Goal: Task Accomplishment & Management: Manage account settings

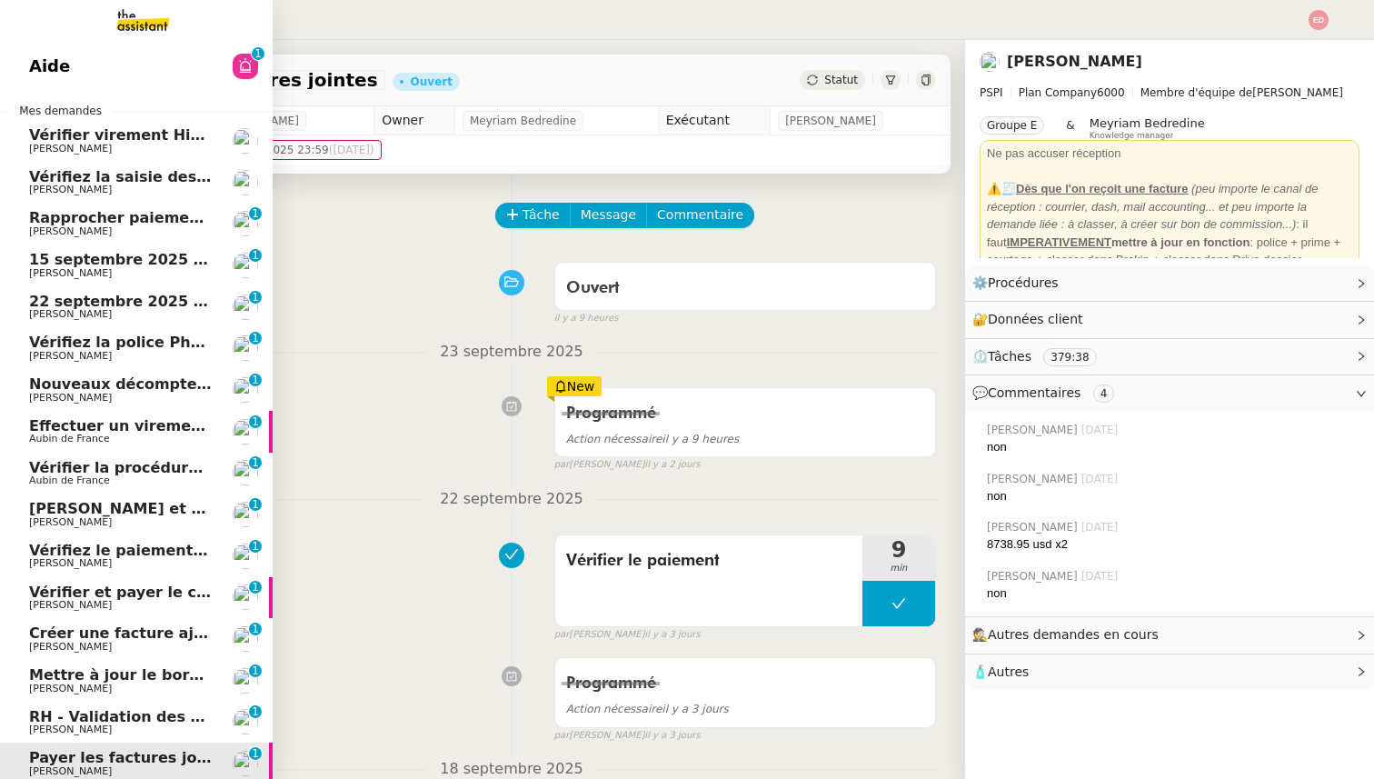
scroll to position [154, 0]
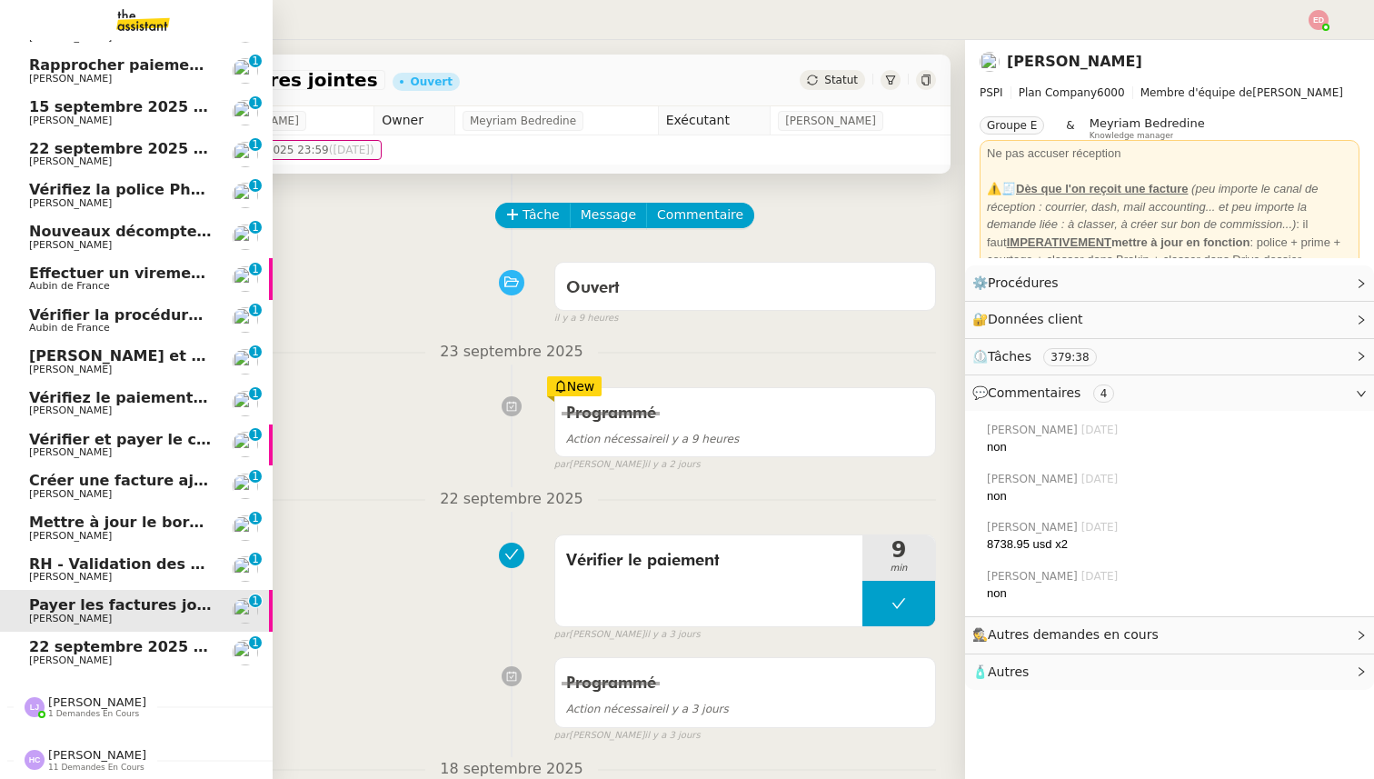
click at [120, 649] on span "22 septembre 2025 - QUOTIDIEN Gestion boite mail Accounting" at bounding box center [288, 646] width 519 height 17
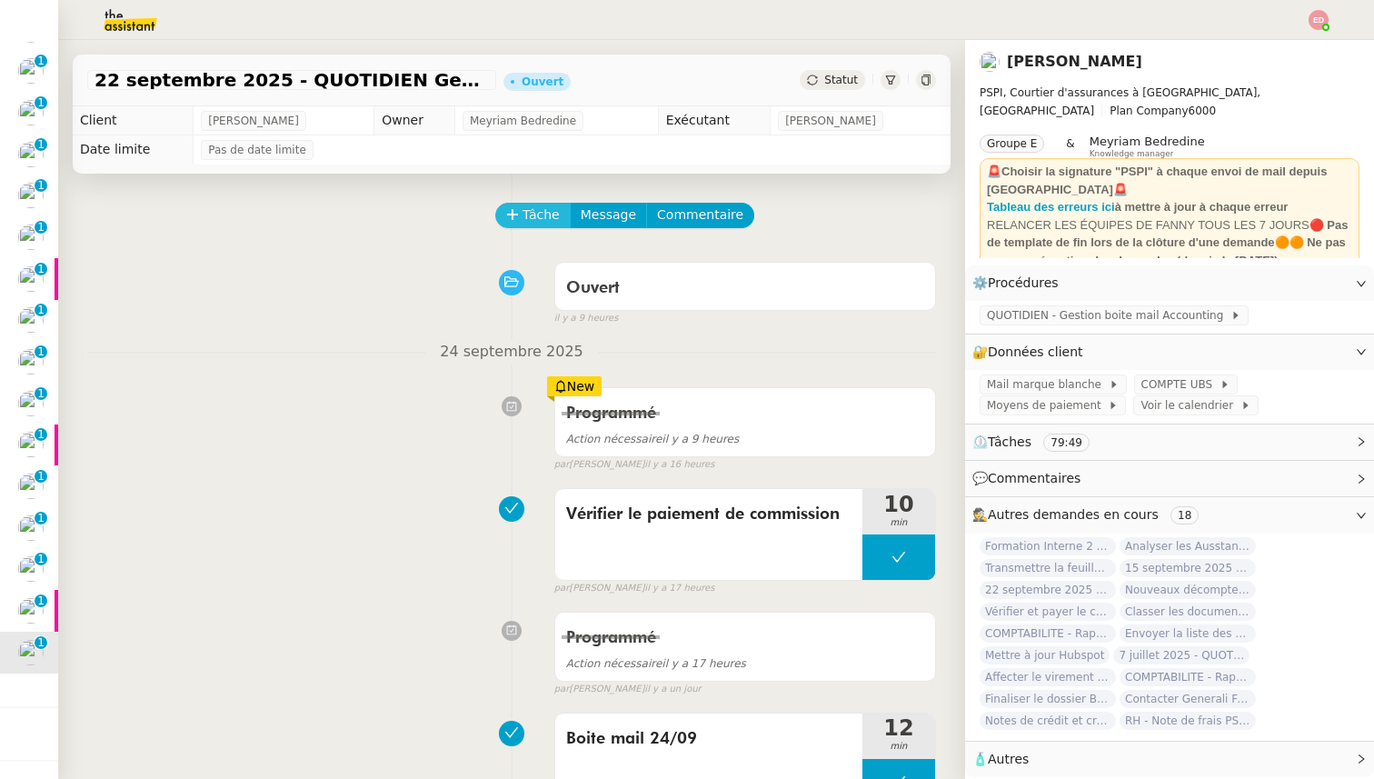
click at [540, 219] on span "Tâche" at bounding box center [541, 214] width 37 height 21
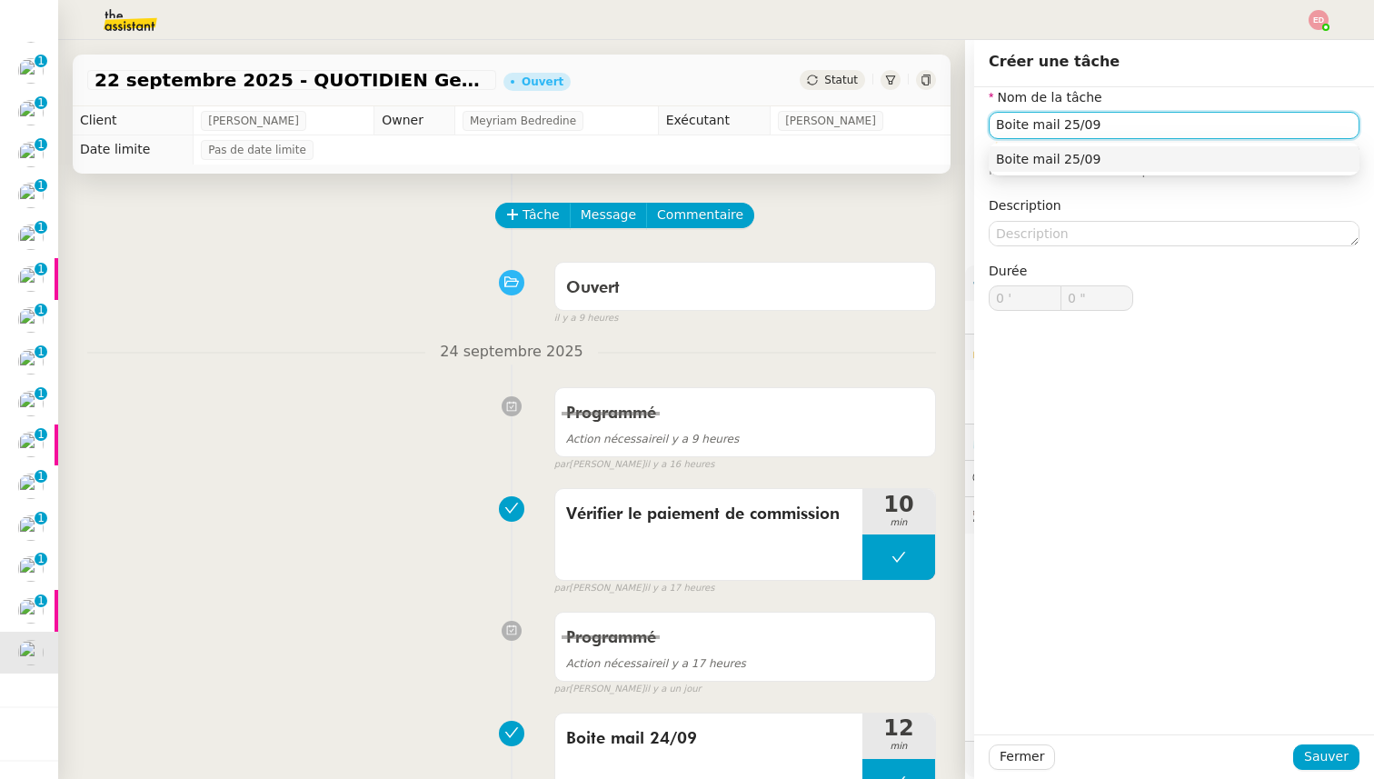
click at [1034, 125] on input "Boite mail 25/09" at bounding box center [1174, 125] width 371 height 26
type input "Boite mail 25/09"
click at [1330, 750] on span "Sauver" at bounding box center [1326, 756] width 45 height 21
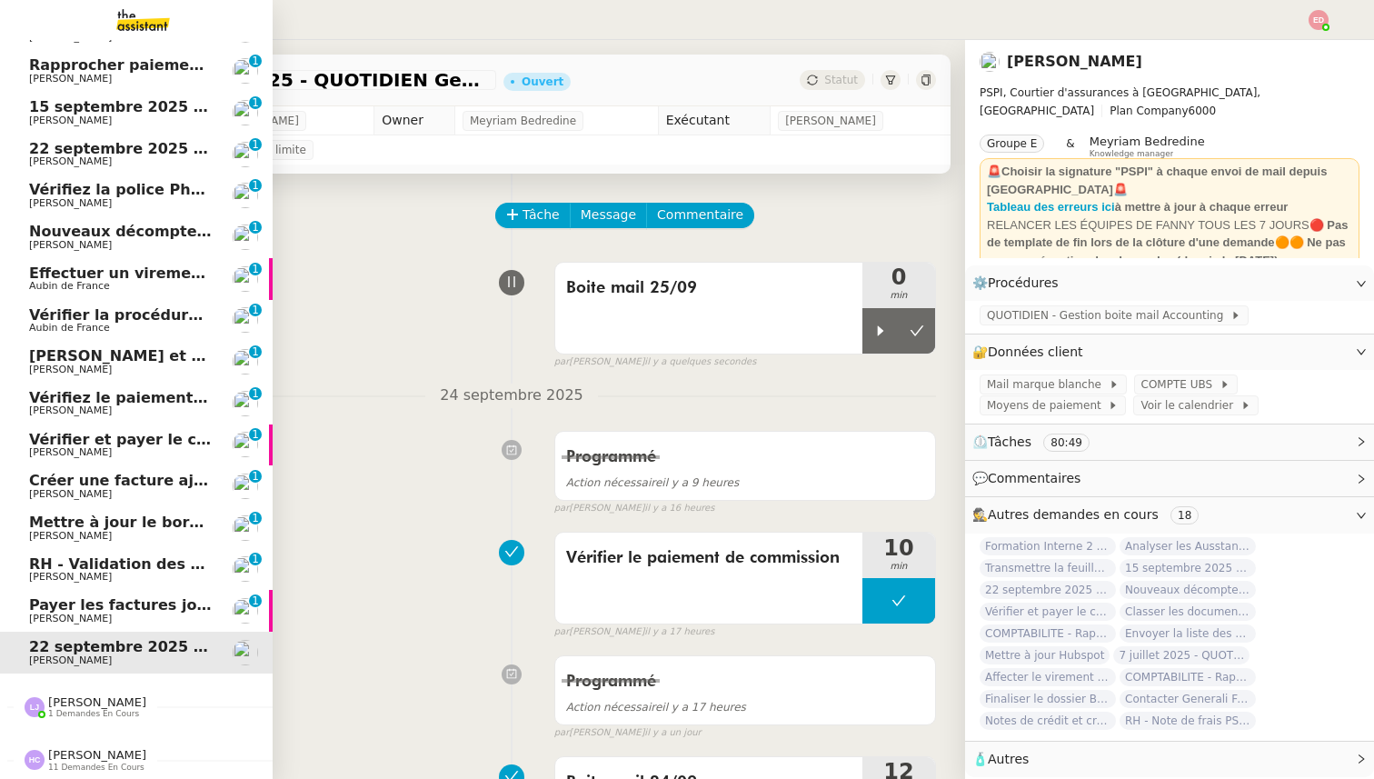
click at [44, 613] on span "[PERSON_NAME]" at bounding box center [70, 619] width 83 height 12
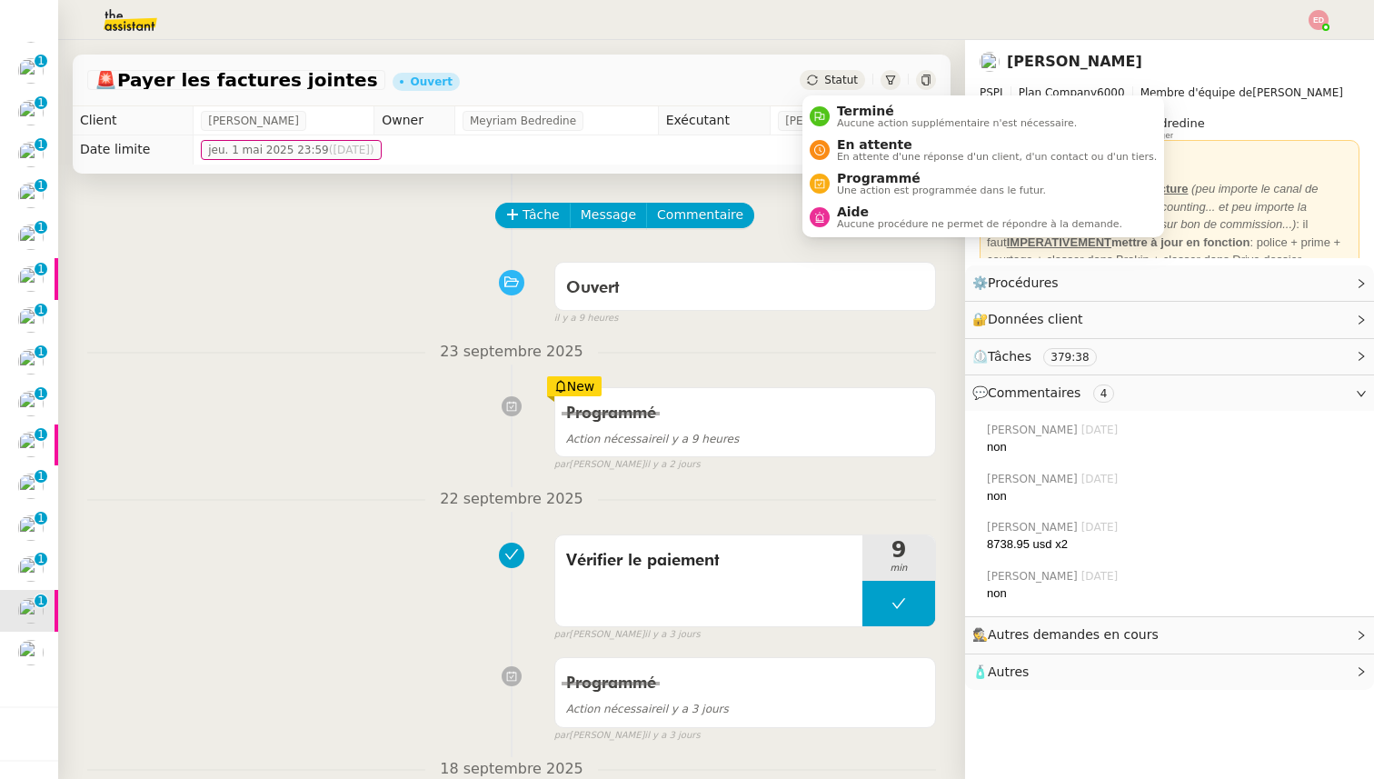
click at [841, 82] on span "Statut" at bounding box center [841, 80] width 34 height 13
click at [887, 186] on span "Une action est programmée dans le futur." at bounding box center [941, 190] width 209 height 10
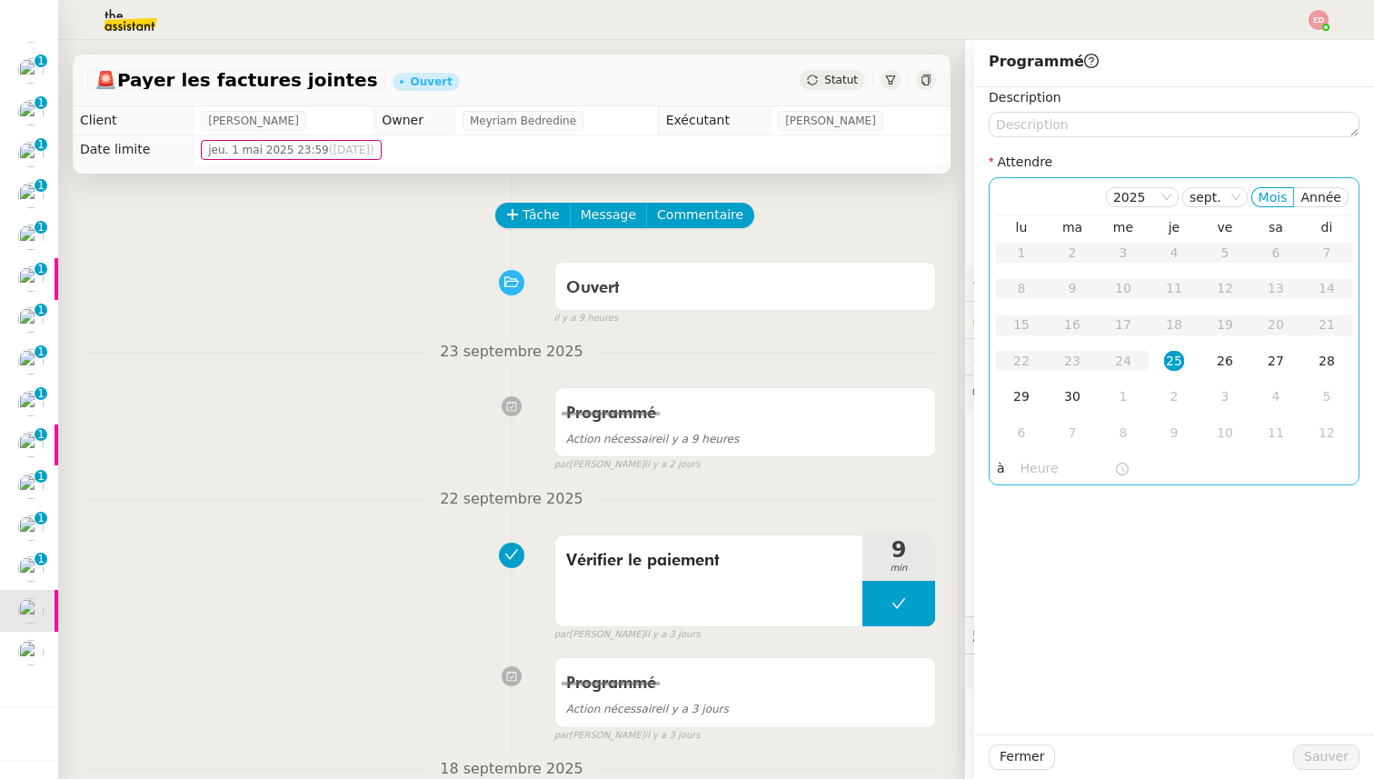
click at [1177, 359] on div "25" at bounding box center [1174, 361] width 20 height 20
click at [1026, 473] on input "text" at bounding box center [1068, 468] width 94 height 21
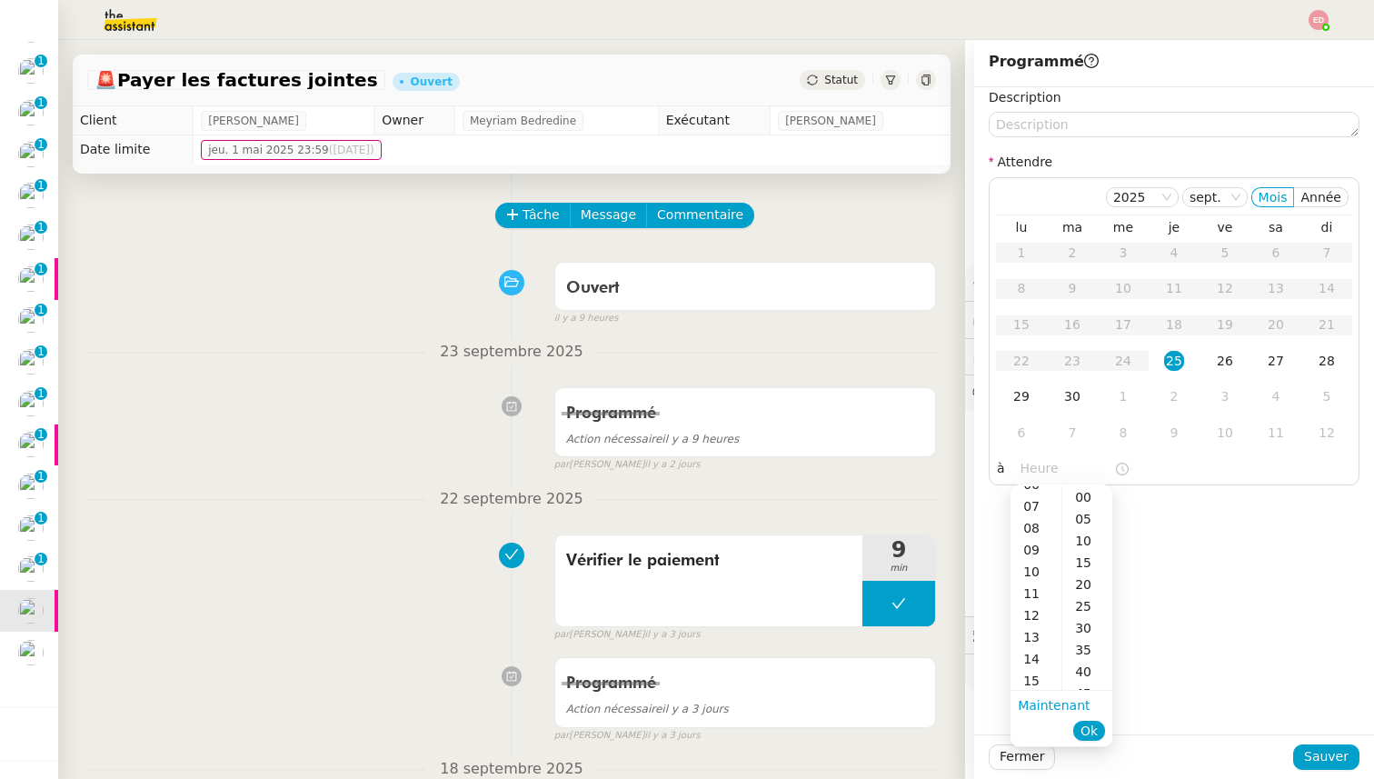
scroll to position [149, 0]
click at [1030, 652] on div "14" at bounding box center [1036, 654] width 51 height 22
click at [1082, 501] on div "00" at bounding box center [1087, 497] width 50 height 22
type input "14:00"
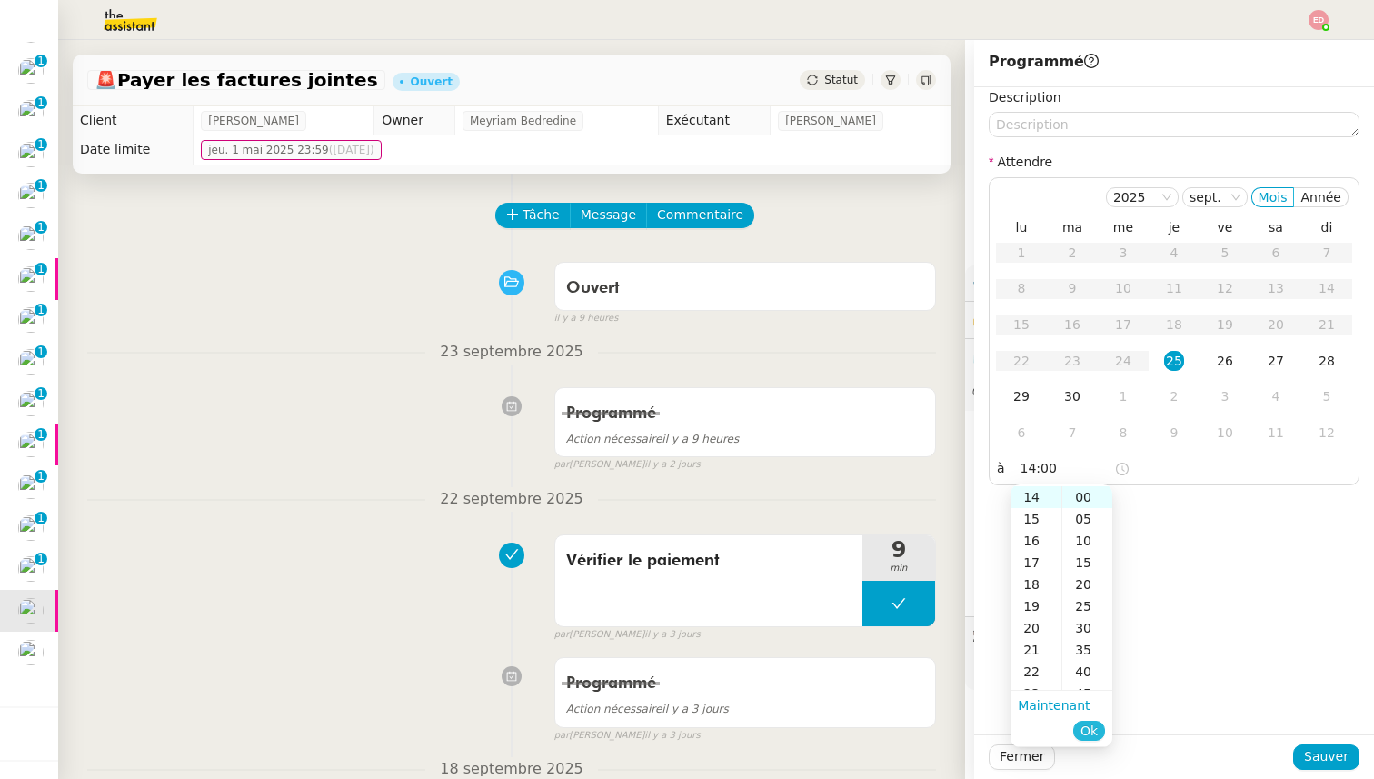
click at [1087, 722] on span "Ok" at bounding box center [1089, 731] width 17 height 18
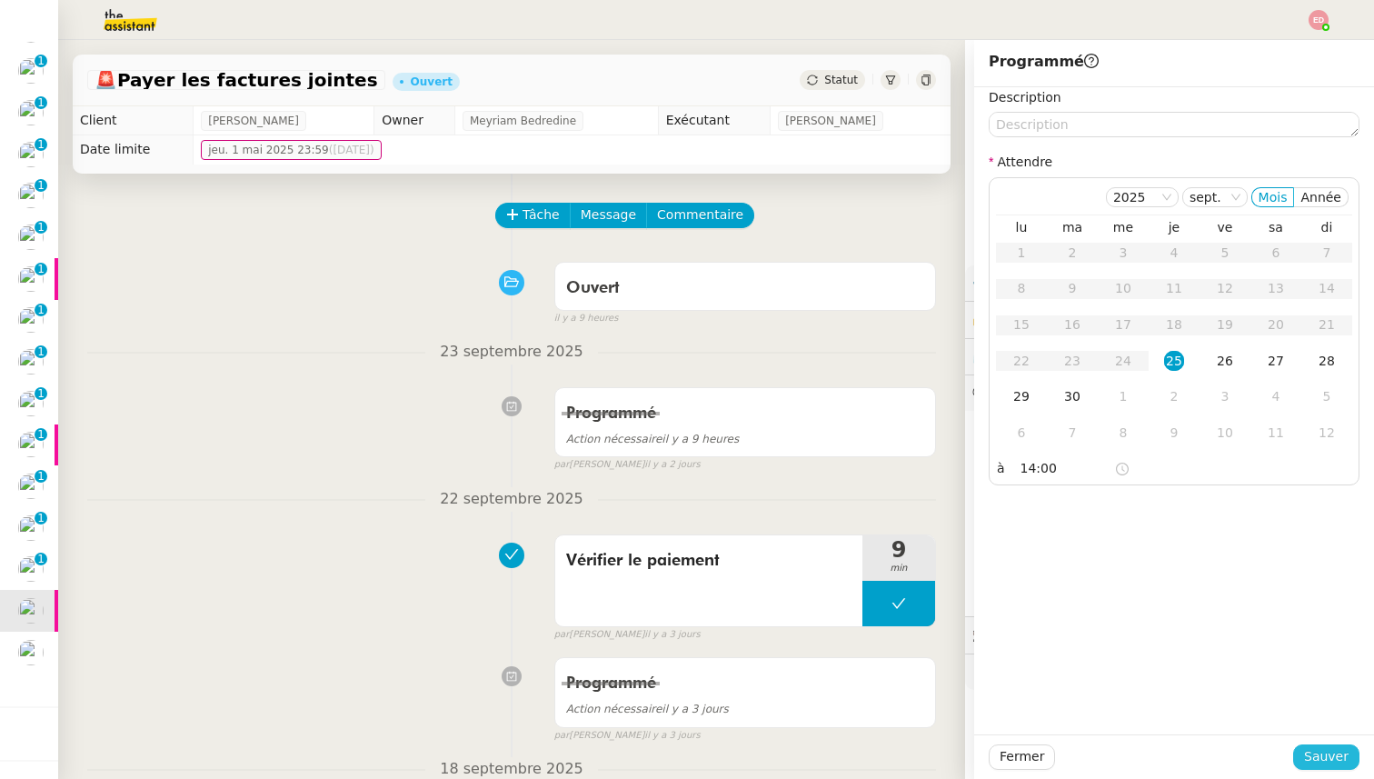
click at [1313, 748] on span "Sauver" at bounding box center [1326, 756] width 45 height 21
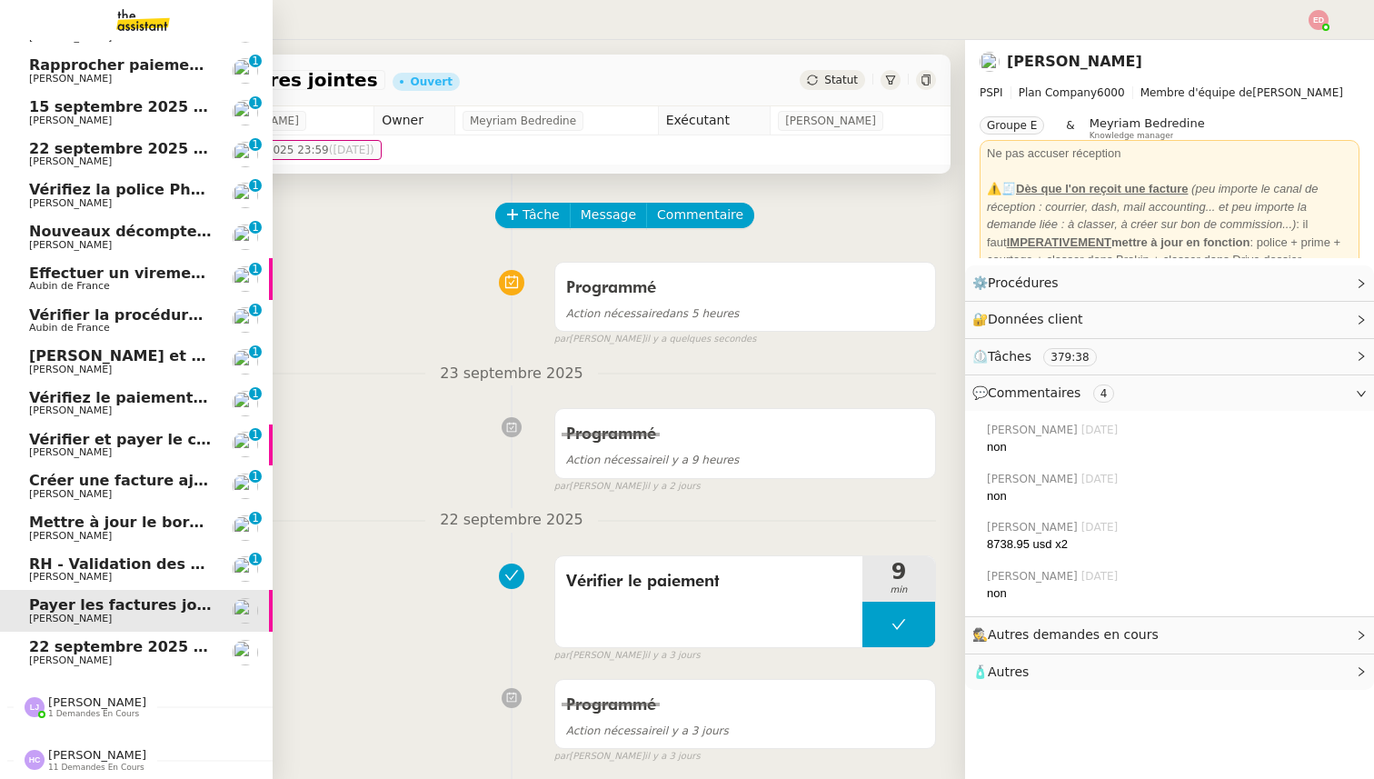
scroll to position [112, 0]
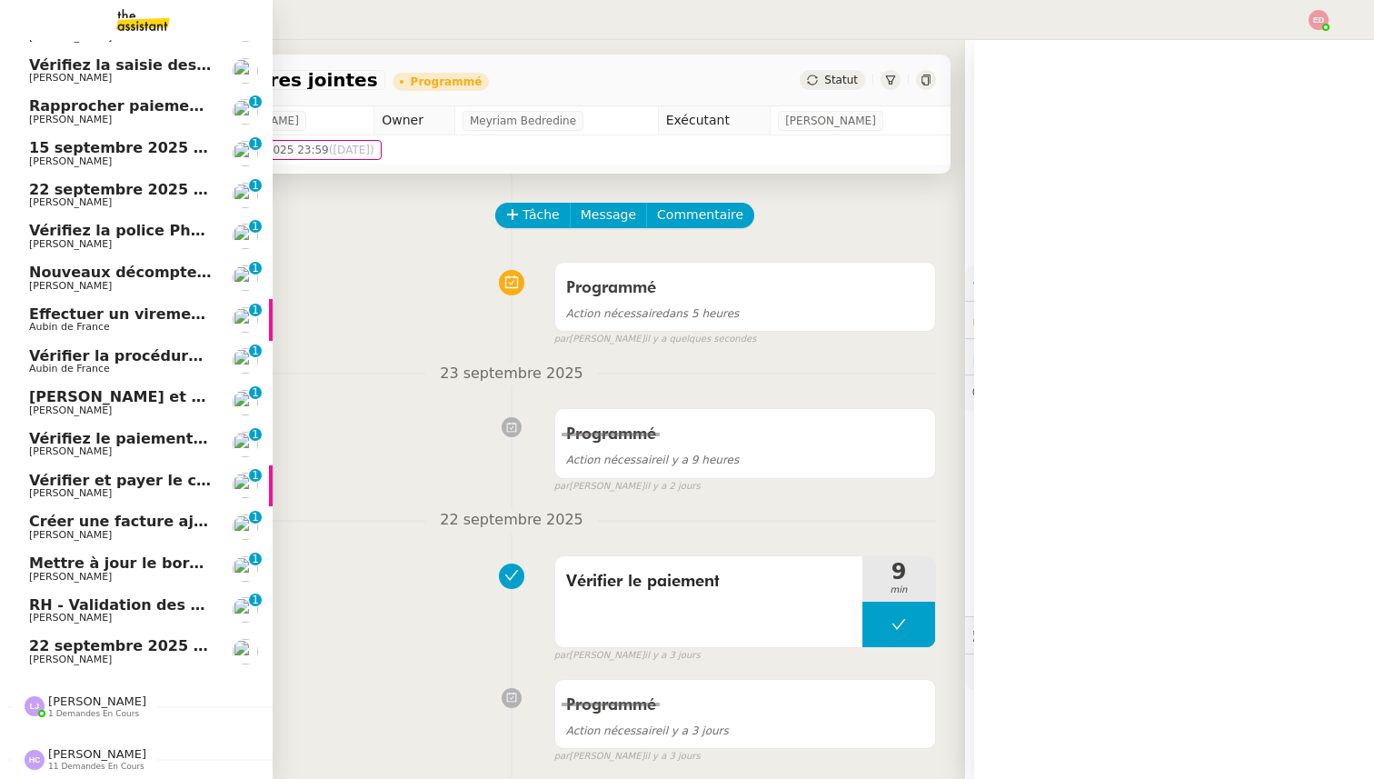
click at [44, 570] on span "Mettre à jour le bordereau de juin" at bounding box center [168, 562] width 279 height 17
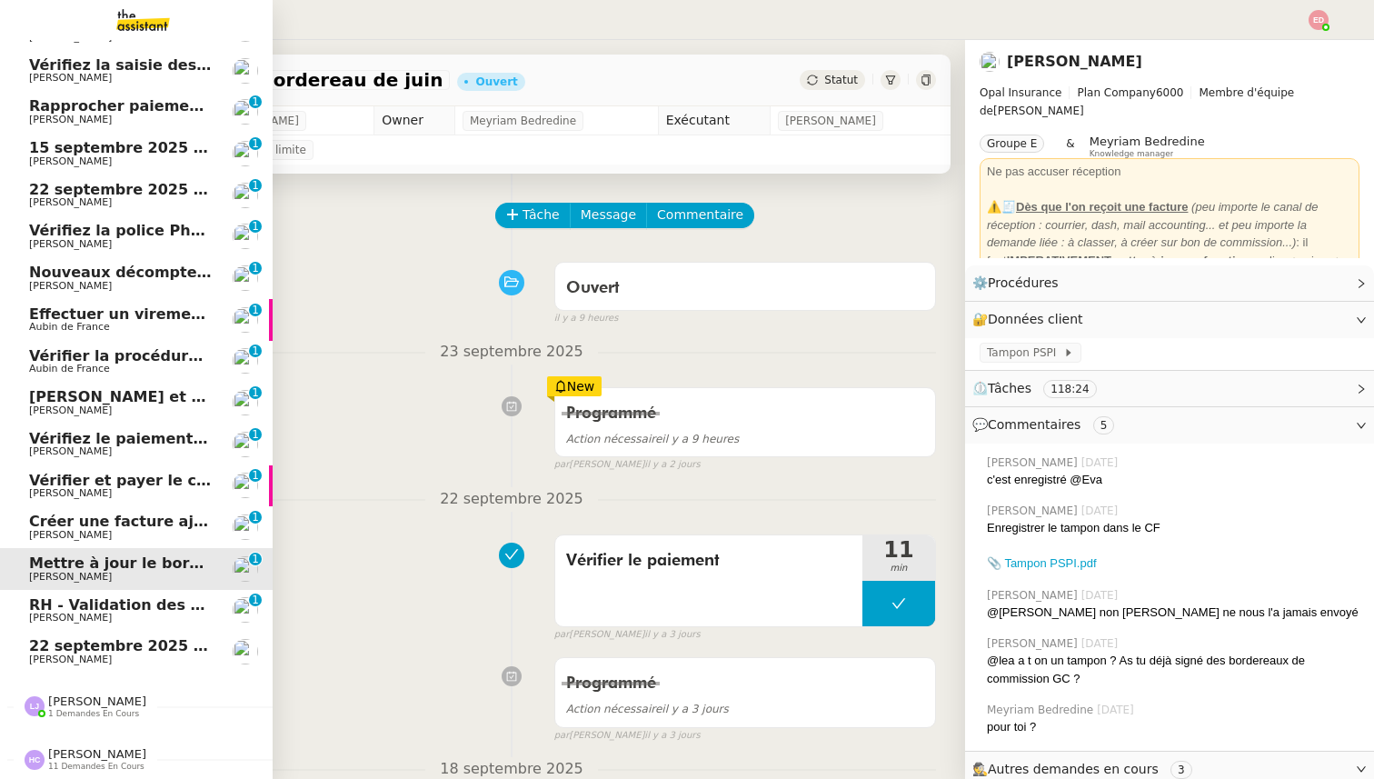
click at [92, 605] on span "RH - Validation des heures employés PSPI - août 2025" at bounding box center [250, 604] width 442 height 17
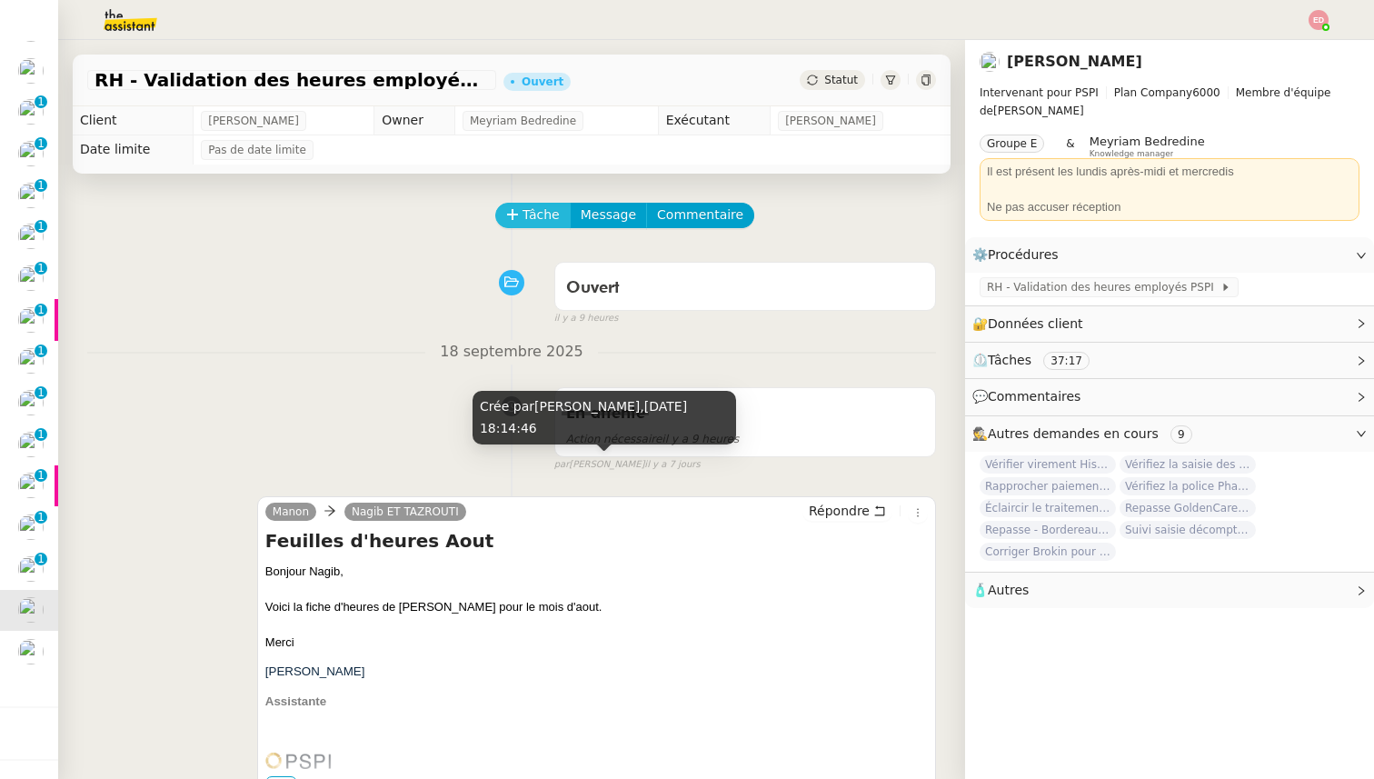
click at [516, 209] on icon at bounding box center [512, 214] width 13 height 13
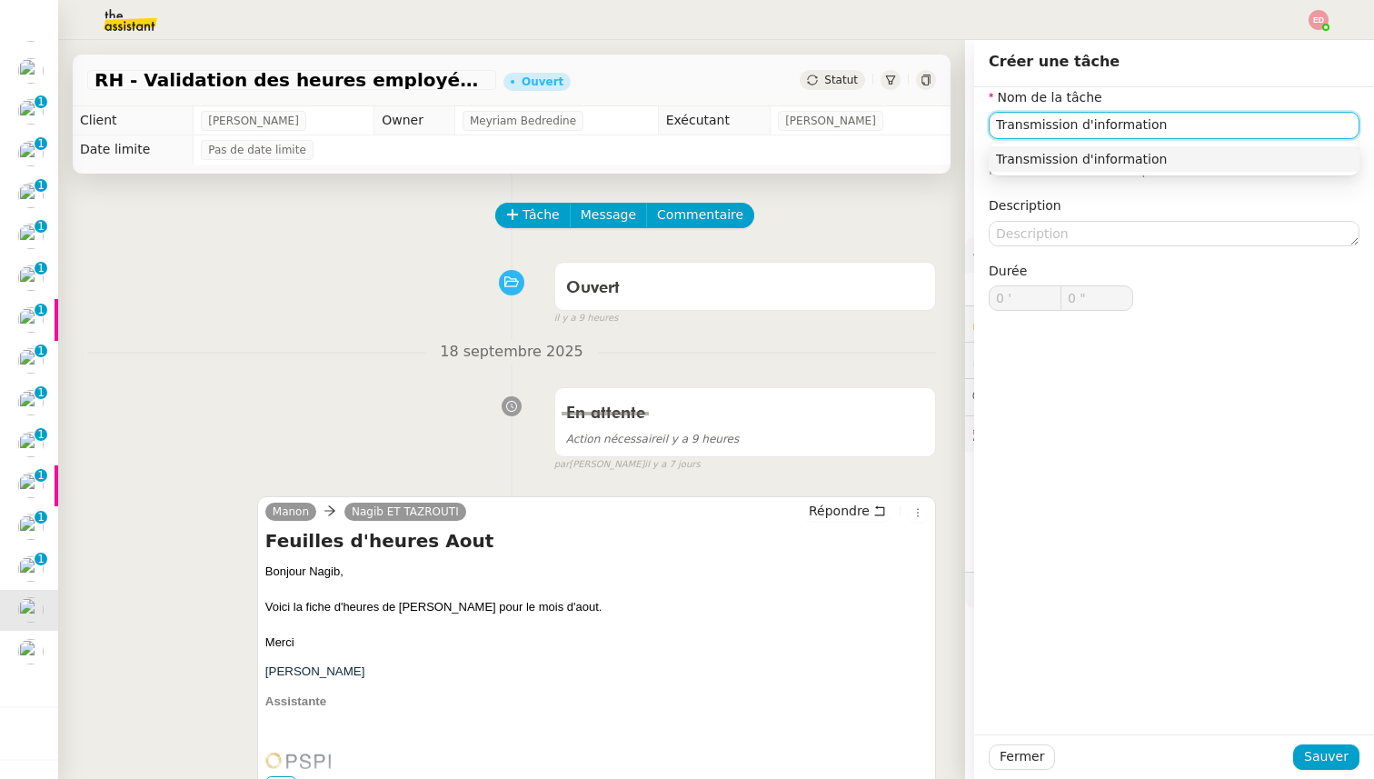
click at [1012, 135] on input "Transmission d'information" at bounding box center [1174, 125] width 371 height 26
type input "Classer les fiches d'heures"
click at [1315, 757] on span "Sauver" at bounding box center [1326, 756] width 45 height 21
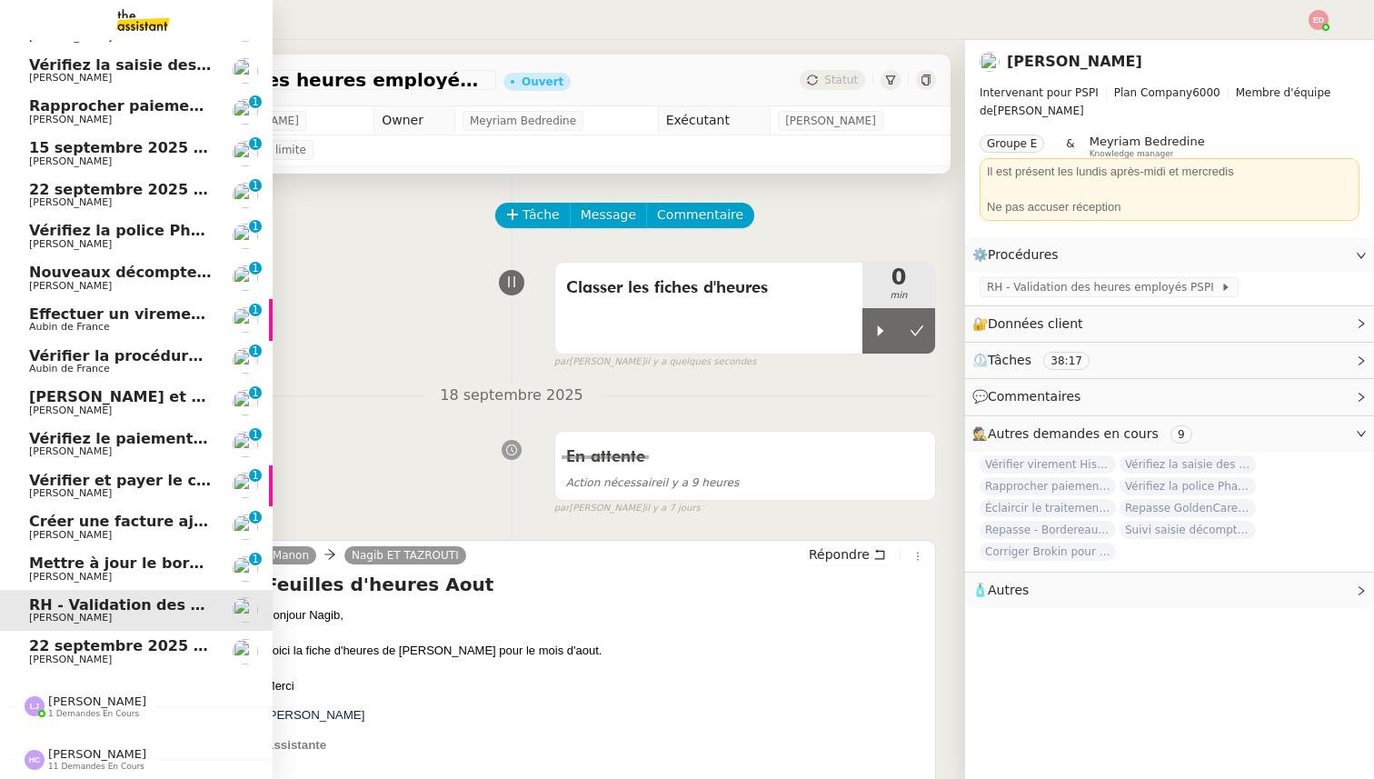
click at [54, 573] on span "[PERSON_NAME]" at bounding box center [70, 577] width 83 height 12
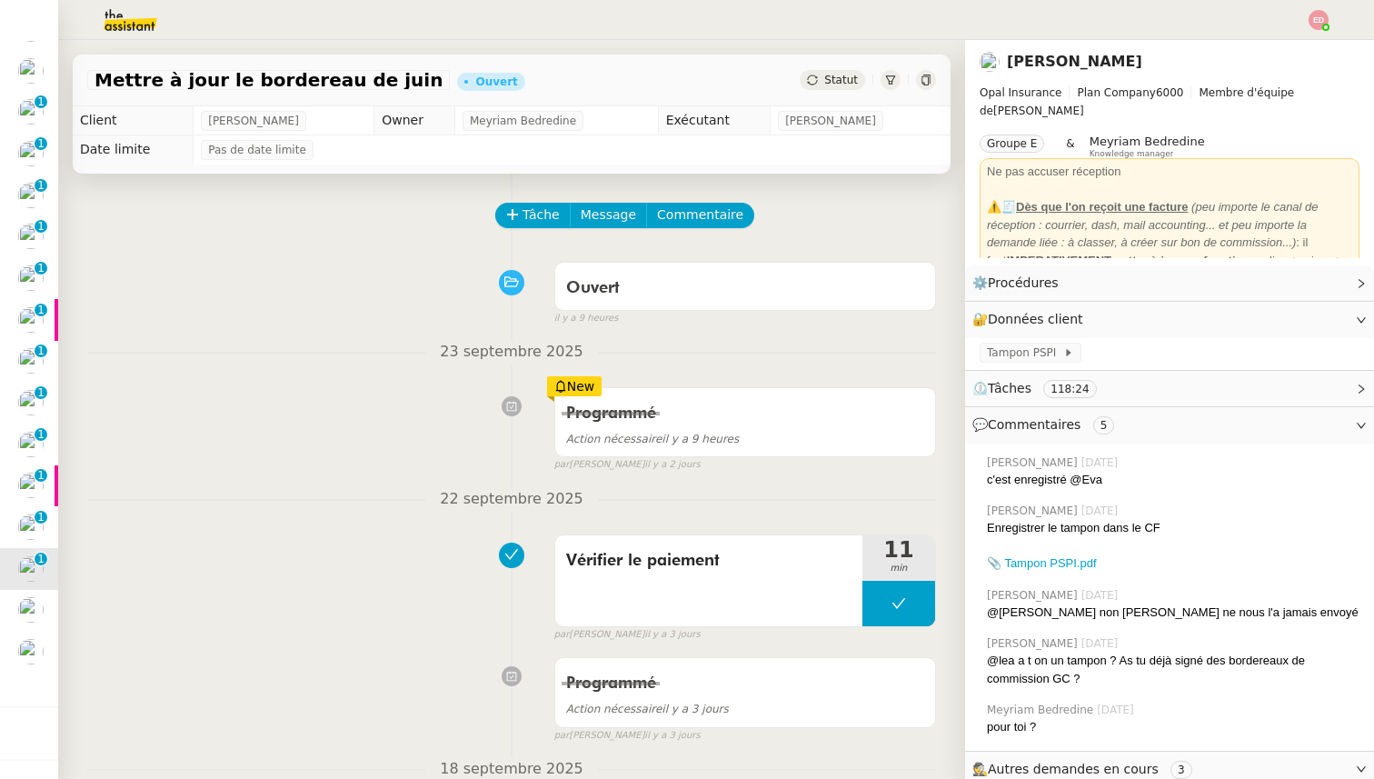
click at [832, 74] on span "Statut" at bounding box center [841, 80] width 34 height 13
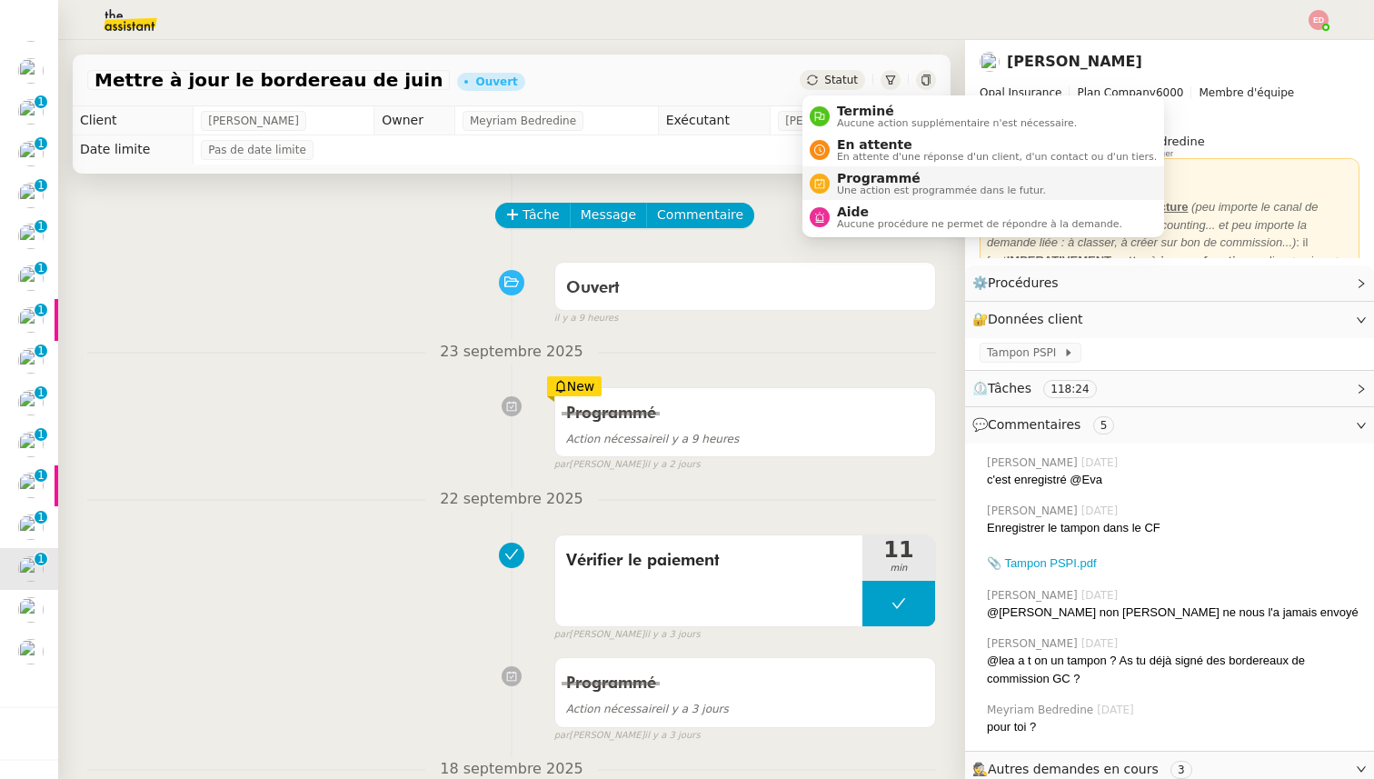
click at [842, 178] on span "Programmé" at bounding box center [941, 178] width 209 height 15
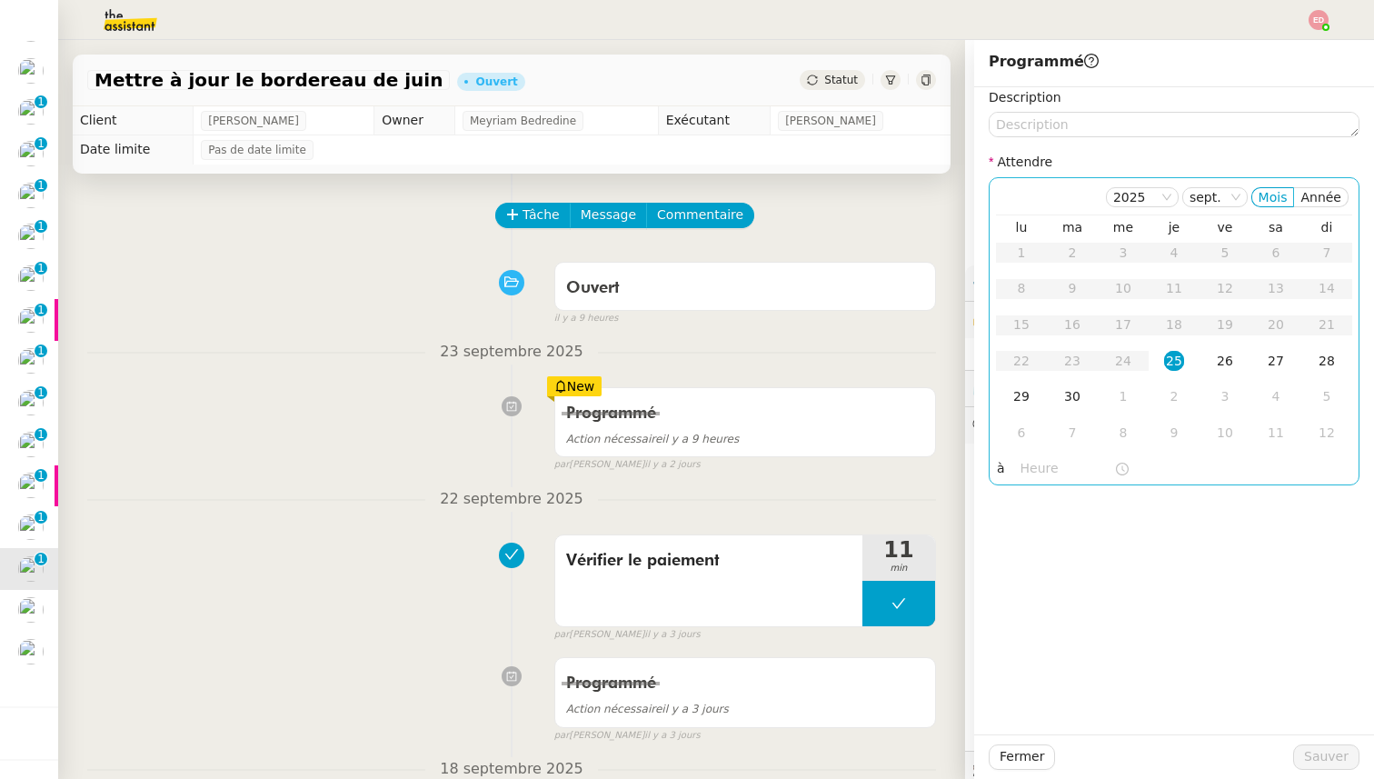
click at [1177, 364] on div "25" at bounding box center [1174, 361] width 20 height 20
click at [1036, 463] on input "text" at bounding box center [1068, 468] width 94 height 21
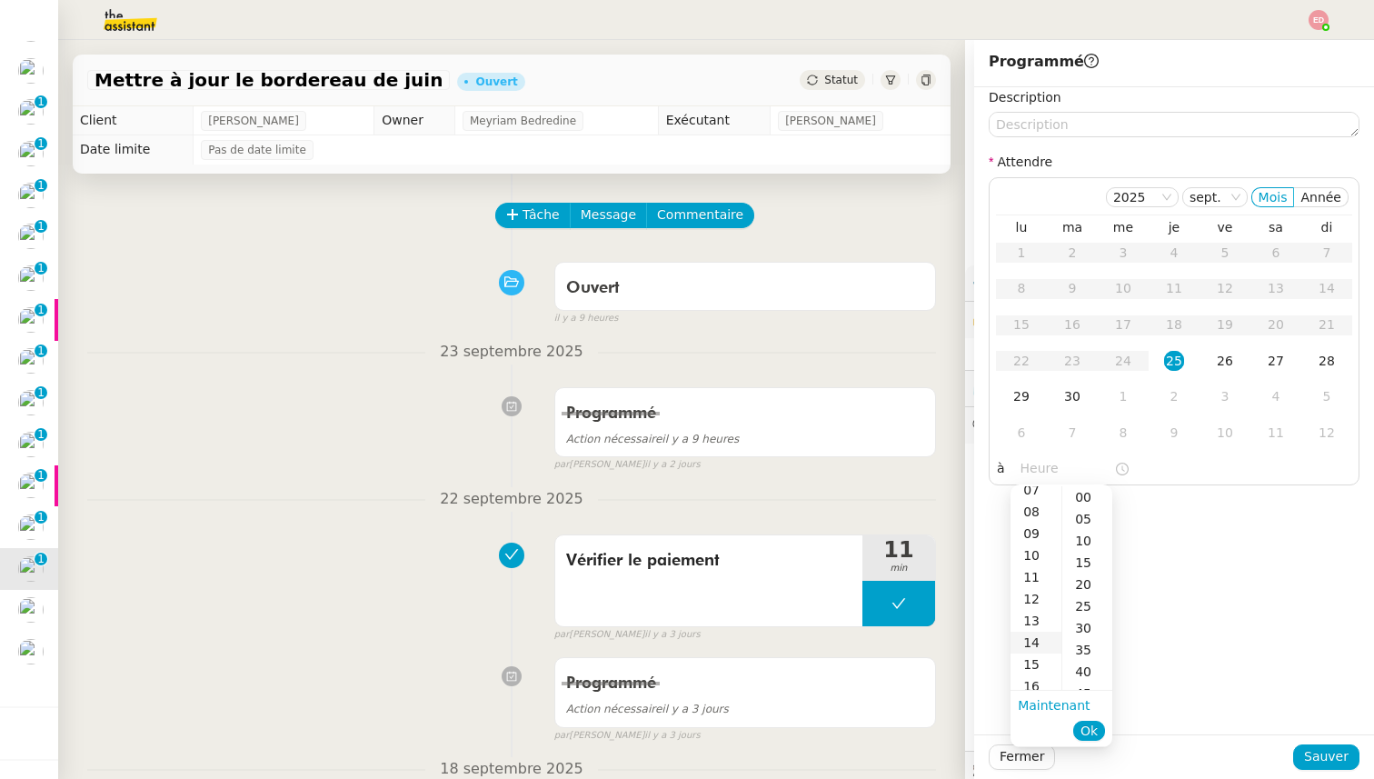
click at [1039, 639] on div "14" at bounding box center [1036, 643] width 51 height 22
click at [1097, 492] on div "00" at bounding box center [1087, 497] width 50 height 22
type input "14:00"
click at [1094, 734] on span "Ok" at bounding box center [1089, 731] width 17 height 18
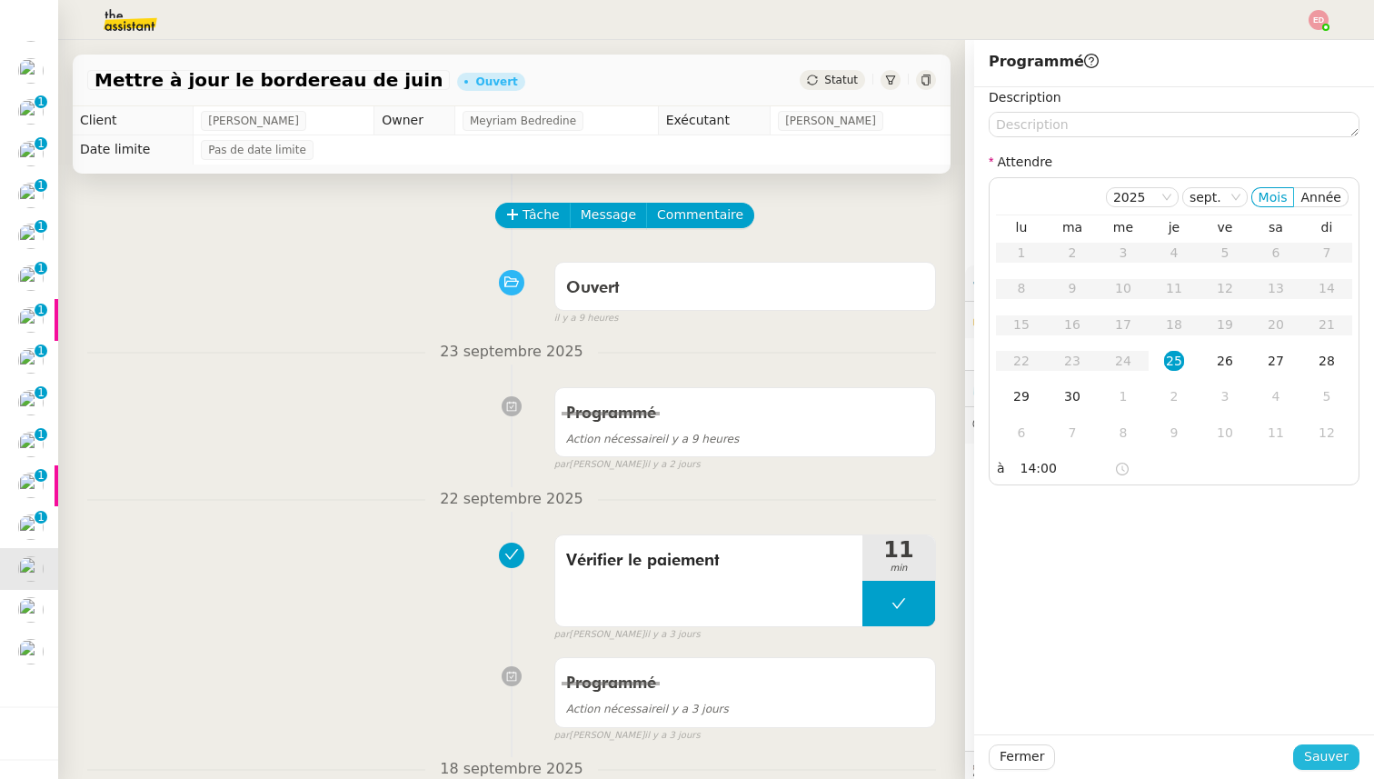
click at [1324, 752] on span "Sauver" at bounding box center [1326, 756] width 45 height 21
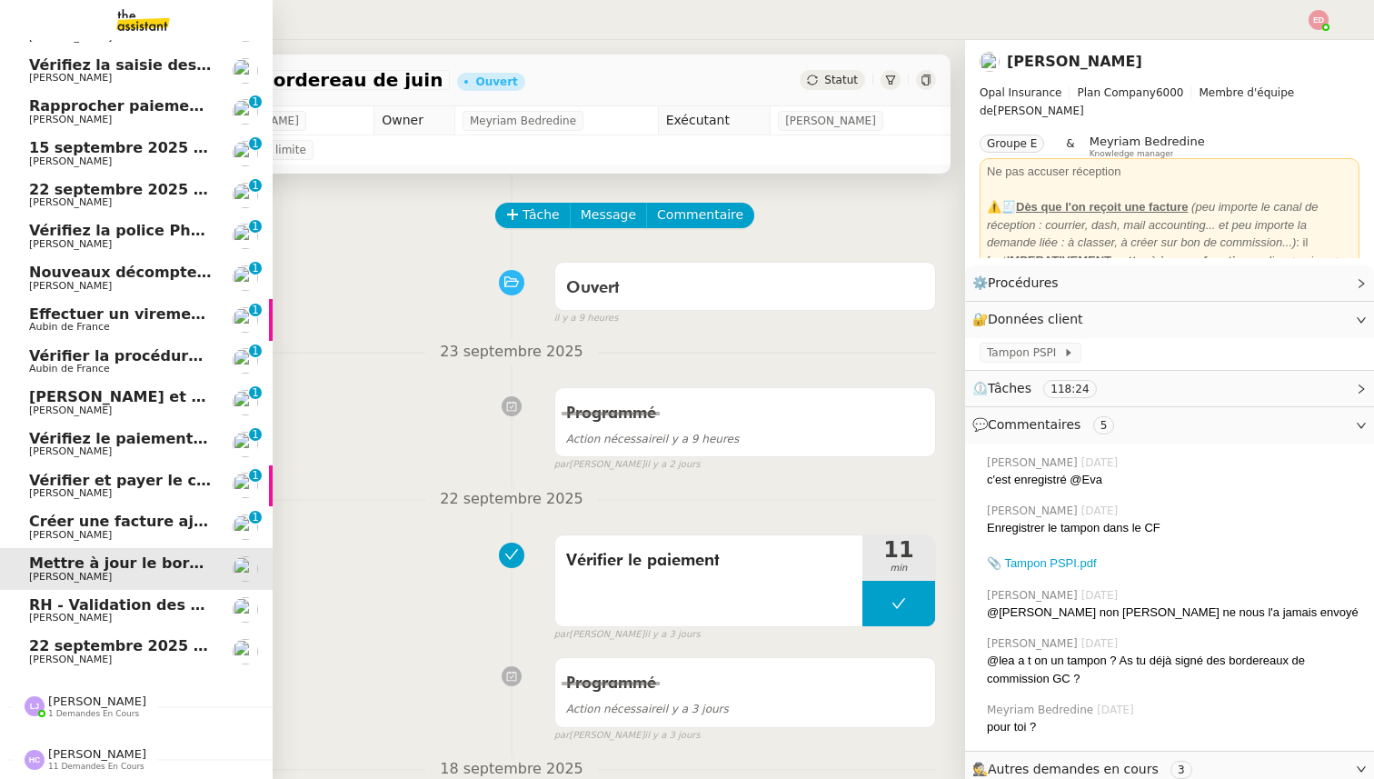
click at [31, 526] on span "Créer une facture ajustée" at bounding box center [134, 521] width 210 height 17
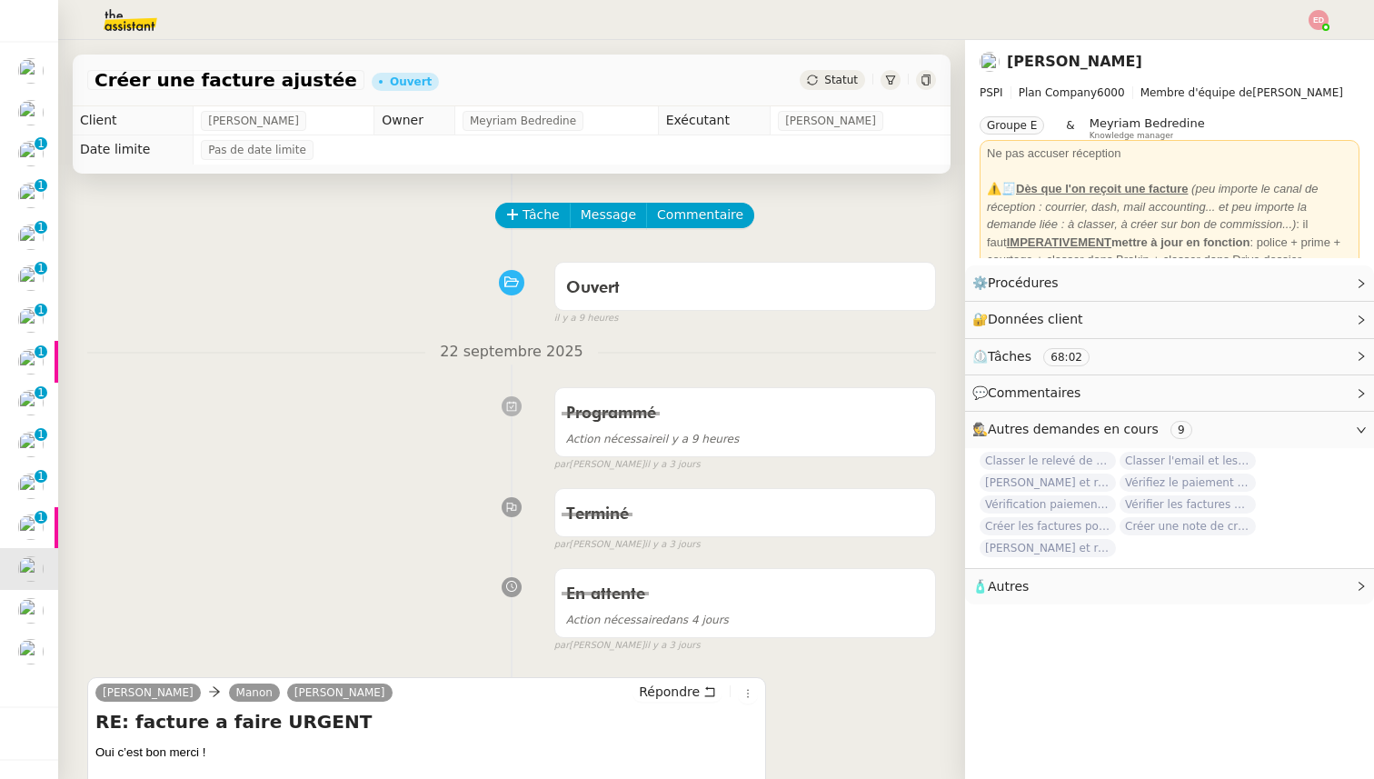
click at [838, 74] on span "Statut" at bounding box center [841, 80] width 34 height 13
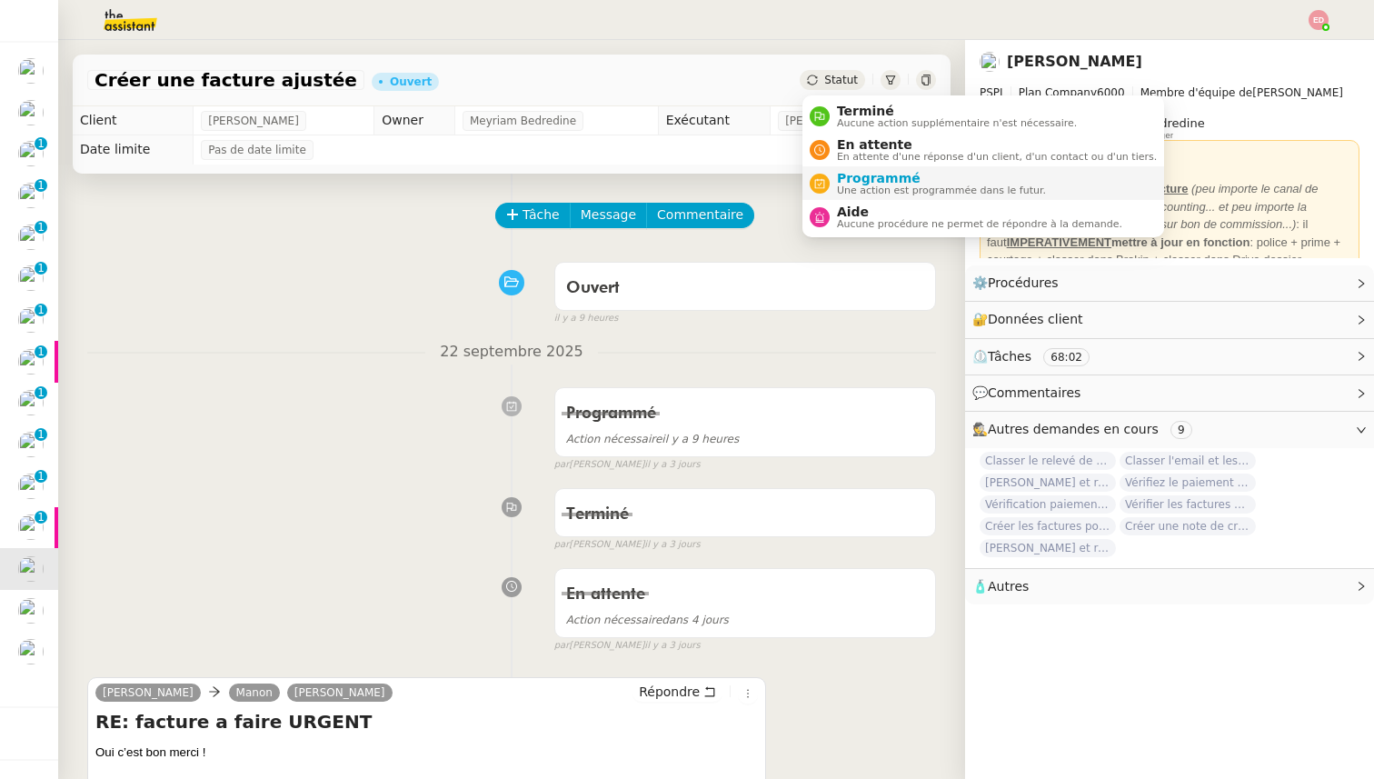
click at [875, 172] on span "Programmé" at bounding box center [941, 178] width 209 height 15
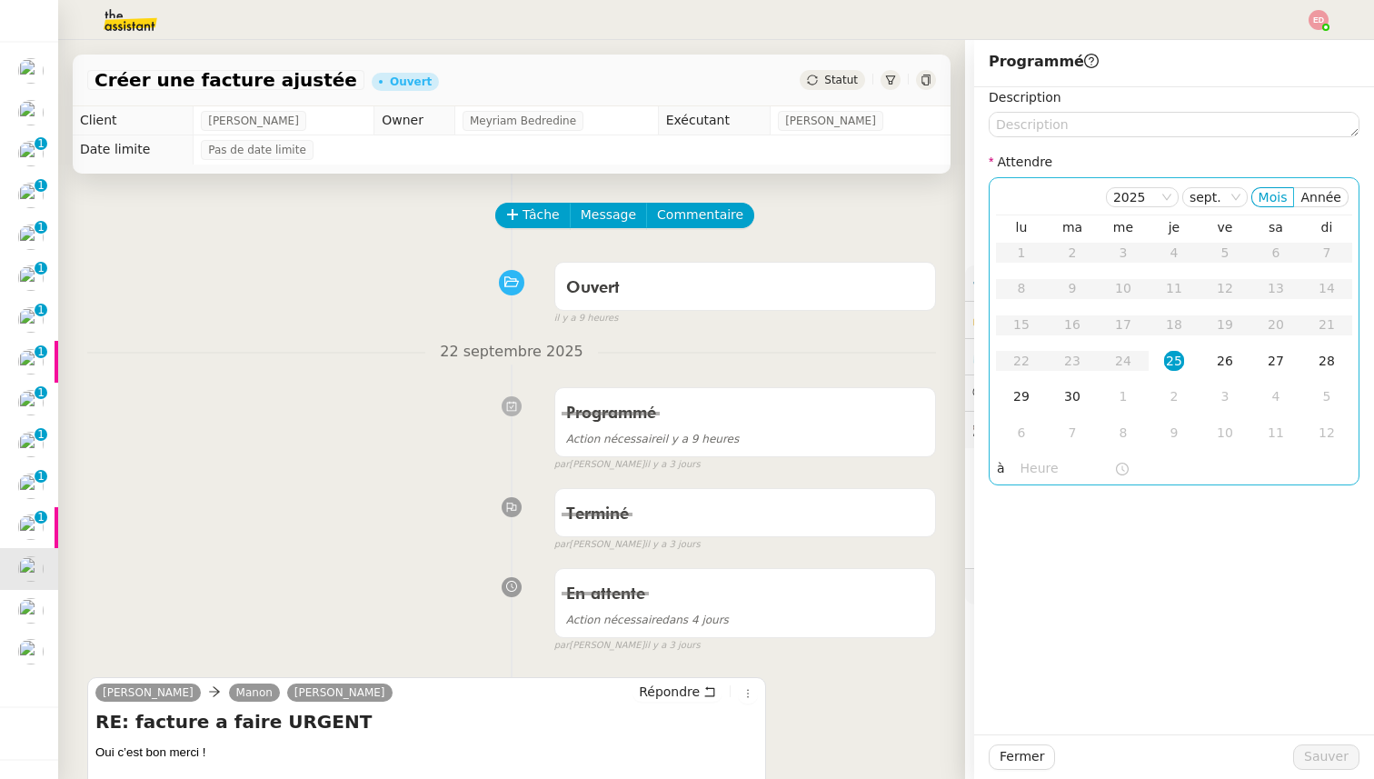
click at [1174, 357] on div "25" at bounding box center [1174, 361] width 20 height 20
click at [1040, 464] on input "text" at bounding box center [1068, 468] width 94 height 21
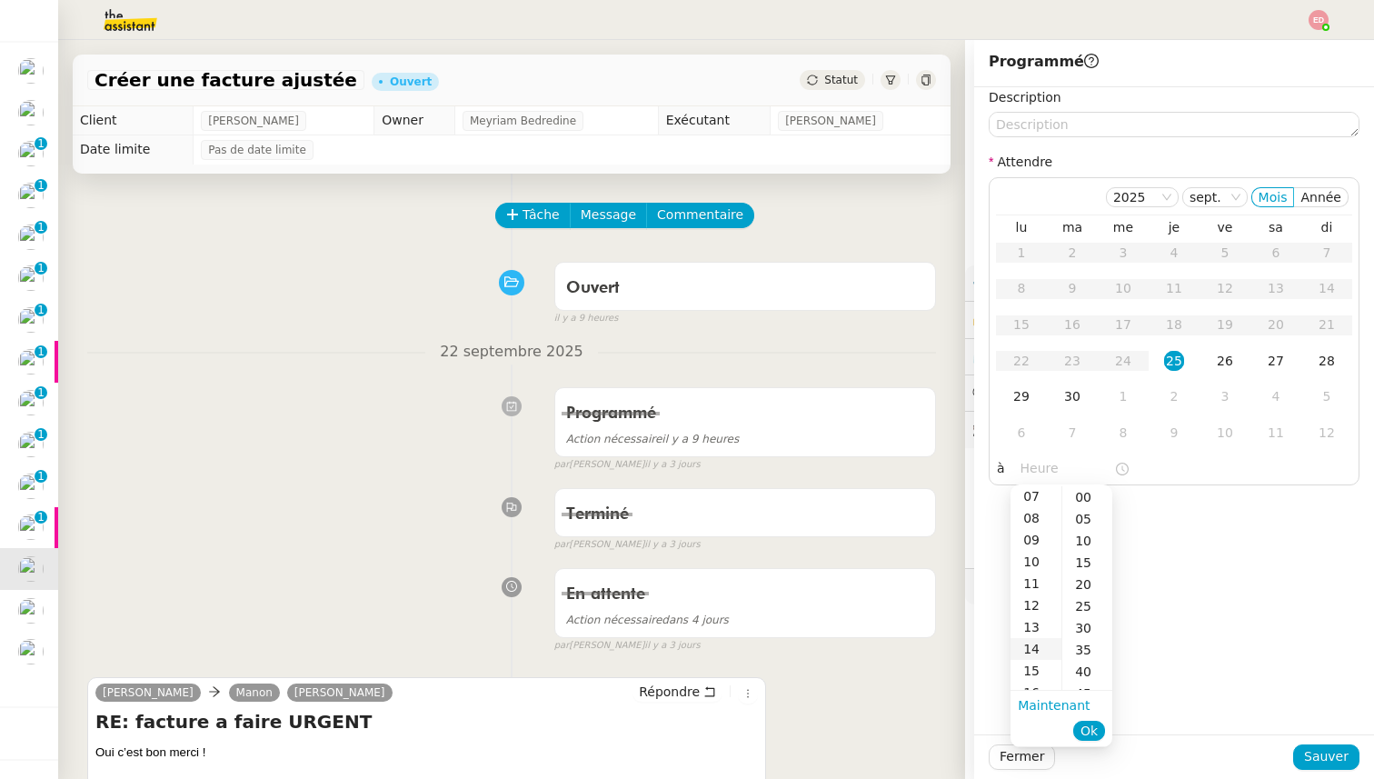
click at [1033, 644] on div "14" at bounding box center [1036, 649] width 51 height 22
click at [1083, 502] on div "00" at bounding box center [1087, 497] width 50 height 22
type input "14:00"
click at [1087, 727] on span "Ok" at bounding box center [1089, 731] width 17 height 18
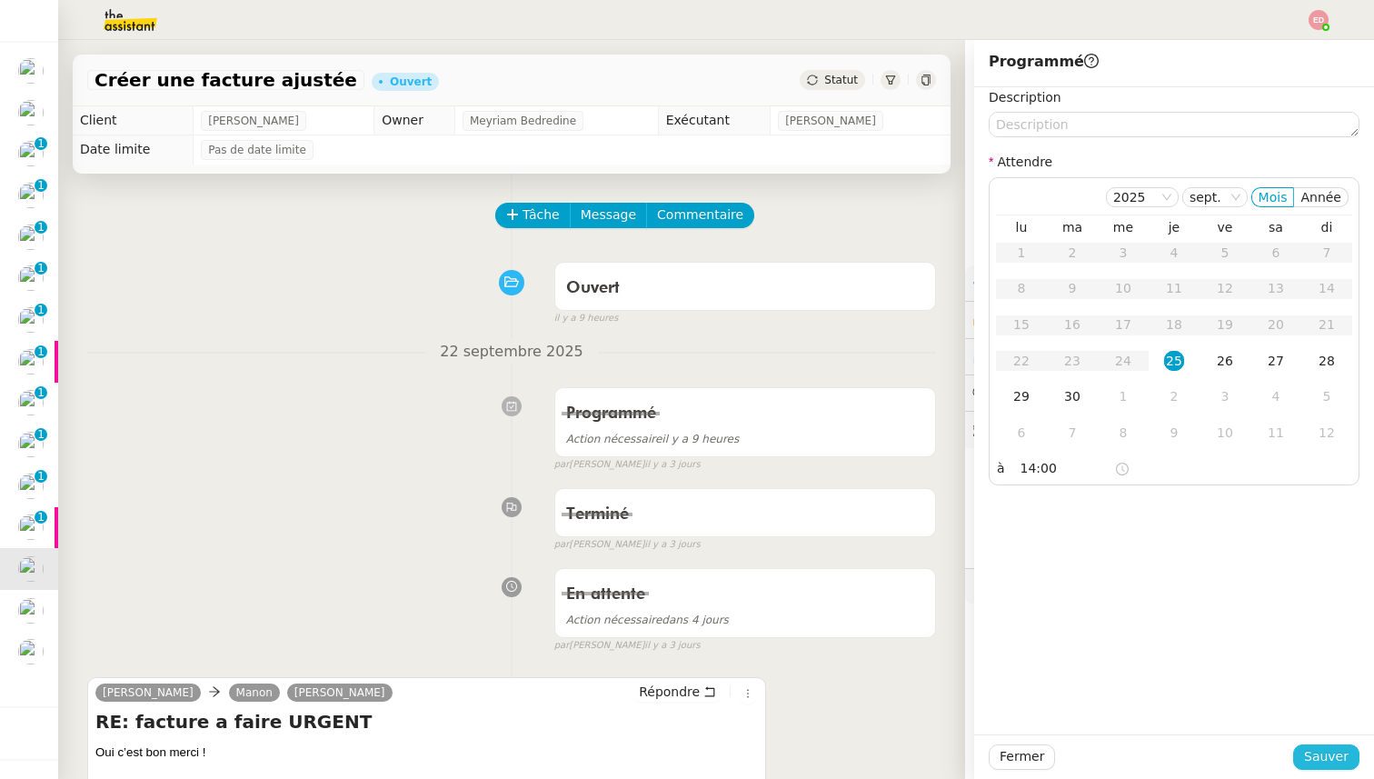
click at [1321, 757] on span "Sauver" at bounding box center [1326, 756] width 45 height 21
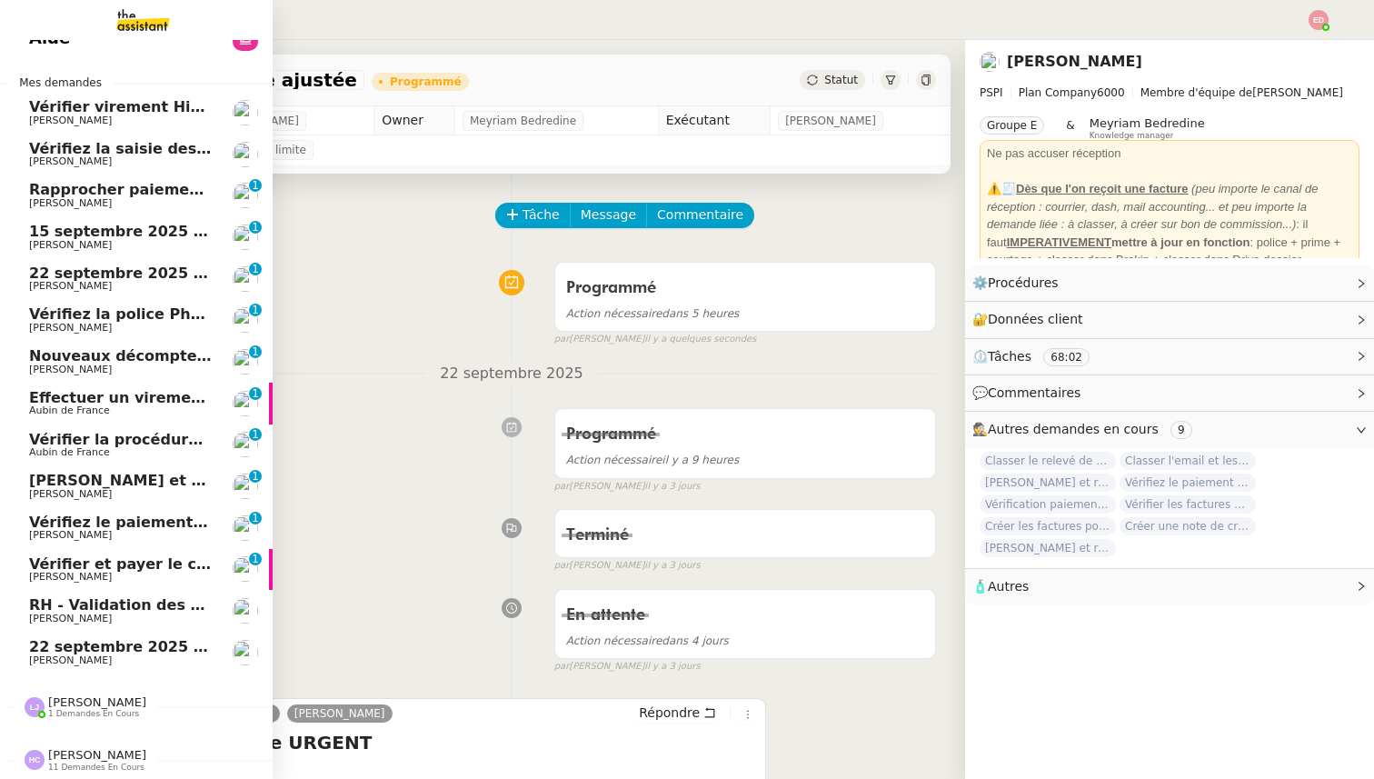
click at [40, 565] on span "Vérifier et payer le contrat" at bounding box center [138, 563] width 218 height 17
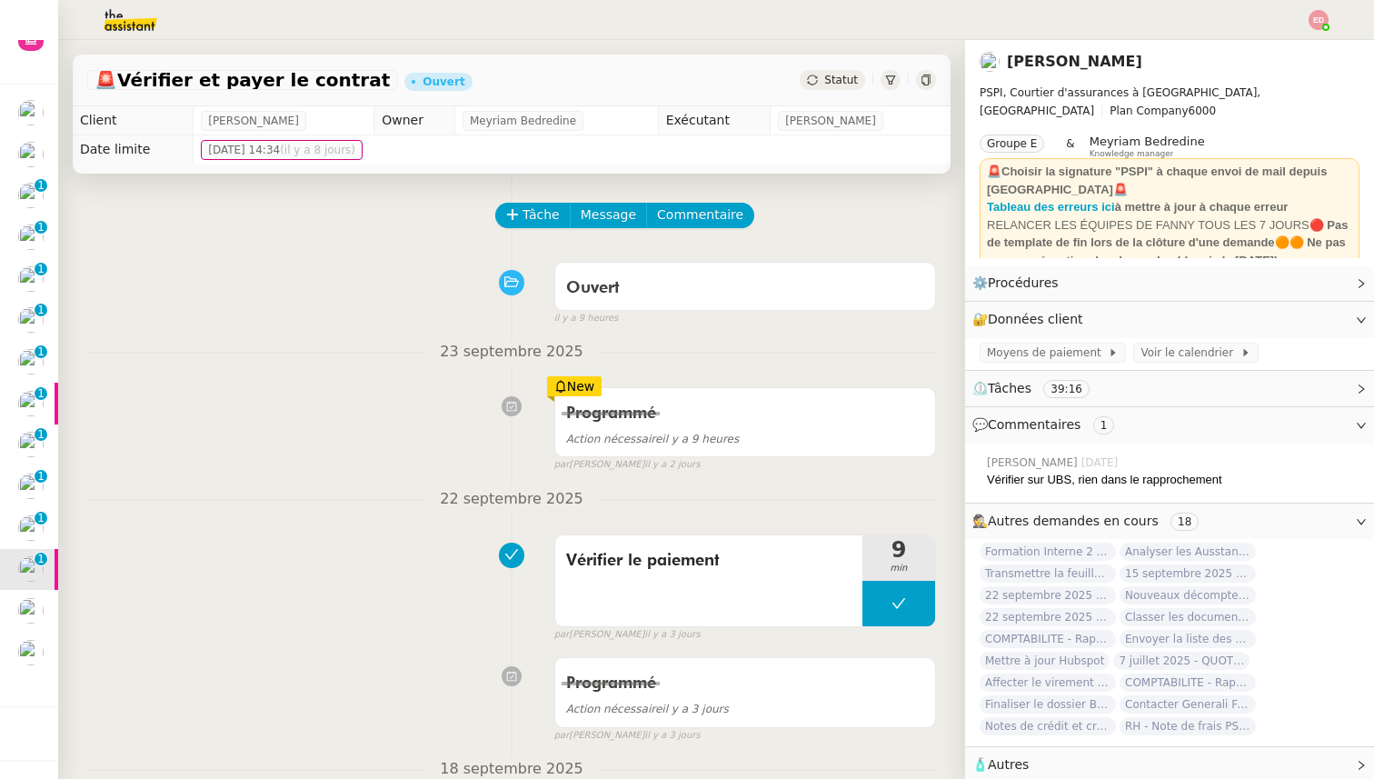
click at [823, 80] on div "Statut" at bounding box center [832, 80] width 65 height 20
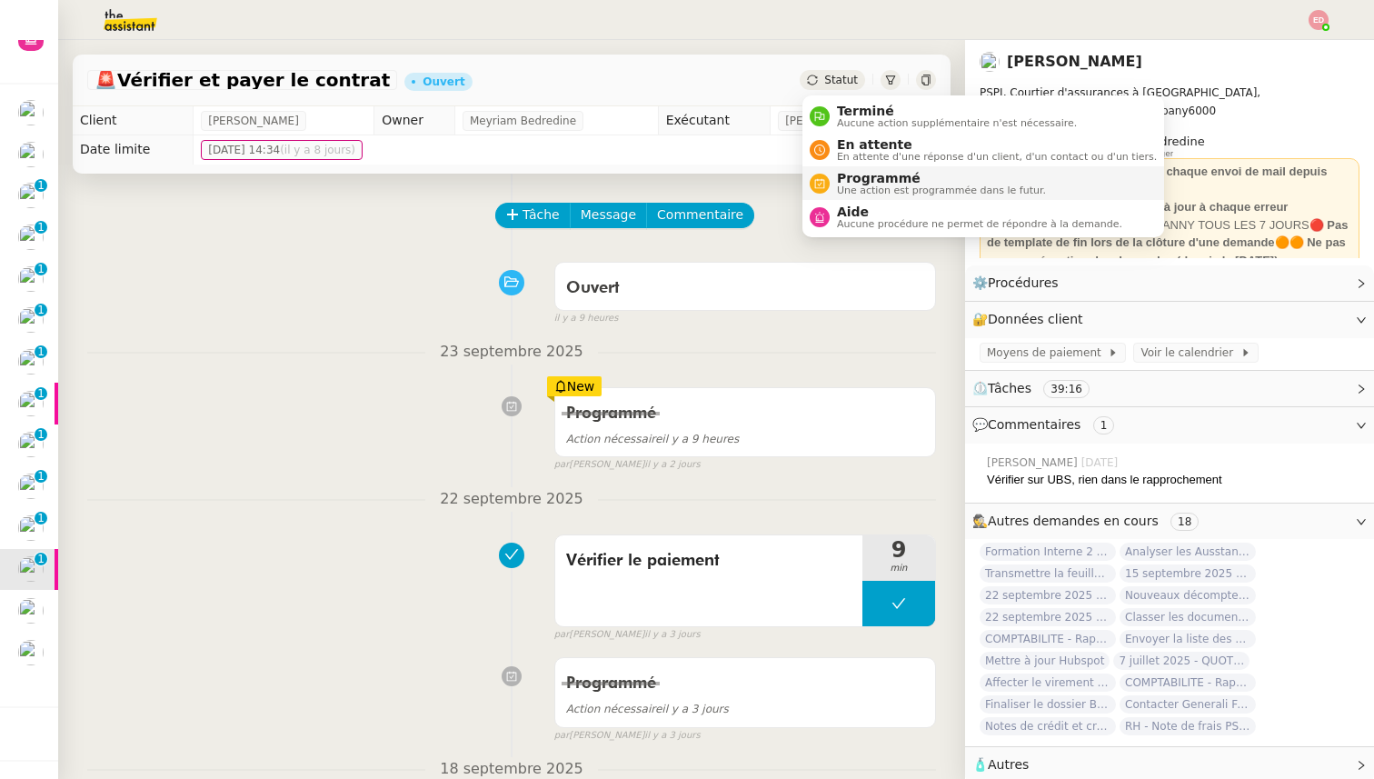
click at [848, 174] on span "Programmé" at bounding box center [941, 178] width 209 height 15
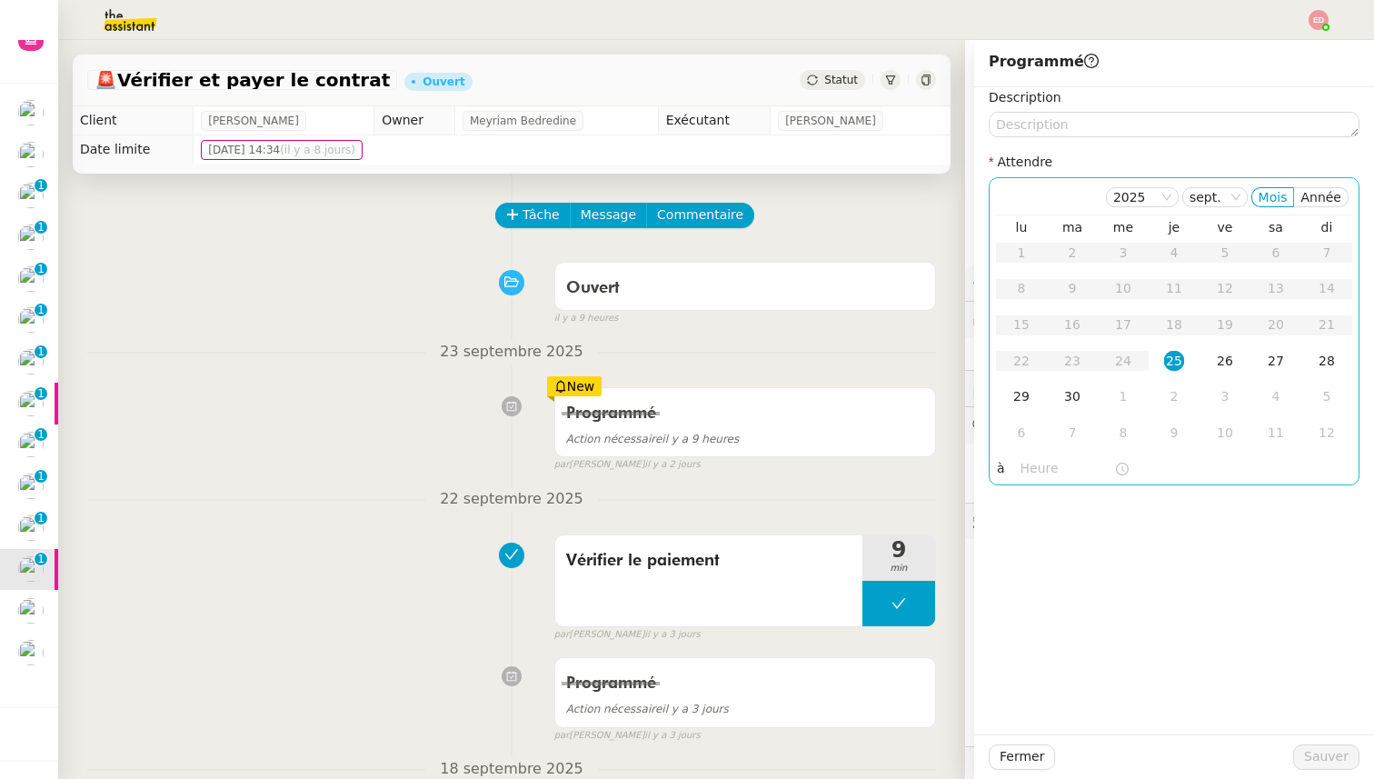
click at [1170, 361] on div "25" at bounding box center [1174, 361] width 20 height 20
click at [1028, 465] on input "text" at bounding box center [1068, 468] width 94 height 21
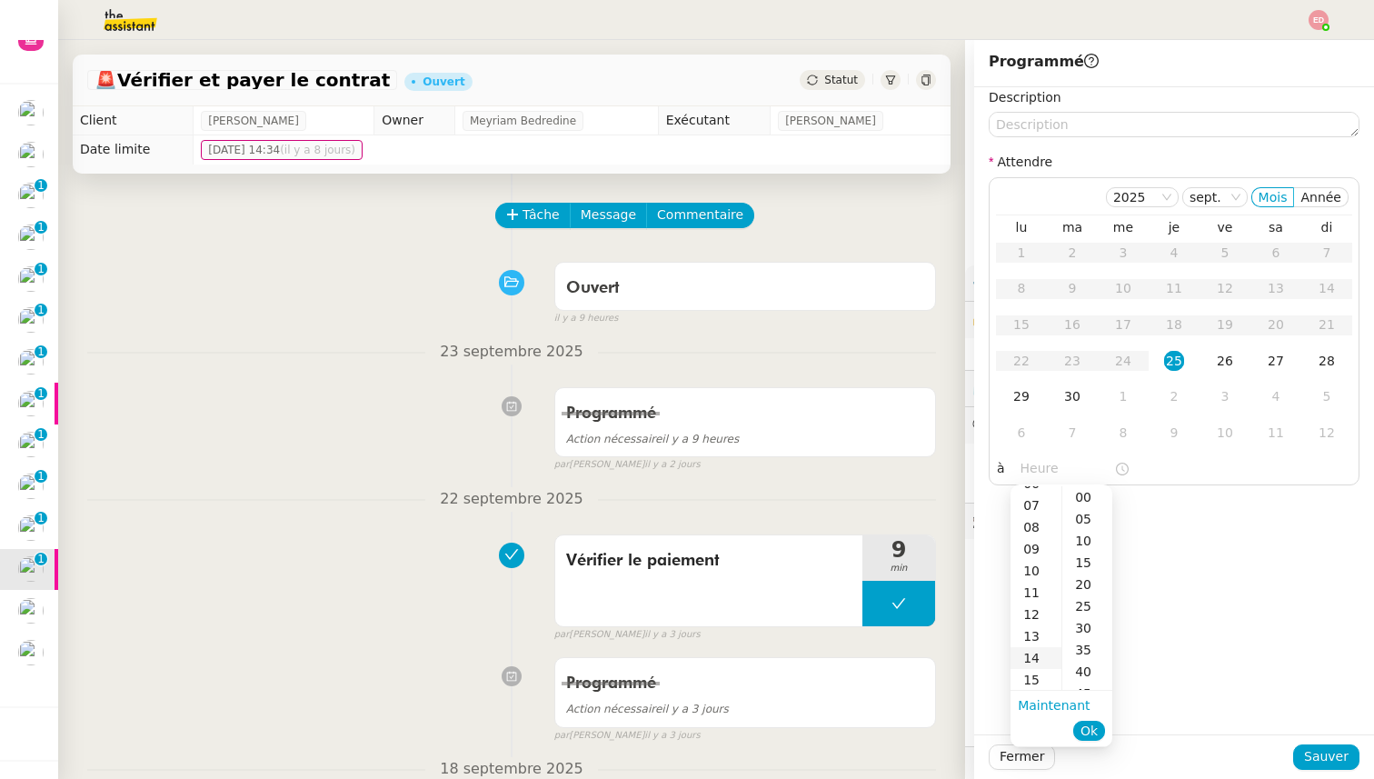
click at [1035, 655] on div "14" at bounding box center [1036, 658] width 51 height 22
click at [1078, 499] on div "00" at bounding box center [1087, 497] width 50 height 22
type input "14:00"
click at [1096, 727] on span "Ok" at bounding box center [1089, 731] width 17 height 18
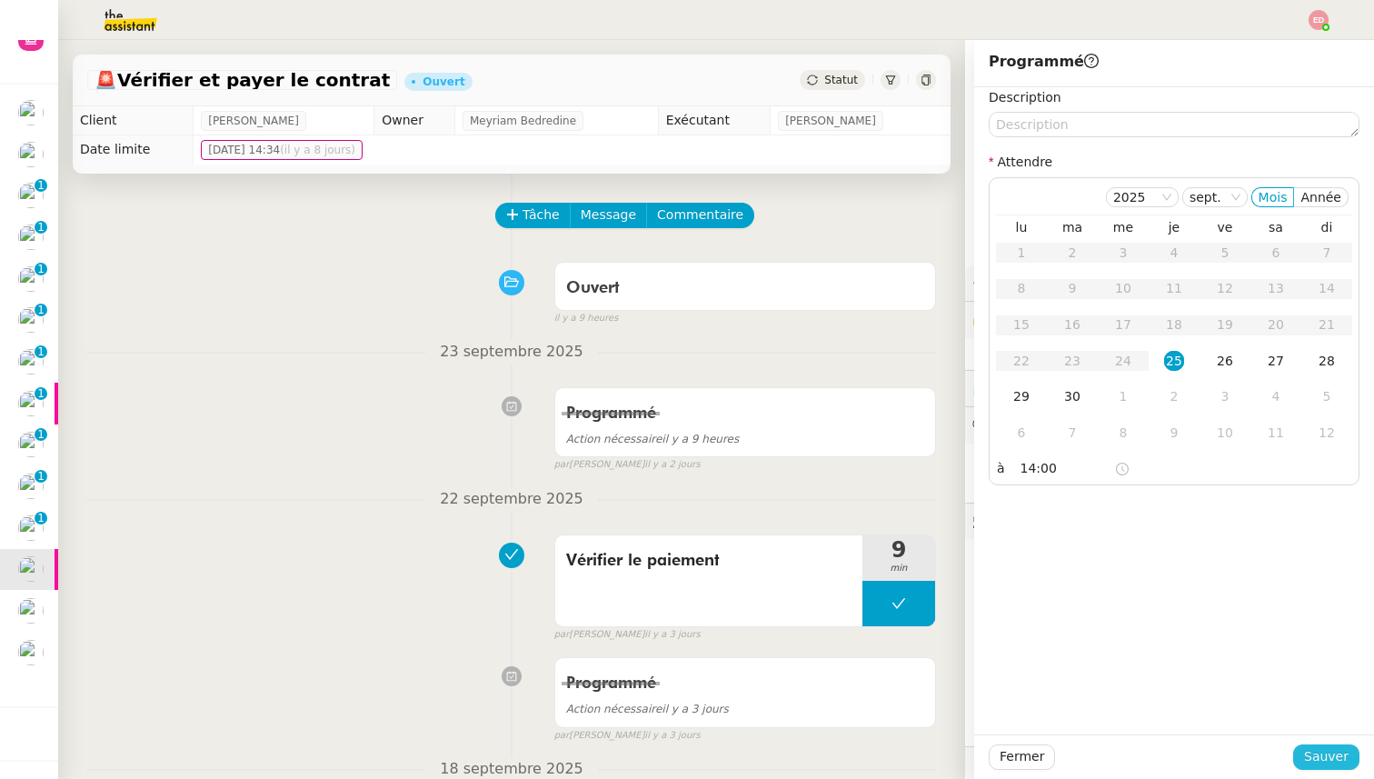
click at [1310, 754] on span "Sauver" at bounding box center [1326, 756] width 45 height 21
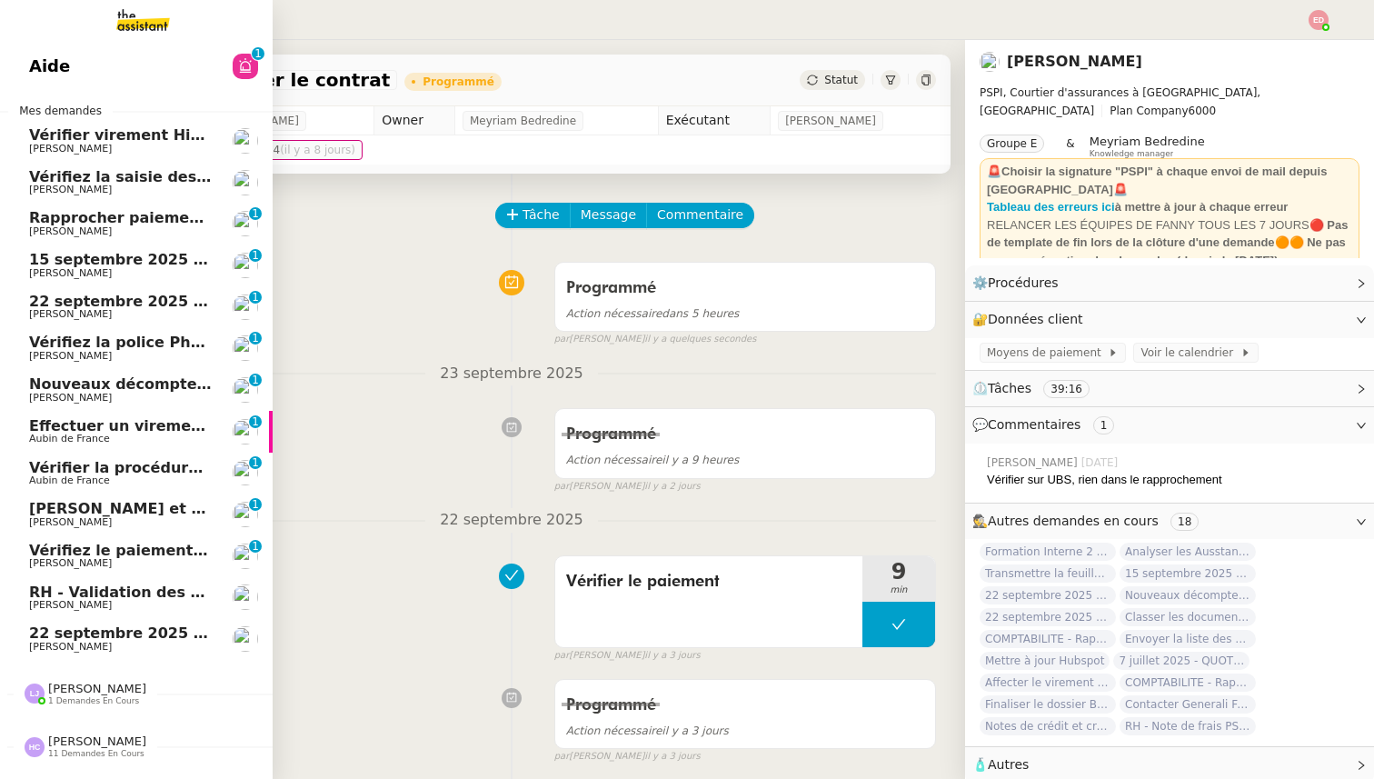
click at [49, 553] on span "Vérifiez le paiement du client" at bounding box center [149, 550] width 241 height 17
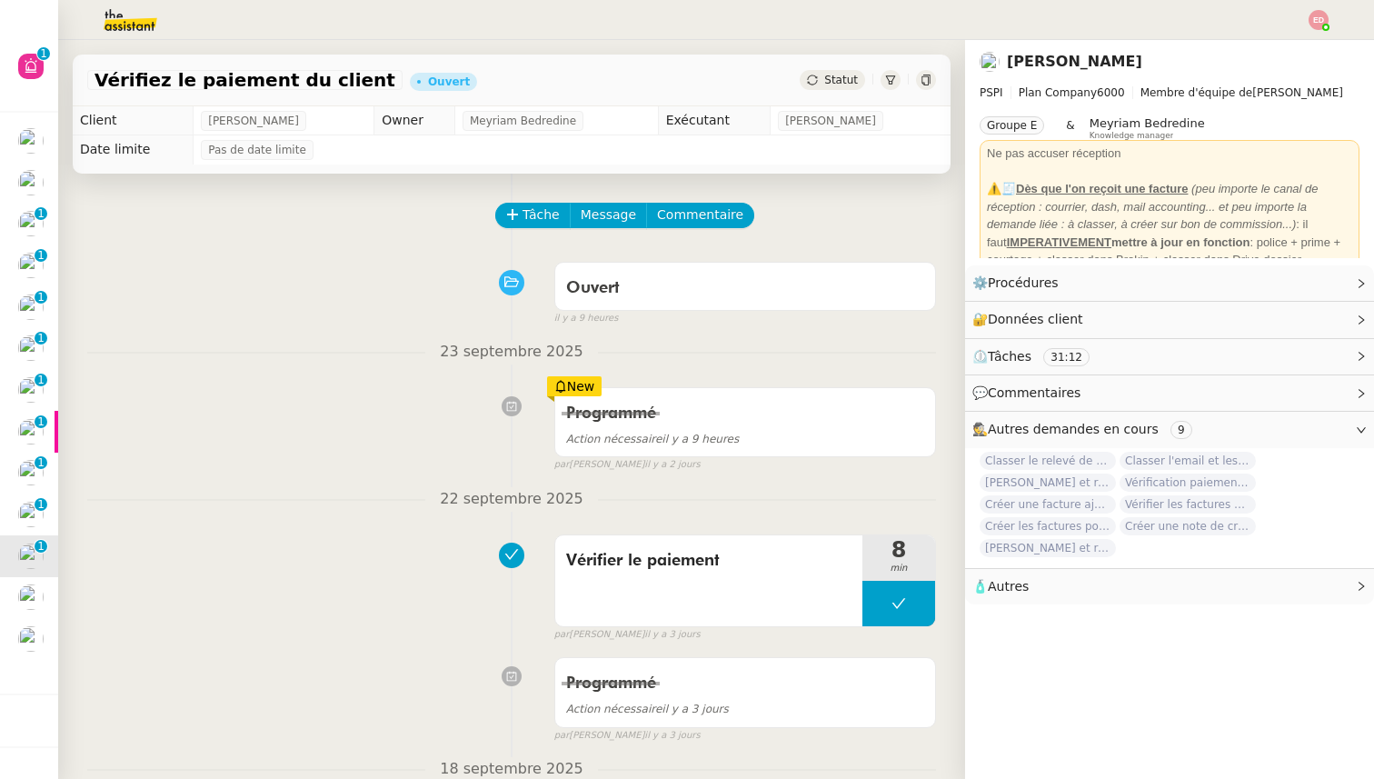
click at [842, 93] on div "Vérifiez le paiement du client [PERSON_NAME]" at bounding box center [512, 81] width 878 height 52
click at [839, 80] on span "Statut" at bounding box center [841, 80] width 34 height 13
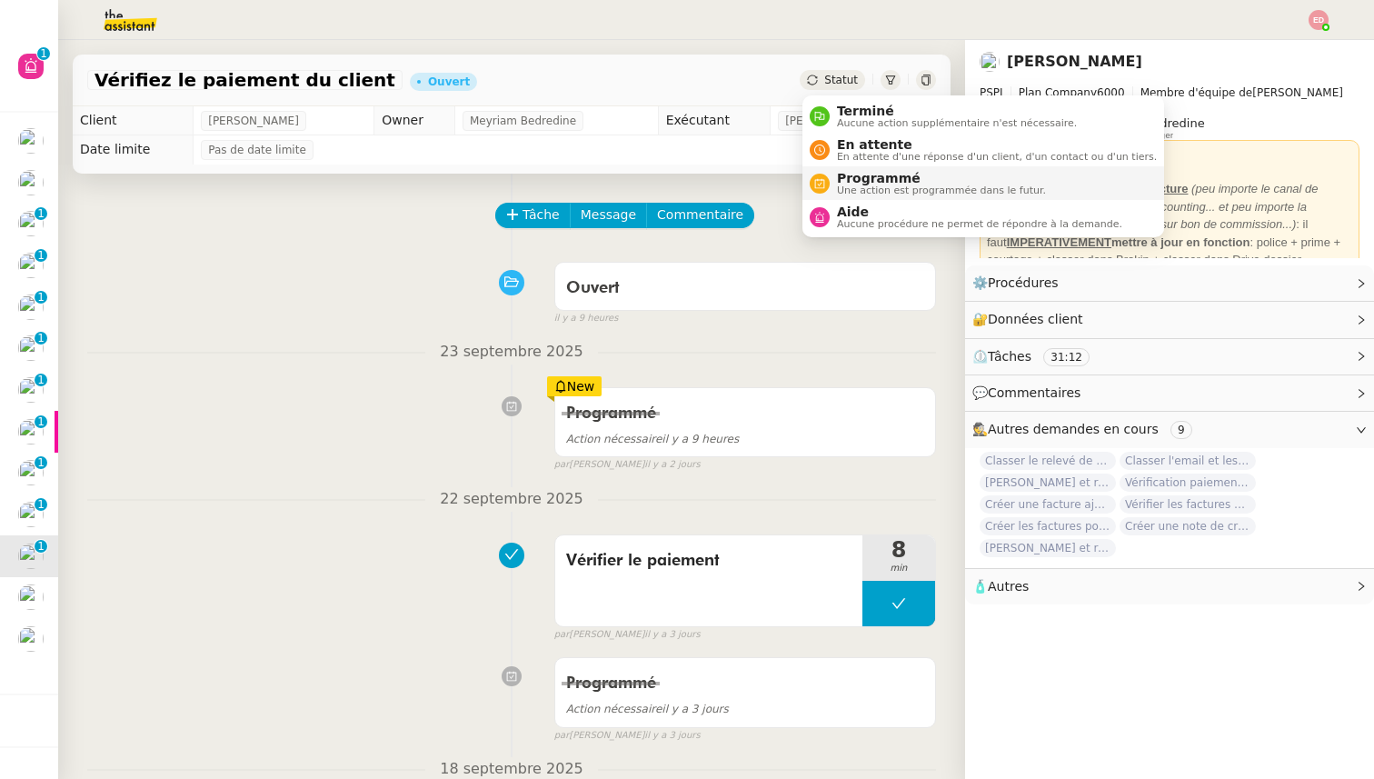
click at [845, 179] on span "Programmé" at bounding box center [941, 178] width 209 height 15
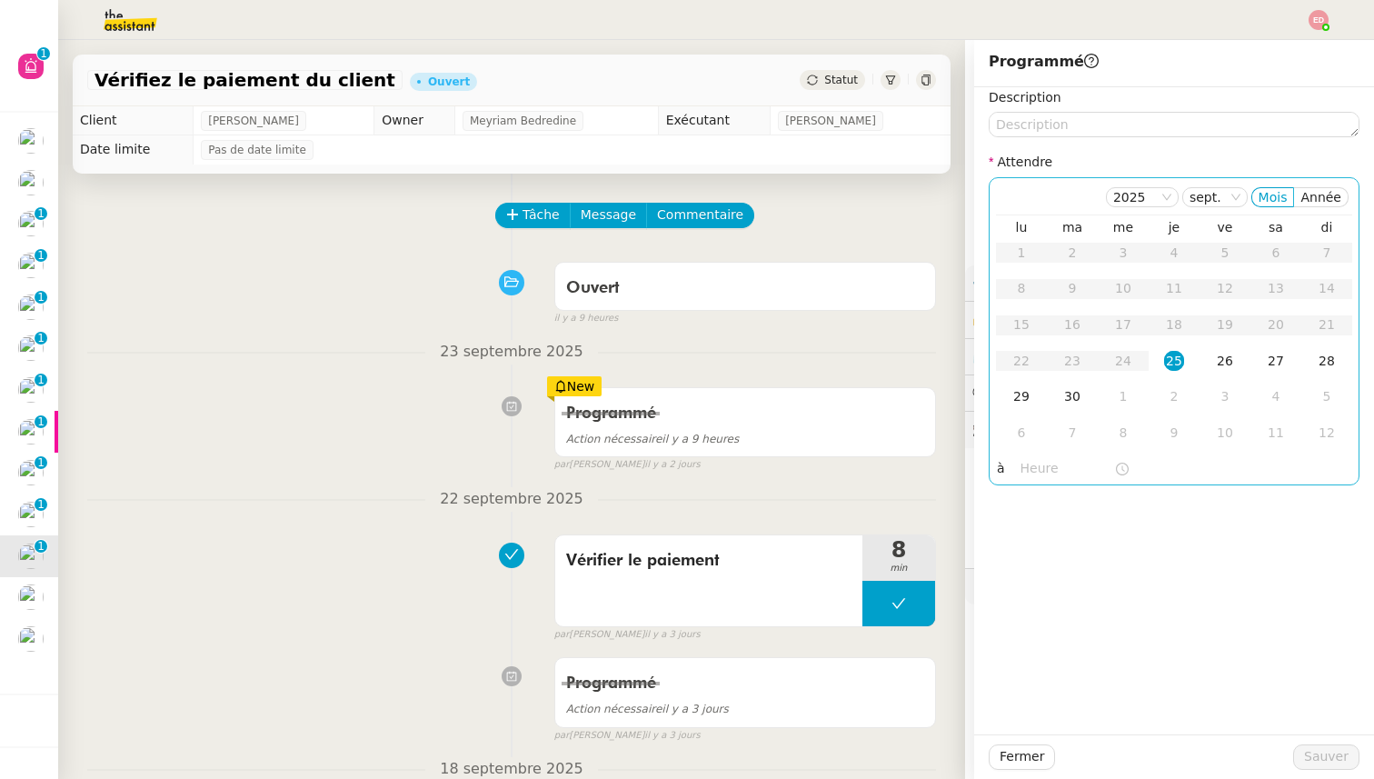
click at [1177, 364] on div "25" at bounding box center [1174, 361] width 20 height 20
click at [1033, 464] on input "text" at bounding box center [1068, 468] width 94 height 21
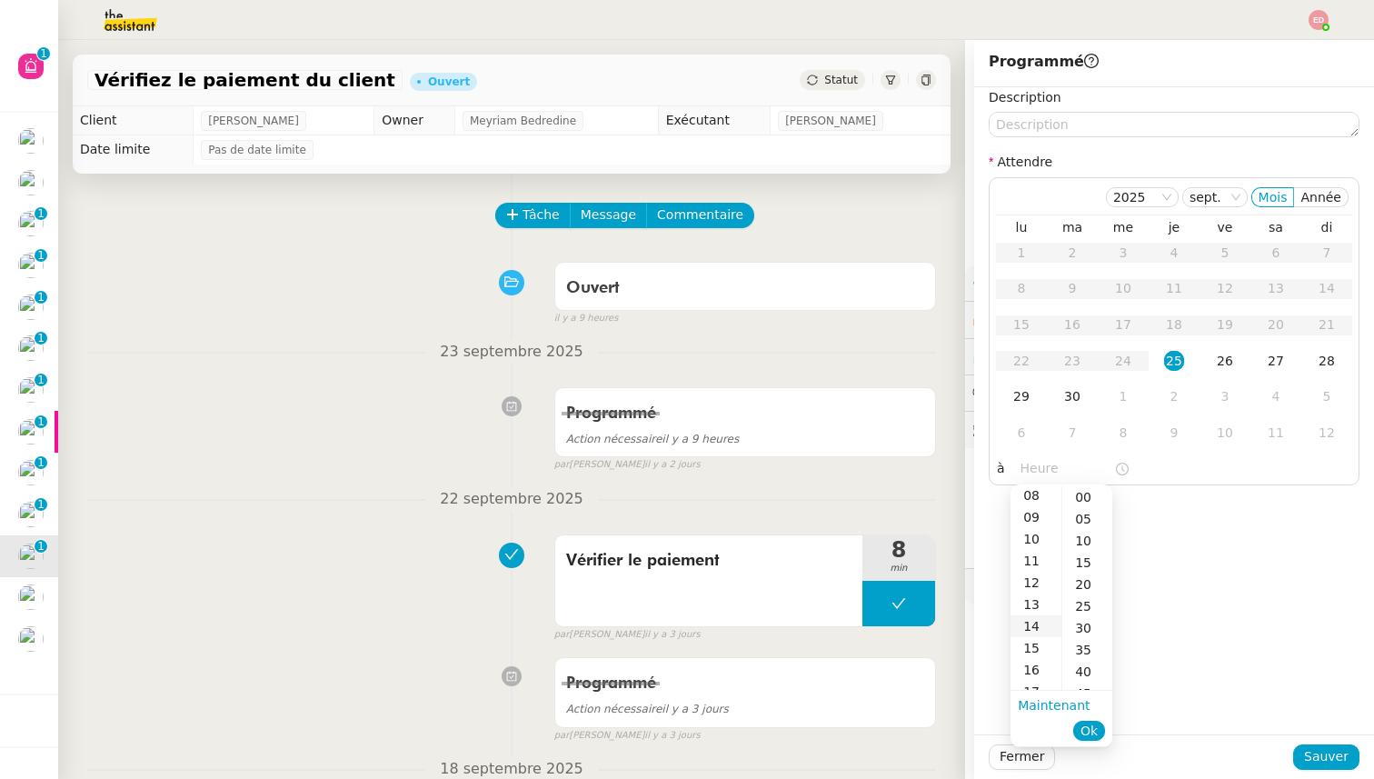
click at [1039, 626] on div "14" at bounding box center [1036, 626] width 51 height 22
click at [1080, 486] on div "00" at bounding box center [1087, 497] width 50 height 22
type input "14:00"
click at [1086, 724] on span "Ok" at bounding box center [1089, 731] width 17 height 18
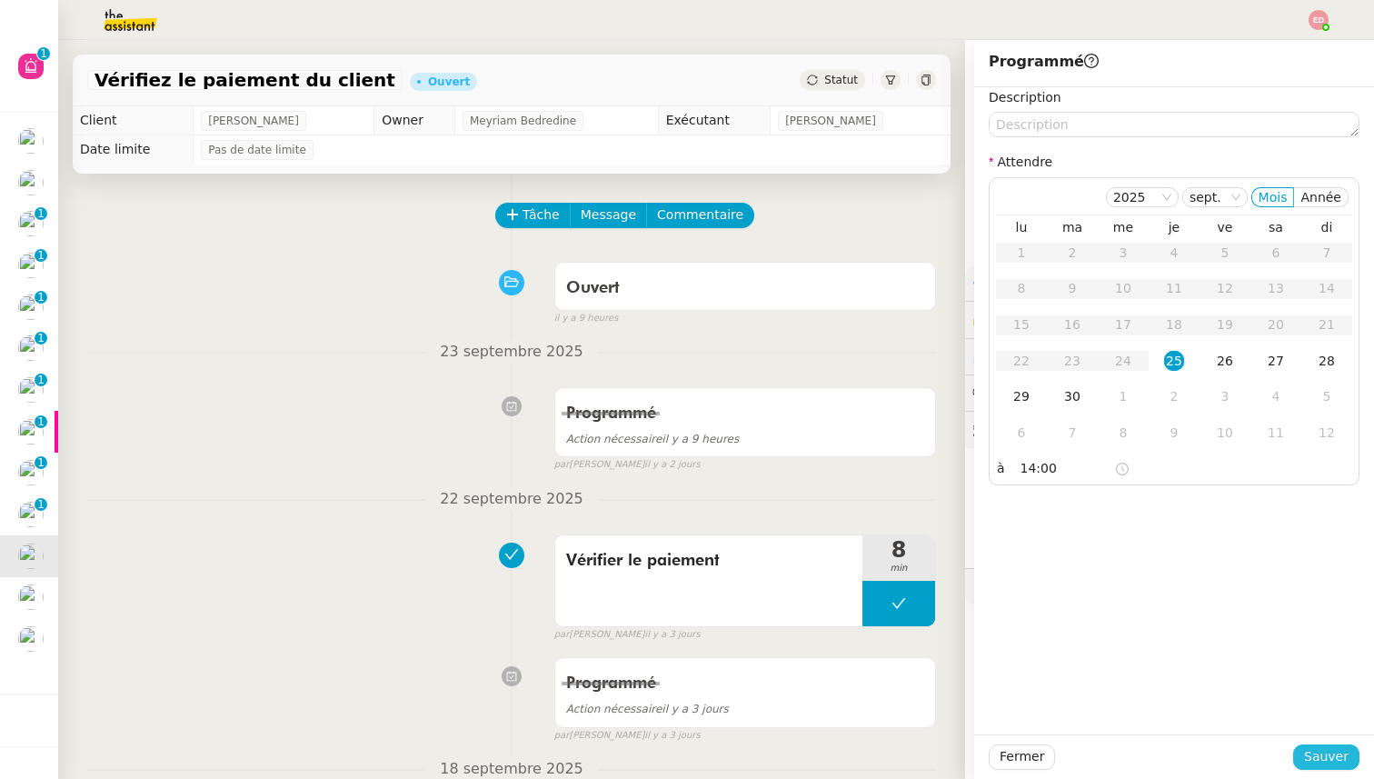
click at [1322, 758] on span "Sauver" at bounding box center [1326, 756] width 45 height 21
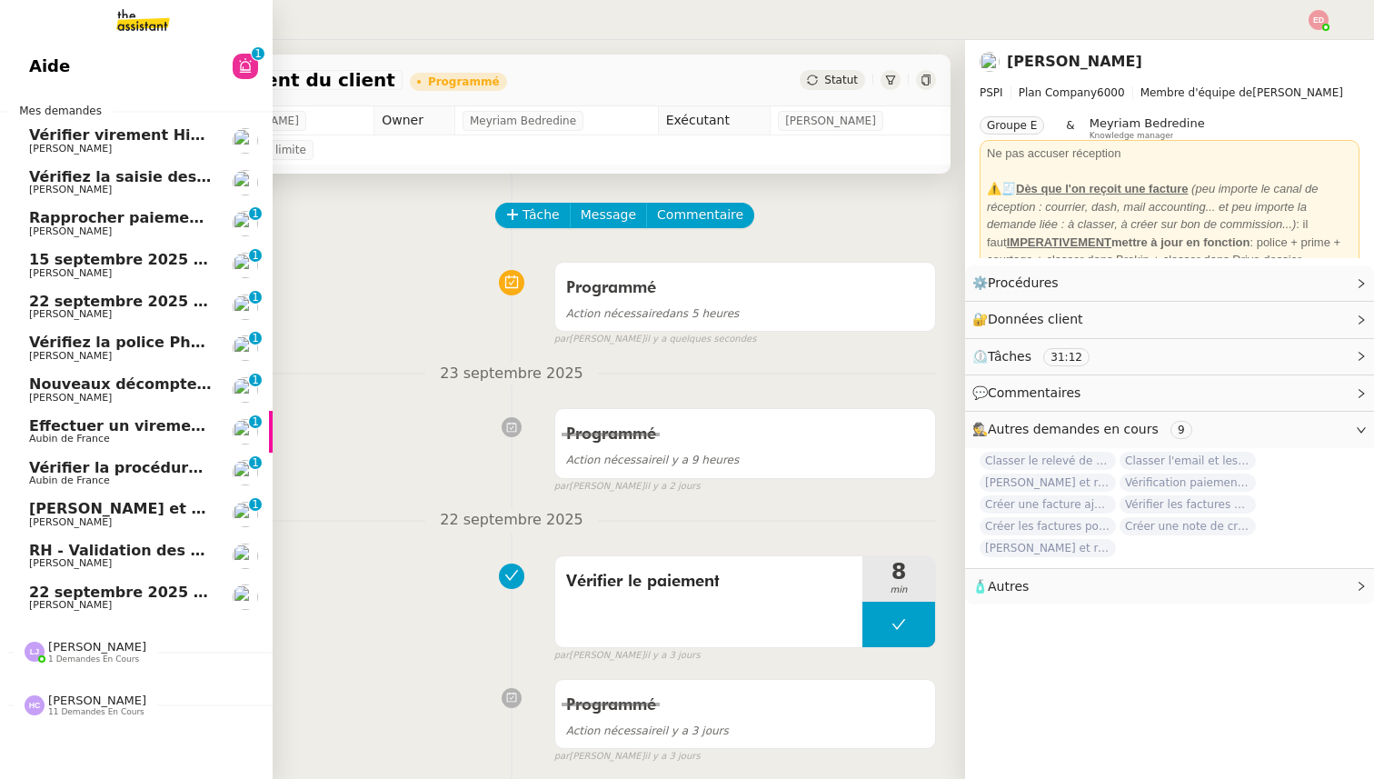
click at [46, 513] on span "[PERSON_NAME] et rembourser les polices d'assurance" at bounding box center [255, 508] width 453 height 17
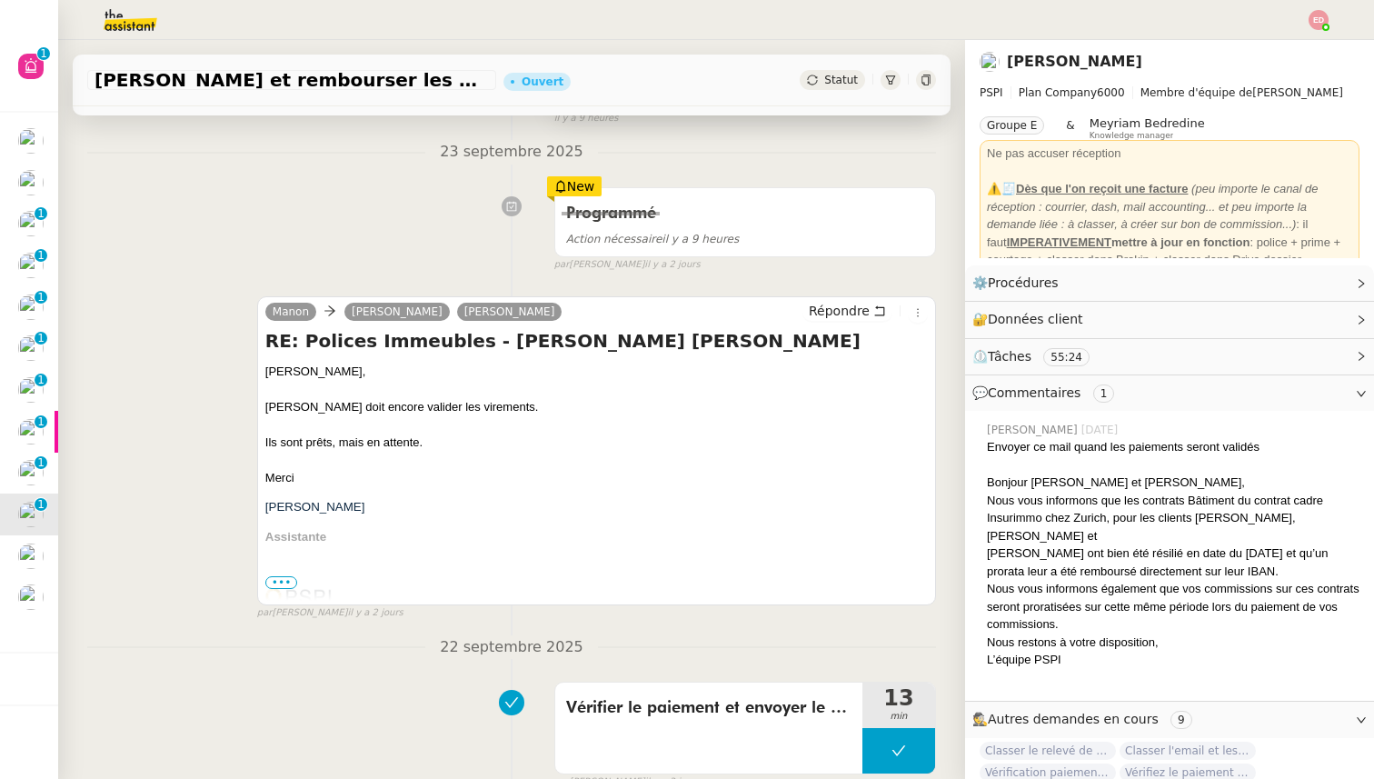
scroll to position [215, 0]
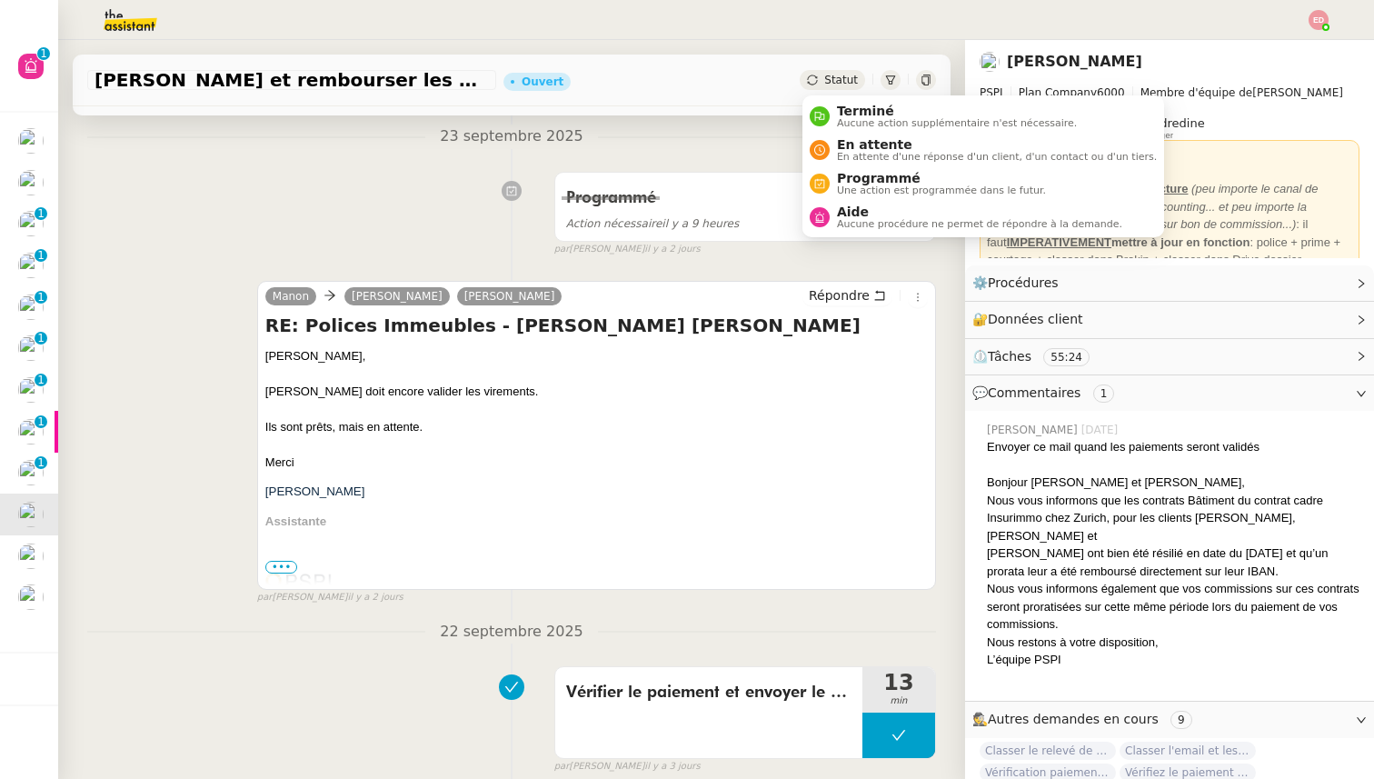
click at [842, 75] on span "Statut" at bounding box center [841, 80] width 34 height 13
click at [852, 195] on span "Une action est programmée dans le futur." at bounding box center [941, 190] width 209 height 10
click at [825, 85] on div "Statut" at bounding box center [832, 80] width 65 height 20
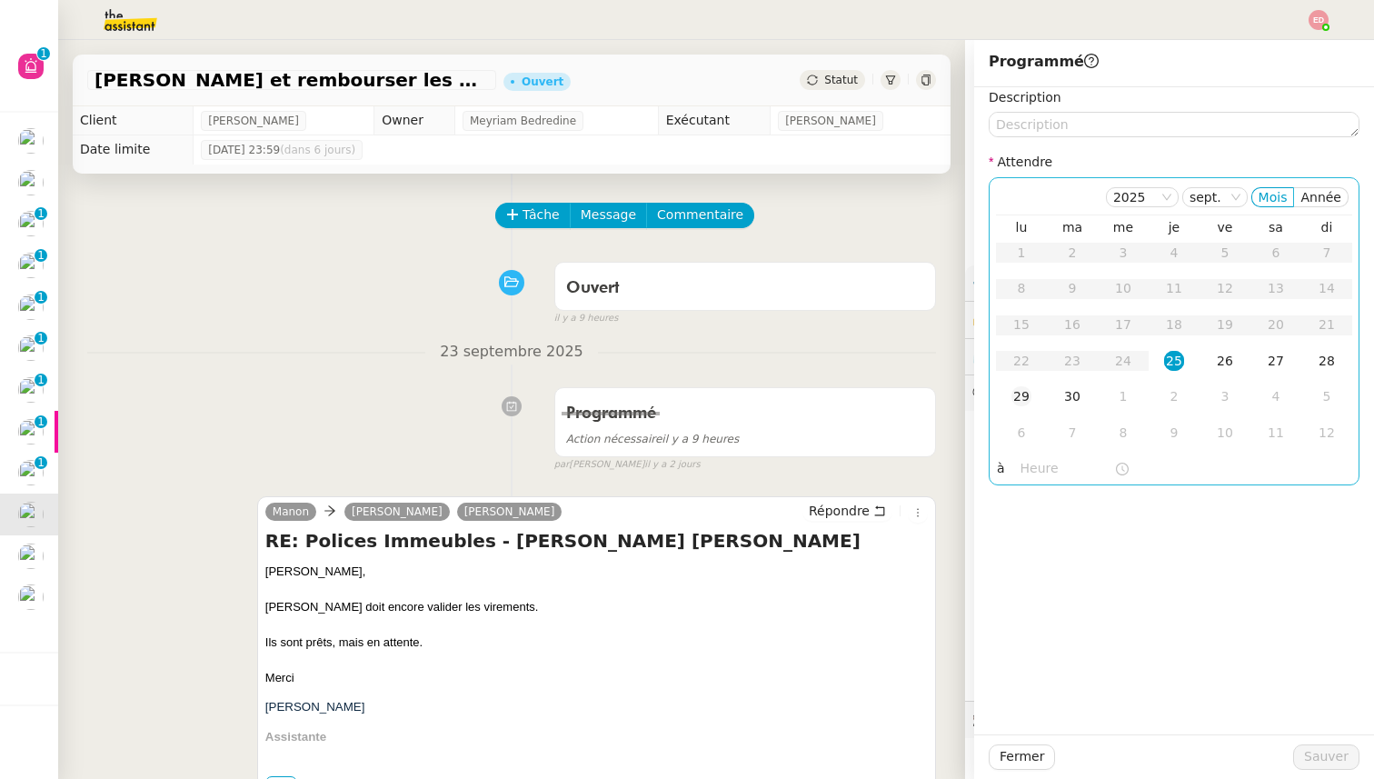
click at [1022, 411] on td "29" at bounding box center [1021, 397] width 51 height 36
click at [1317, 752] on span "Sauver" at bounding box center [1326, 756] width 45 height 21
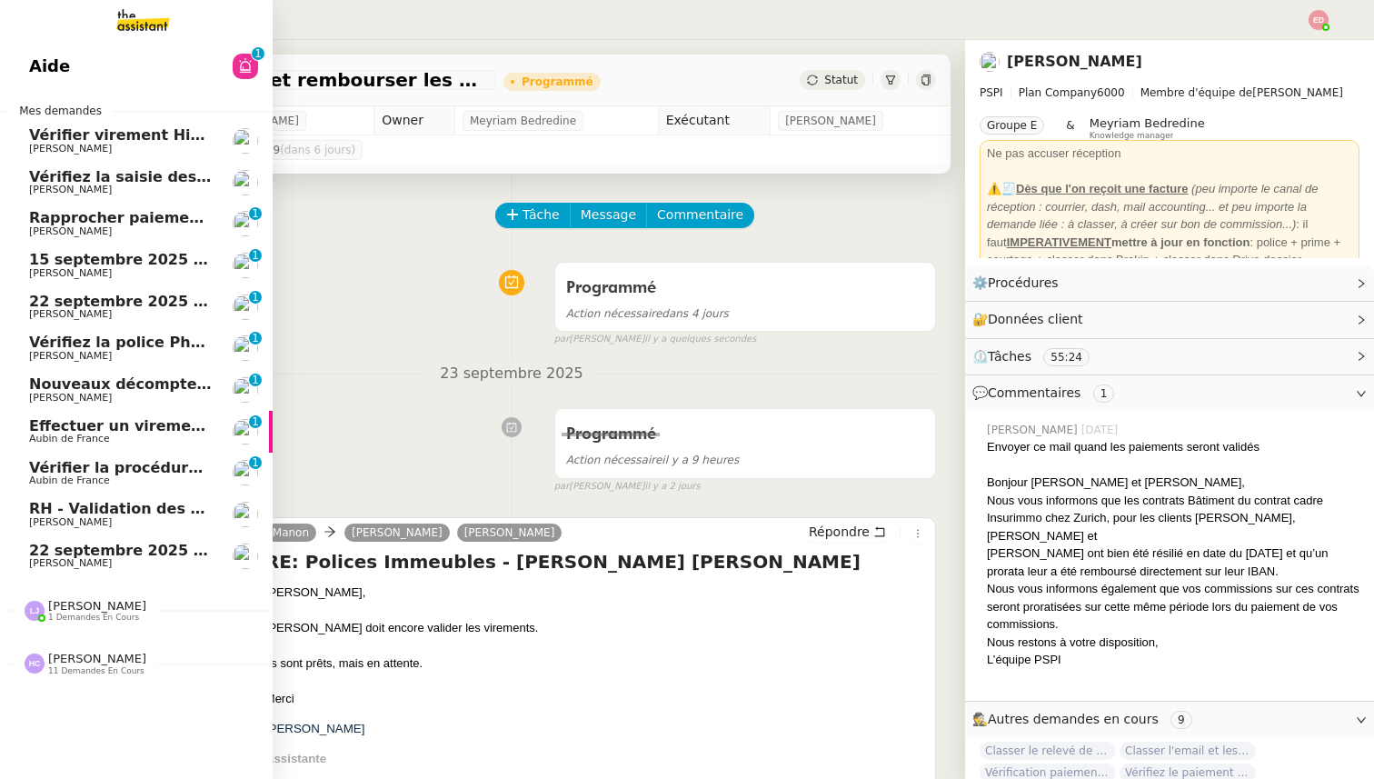
click at [75, 466] on span "Vérifier la procédure de facturation avec [PERSON_NAME] et [PERSON_NAME]" at bounding box center [347, 467] width 636 height 17
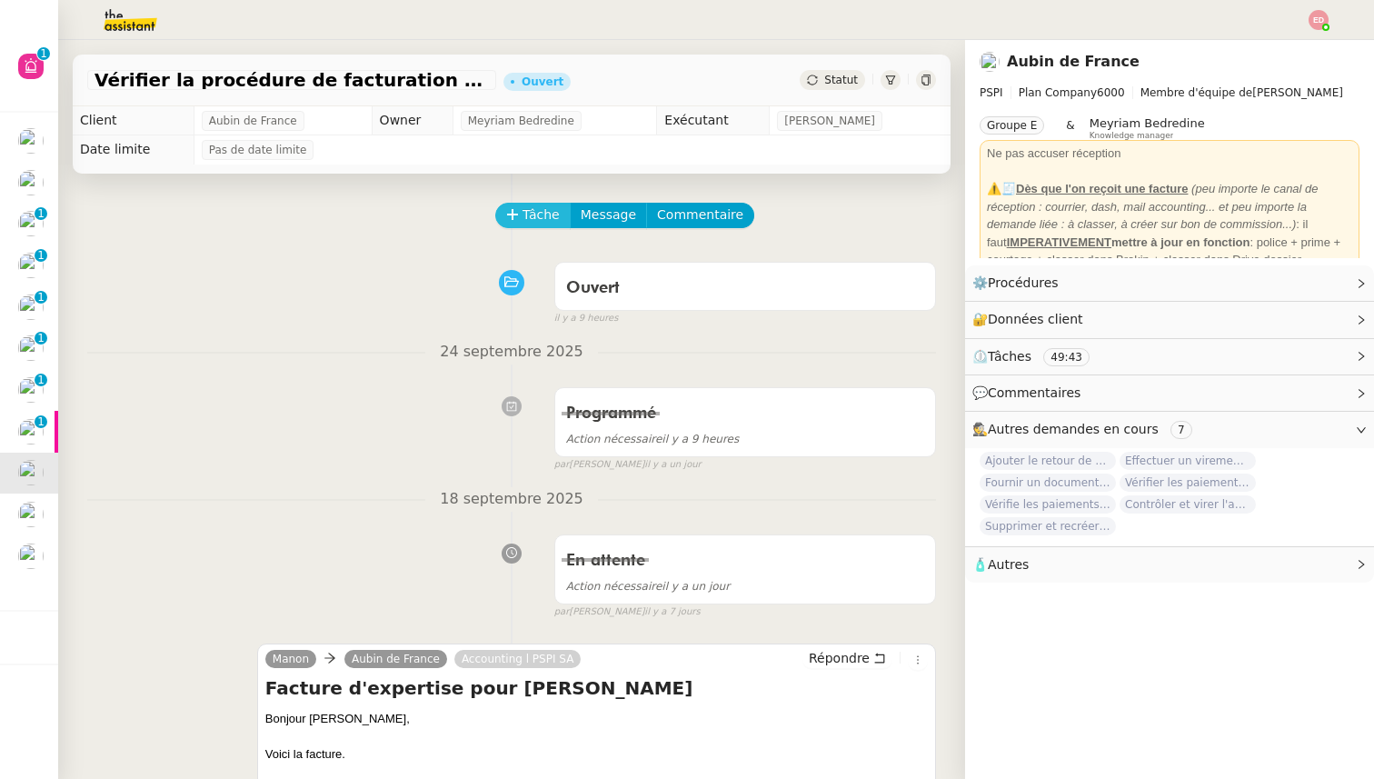
click at [539, 218] on span "Tâche" at bounding box center [541, 214] width 37 height 21
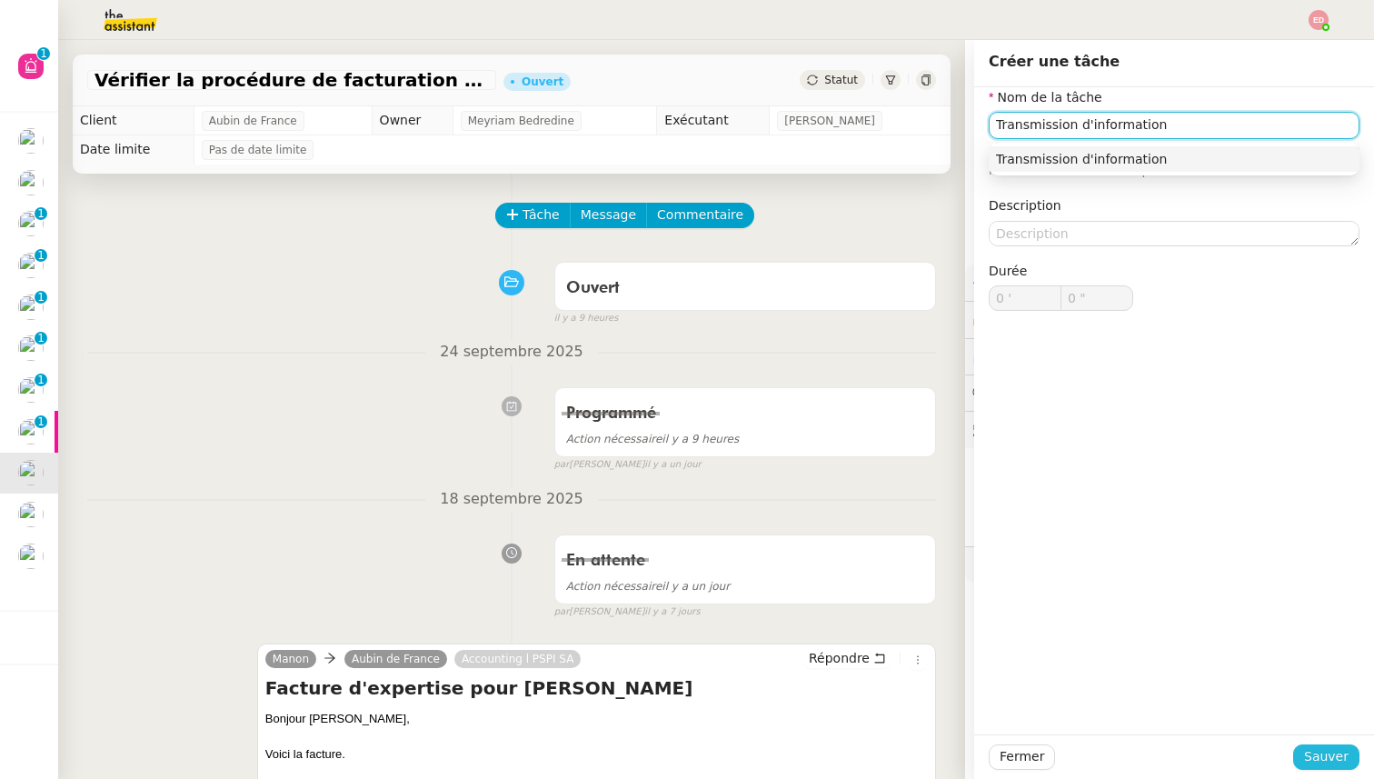
type input "Transmission d'information"
click at [1330, 760] on span "Sauver" at bounding box center [1326, 756] width 45 height 21
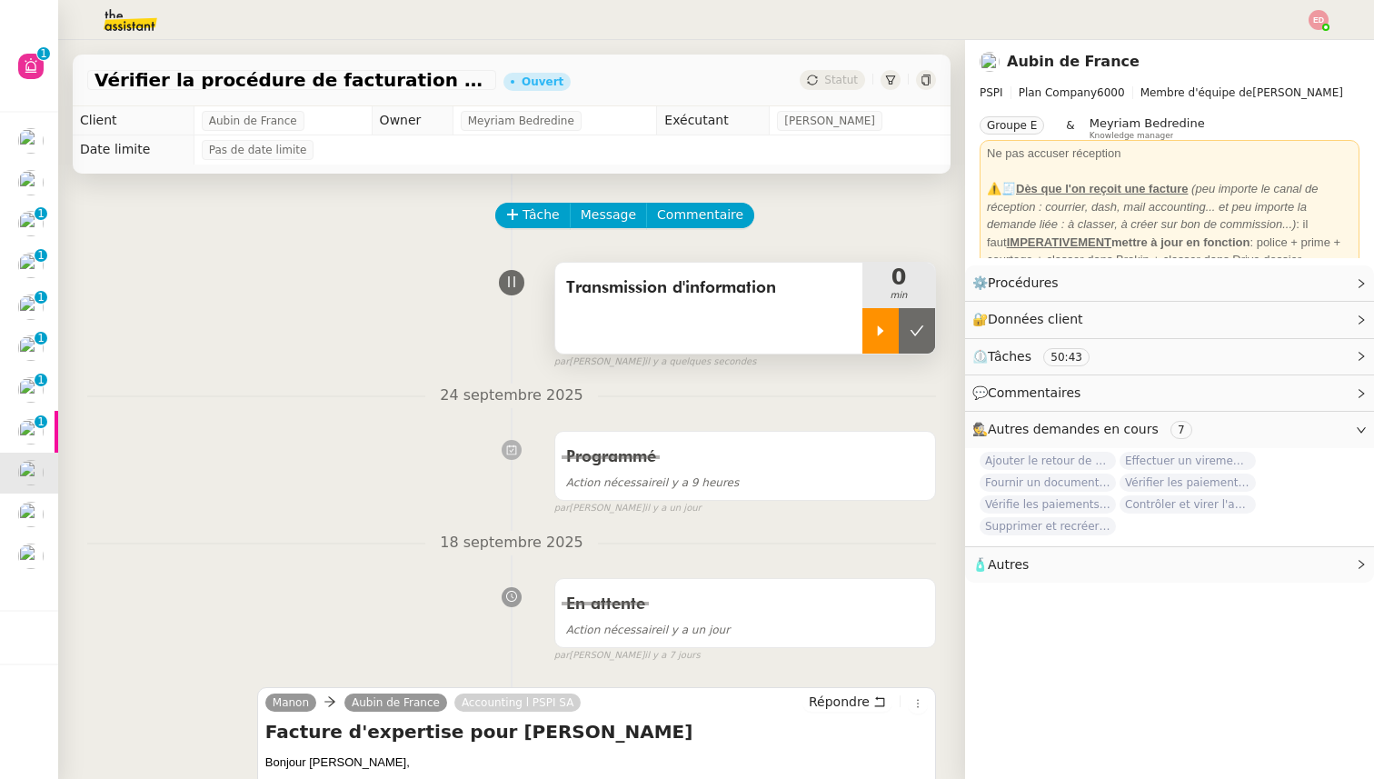
click at [885, 329] on icon at bounding box center [880, 331] width 15 height 15
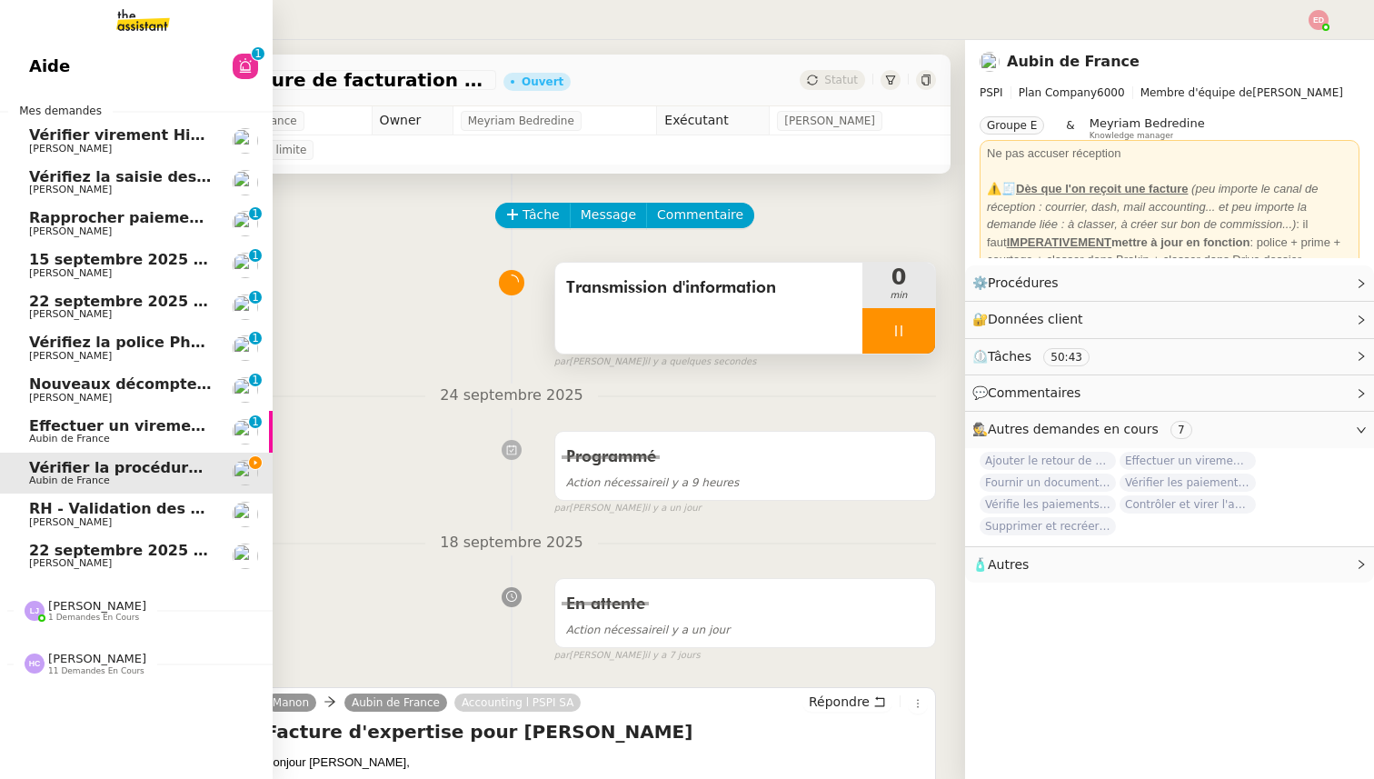
click at [60, 429] on span "Effectuer un virement urgent" at bounding box center [148, 425] width 239 height 17
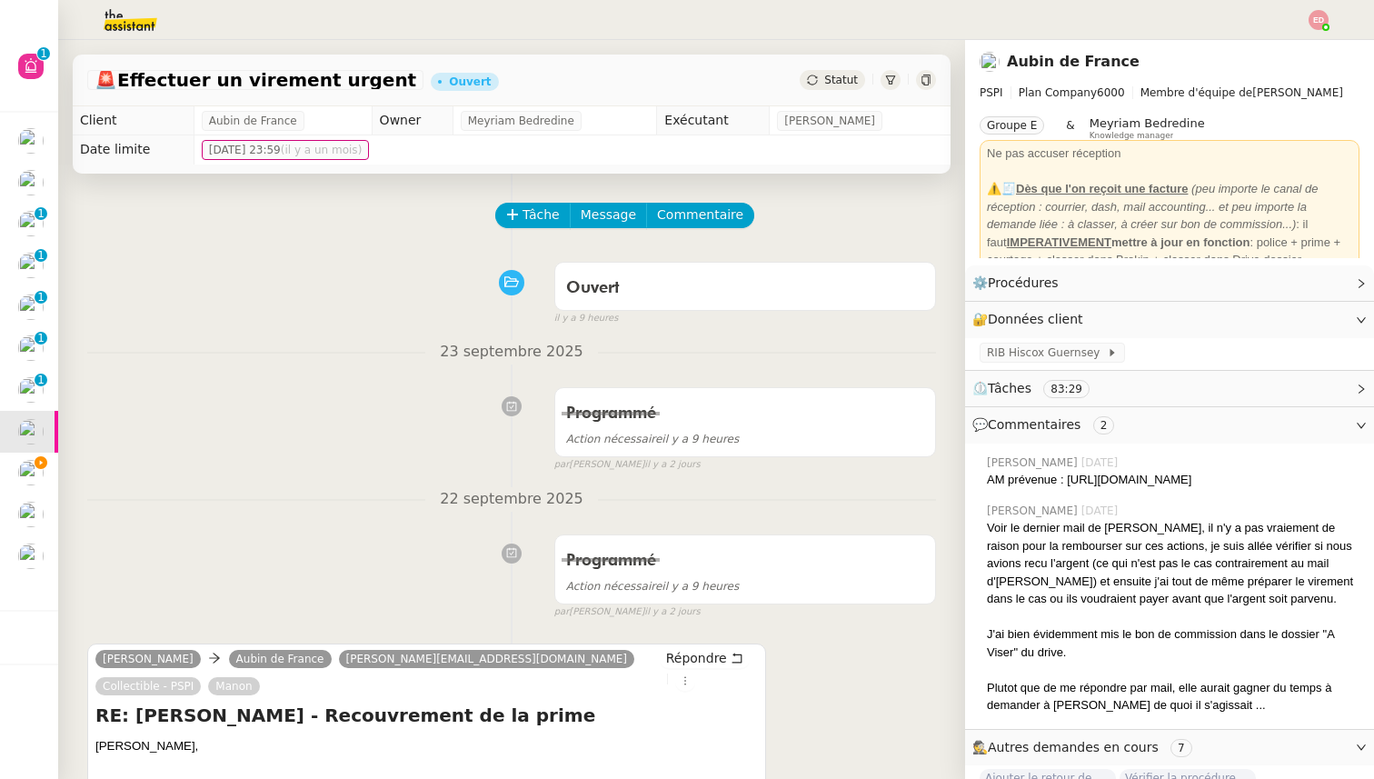
click at [827, 84] on span "Statut" at bounding box center [841, 80] width 34 height 13
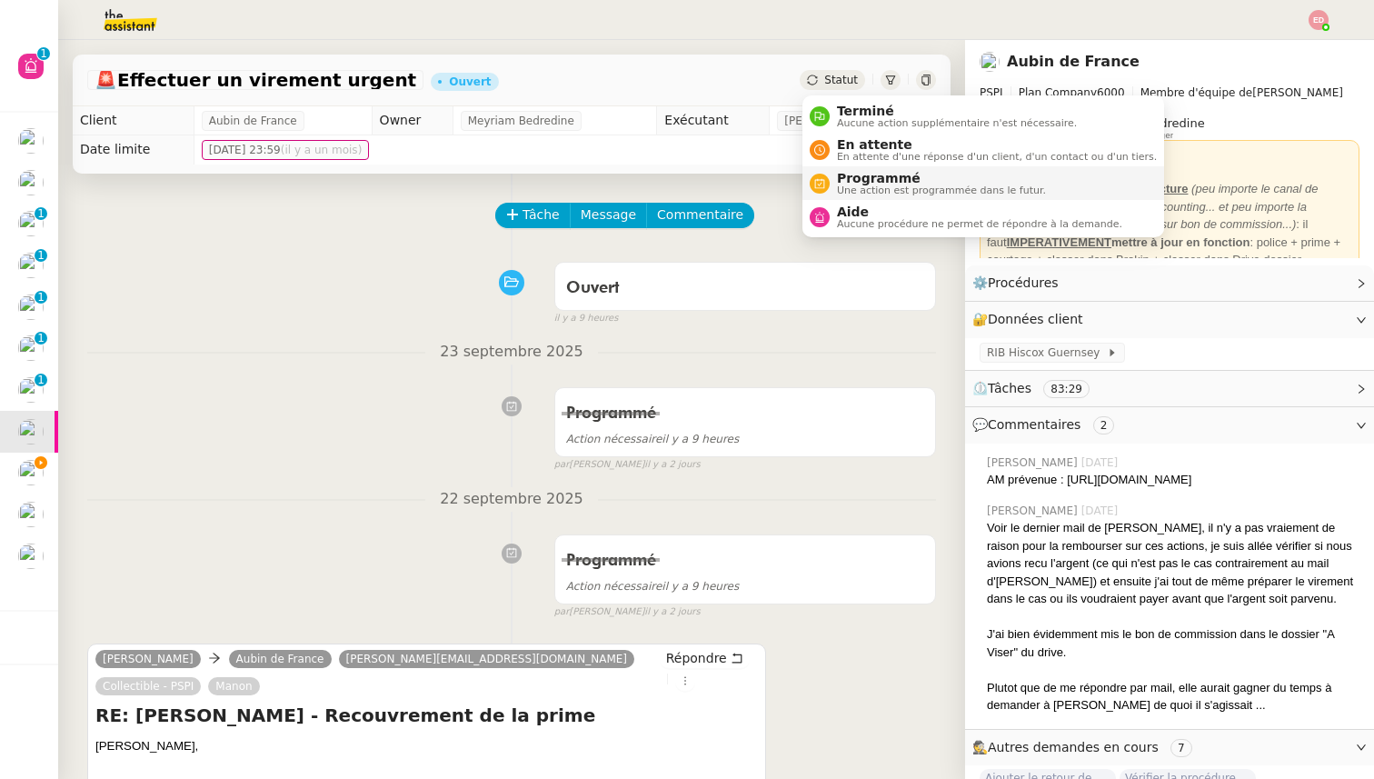
click at [865, 178] on span "Programmé" at bounding box center [941, 178] width 209 height 15
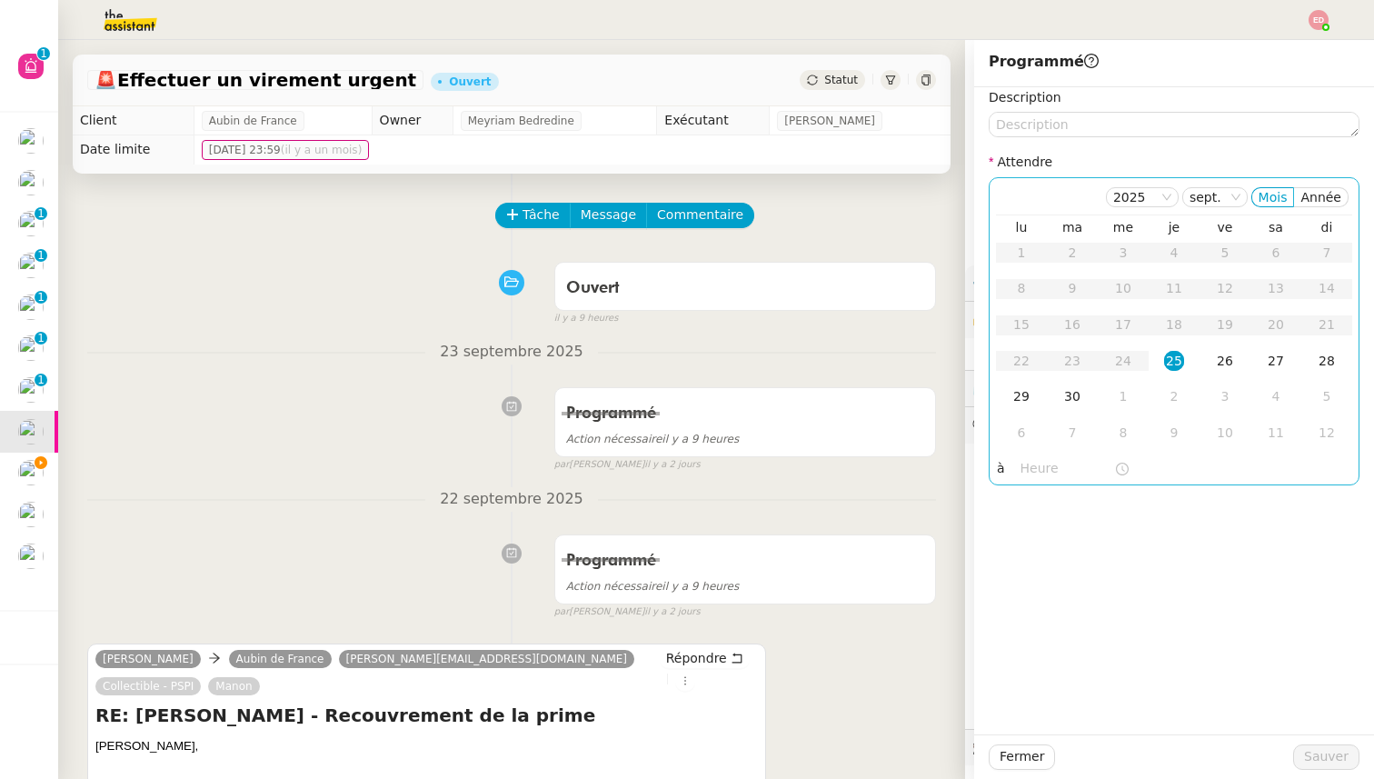
click at [1176, 356] on div "25" at bounding box center [1174, 361] width 20 height 20
click at [1023, 475] on input "text" at bounding box center [1068, 468] width 94 height 21
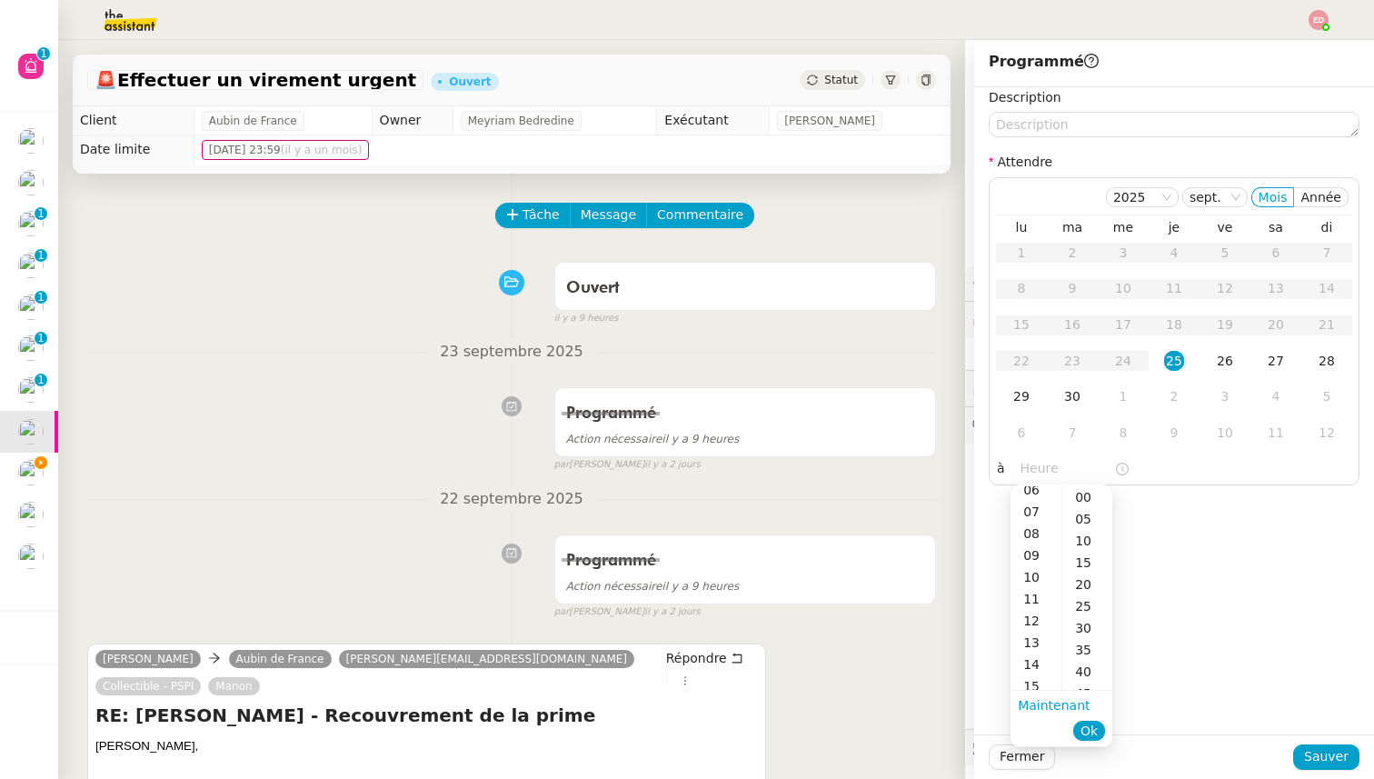
scroll to position [152, 0]
click at [1033, 647] on div "14" at bounding box center [1036, 651] width 51 height 22
click at [1082, 497] on div "00" at bounding box center [1087, 497] width 50 height 22
type input "14:00"
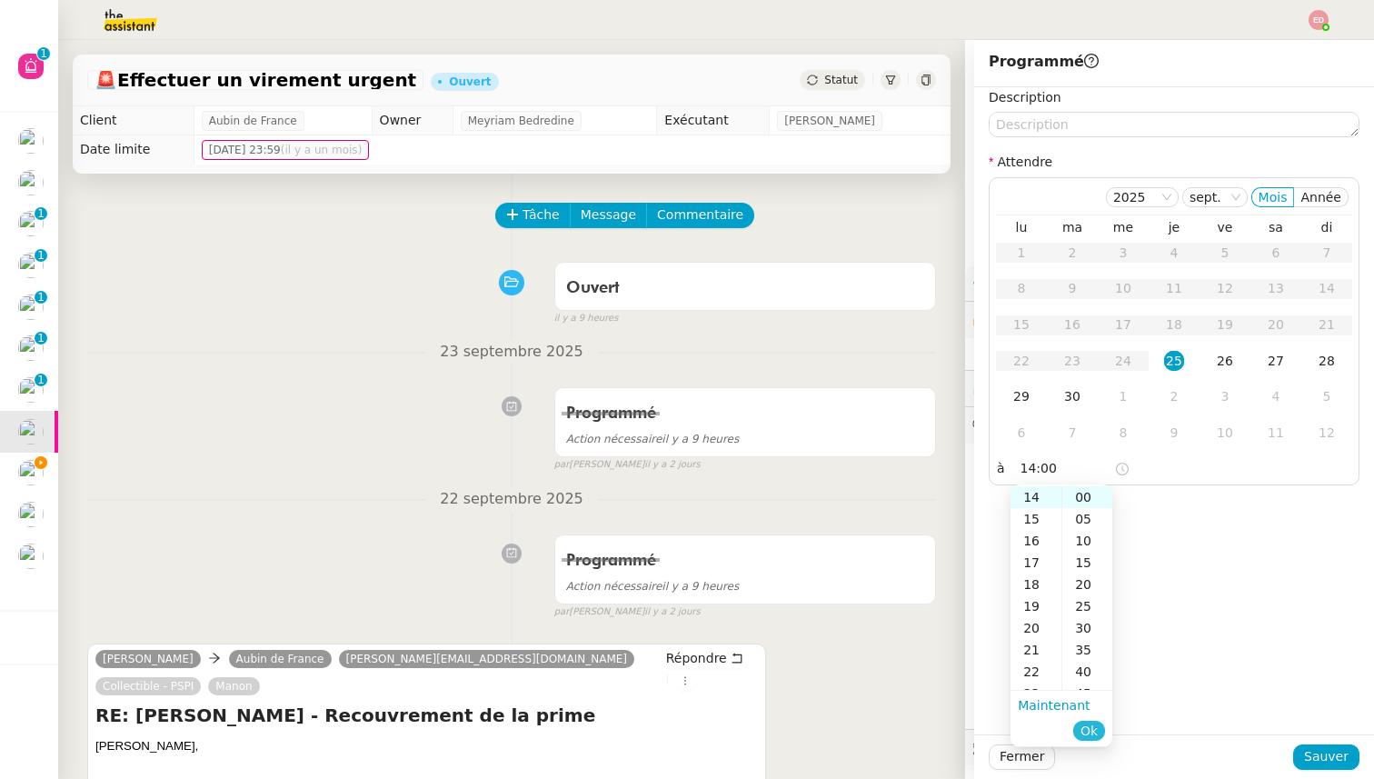
click at [1100, 730] on button "Ok" at bounding box center [1089, 731] width 32 height 20
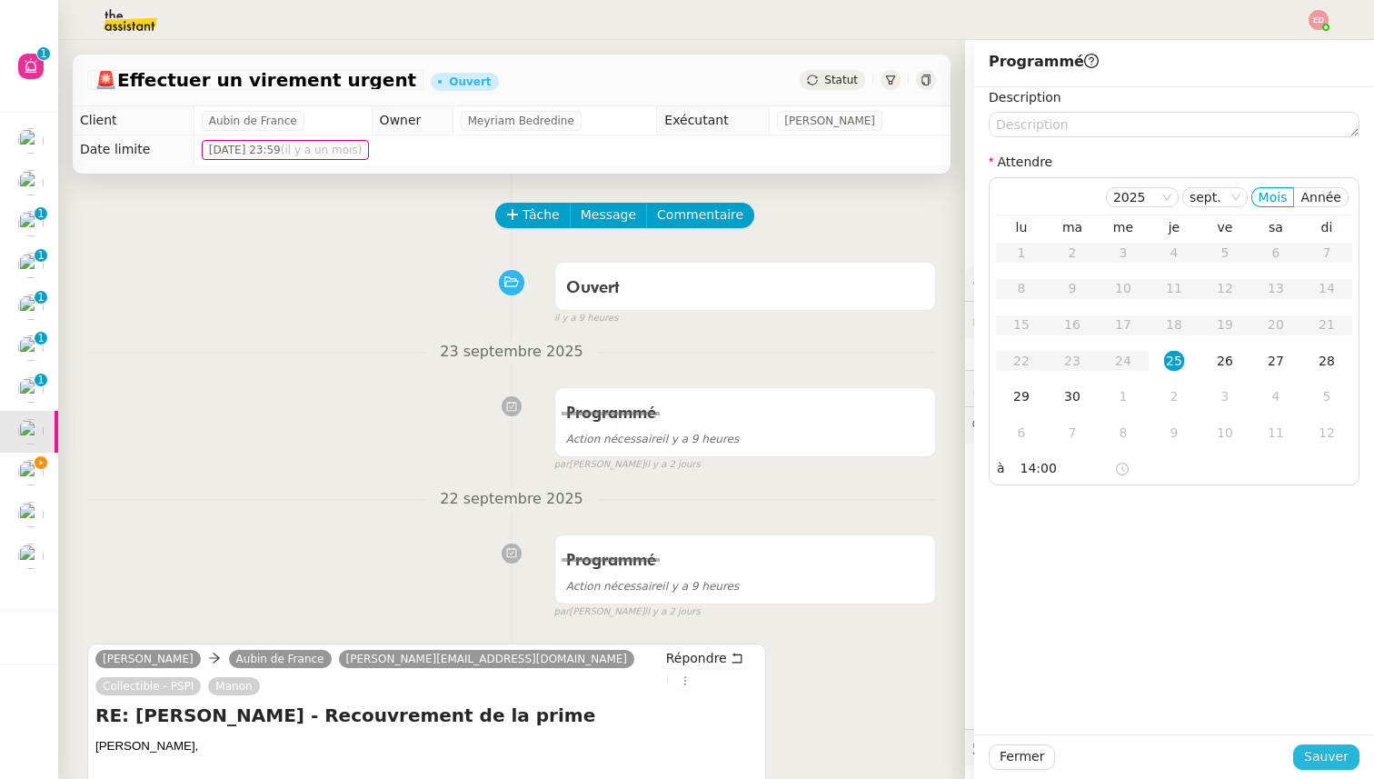
click at [1297, 750] on button "Sauver" at bounding box center [1326, 756] width 66 height 25
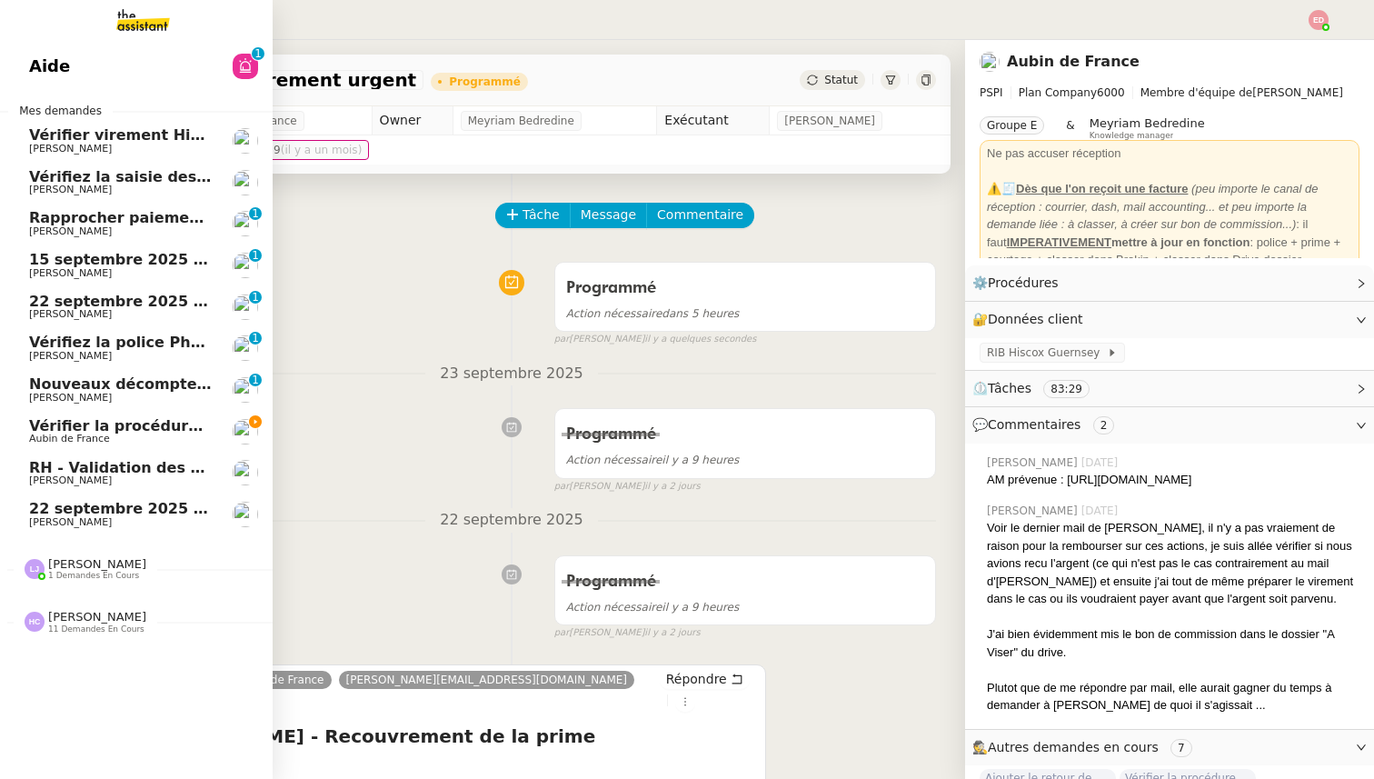
click at [49, 390] on span "Nouveaux décomptes de commissions" at bounding box center [185, 383] width 312 height 17
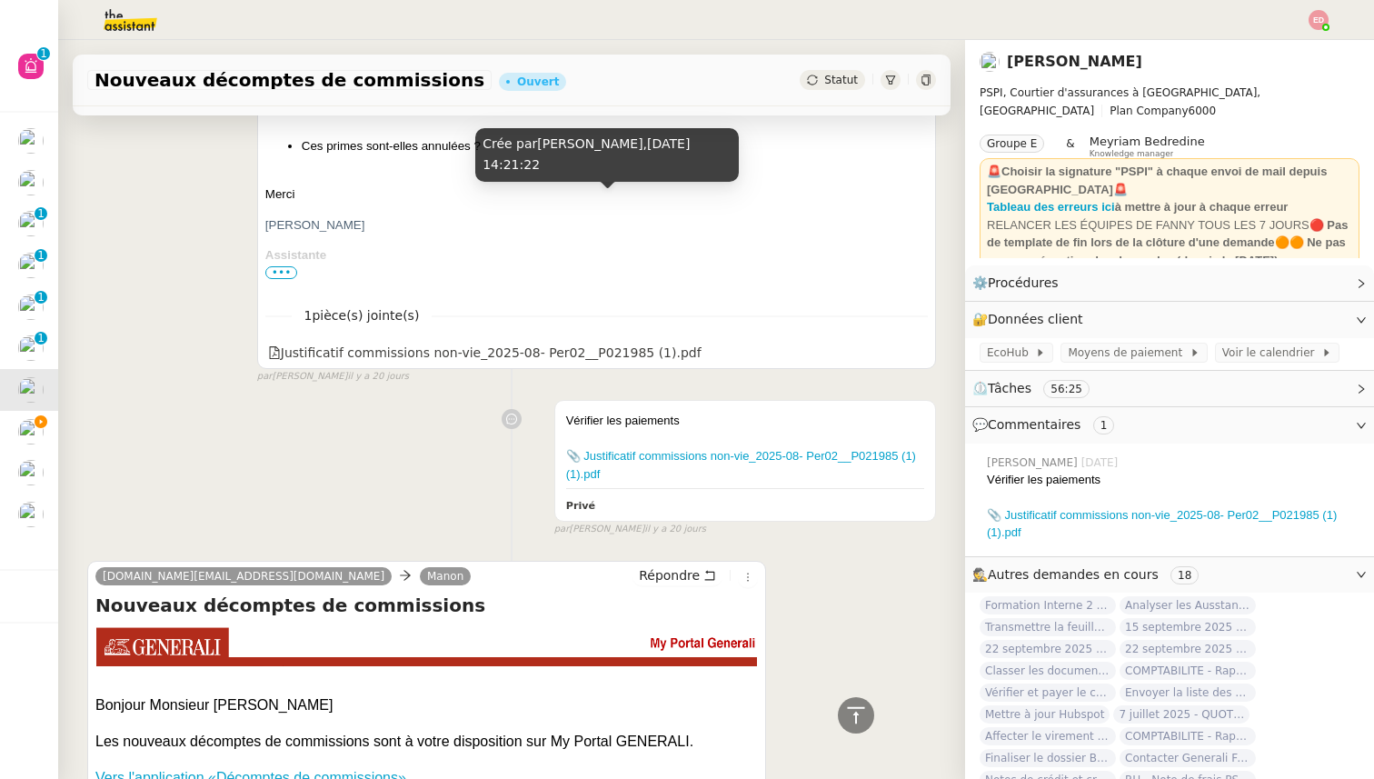
scroll to position [2636, 0]
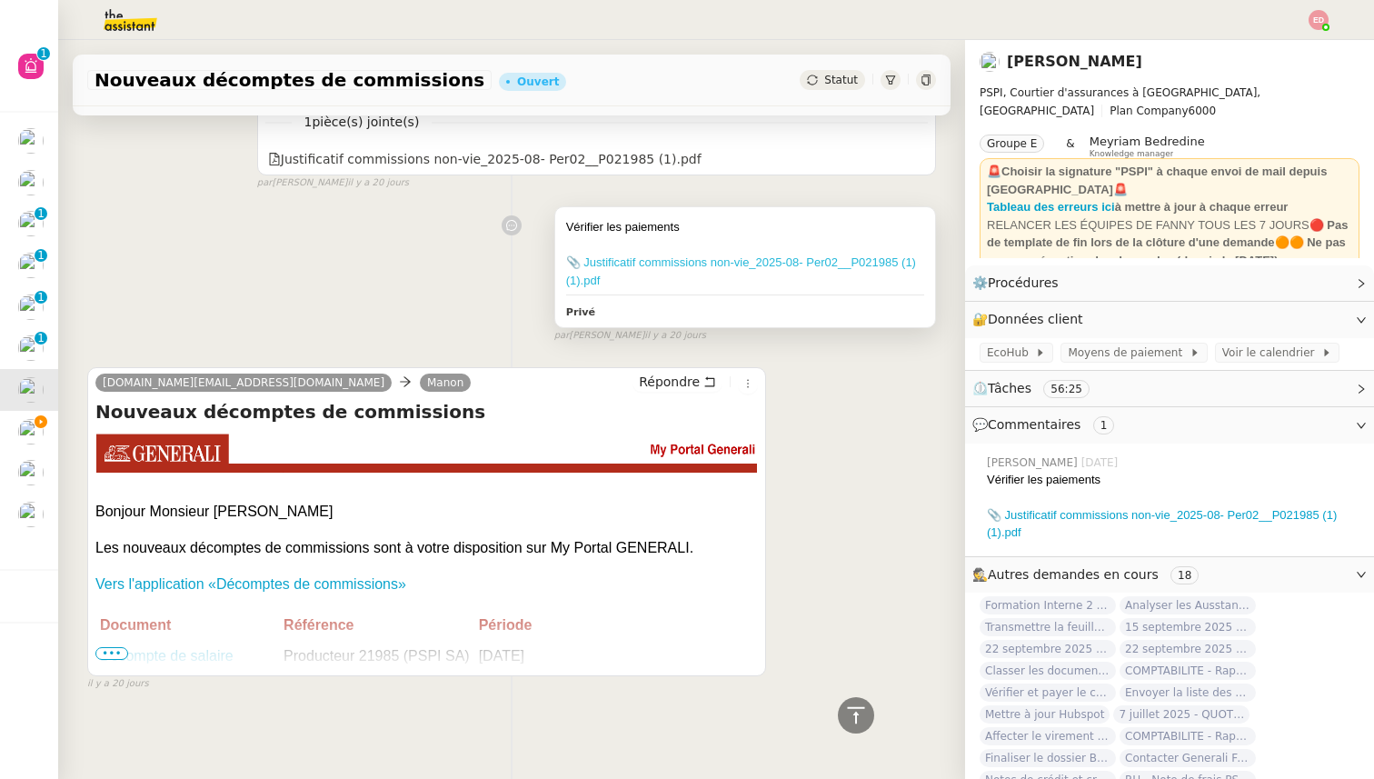
click at [643, 262] on link "📎 Justificatif commissions non-vie_2025-08- Per02__P021985 (1) (1).pdf" at bounding box center [741, 271] width 350 height 32
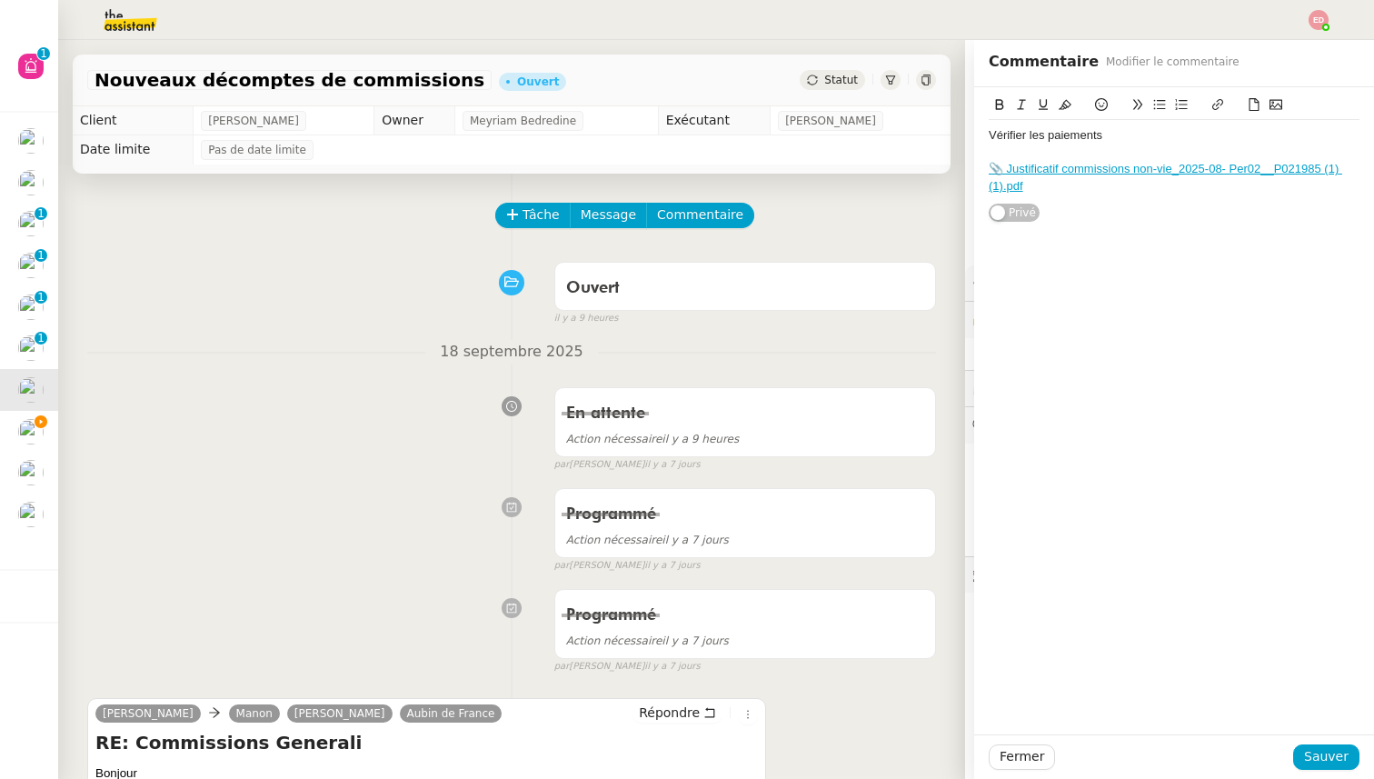
click at [272, 358] on nz-divider "18 septembre 2025" at bounding box center [511, 352] width 849 height 25
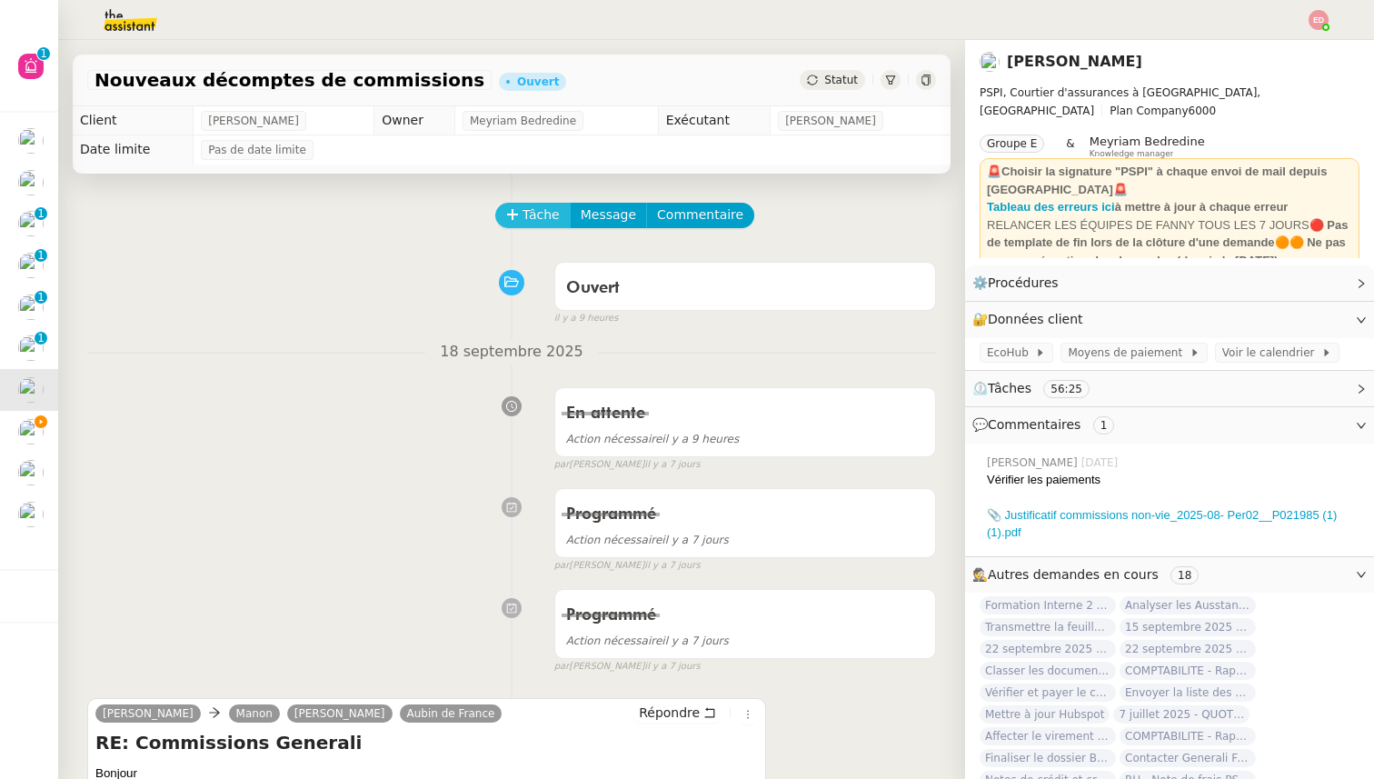
click at [528, 218] on span "Tâche" at bounding box center [541, 214] width 37 height 21
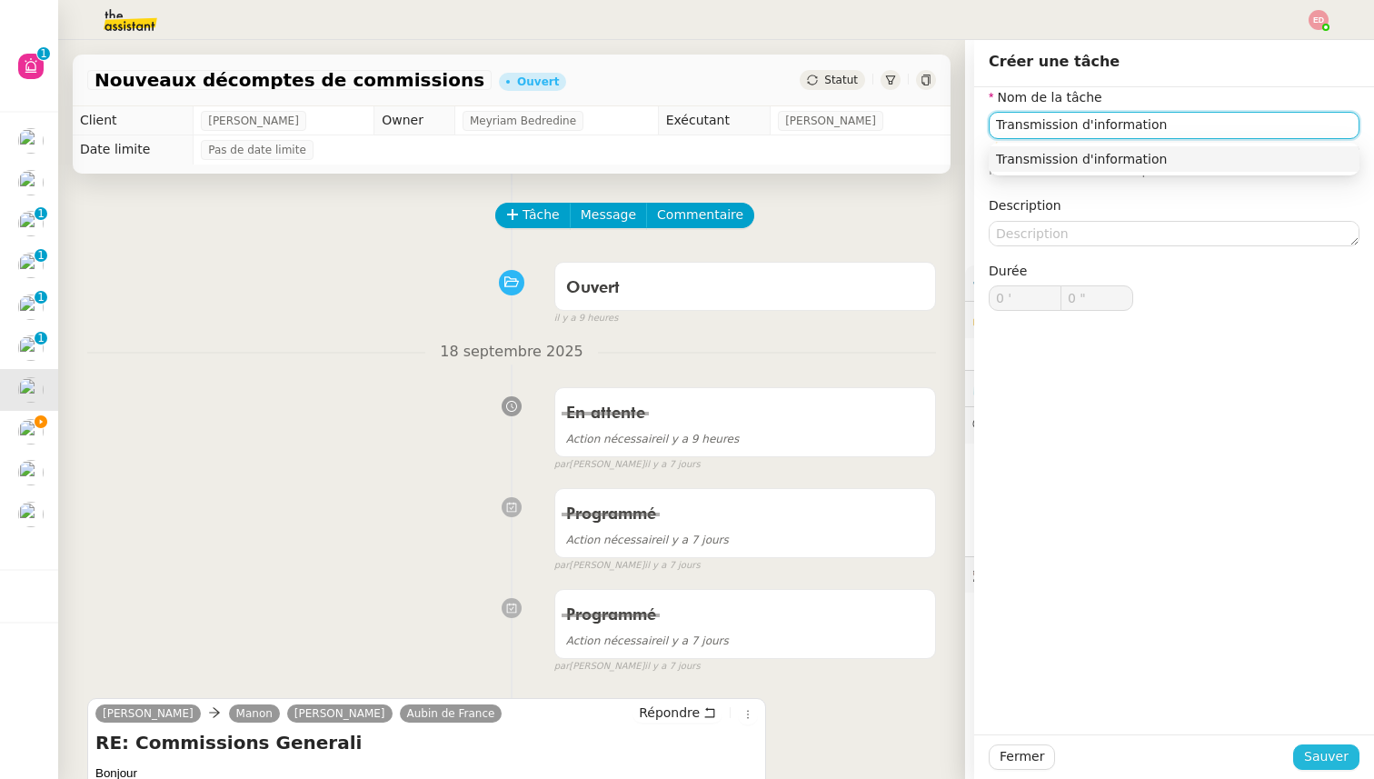
type input "Transmission d'information"
click at [1318, 765] on span "Sauver" at bounding box center [1326, 756] width 45 height 21
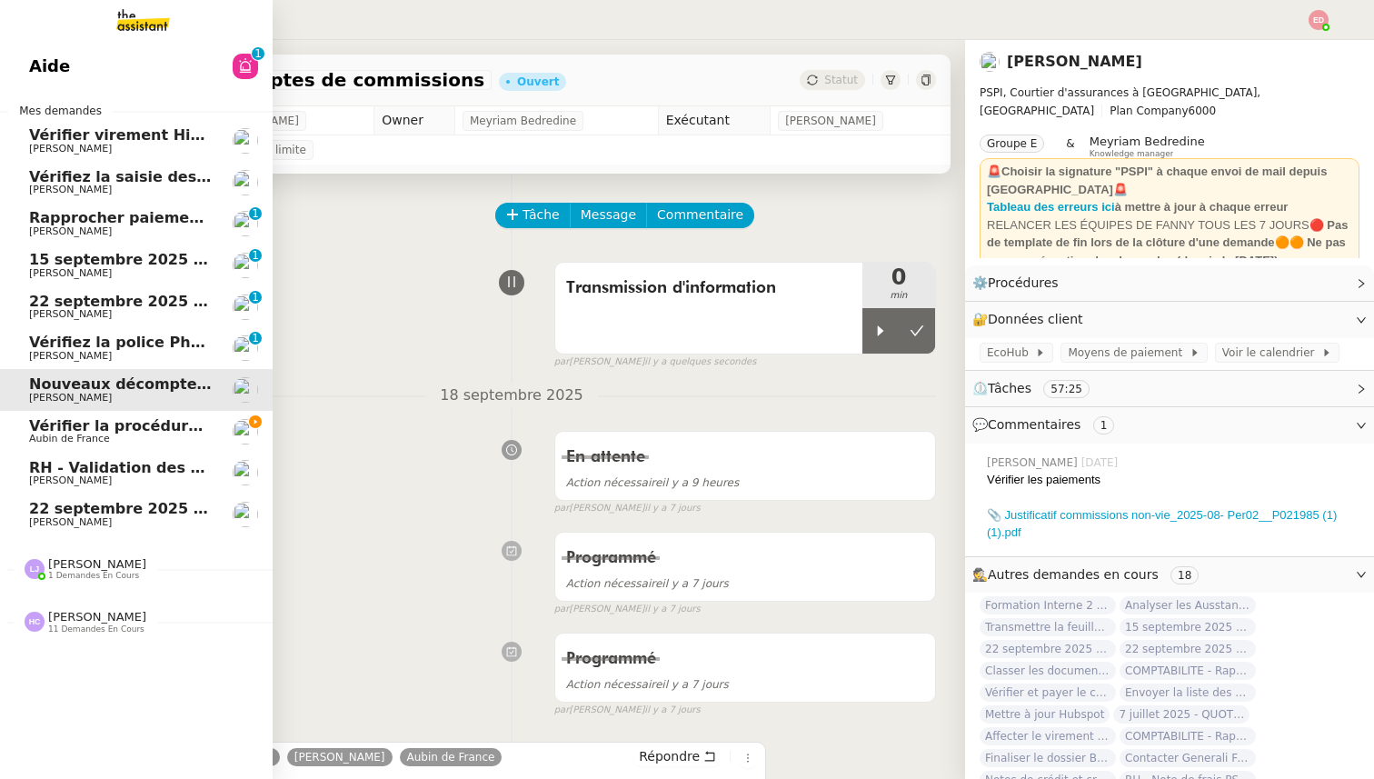
click at [75, 354] on span "[PERSON_NAME]" at bounding box center [70, 356] width 83 height 12
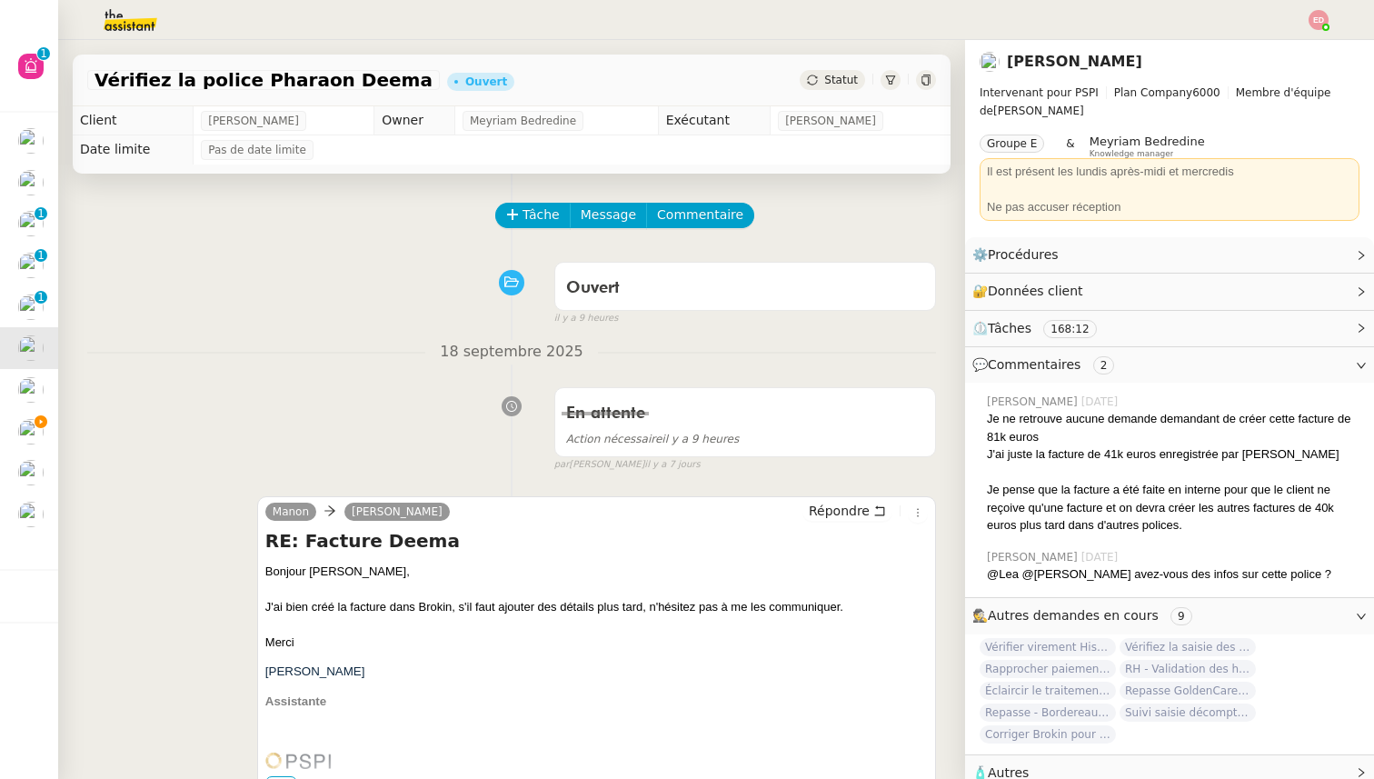
click at [846, 77] on span "Statut" at bounding box center [841, 80] width 34 height 13
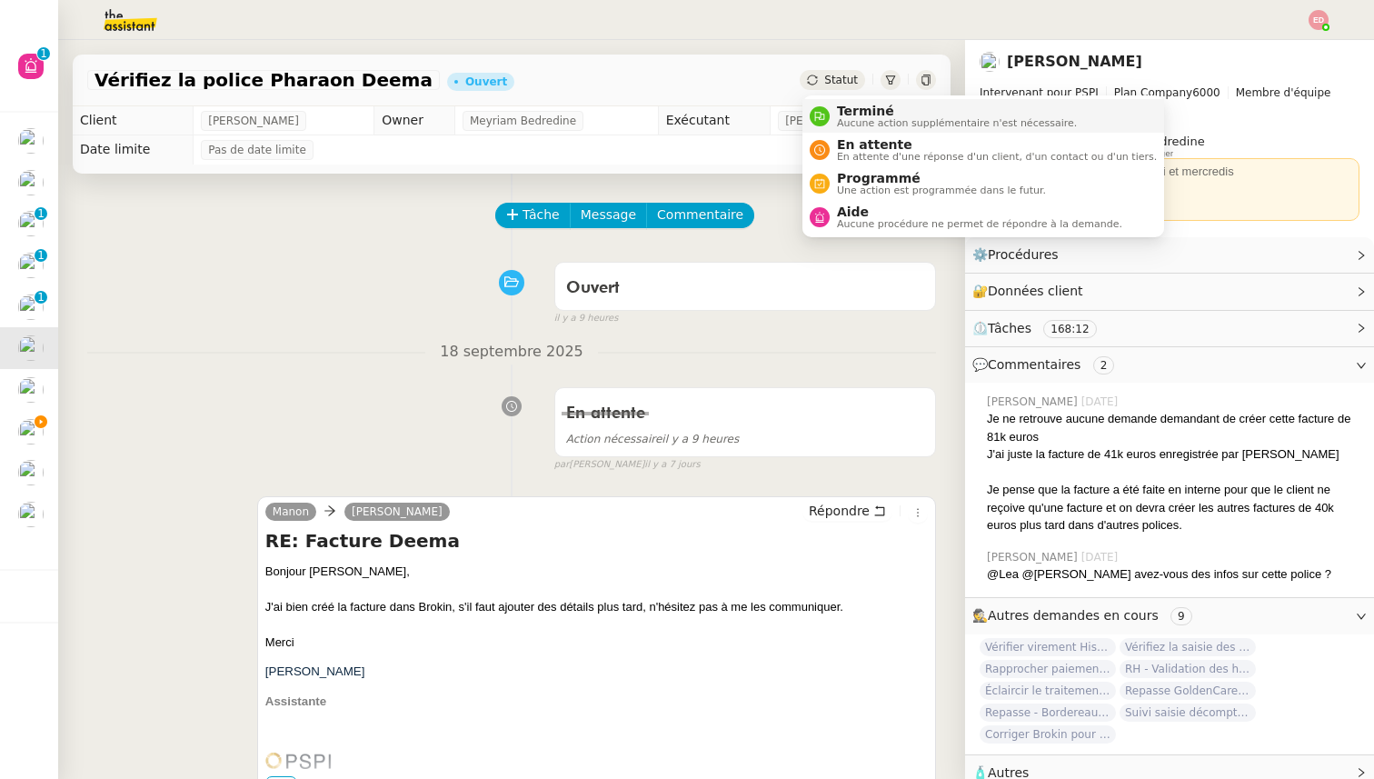
click at [855, 108] on span "Terminé" at bounding box center [957, 111] width 240 height 15
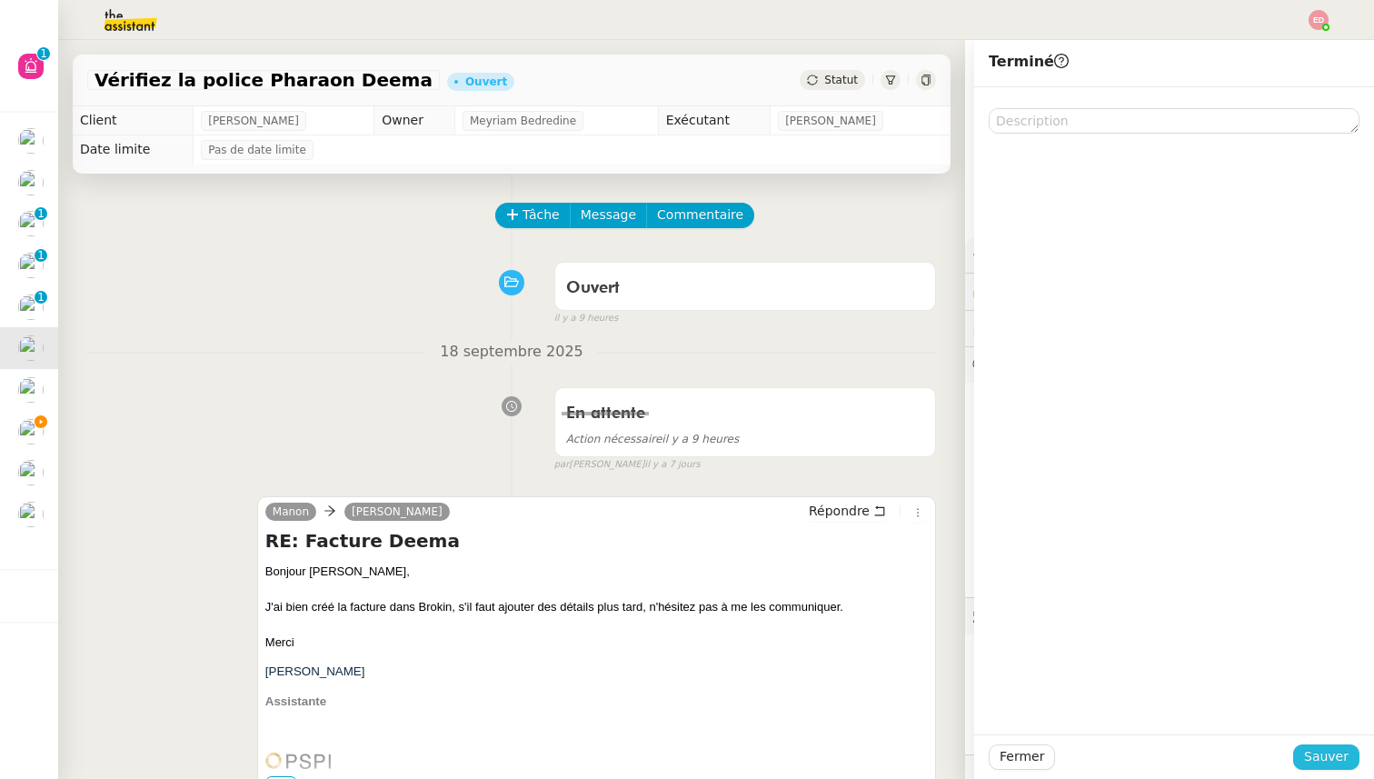
click at [1324, 755] on span "Sauver" at bounding box center [1326, 756] width 45 height 21
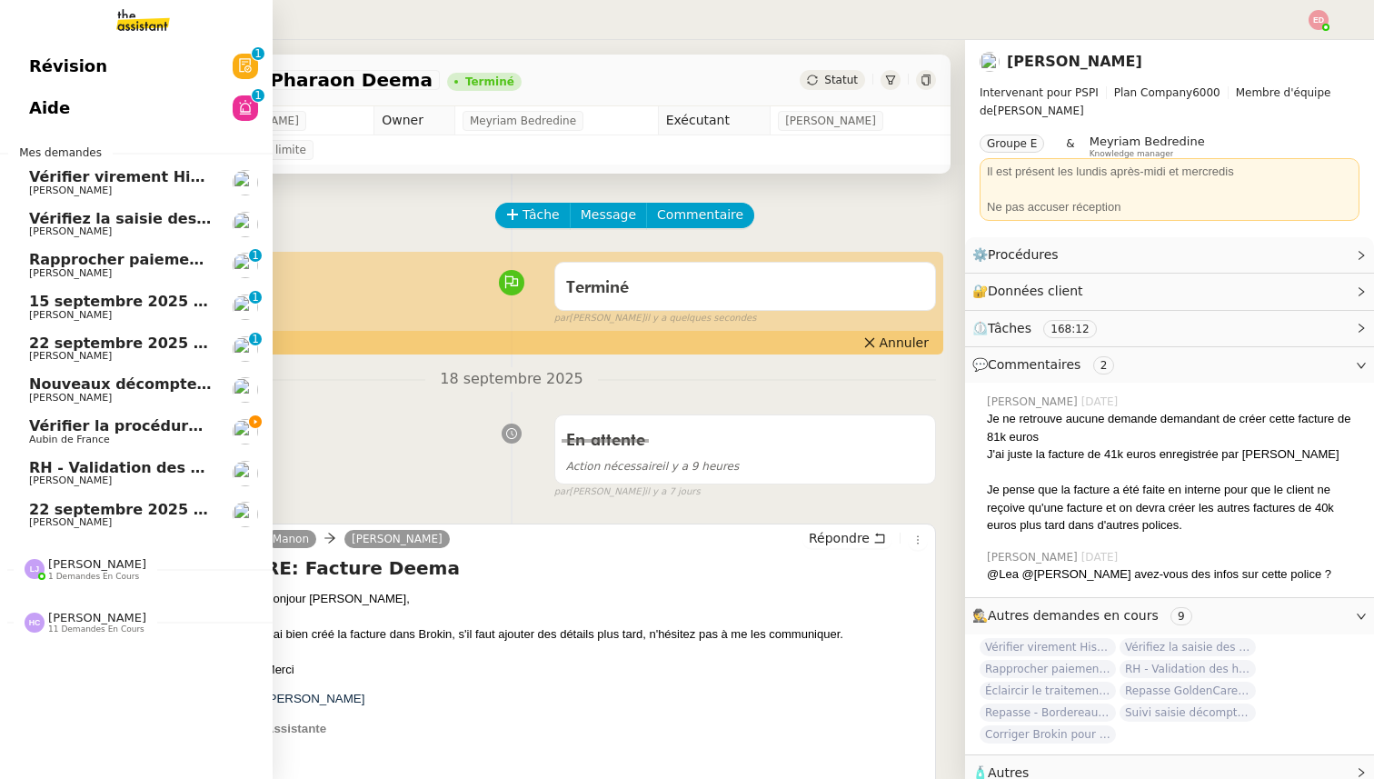
click at [83, 352] on span "[PERSON_NAME]" at bounding box center [70, 356] width 83 height 12
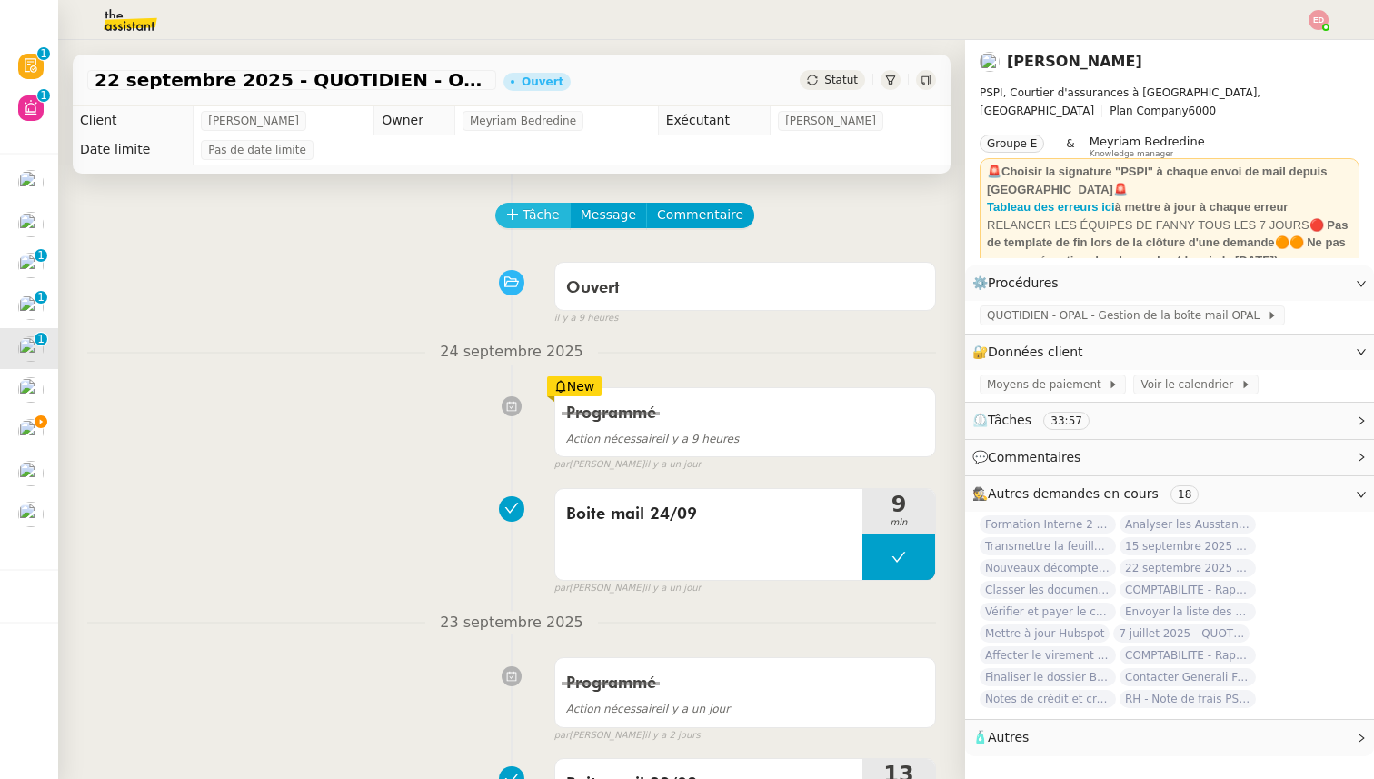
click at [516, 214] on icon at bounding box center [512, 214] width 10 height 1
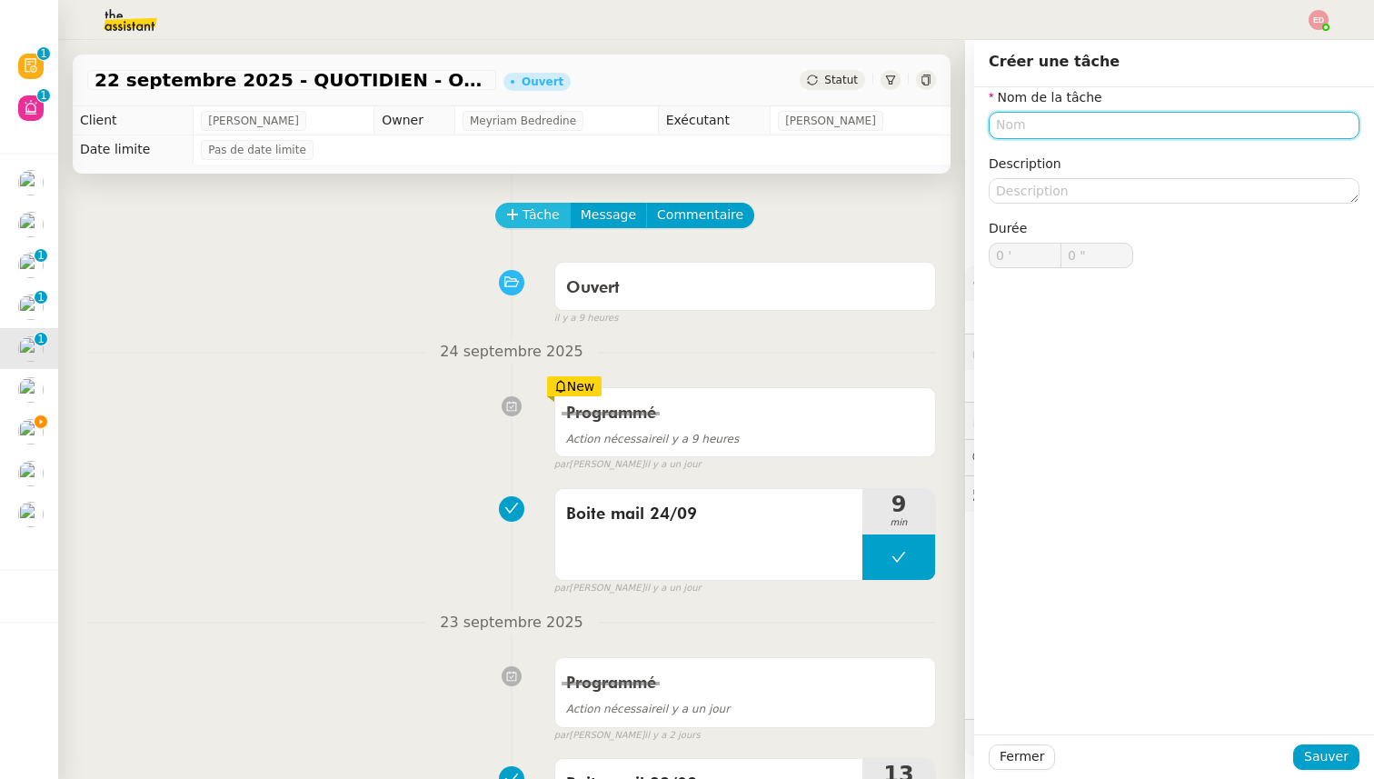
paste input "Boite mail 25/09"
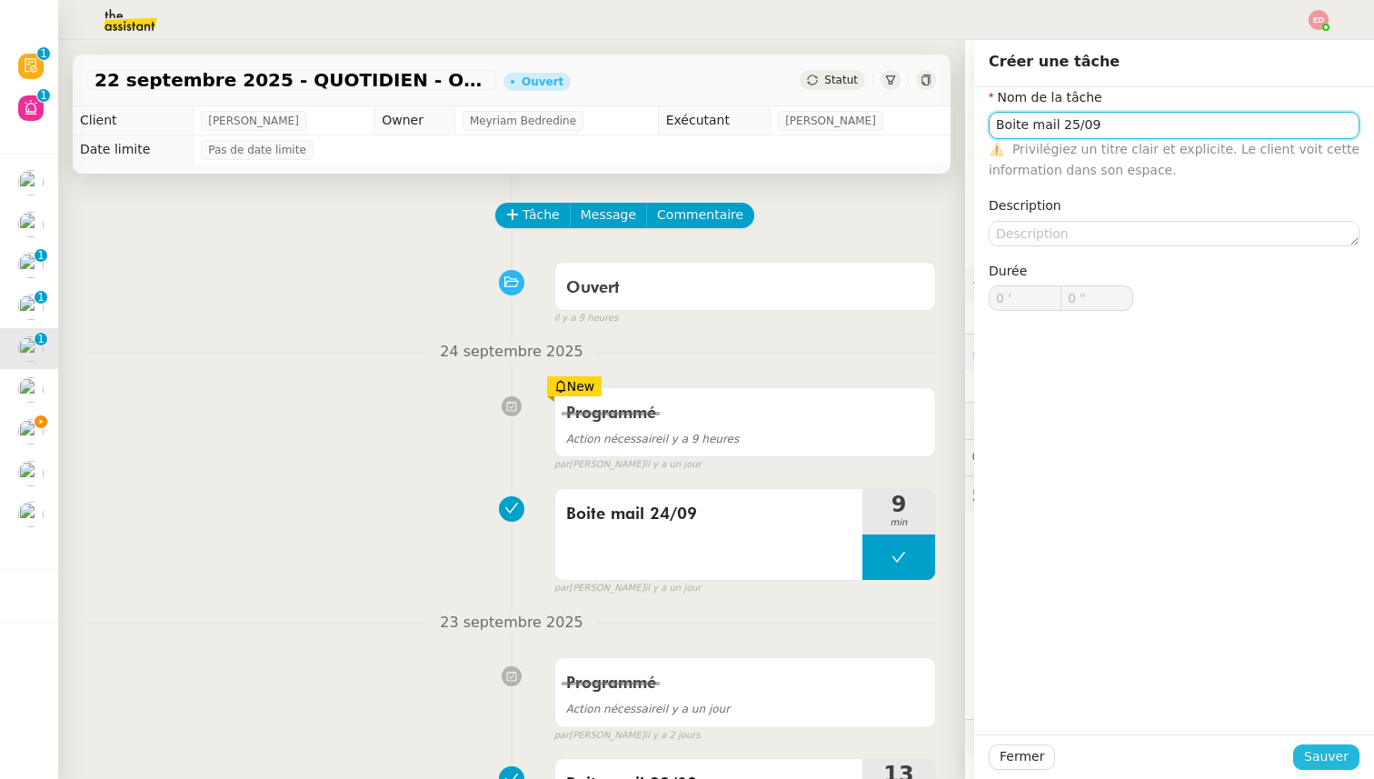
type input "Boite mail 25/09"
click at [1313, 763] on span "Sauver" at bounding box center [1326, 756] width 45 height 21
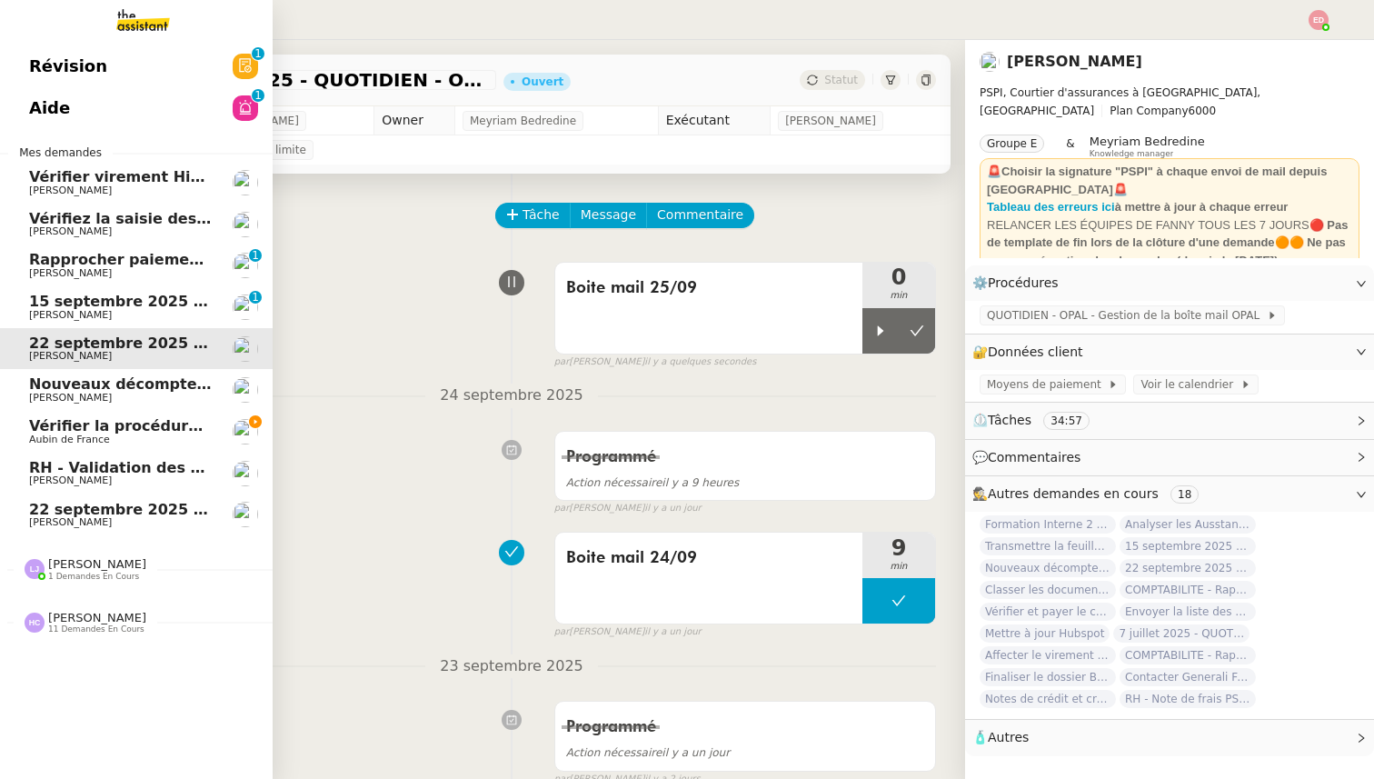
click at [65, 302] on span "15 septembre 2025 - QUOTIDIEN Gestion boite mail Accounting" at bounding box center [288, 301] width 519 height 17
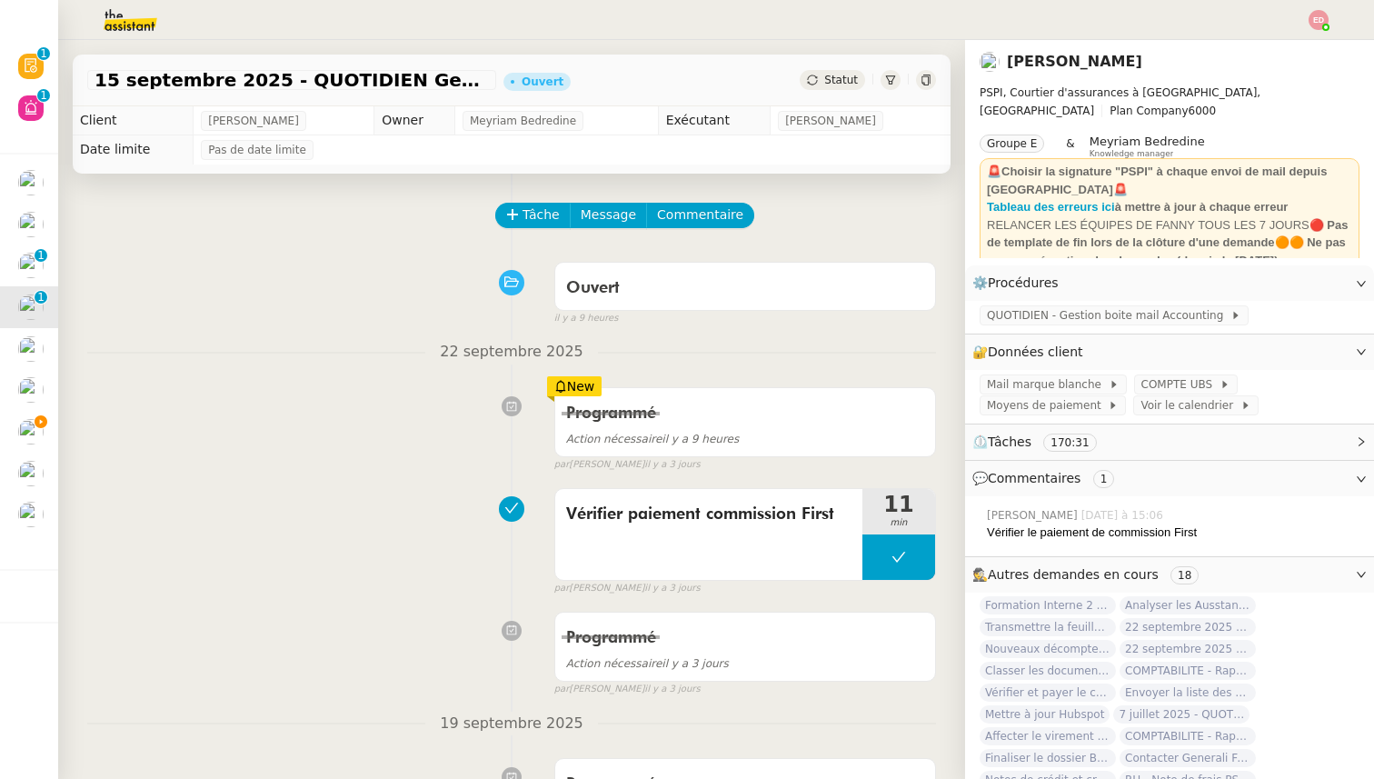
click at [831, 78] on span "Statut" at bounding box center [841, 80] width 34 height 13
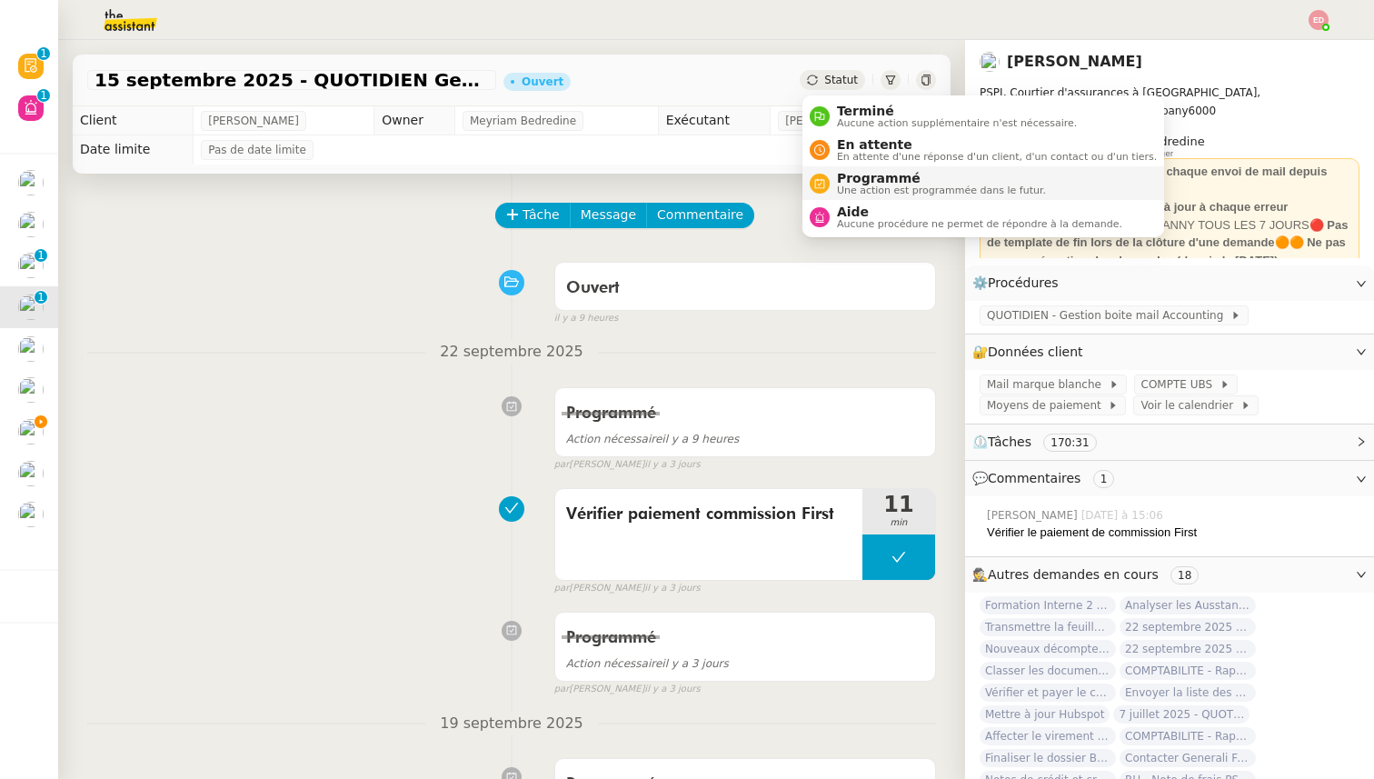
click at [847, 178] on span "Programmé" at bounding box center [941, 178] width 209 height 15
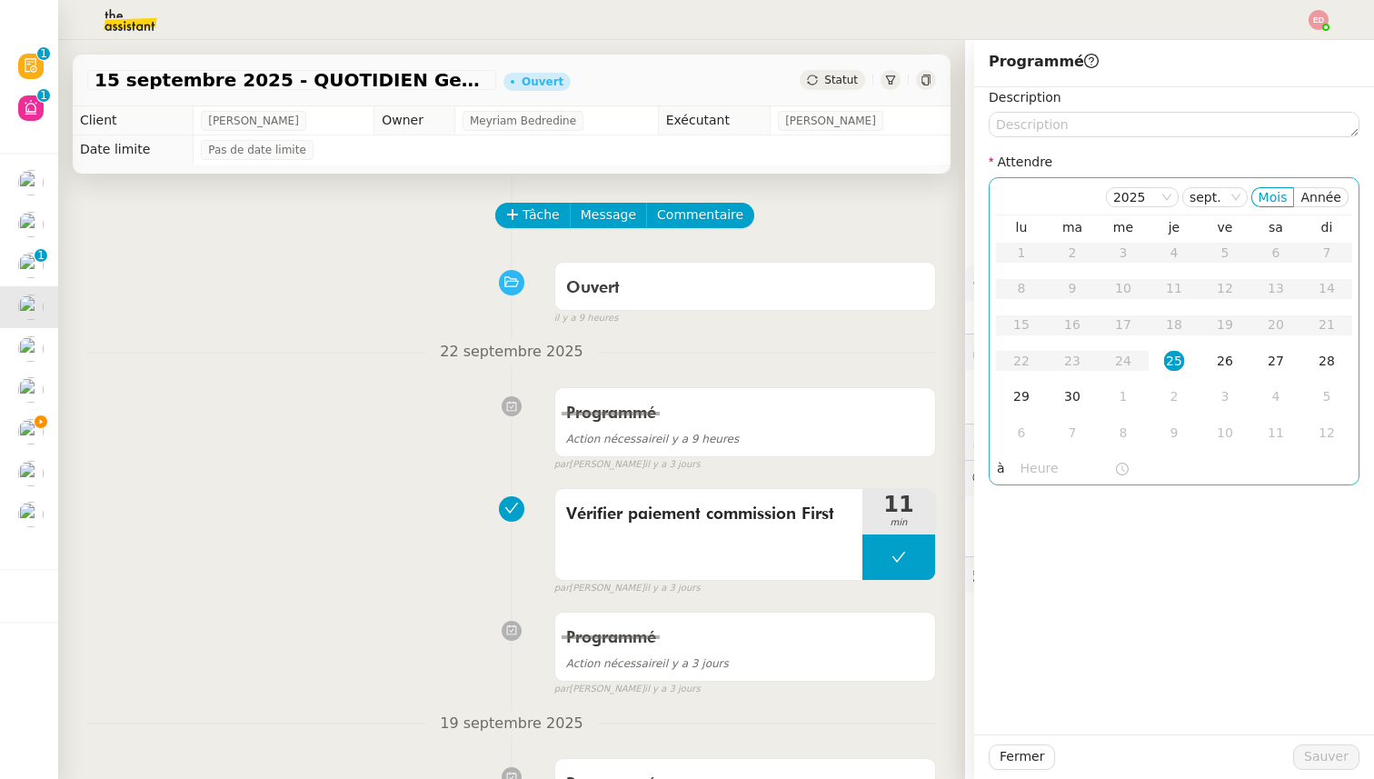
click at [1171, 362] on div "25" at bounding box center [1174, 361] width 20 height 20
click at [1030, 463] on input "text" at bounding box center [1068, 468] width 94 height 21
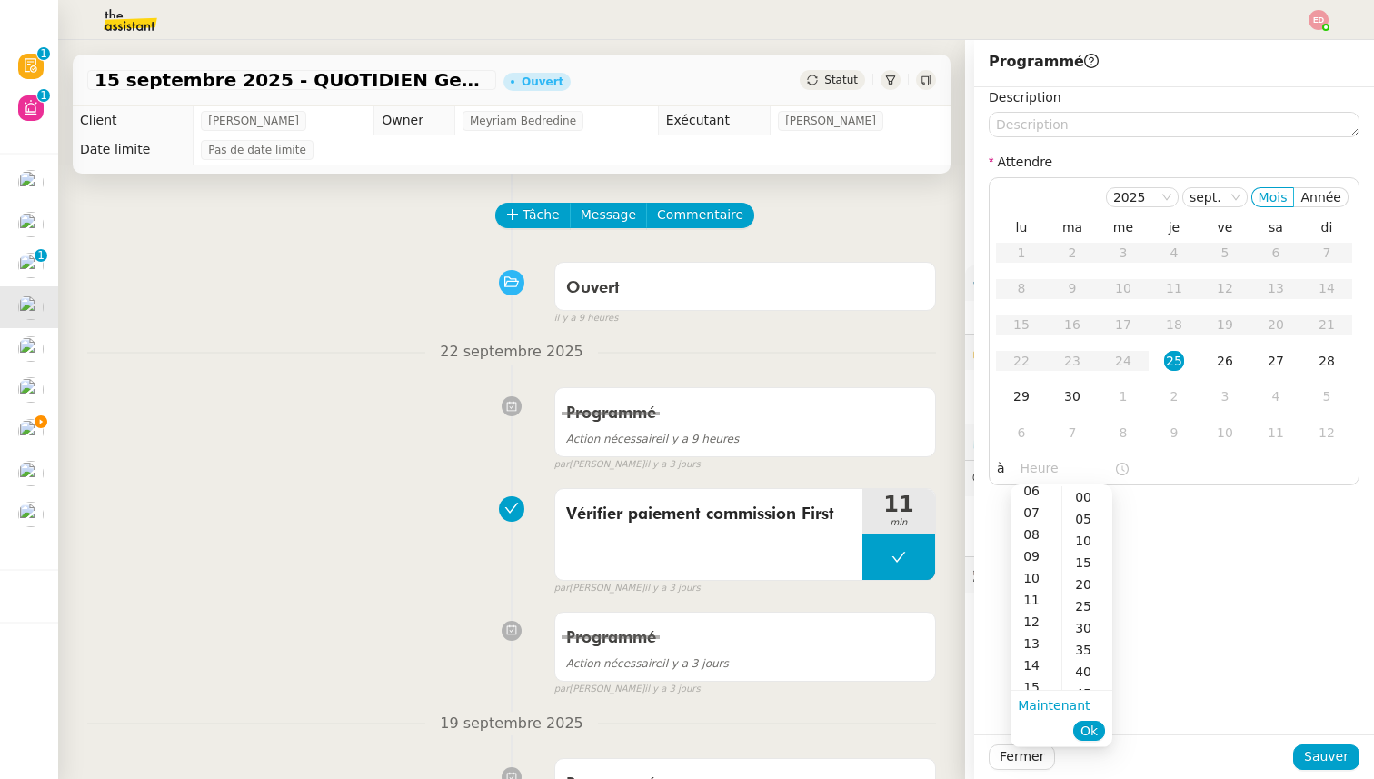
scroll to position [140, 0]
click at [1036, 658] on div "14" at bounding box center [1036, 663] width 51 height 22
click at [1088, 495] on div "00" at bounding box center [1087, 497] width 50 height 22
type input "14:00"
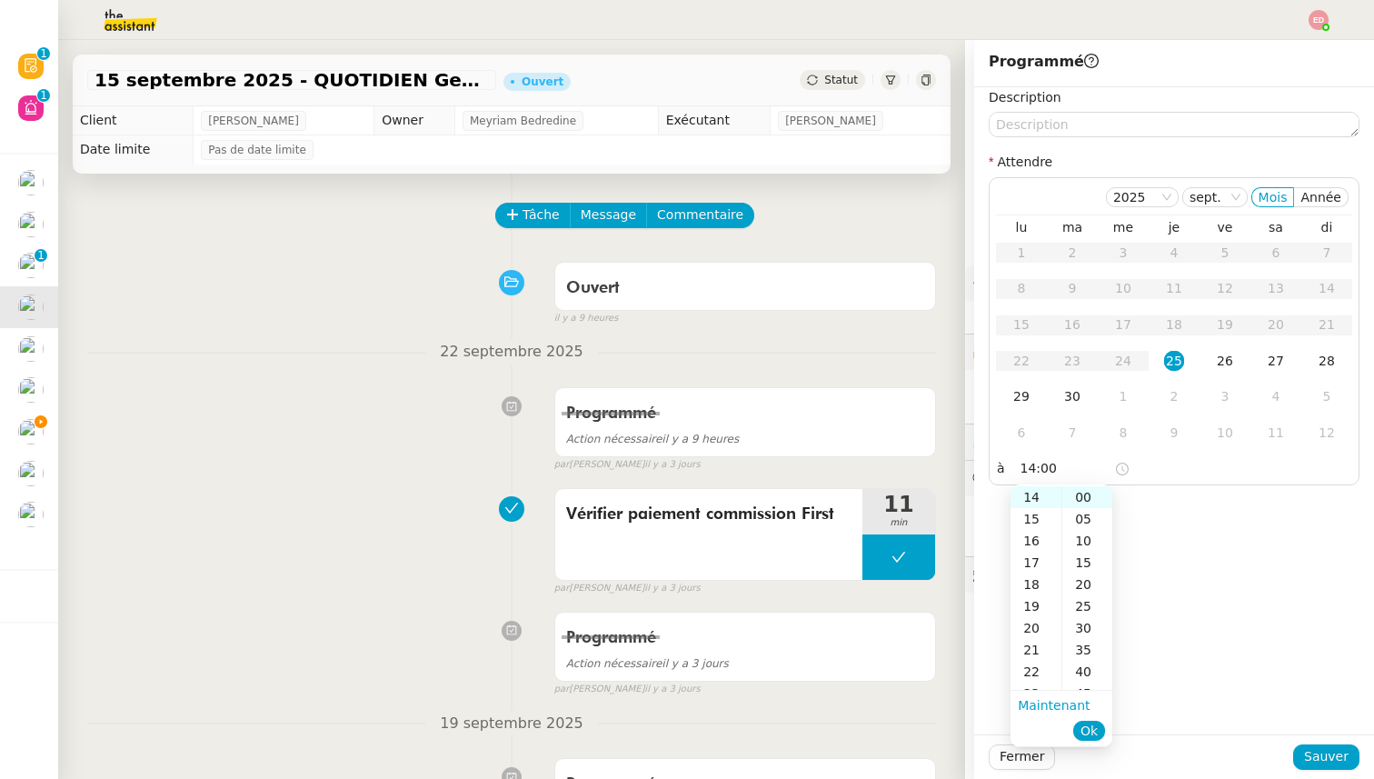
click at [1089, 726] on span "Ok" at bounding box center [1089, 731] width 17 height 18
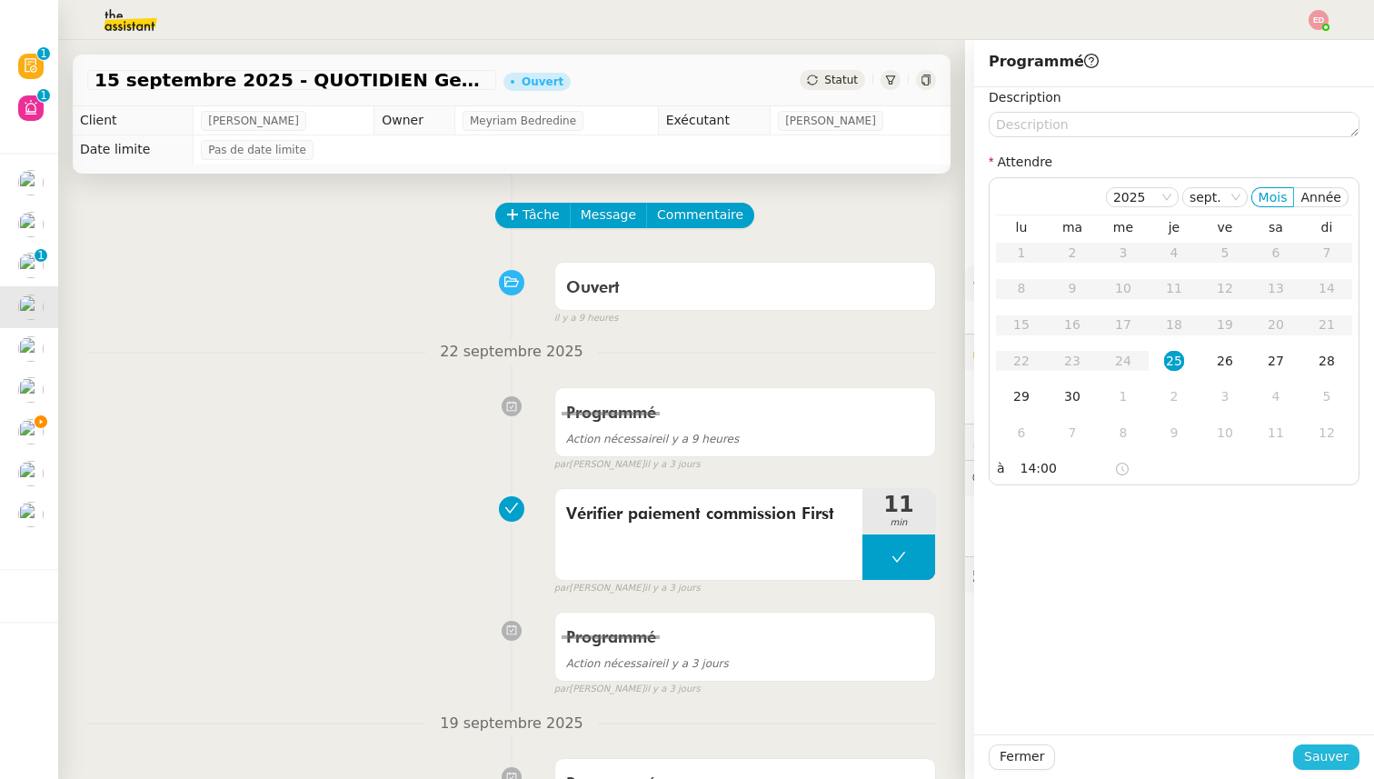
click at [1311, 755] on span "Sauver" at bounding box center [1326, 756] width 45 height 21
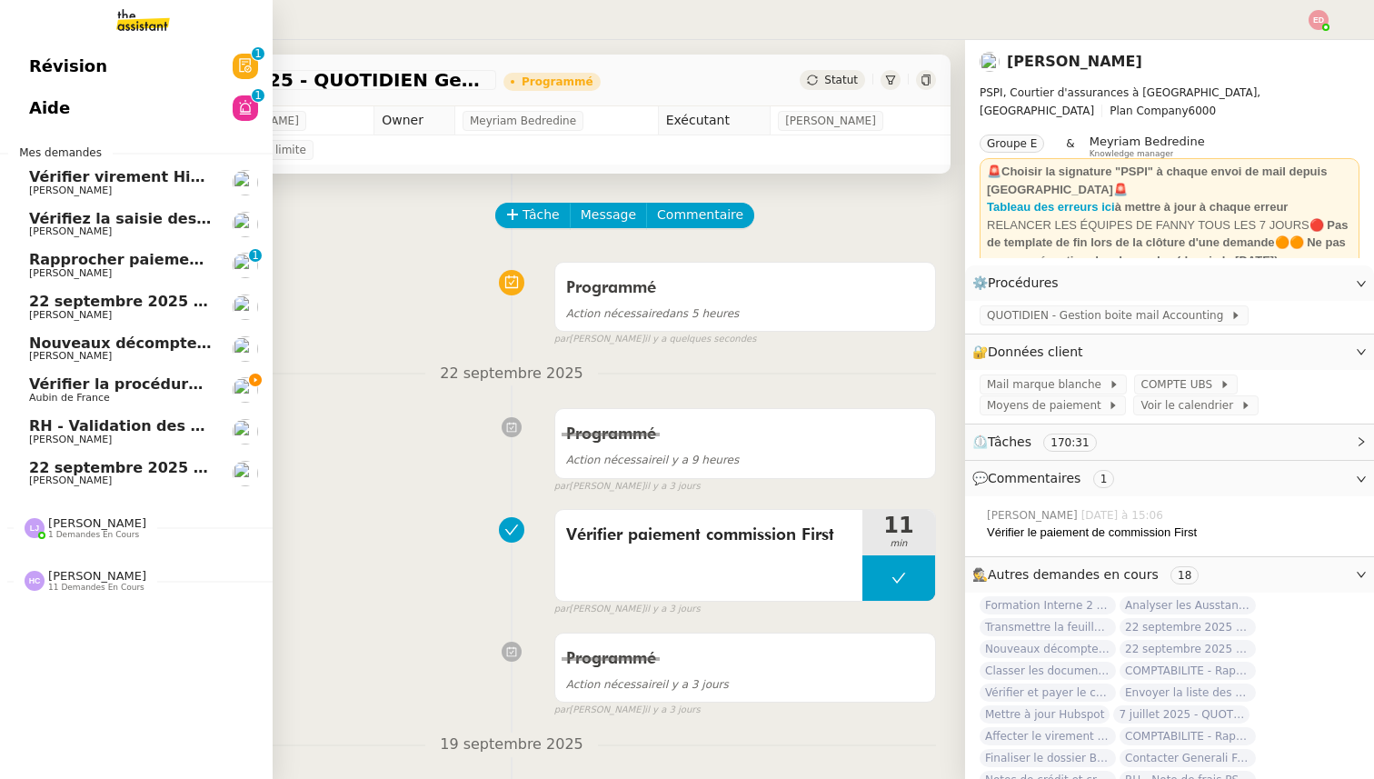
click at [102, 256] on span "Rapprocher paiements sur relevés bancaires" at bounding box center [212, 259] width 367 height 17
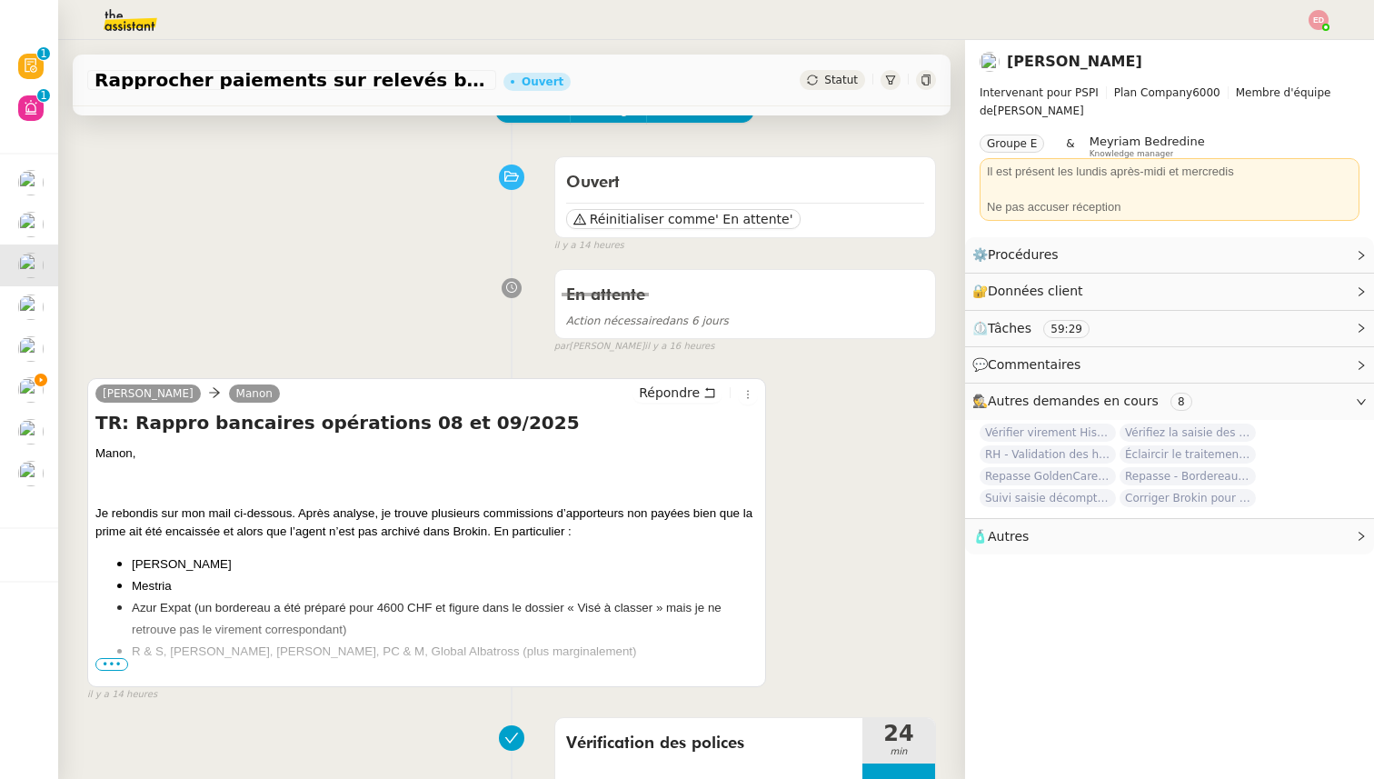
scroll to position [119, 0]
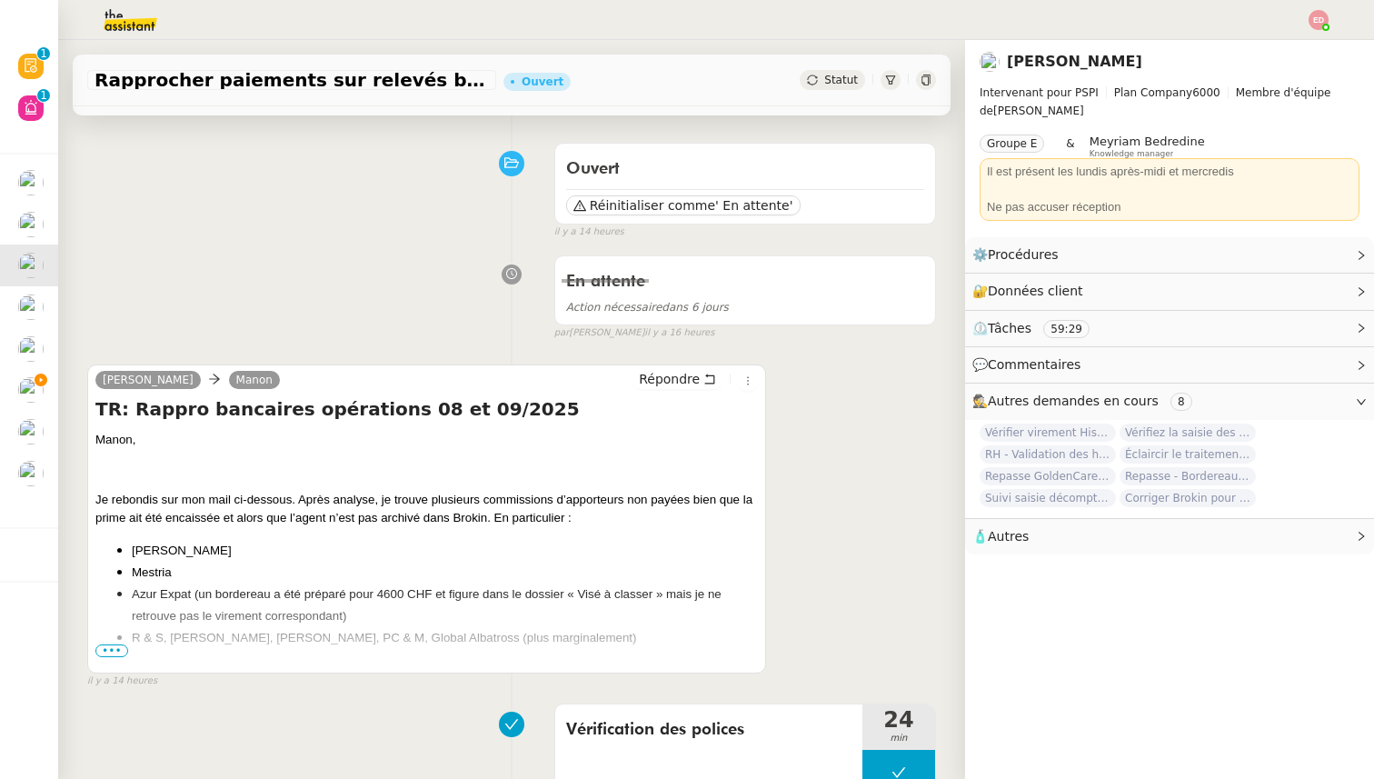
click at [118, 650] on span "•••" at bounding box center [111, 650] width 33 height 13
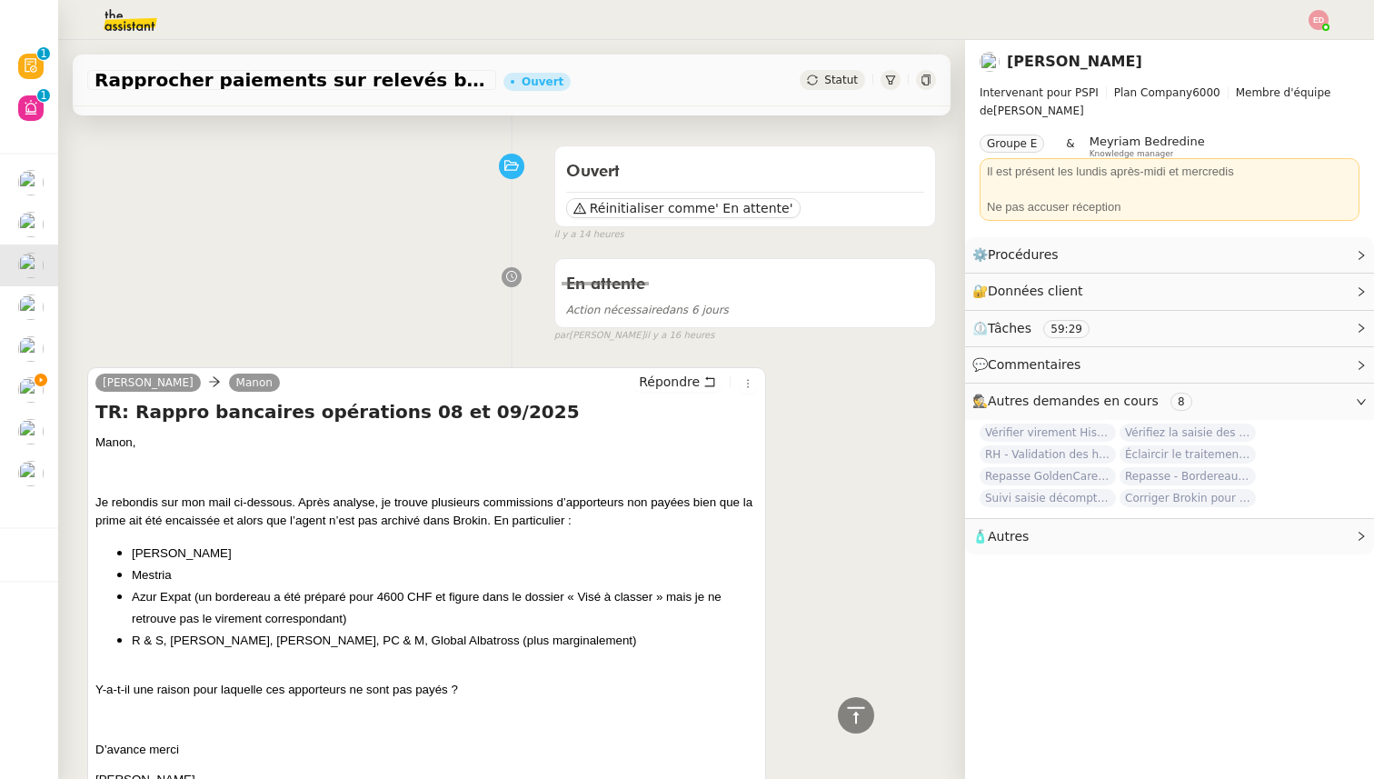
scroll to position [0, 0]
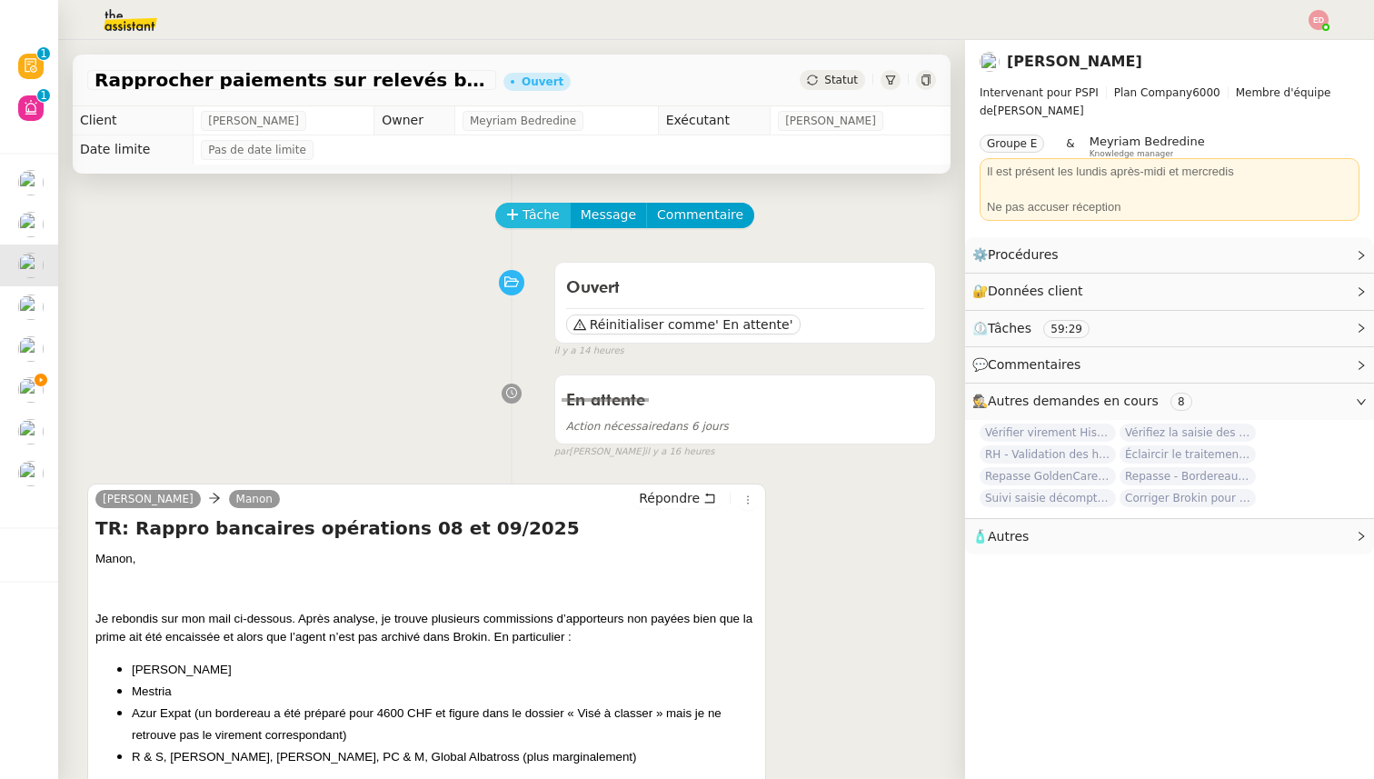
click at [527, 211] on span "Tâche" at bounding box center [541, 214] width 37 height 21
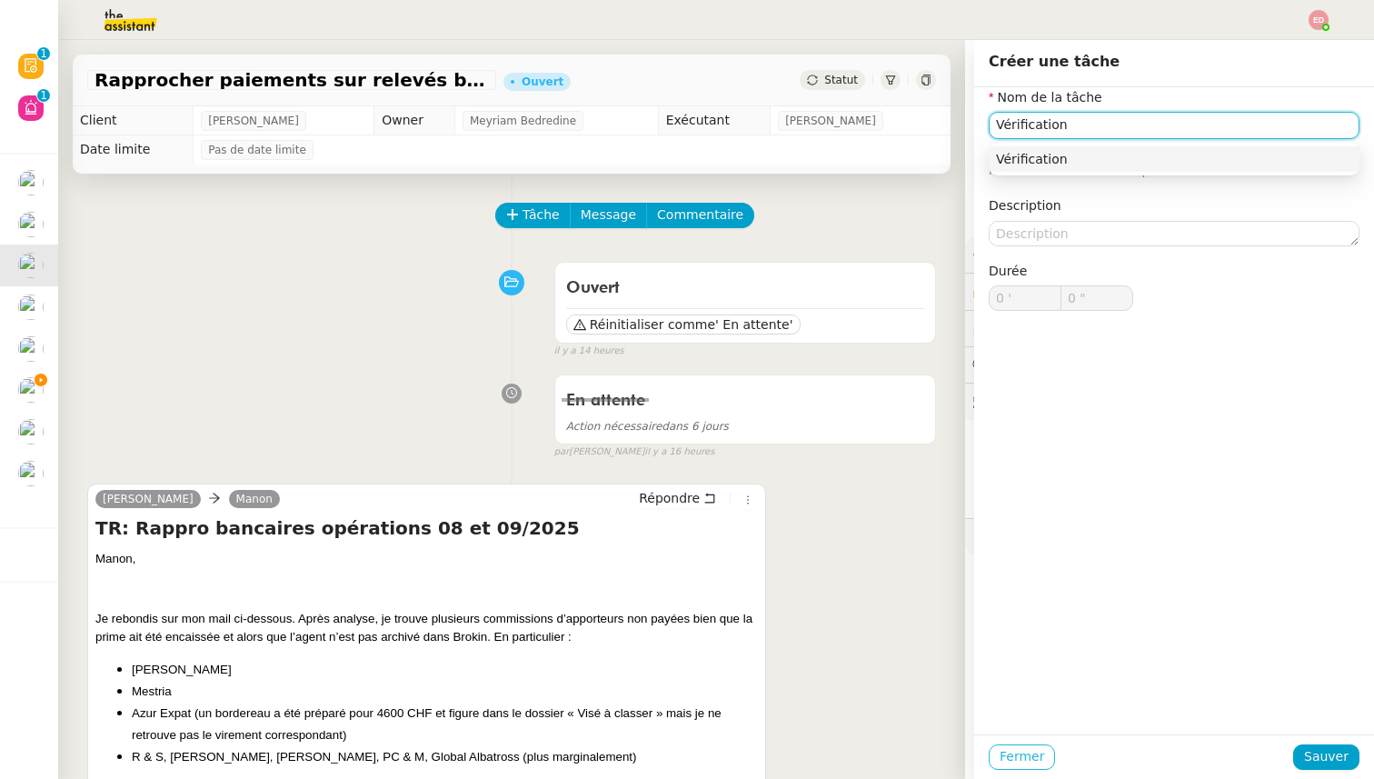
type input "Vérification"
click at [1020, 766] on span "Fermer" at bounding box center [1022, 756] width 45 height 21
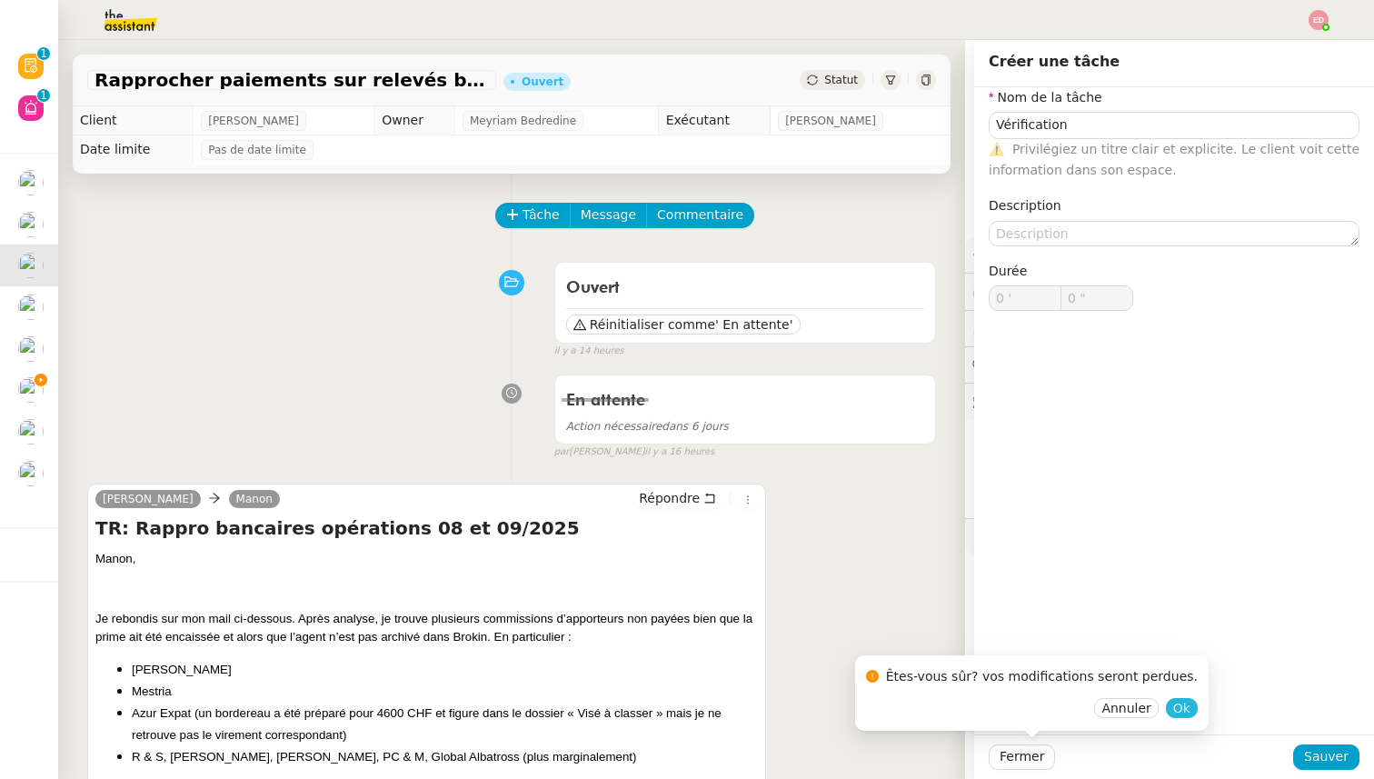
drag, startPoint x: 1169, startPoint y: 703, endPoint x: 878, endPoint y: 529, distance: 338.7
click at [1168, 703] on button "Ok" at bounding box center [1182, 708] width 32 height 20
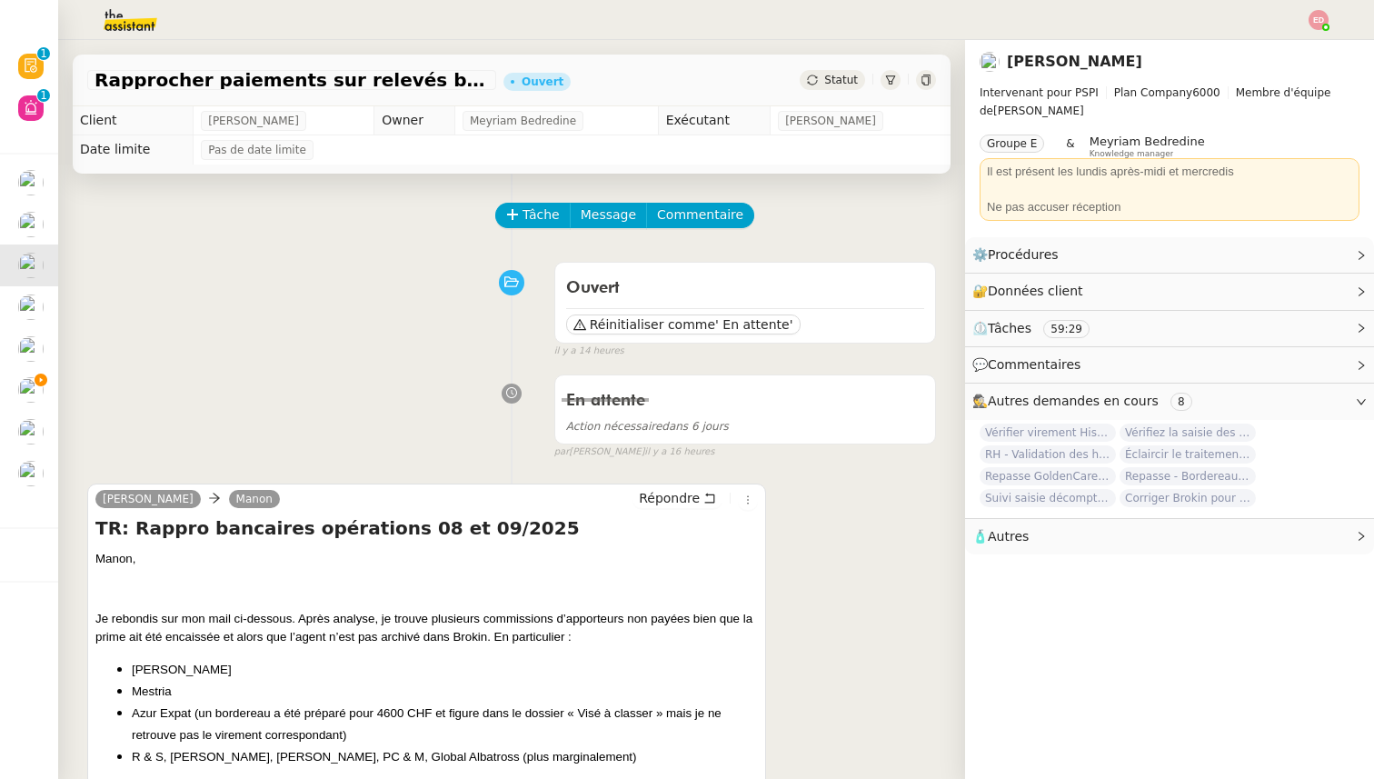
click at [846, 74] on span "Statut" at bounding box center [841, 80] width 34 height 13
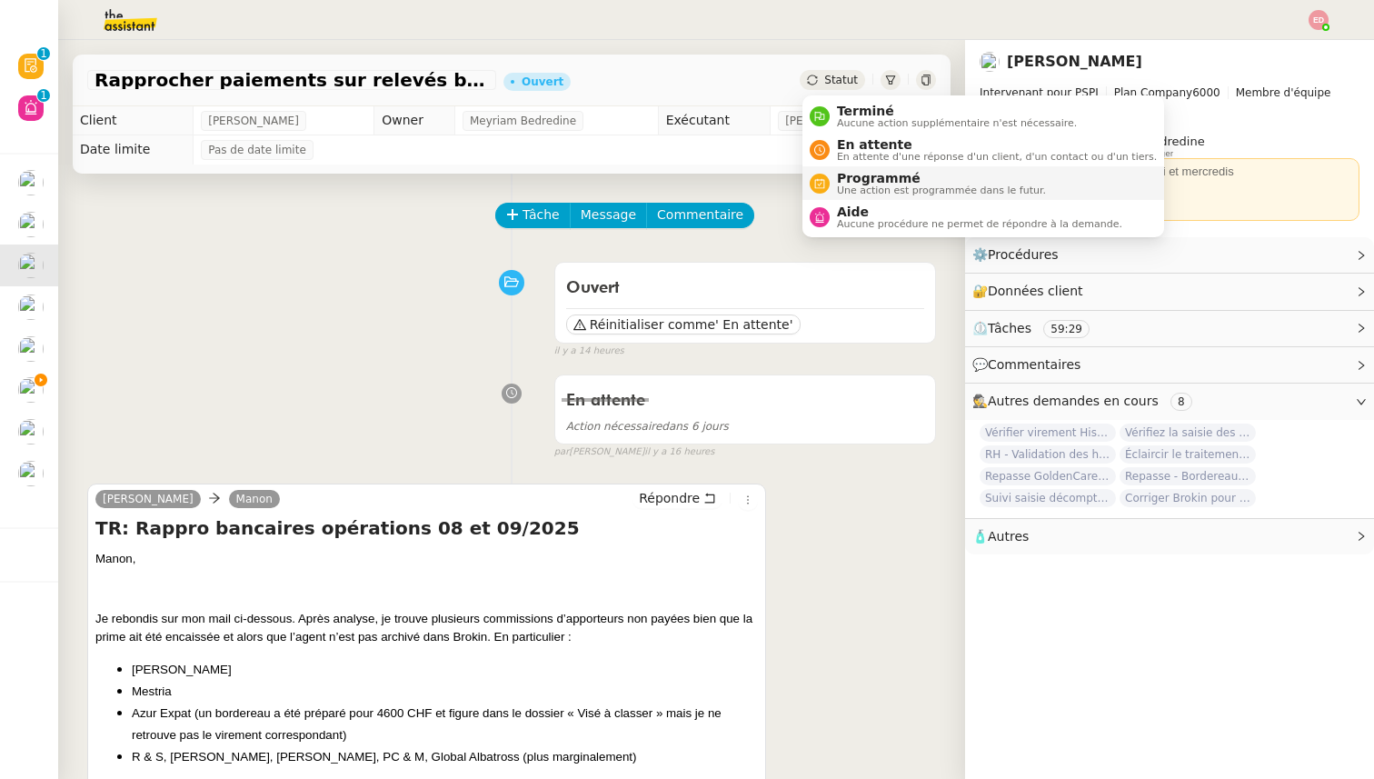
click at [866, 191] on span "Une action est programmée dans le futur." at bounding box center [941, 190] width 209 height 10
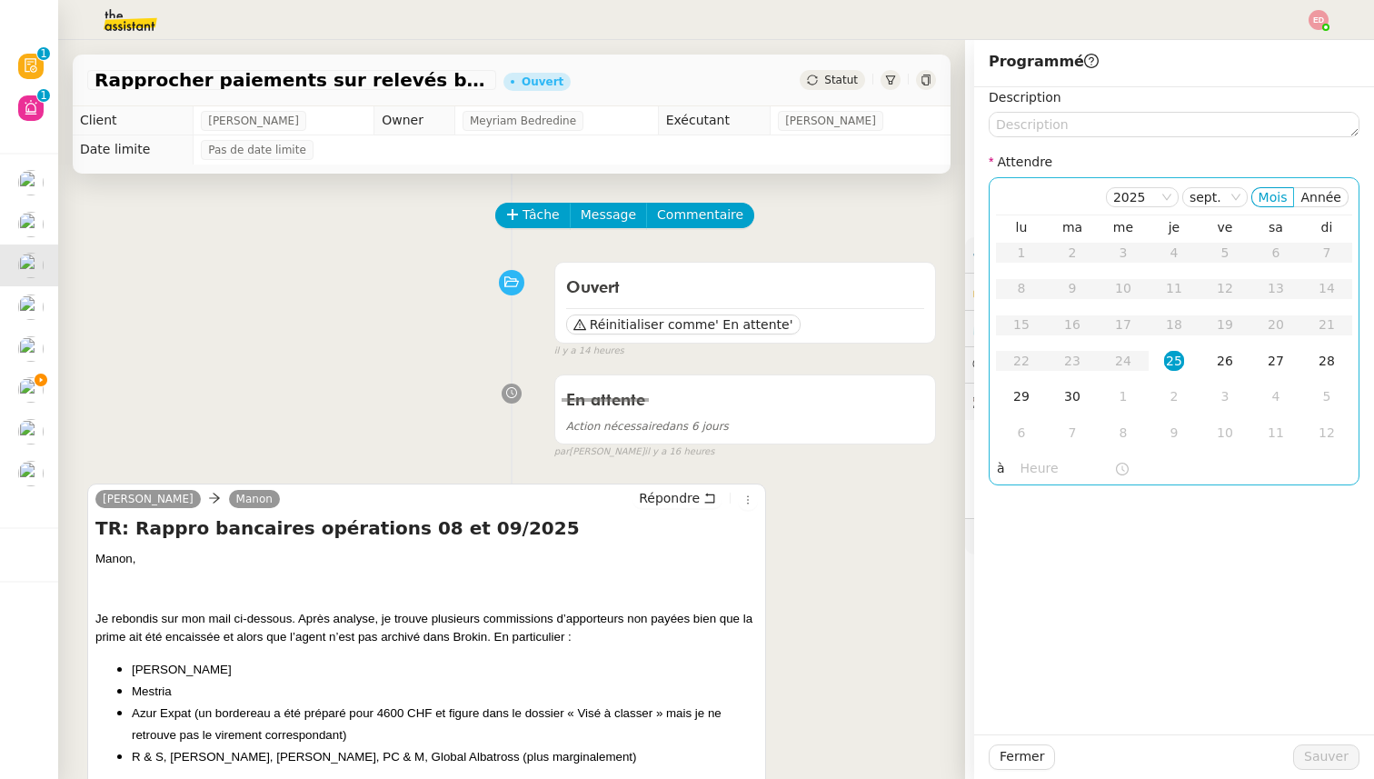
click at [1173, 354] on div "25" at bounding box center [1174, 361] width 20 height 20
click at [1041, 467] on input "text" at bounding box center [1068, 468] width 94 height 21
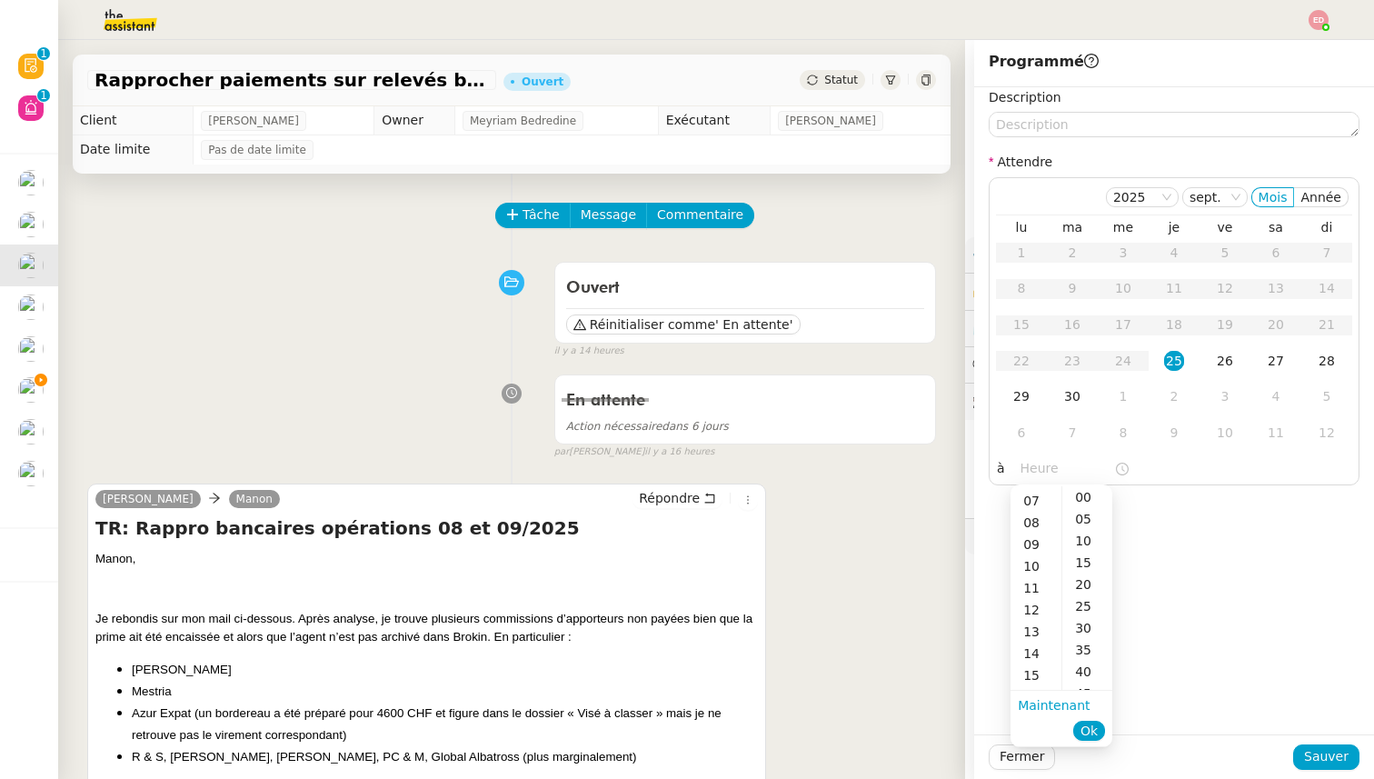
scroll to position [155, 0]
click at [1032, 582] on div "11" at bounding box center [1036, 582] width 51 height 22
click at [1092, 495] on div "00" at bounding box center [1087, 497] width 50 height 22
type input "11:00"
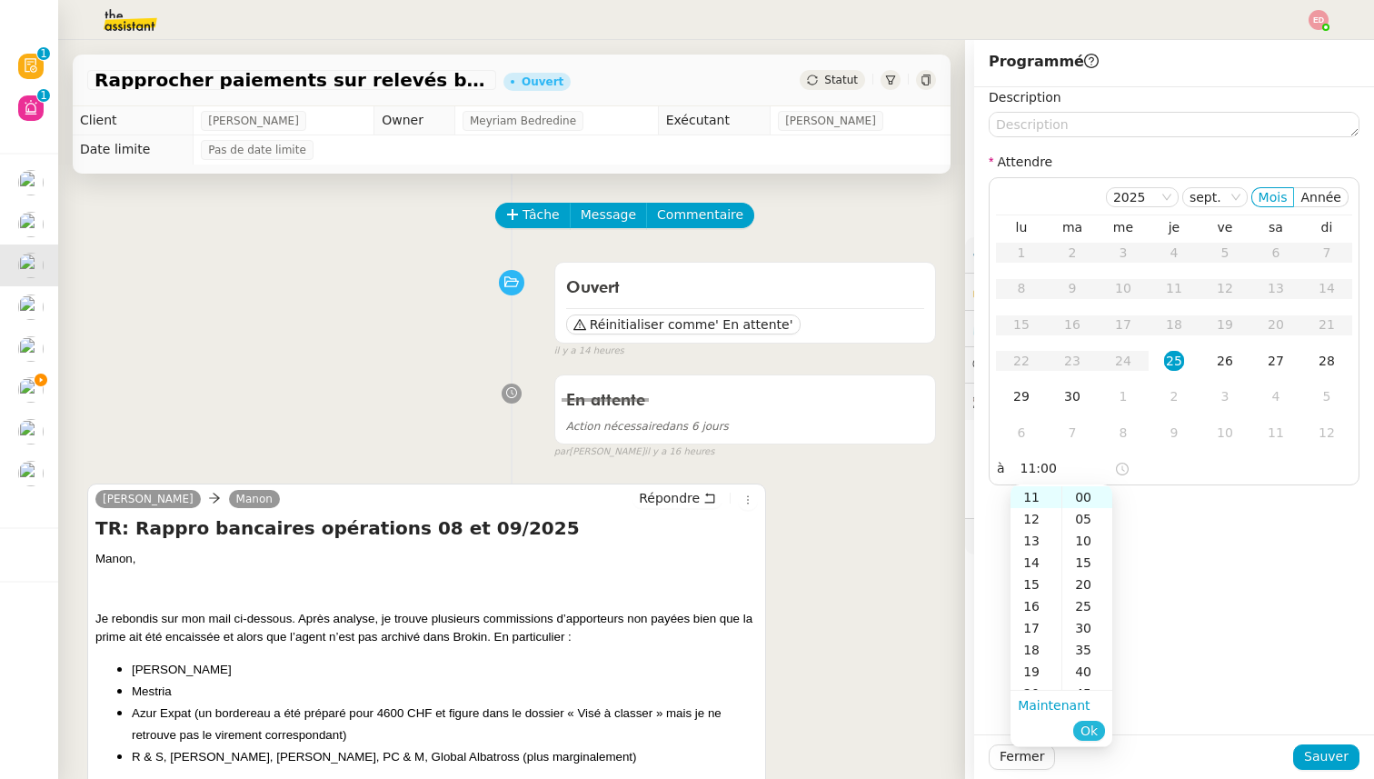
click at [1096, 724] on span "Ok" at bounding box center [1089, 731] width 17 height 18
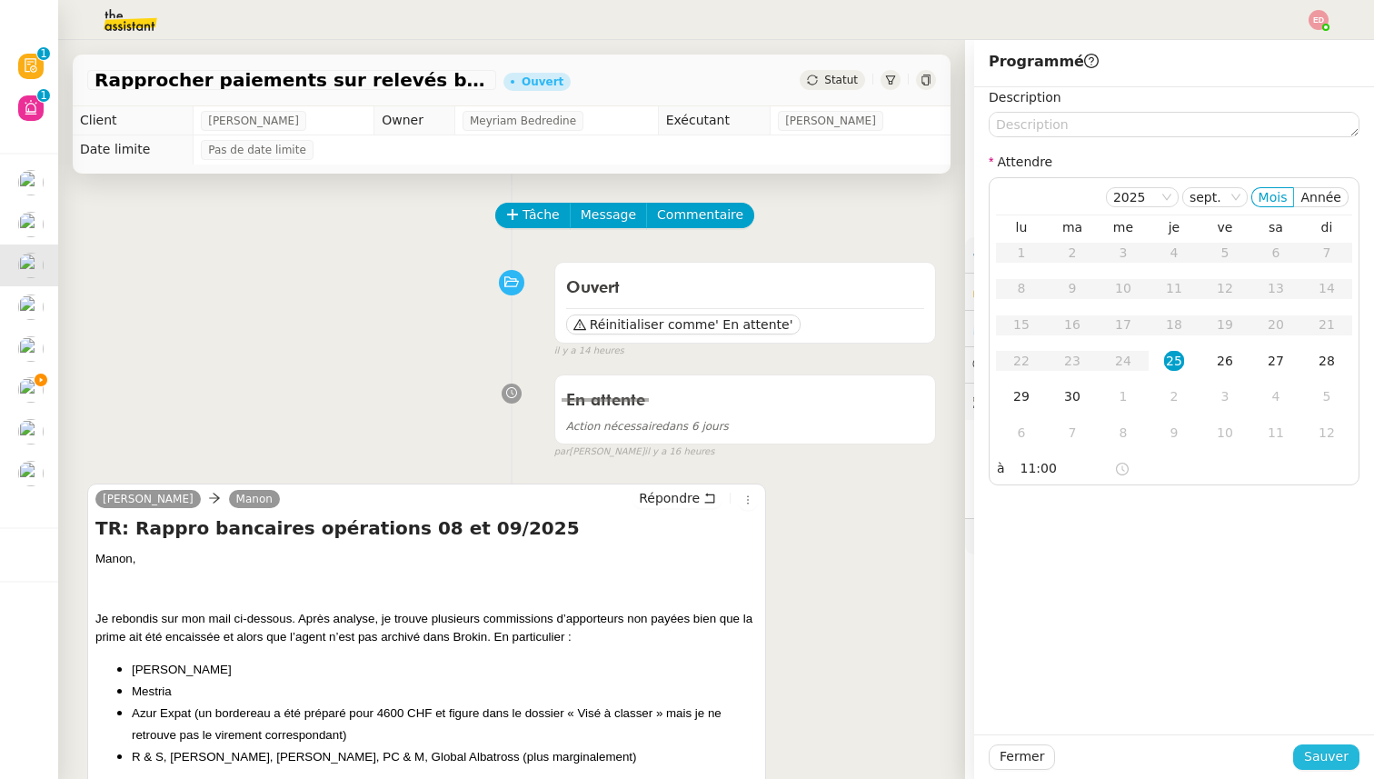
click at [1343, 763] on span "Sauver" at bounding box center [1326, 756] width 45 height 21
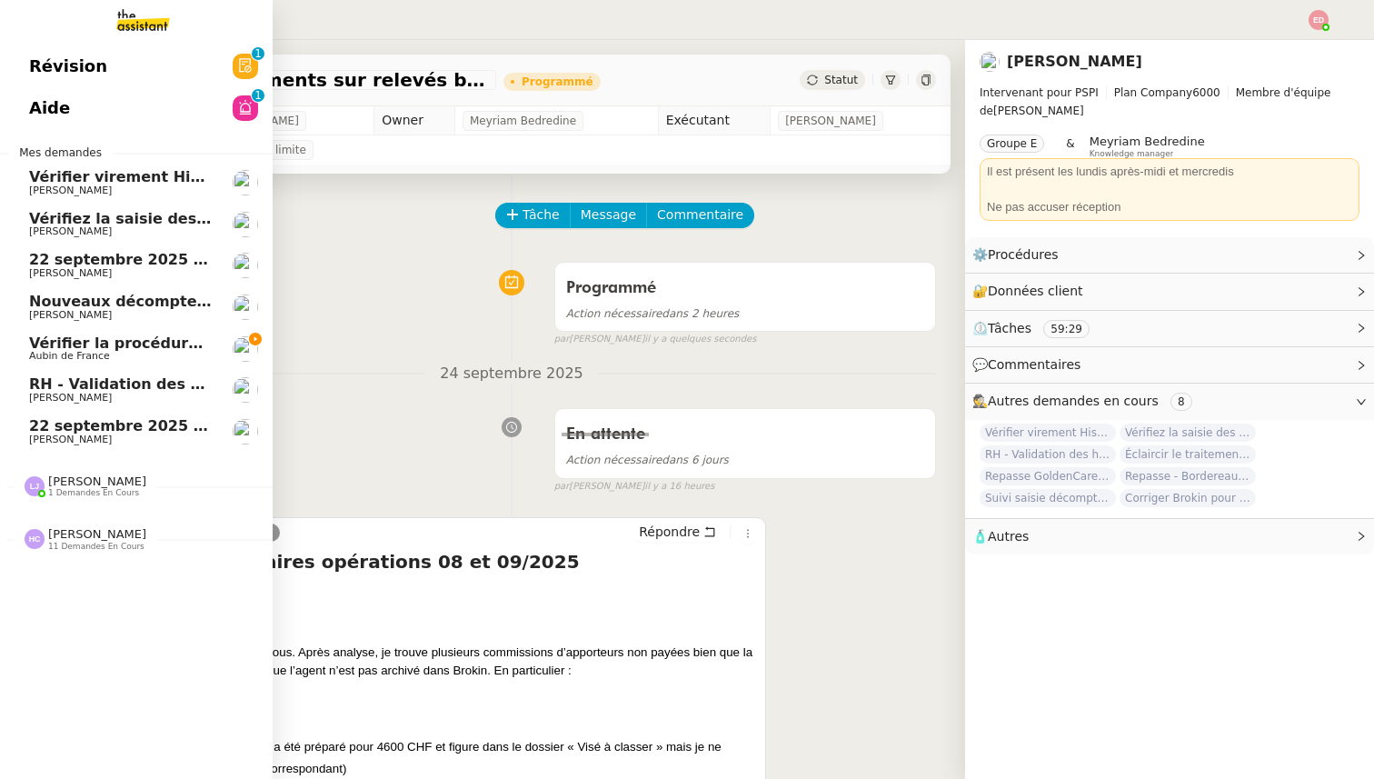
click at [51, 214] on span "Vérifiez la saisie des bordereaux Goldencare" at bounding box center [211, 218] width 365 height 17
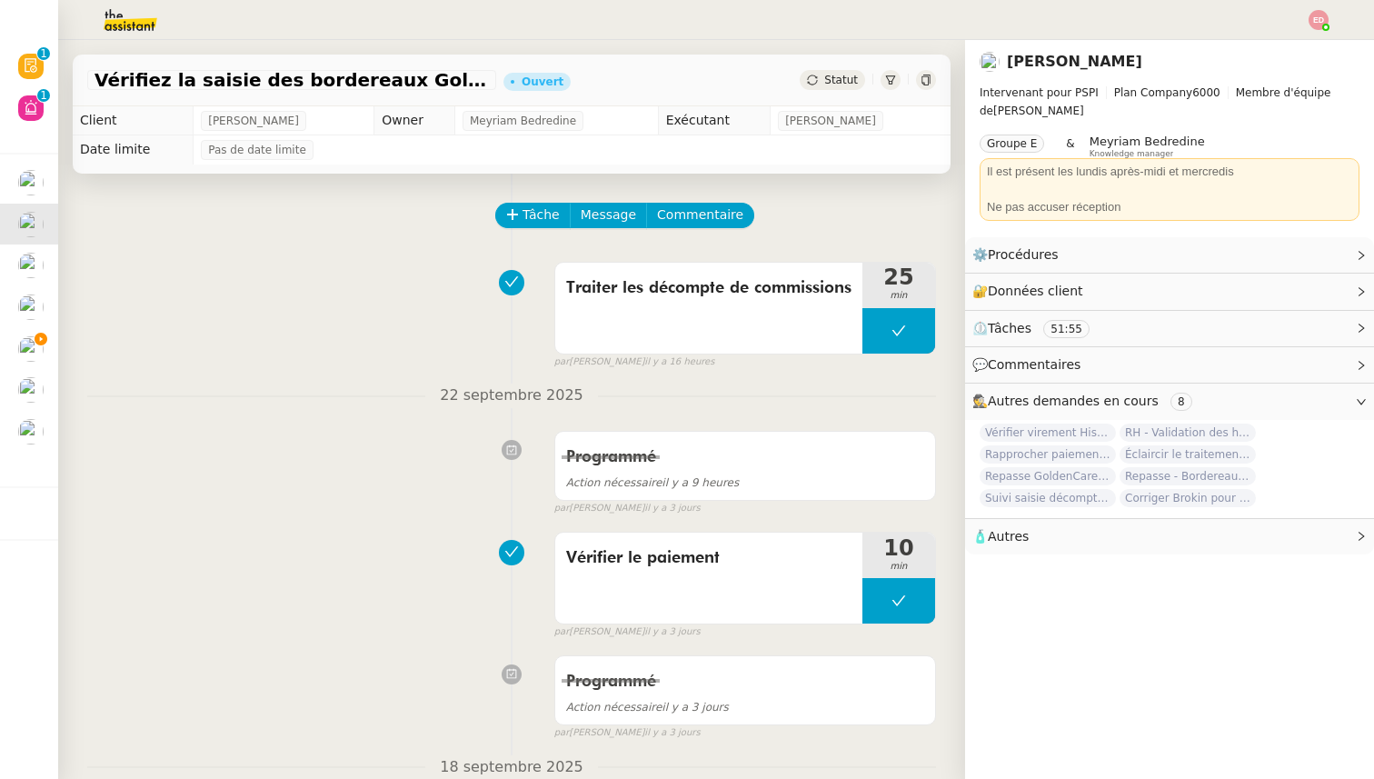
drag, startPoint x: 829, startPoint y: 85, endPoint x: 875, endPoint y: 174, distance: 100.4
click at [829, 85] on span "Statut" at bounding box center [841, 80] width 34 height 13
click at [832, 80] on span "Statut" at bounding box center [841, 80] width 34 height 13
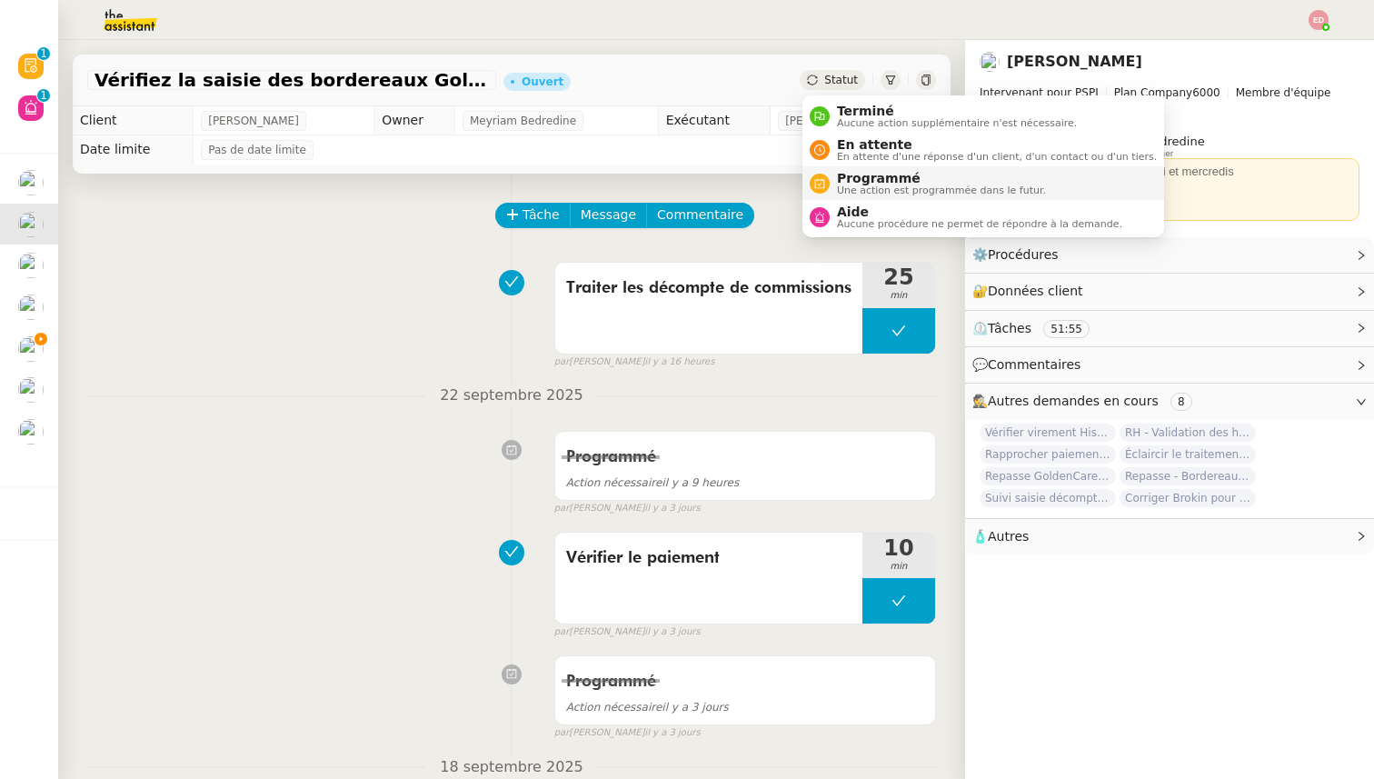
click at [856, 185] on span "Une action est programmée dans le futur." at bounding box center [941, 190] width 209 height 10
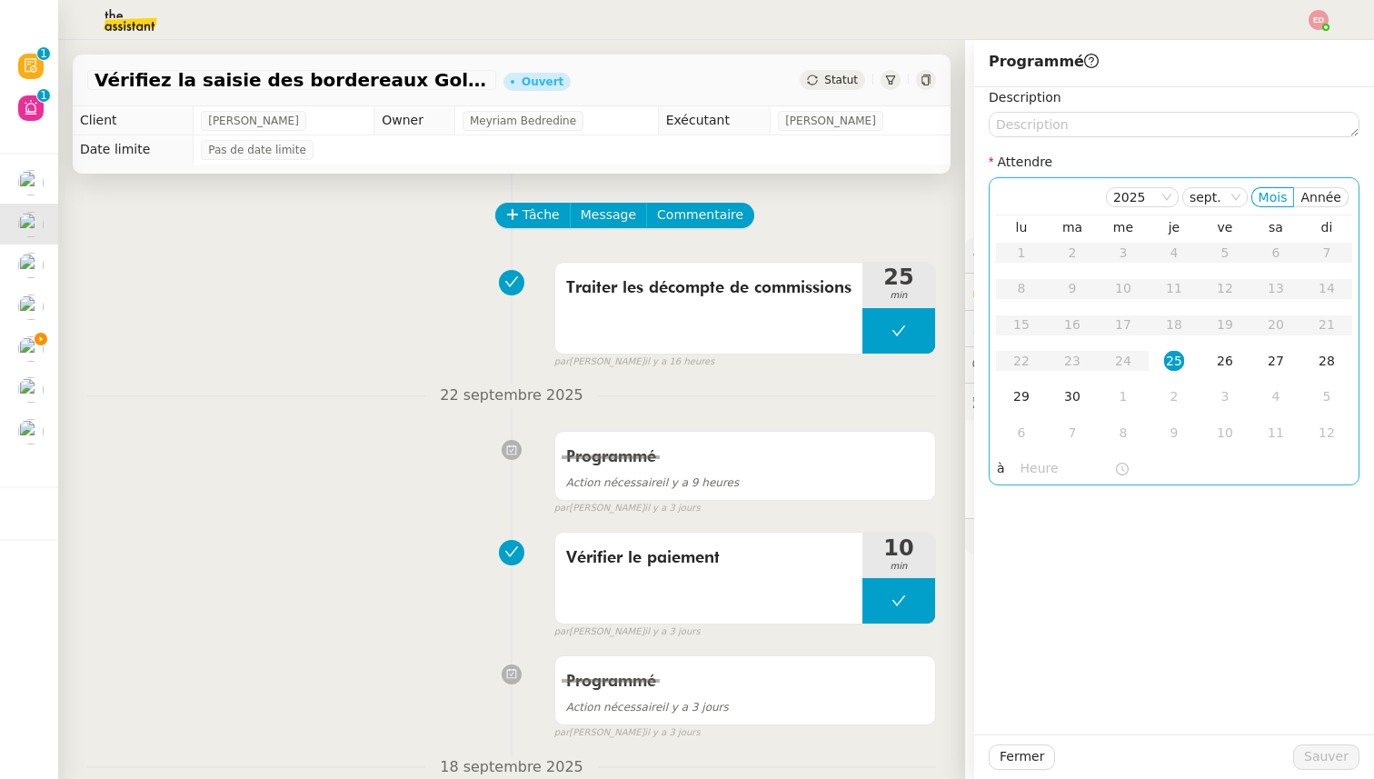
click at [1175, 359] on div "25" at bounding box center [1174, 361] width 20 height 20
click at [1031, 465] on input "text" at bounding box center [1068, 468] width 94 height 21
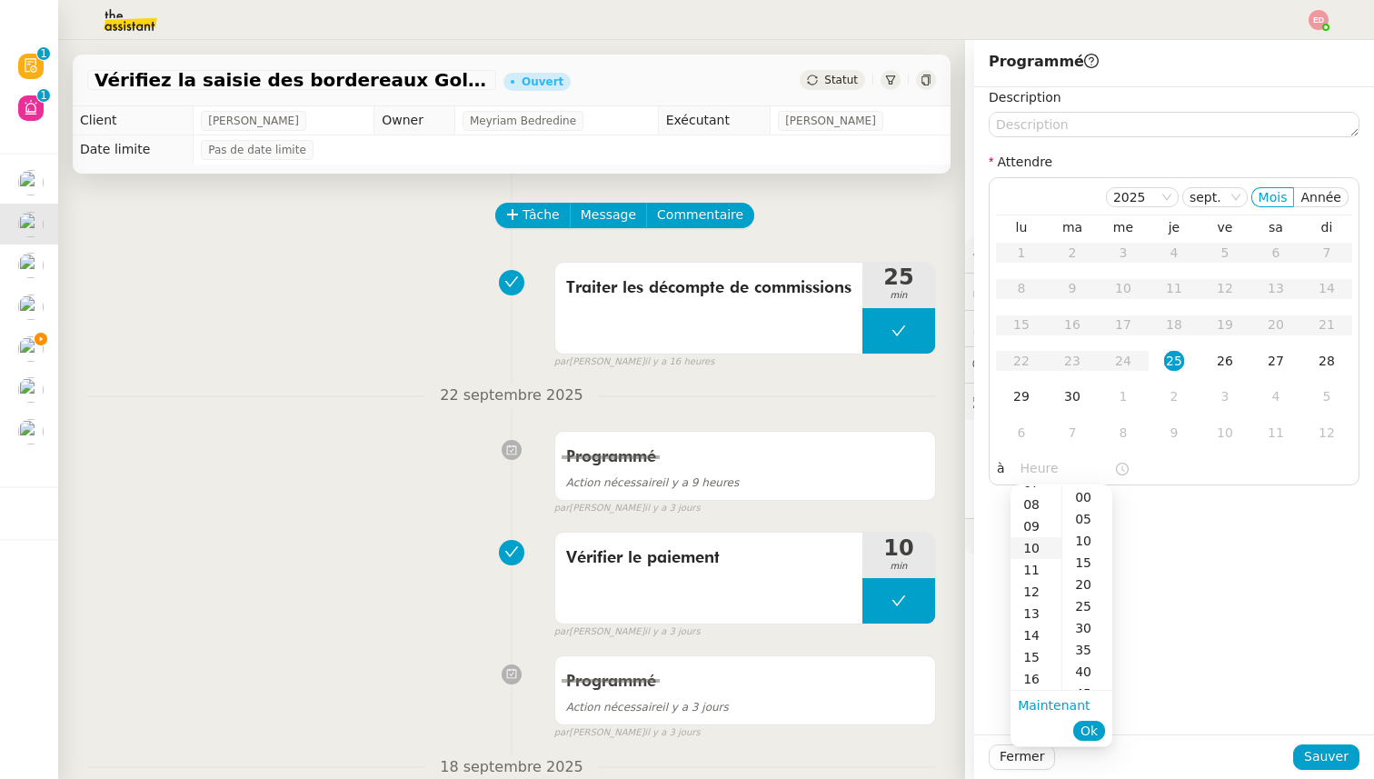
click at [1035, 544] on div "10" at bounding box center [1036, 548] width 51 height 22
click at [1092, 624] on div "30" at bounding box center [1087, 628] width 50 height 22
type input "10:30"
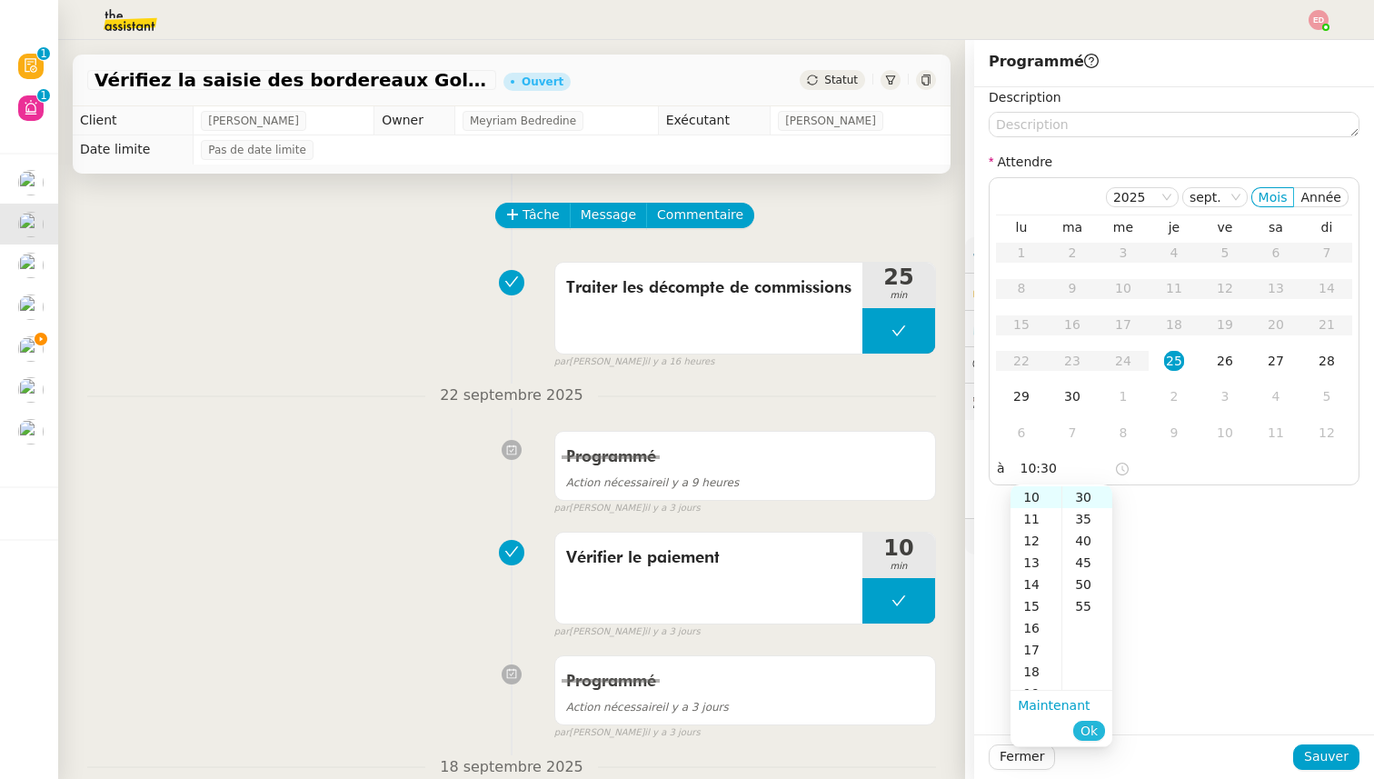
click at [1095, 732] on span "Ok" at bounding box center [1089, 731] width 17 height 18
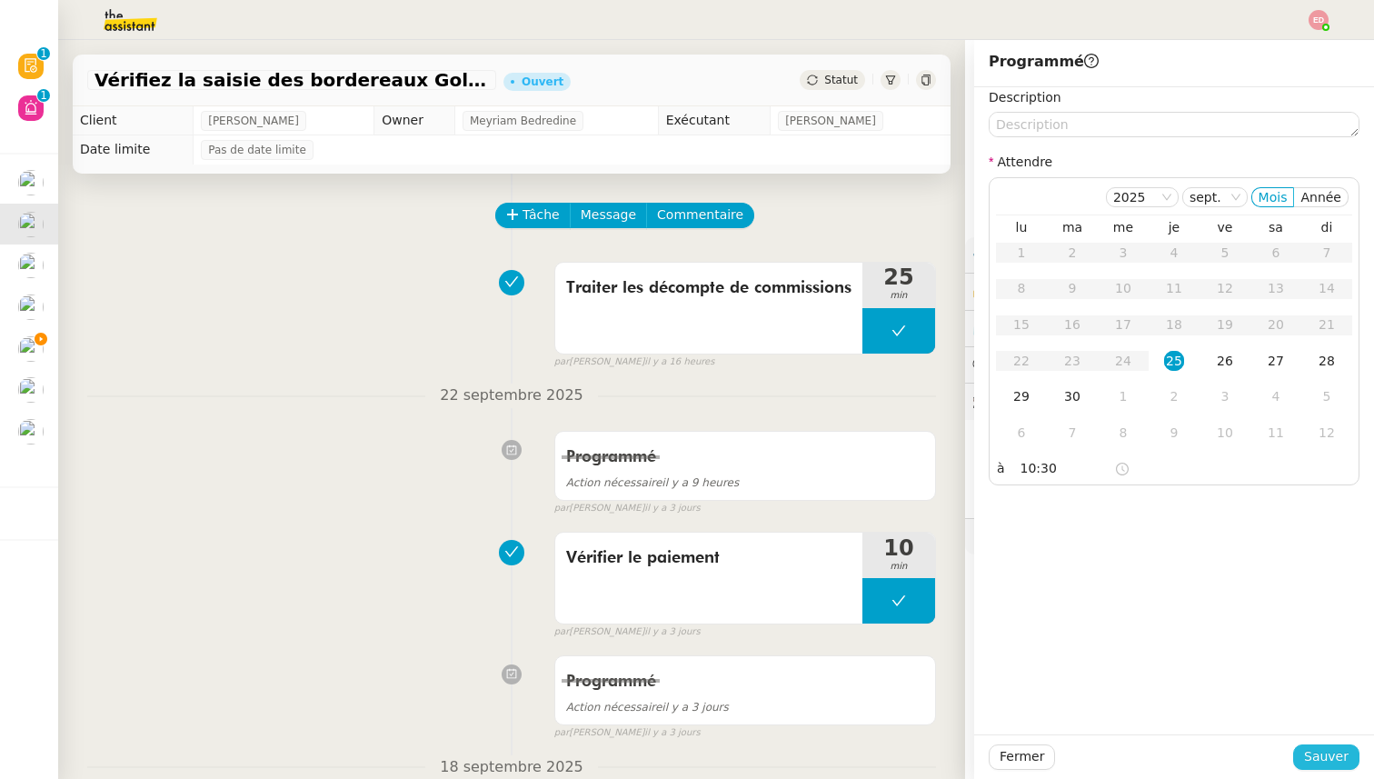
click at [1310, 754] on span "Sauver" at bounding box center [1326, 756] width 45 height 21
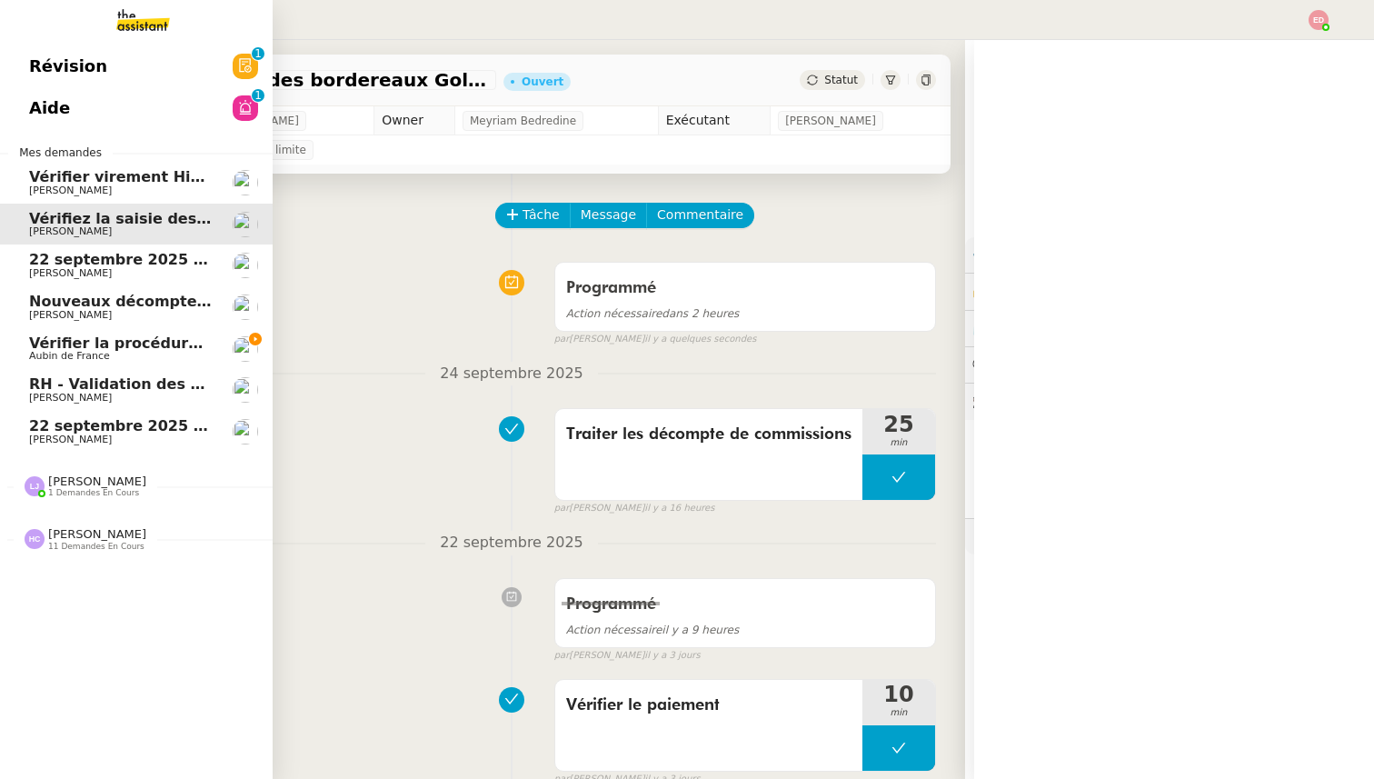
click at [35, 179] on link "Vérifier virement [PERSON_NAME] 12.09 [PERSON_NAME]" at bounding box center [136, 183] width 273 height 42
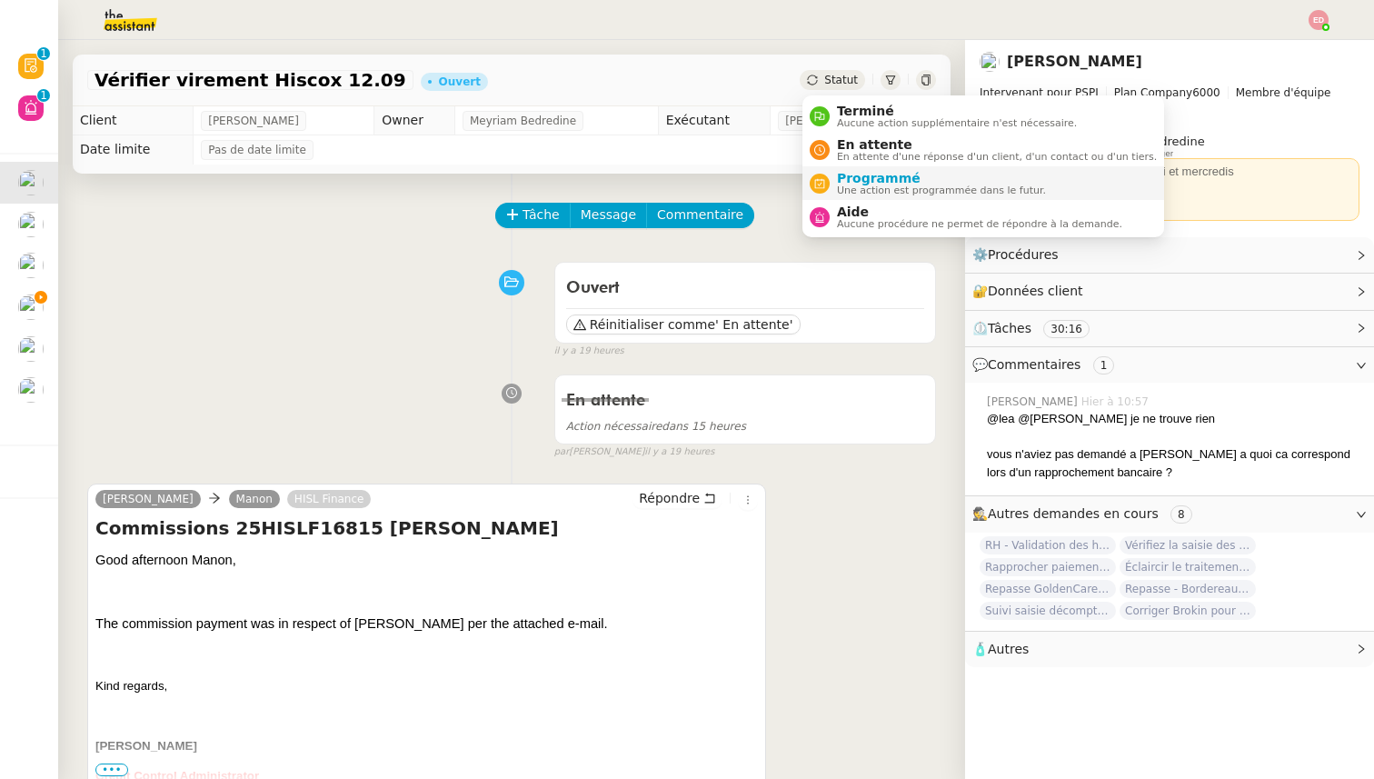
click at [878, 183] on span "Programmé" at bounding box center [941, 178] width 209 height 15
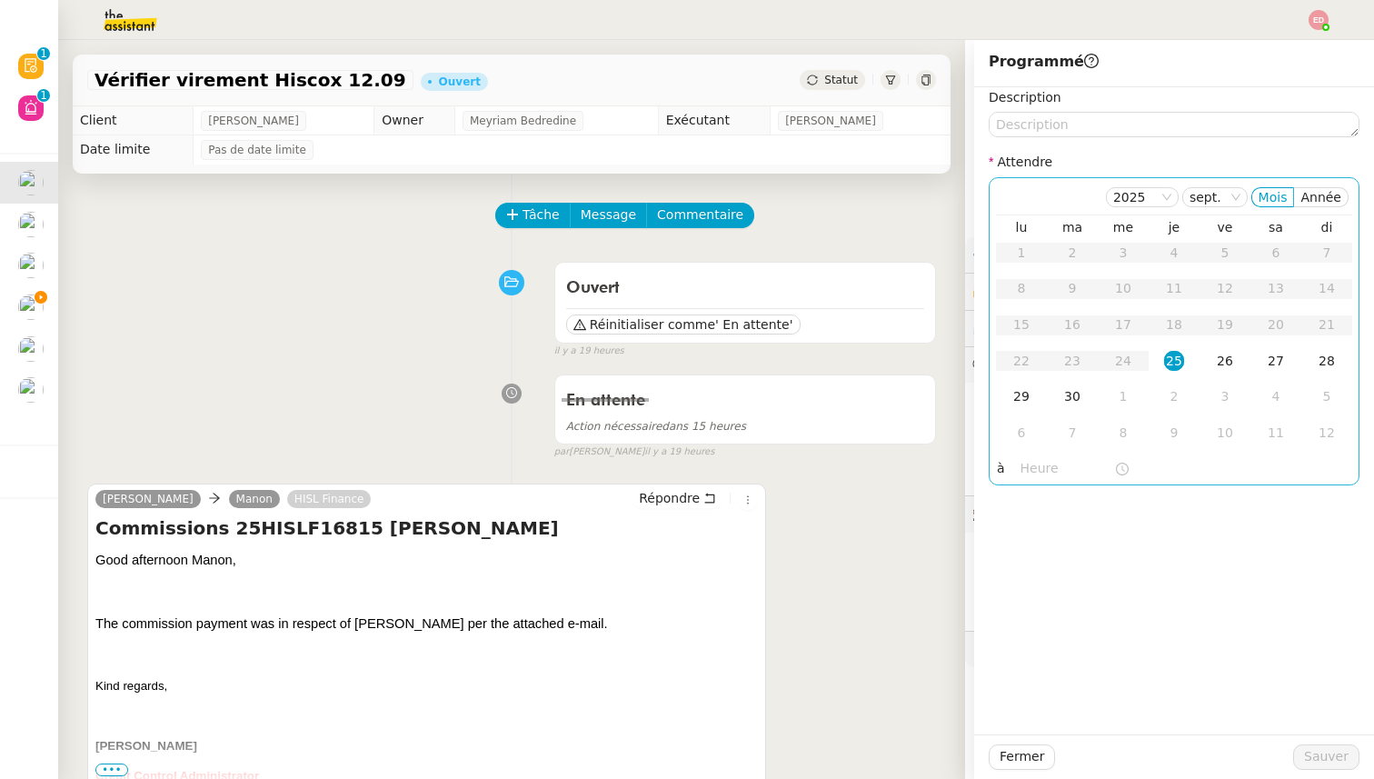
click at [1171, 357] on div "25" at bounding box center [1174, 361] width 20 height 20
click at [1042, 458] on input "text" at bounding box center [1068, 468] width 94 height 21
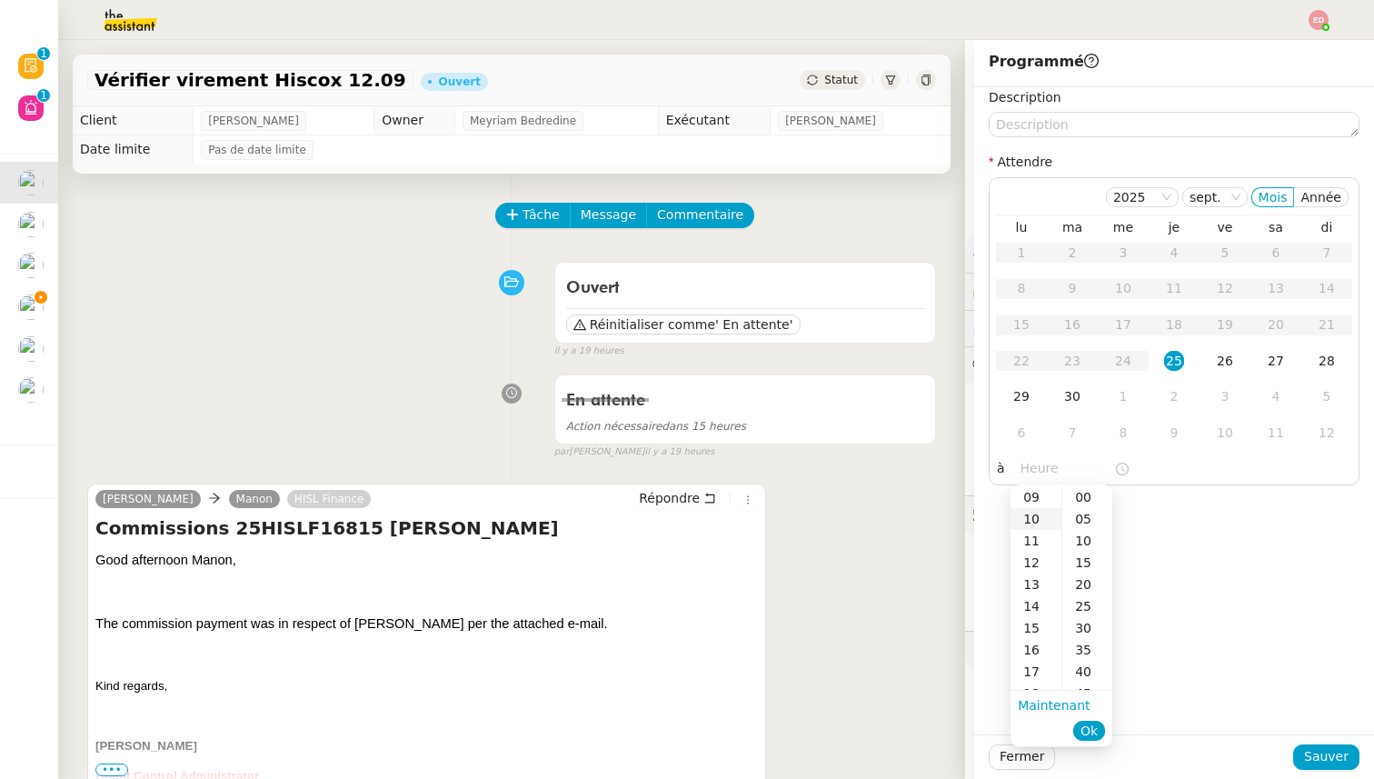
click at [1038, 514] on div "10" at bounding box center [1036, 519] width 51 height 22
click at [1089, 632] on div "30" at bounding box center [1087, 628] width 50 height 22
type input "10:30"
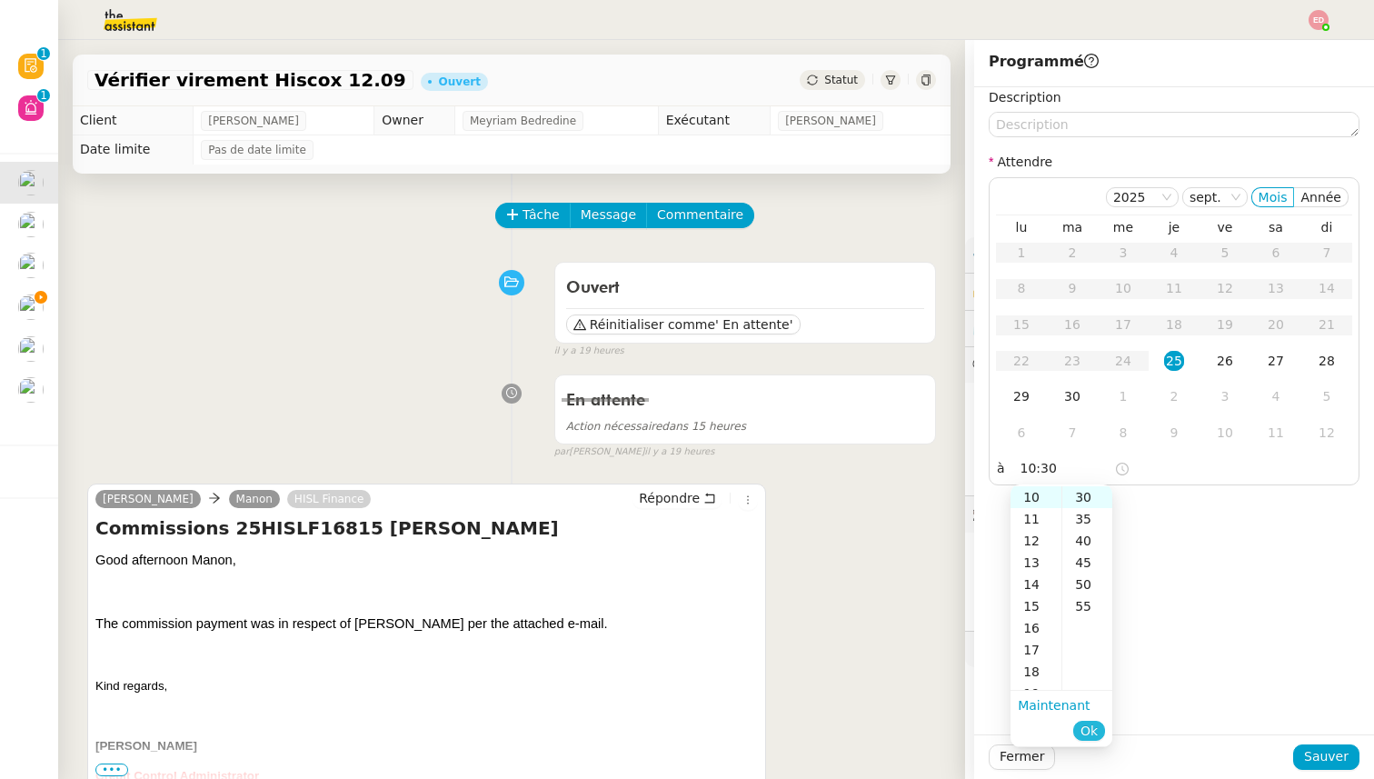
click at [1096, 732] on span "Ok" at bounding box center [1089, 731] width 17 height 18
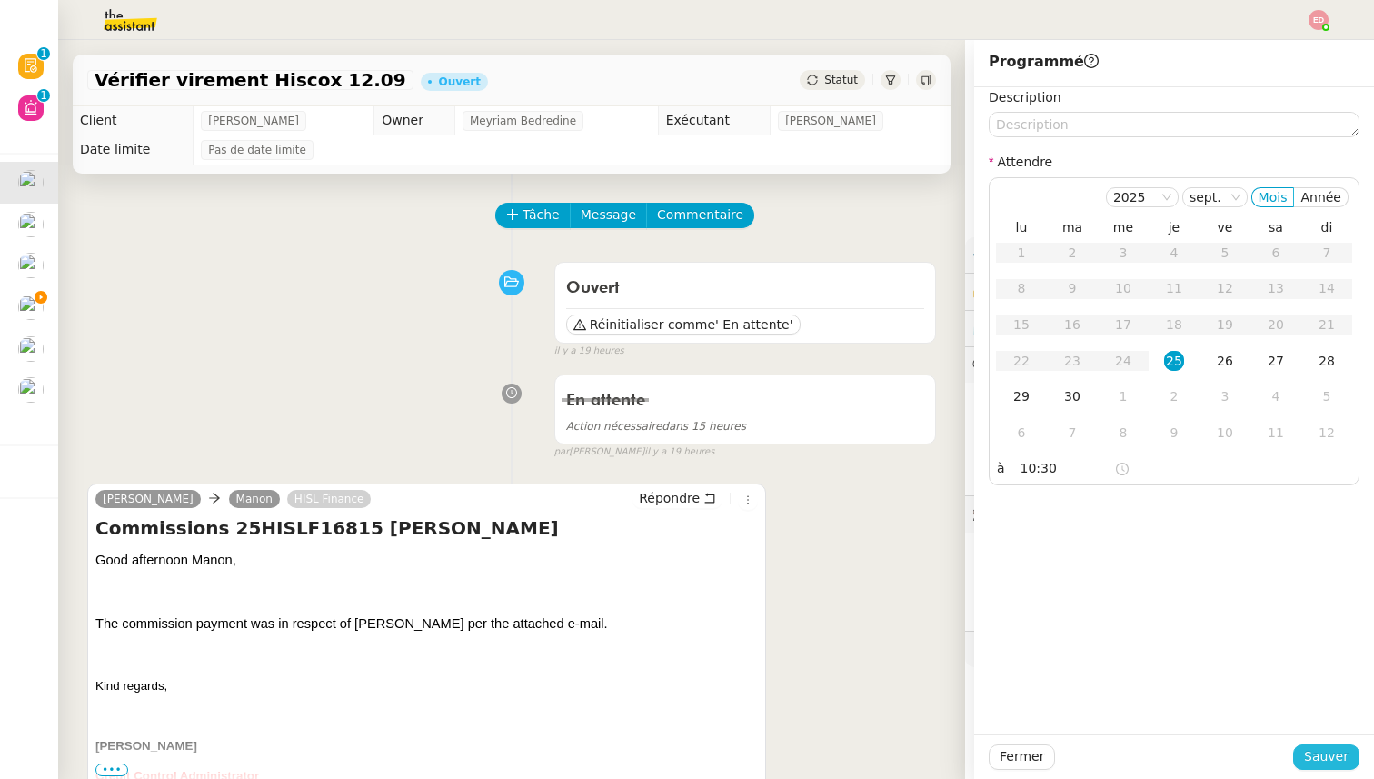
click at [1340, 763] on span "Sauver" at bounding box center [1326, 756] width 45 height 21
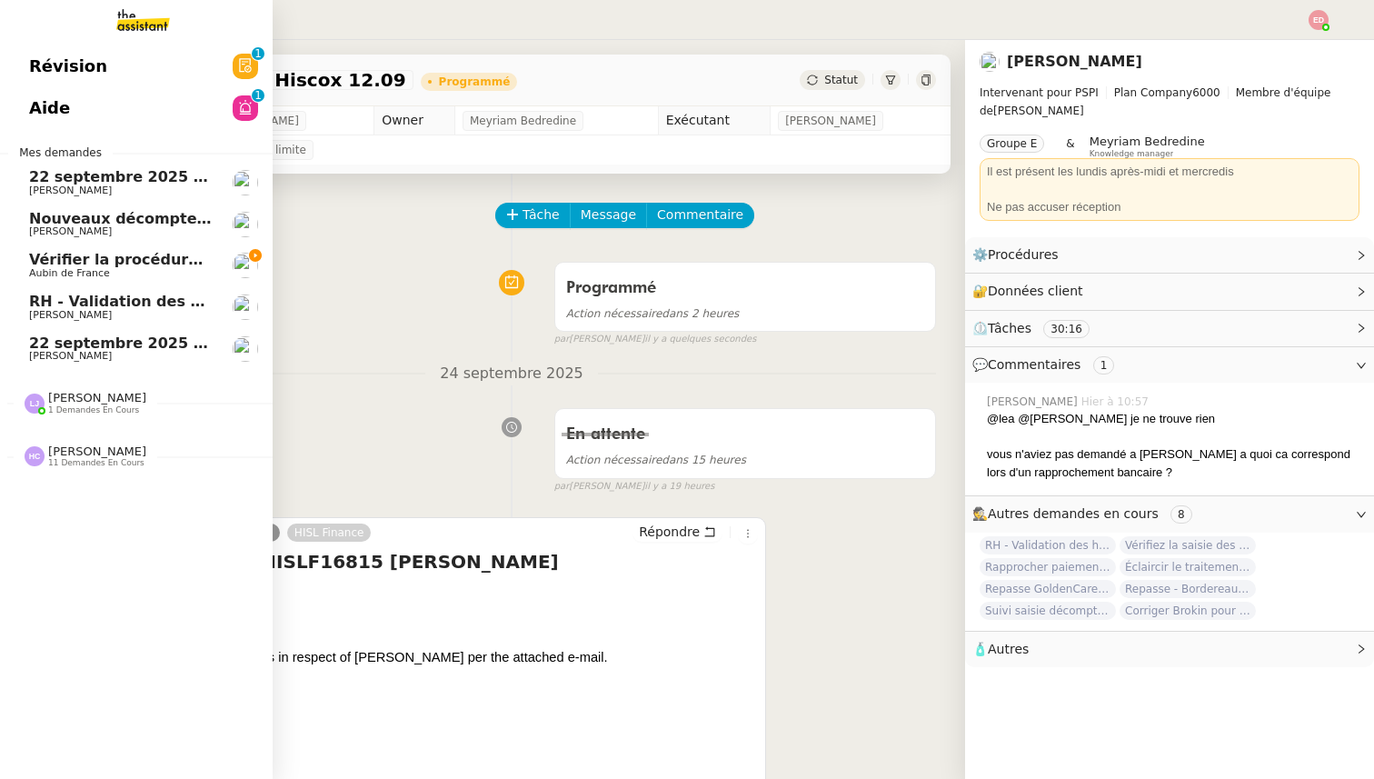
click at [48, 268] on span "Aubin de France" at bounding box center [69, 273] width 81 height 12
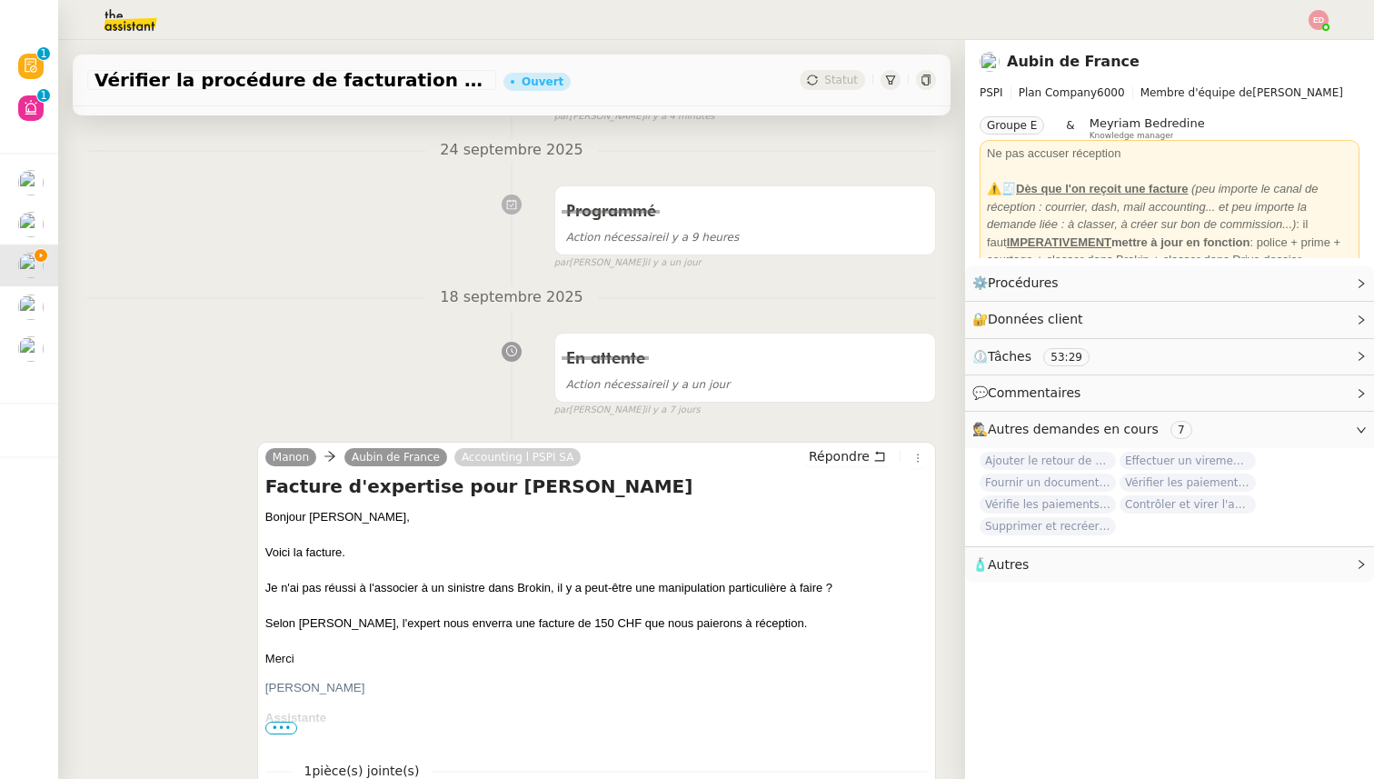
scroll to position [338, 0]
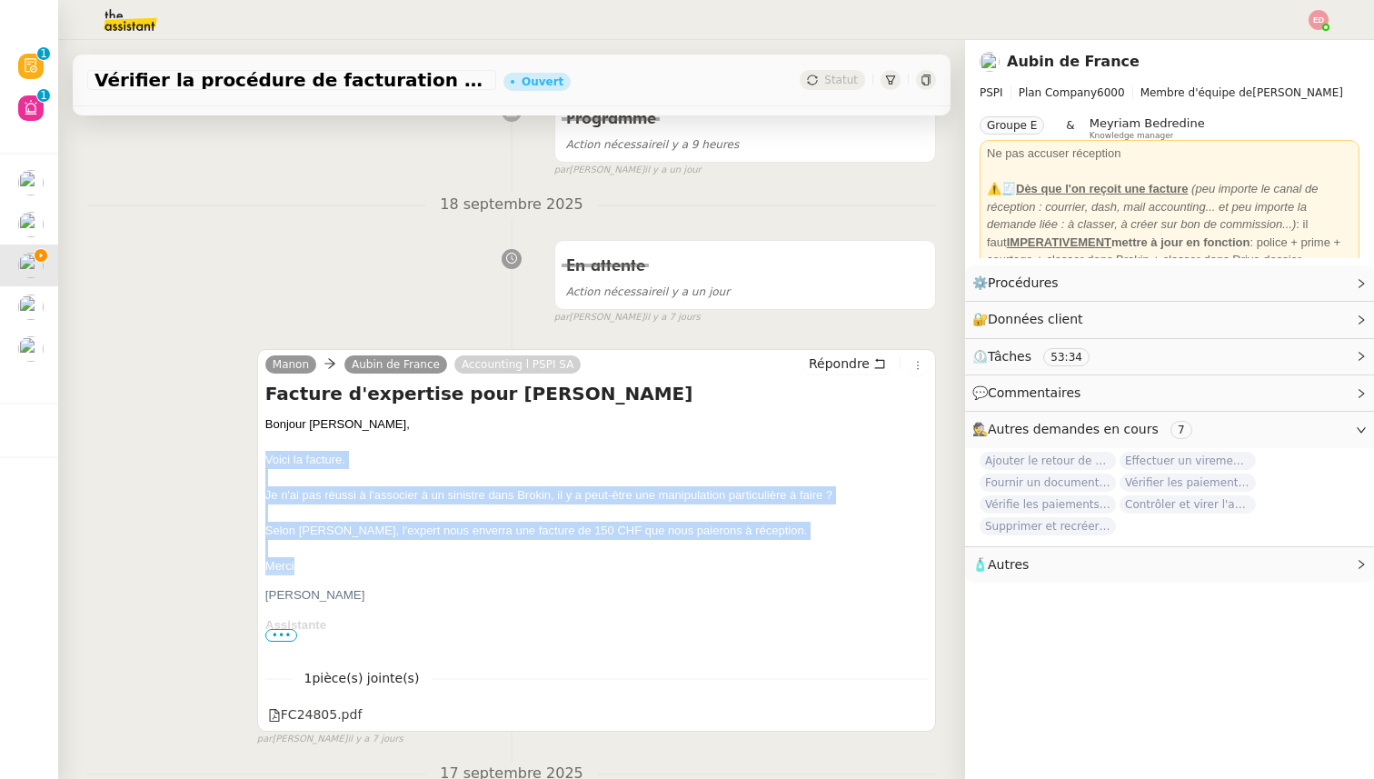
drag, startPoint x: 302, startPoint y: 571, endPoint x: 256, endPoint y: 452, distance: 127.4
click at [256, 452] on div "[PERSON_NAME] de France Accounting l PSPI SA Répondre Facture d'expertise pour …" at bounding box center [511, 540] width 849 height 414
copy div "Voici la facture. Je n'ai pas réussi à l'associer à un sinistre dans Brokin, il…"
click at [918, 714] on icon at bounding box center [916, 713] width 13 height 13
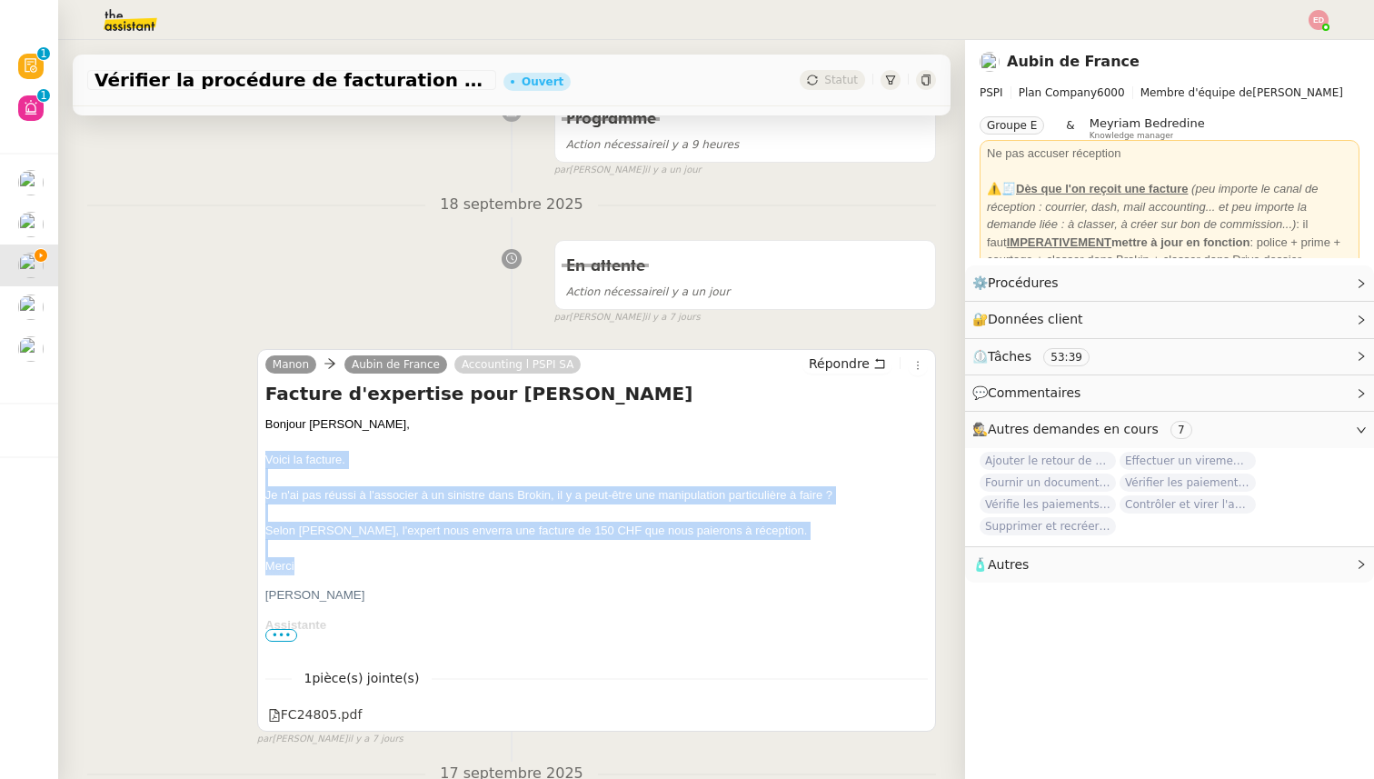
click at [843, 374] on div "Répondre" at bounding box center [864, 365] width 125 height 22
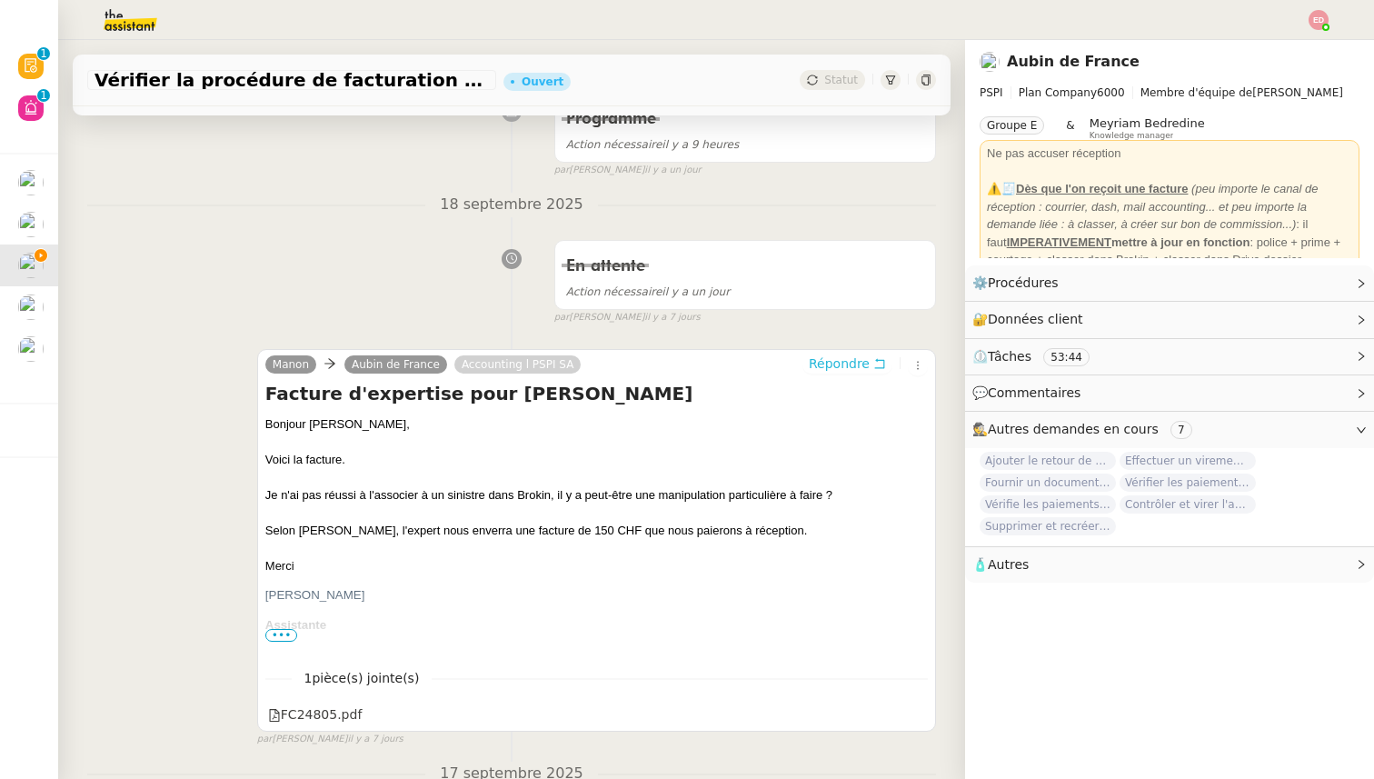
click at [822, 367] on span "Répondre" at bounding box center [839, 363] width 61 height 18
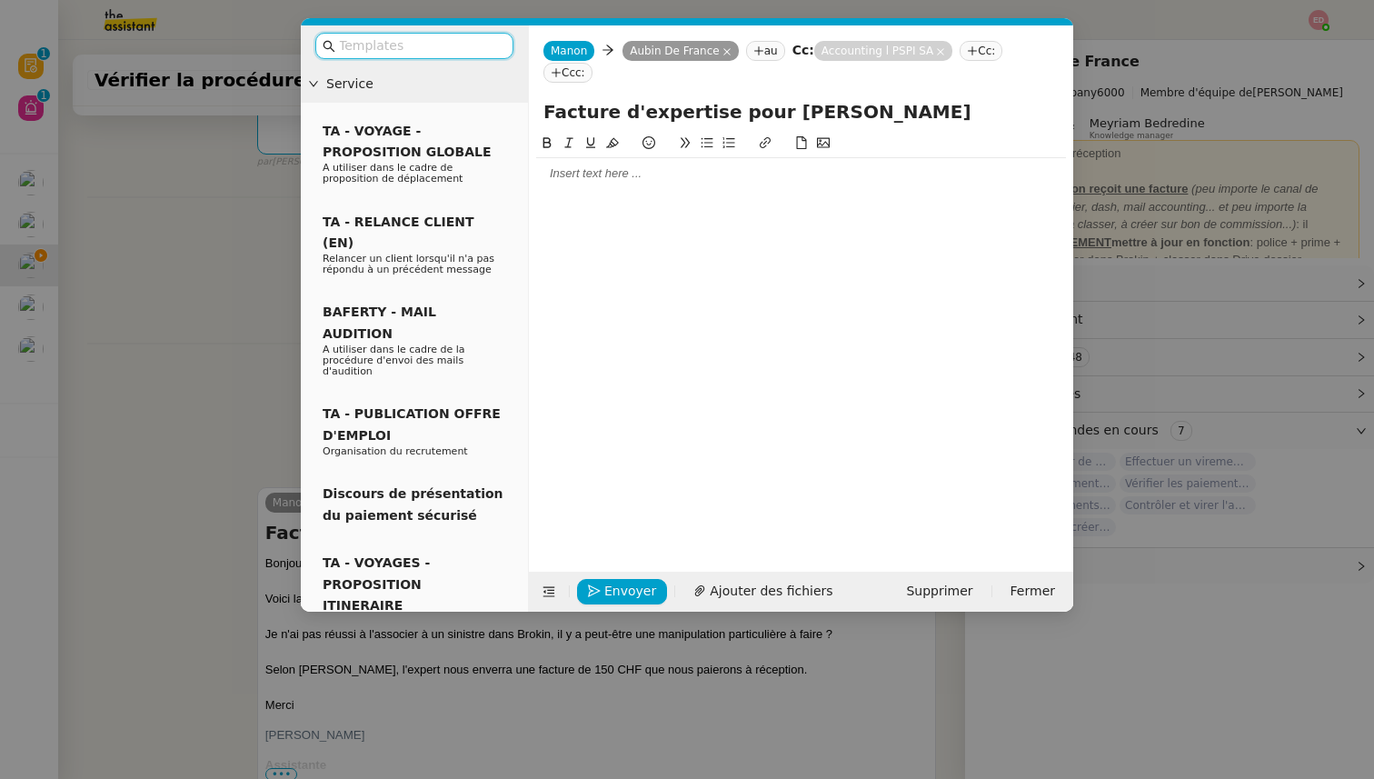
scroll to position [476, 0]
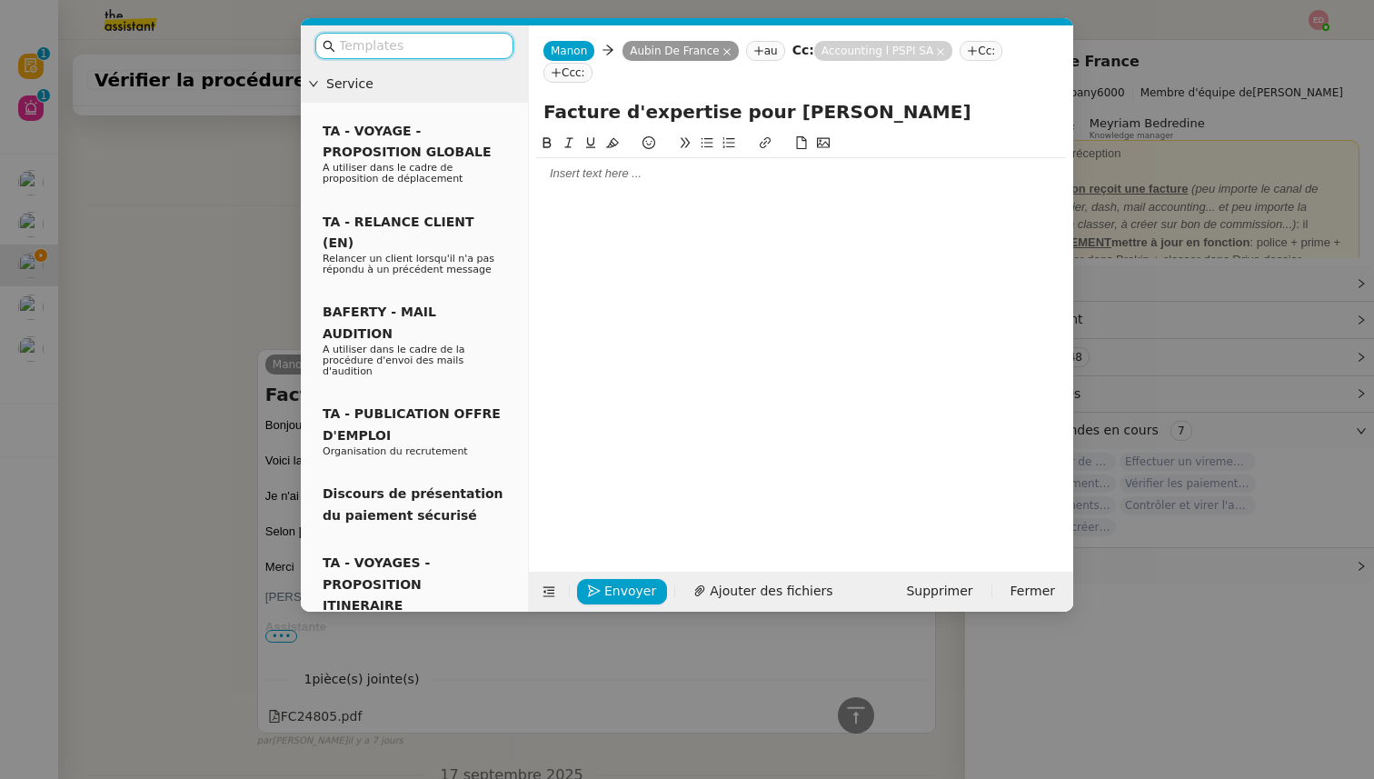
click at [422, 49] on input "text" at bounding box center [421, 45] width 164 height 21
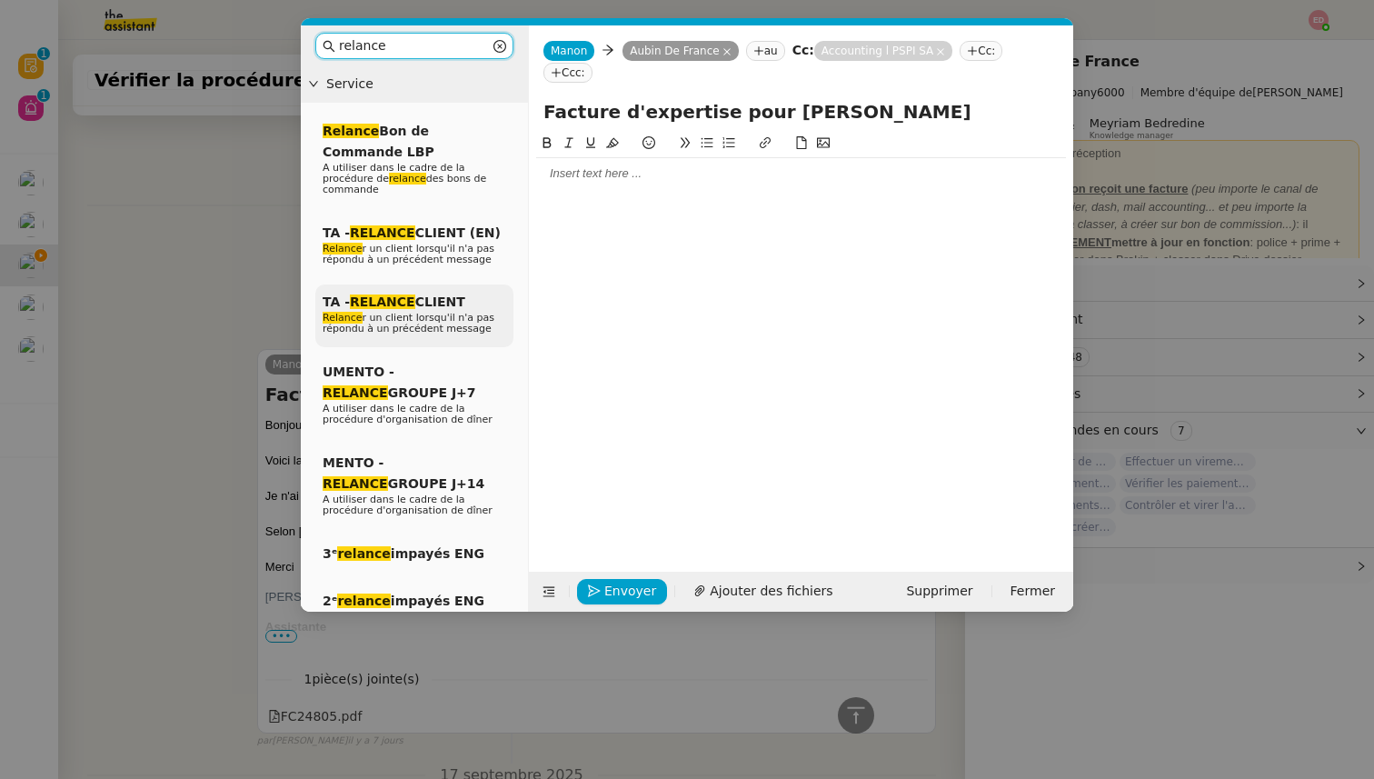
type input "relance"
click at [440, 317] on span "Relance r un client lorsqu'il n'a pas répondu à un précédent message" at bounding box center [409, 323] width 172 height 23
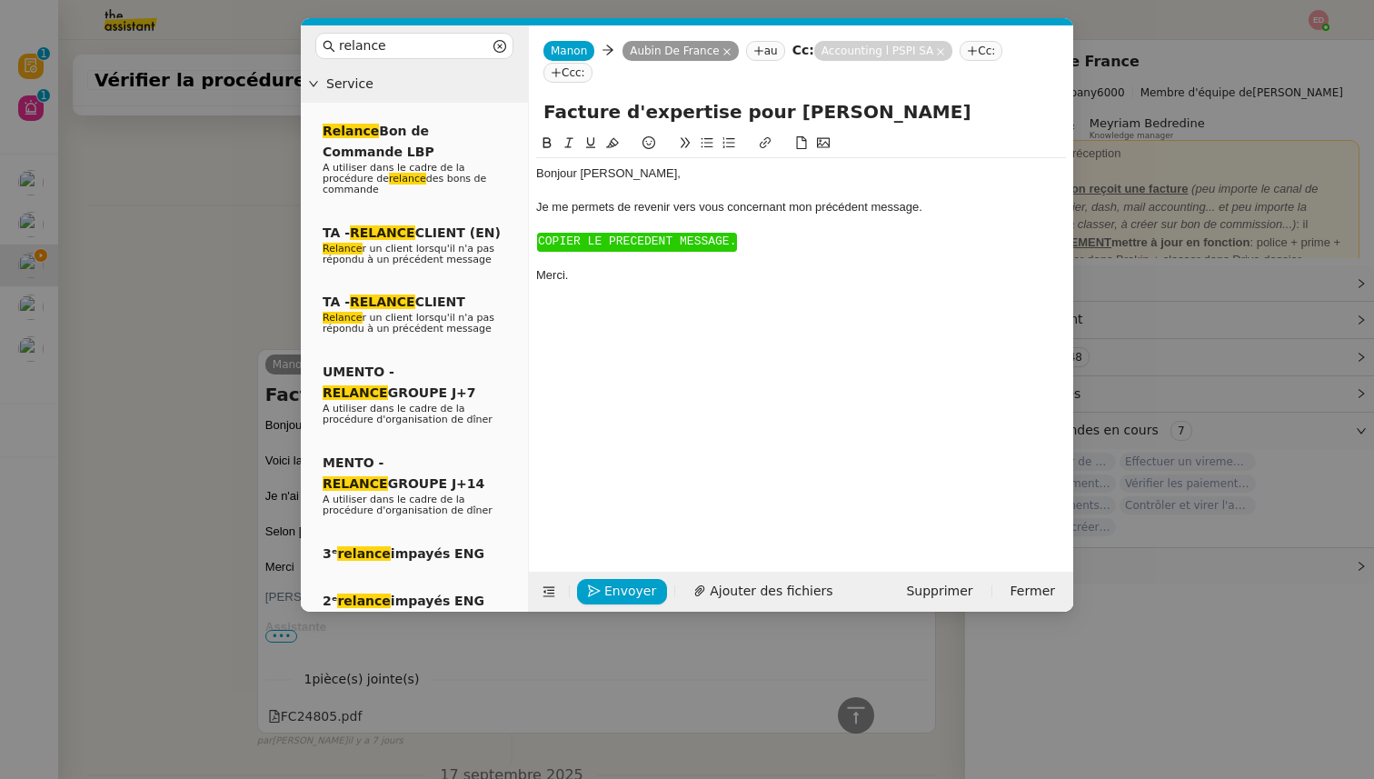
scroll to position [601, 0]
click at [594, 233] on span "﻿ COPIER LE PRECEDENT MESSAGE. ﻿" at bounding box center [637, 242] width 200 height 19
click at [609, 243] on span "COPIER LE PRECEDENT MESSAGE." at bounding box center [637, 241] width 198 height 14
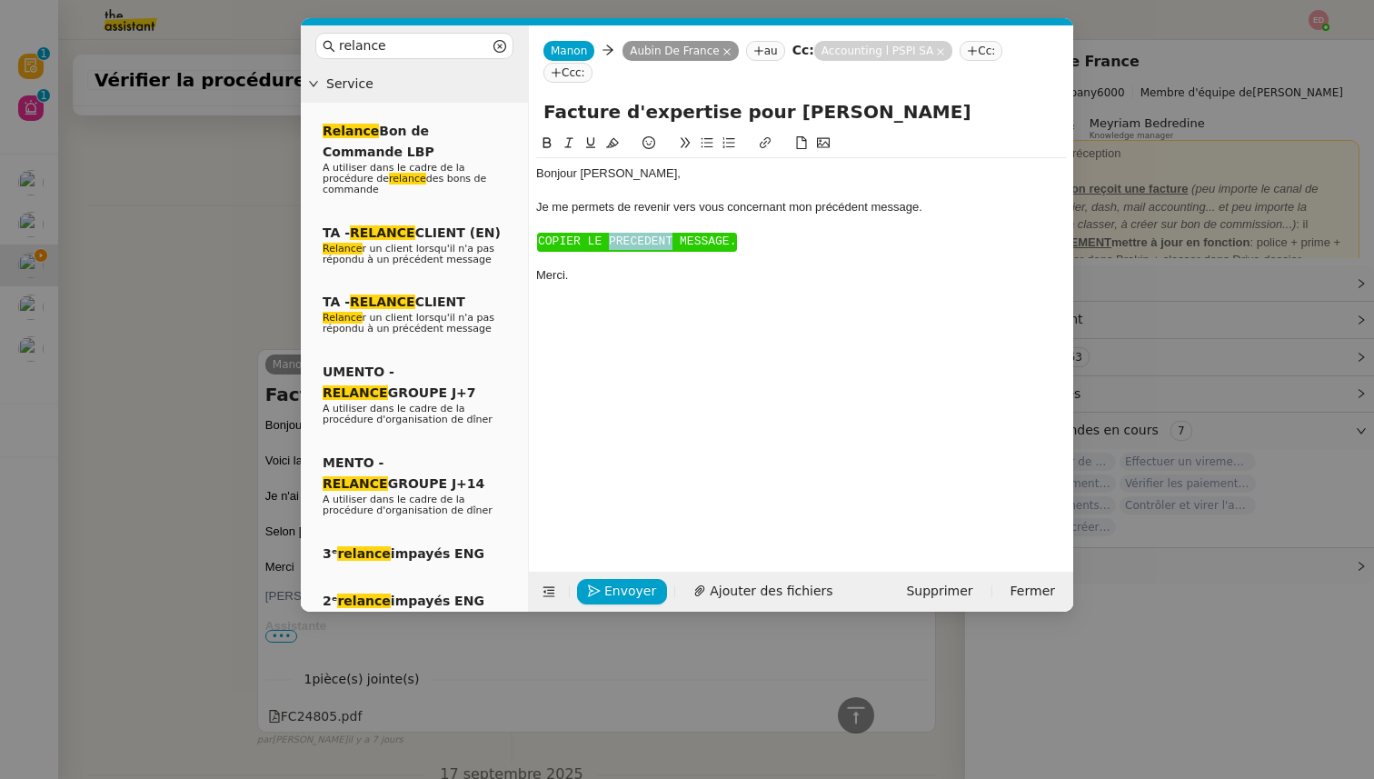
click at [609, 243] on span "COPIER LE PRECEDENT MESSAGE." at bounding box center [637, 241] width 198 height 14
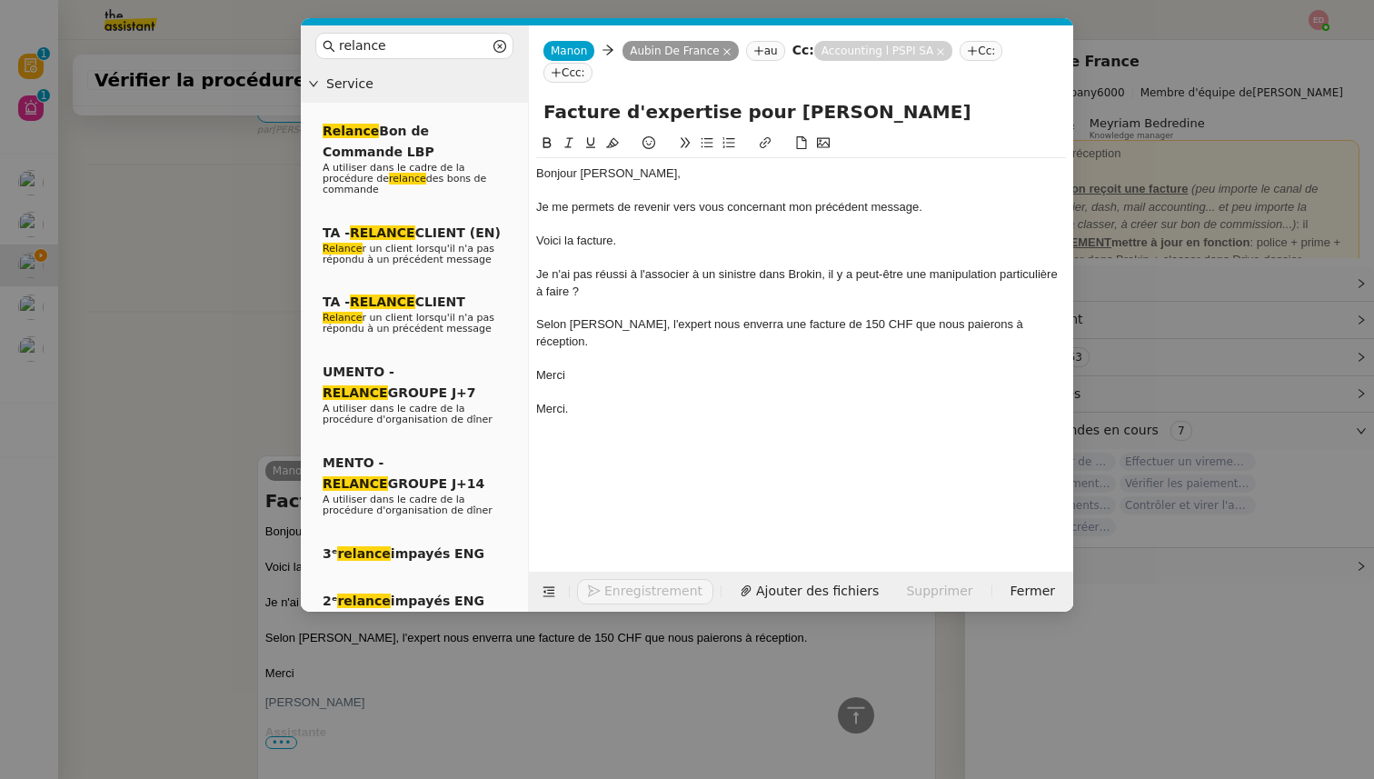
scroll to position [707, 0]
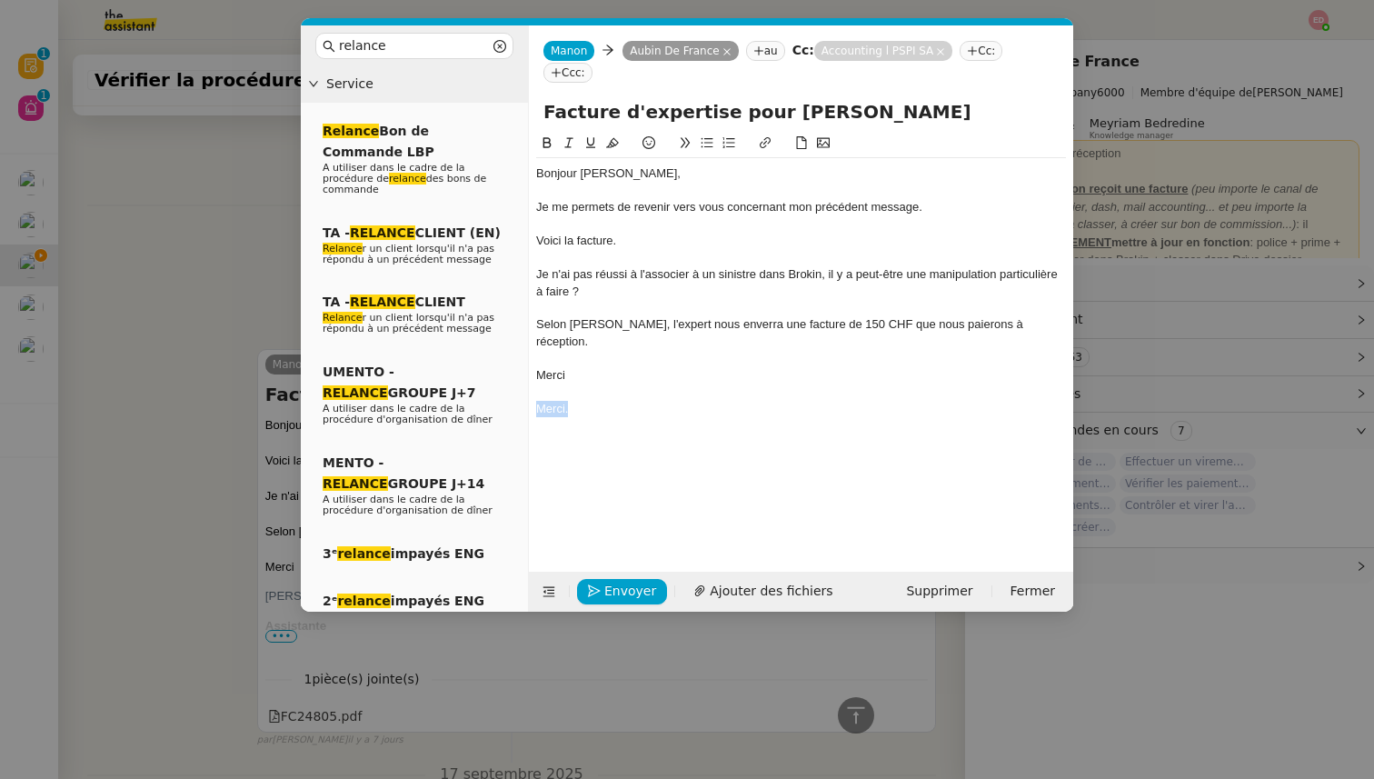
drag, startPoint x: 580, startPoint y: 389, endPoint x: 518, endPoint y: 392, distance: 61.9
click at [518, 392] on nz-layout "relance Service Relance Bon de Commande LBP A utiliser dans le cadre de la proc…" at bounding box center [687, 318] width 772 height 586
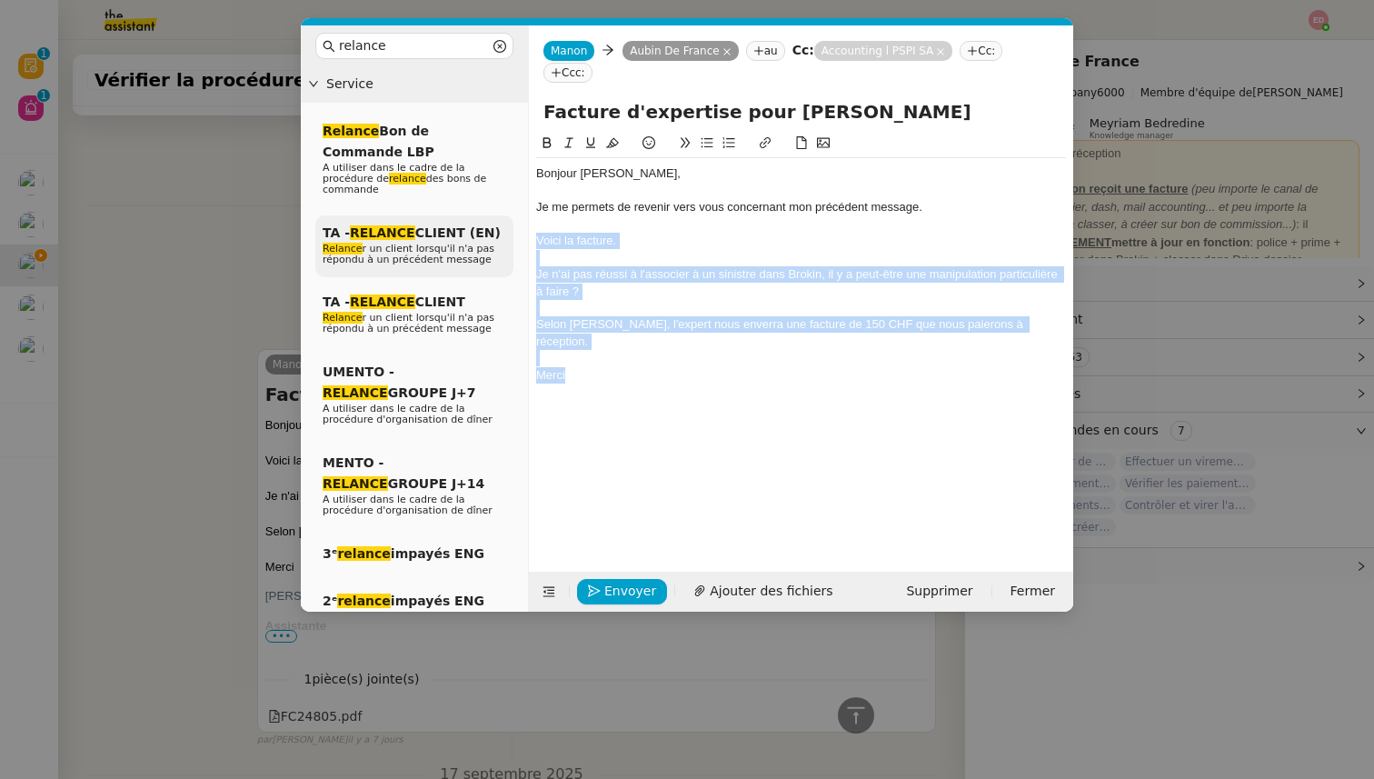
drag, startPoint x: 577, startPoint y: 354, endPoint x: 513, endPoint y: 235, distance: 135.4
click at [513, 235] on nz-layout "relance Service Relance Bon de Commande LBP A utiliser dans le cadre de la proc…" at bounding box center [687, 318] width 772 height 586
click at [566, 143] on icon at bounding box center [569, 142] width 13 height 13
click at [722, 593] on span "Ajouter des fichiers" at bounding box center [771, 591] width 123 height 21
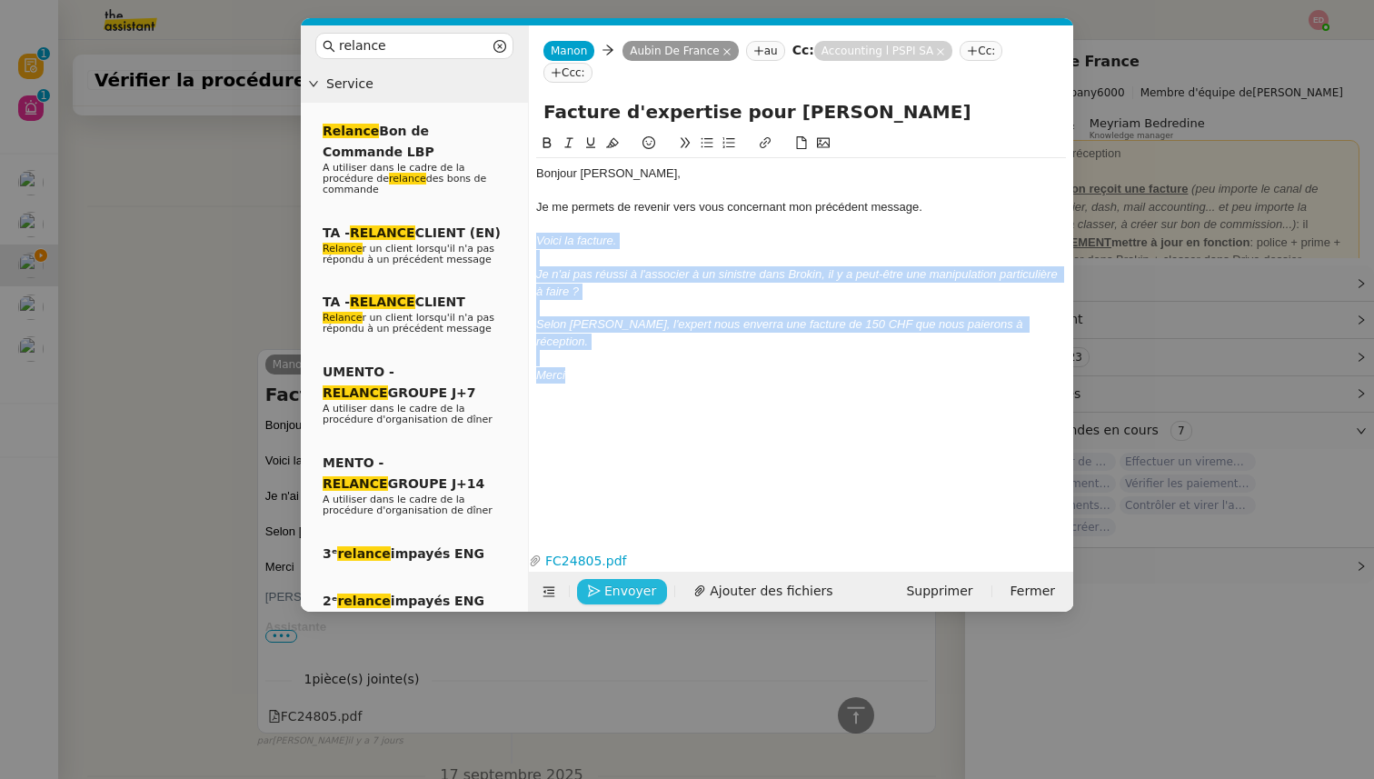
click at [619, 594] on span "Envoyer" at bounding box center [630, 591] width 52 height 21
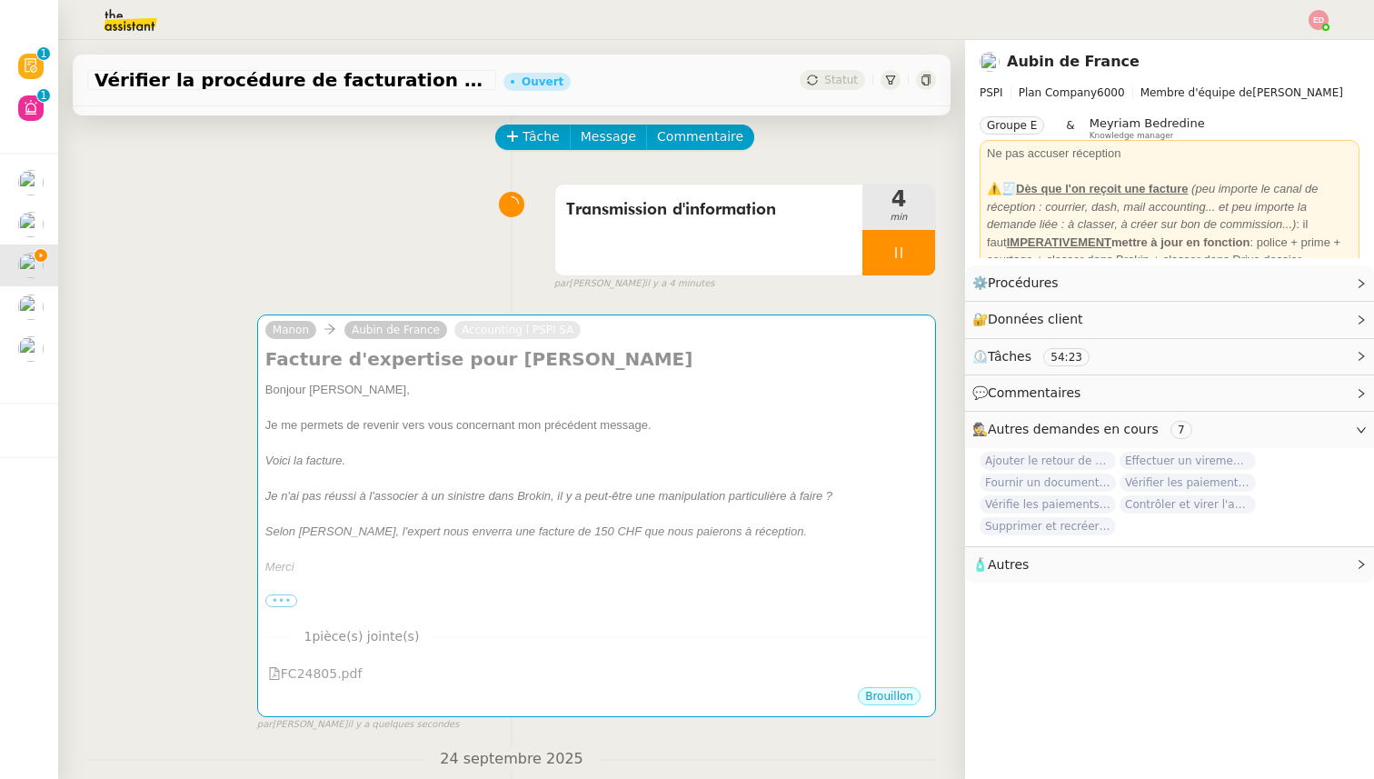
scroll to position [0, 0]
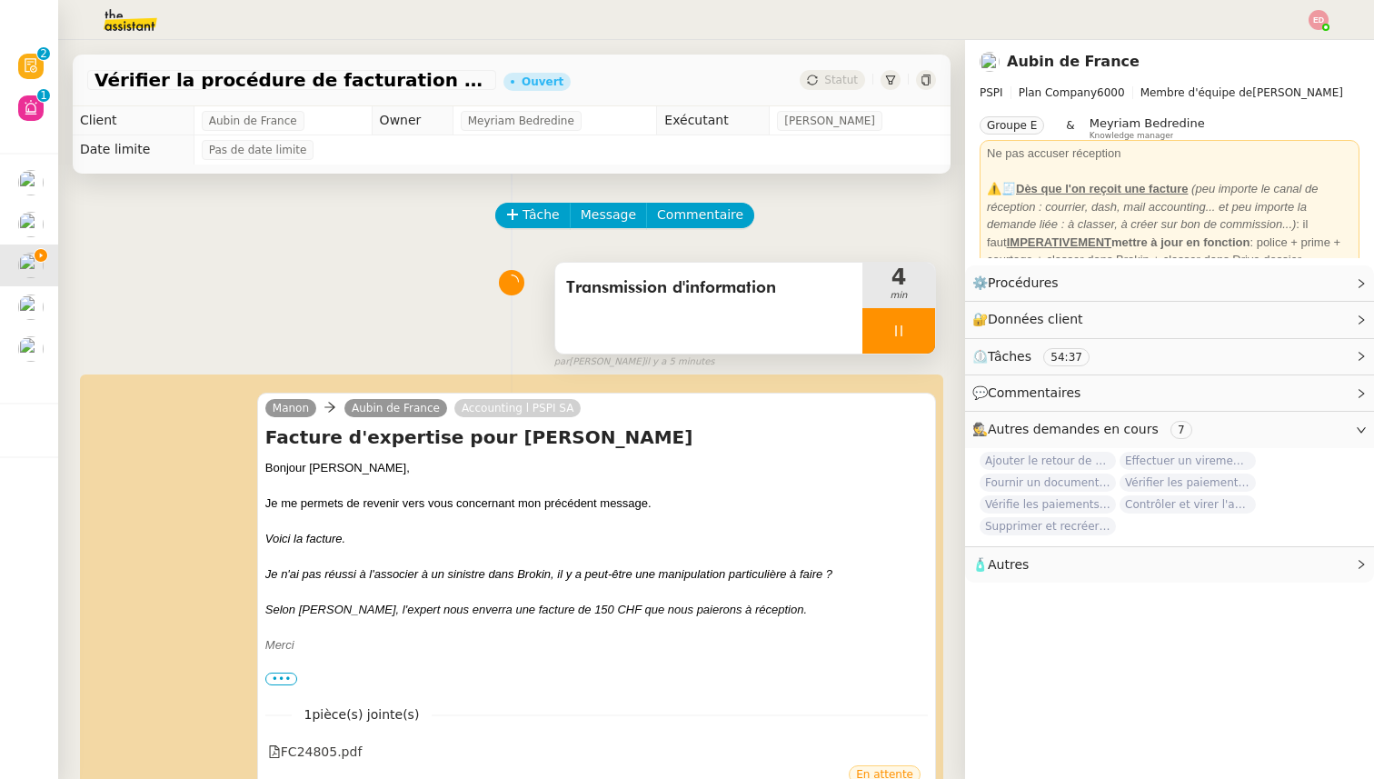
click at [923, 331] on div at bounding box center [898, 330] width 73 height 45
click at [923, 331] on icon at bounding box center [917, 331] width 15 height 15
click at [845, 80] on span "Statut" at bounding box center [841, 80] width 34 height 13
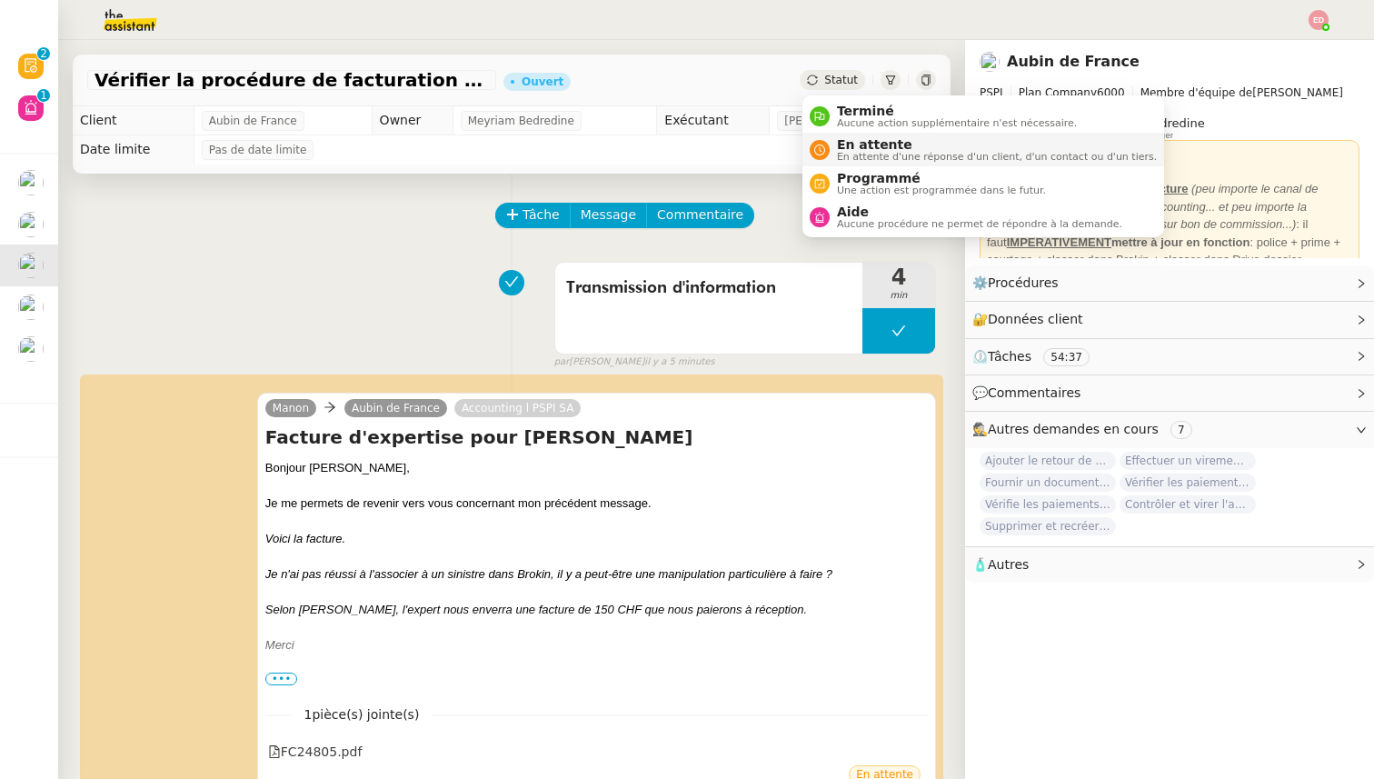
click at [865, 139] on span "En attente" at bounding box center [997, 144] width 320 height 15
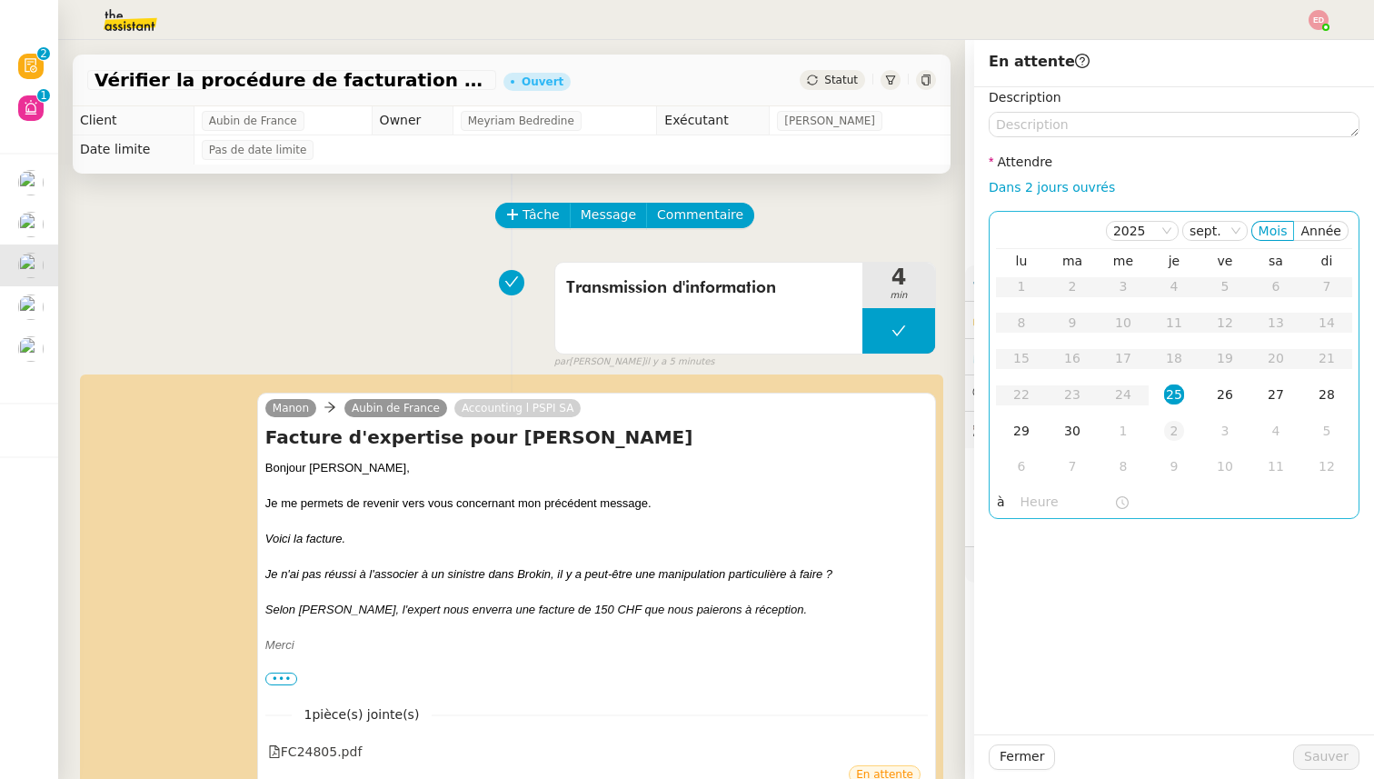
click at [1172, 439] on div "2" at bounding box center [1174, 431] width 20 height 20
click at [1324, 756] on span "Sauver" at bounding box center [1326, 756] width 45 height 21
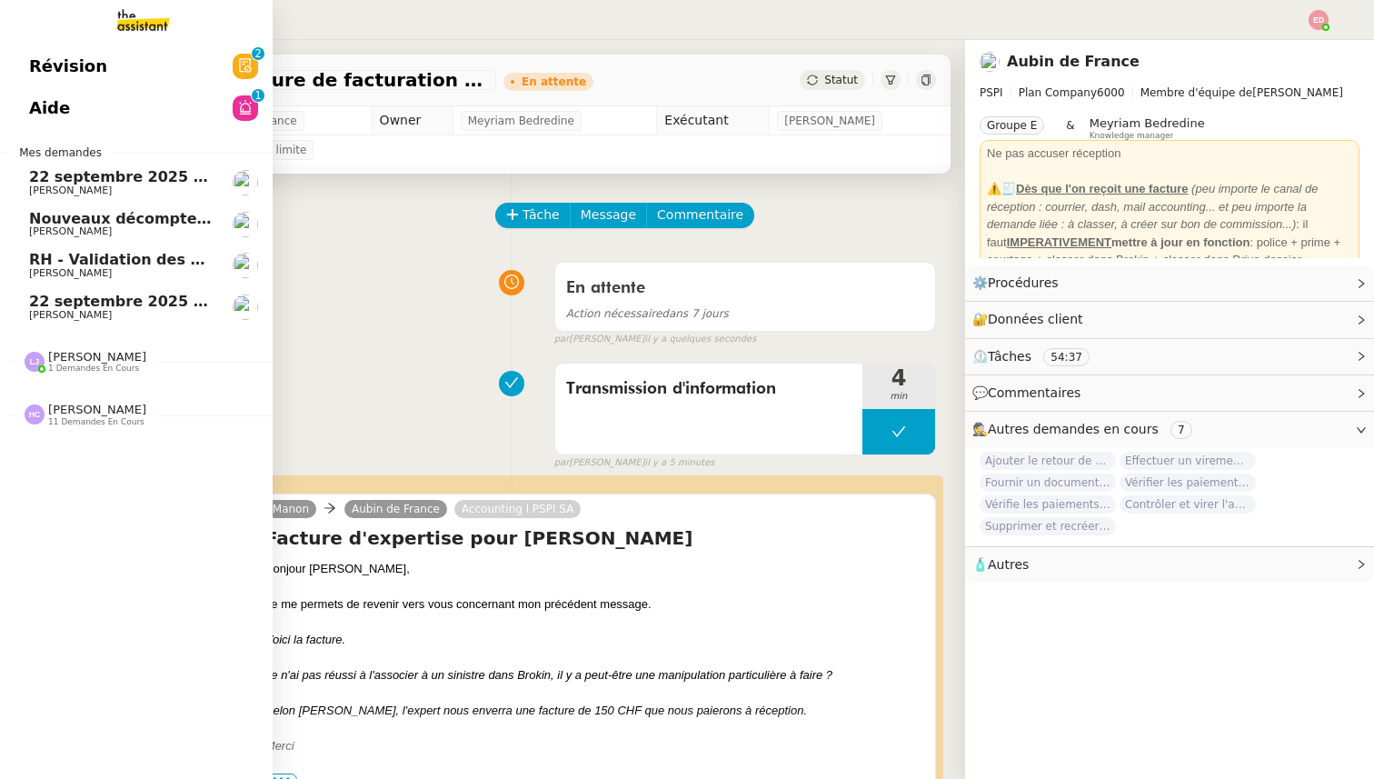
click at [48, 263] on span "RH - Validation des heures employés PSPI - août 2025" at bounding box center [250, 259] width 442 height 17
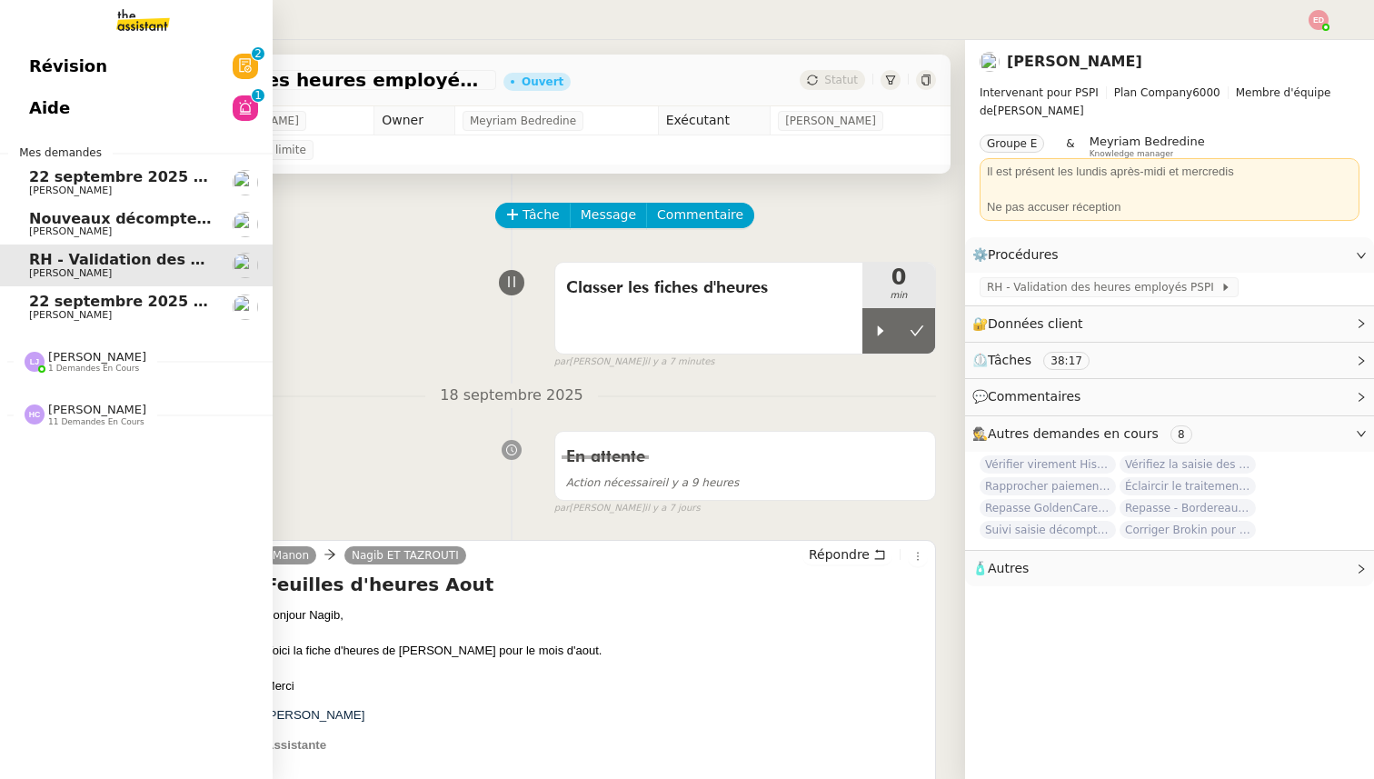
click at [54, 309] on span "[PERSON_NAME]" at bounding box center [70, 315] width 83 height 12
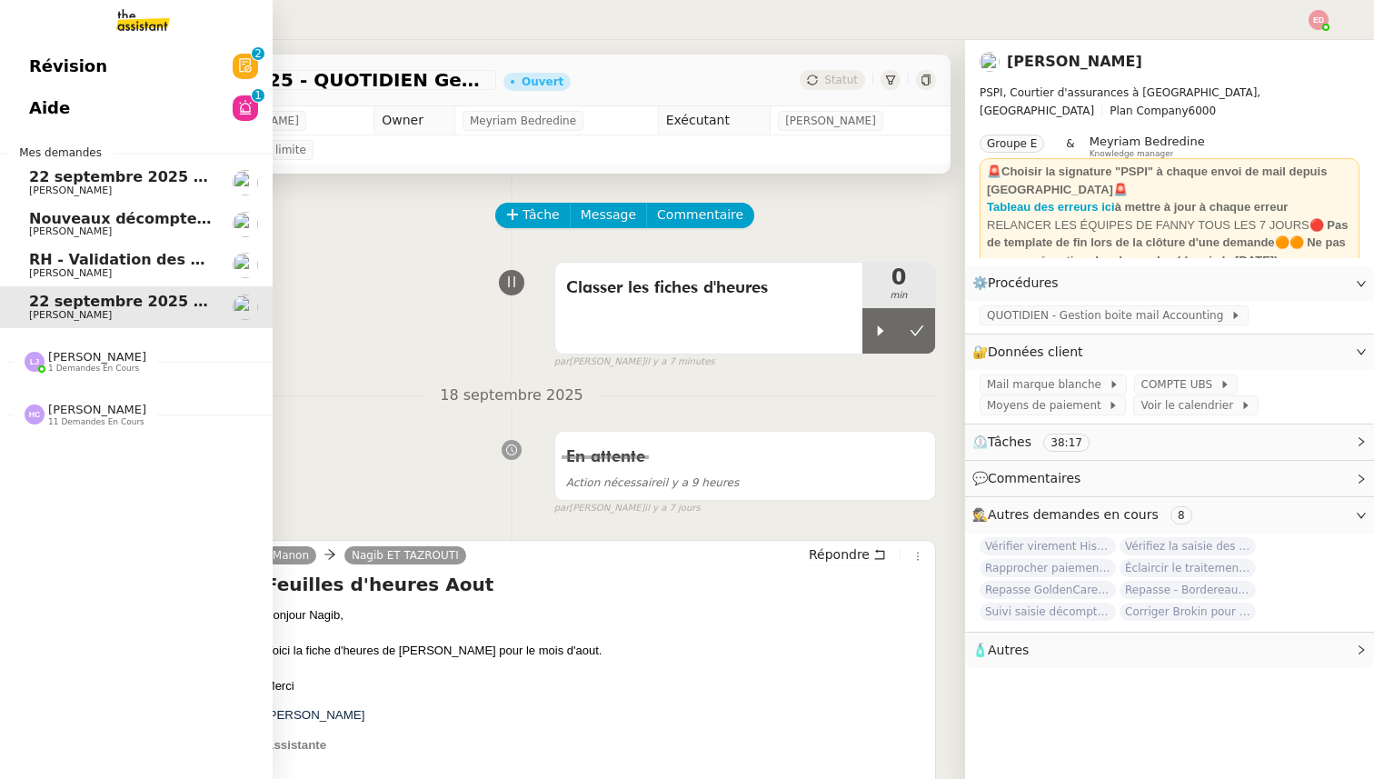
click at [67, 225] on span "Nouveaux décomptes de commissions" at bounding box center [185, 218] width 312 height 17
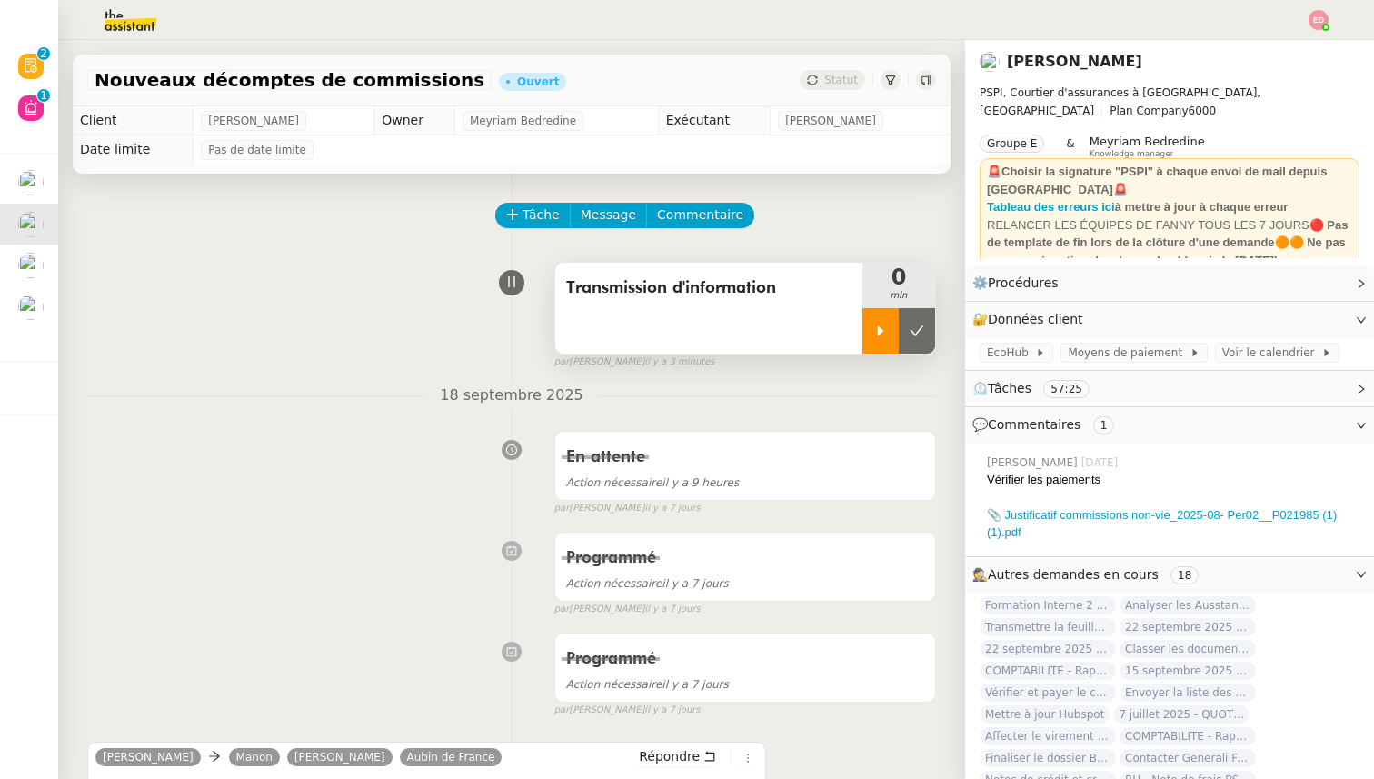
click at [886, 326] on icon at bounding box center [880, 331] width 15 height 15
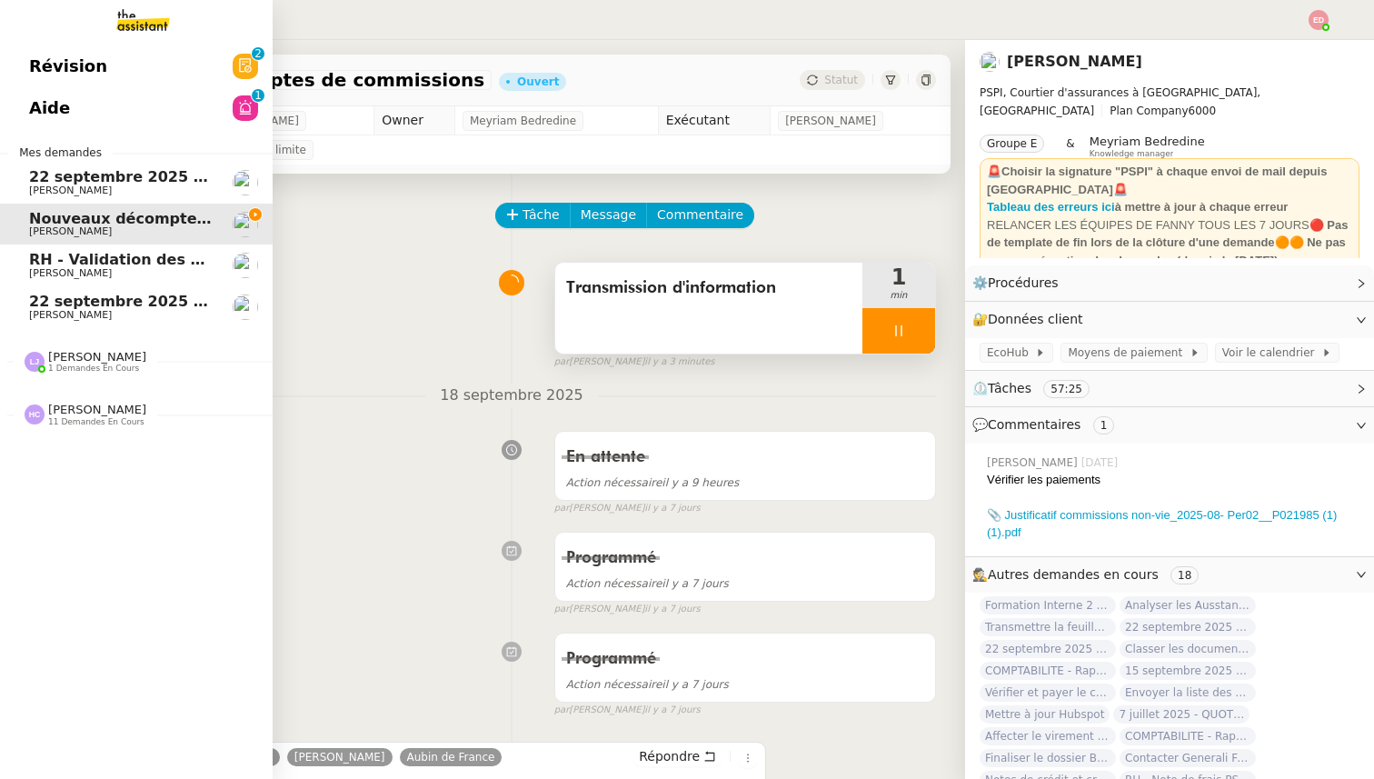
click at [72, 368] on span "1 demandes en cours" at bounding box center [93, 369] width 91 height 10
click at [77, 398] on span "Vérification paiements WYCC et MS [PERSON_NAME]" at bounding box center [244, 395] width 430 height 17
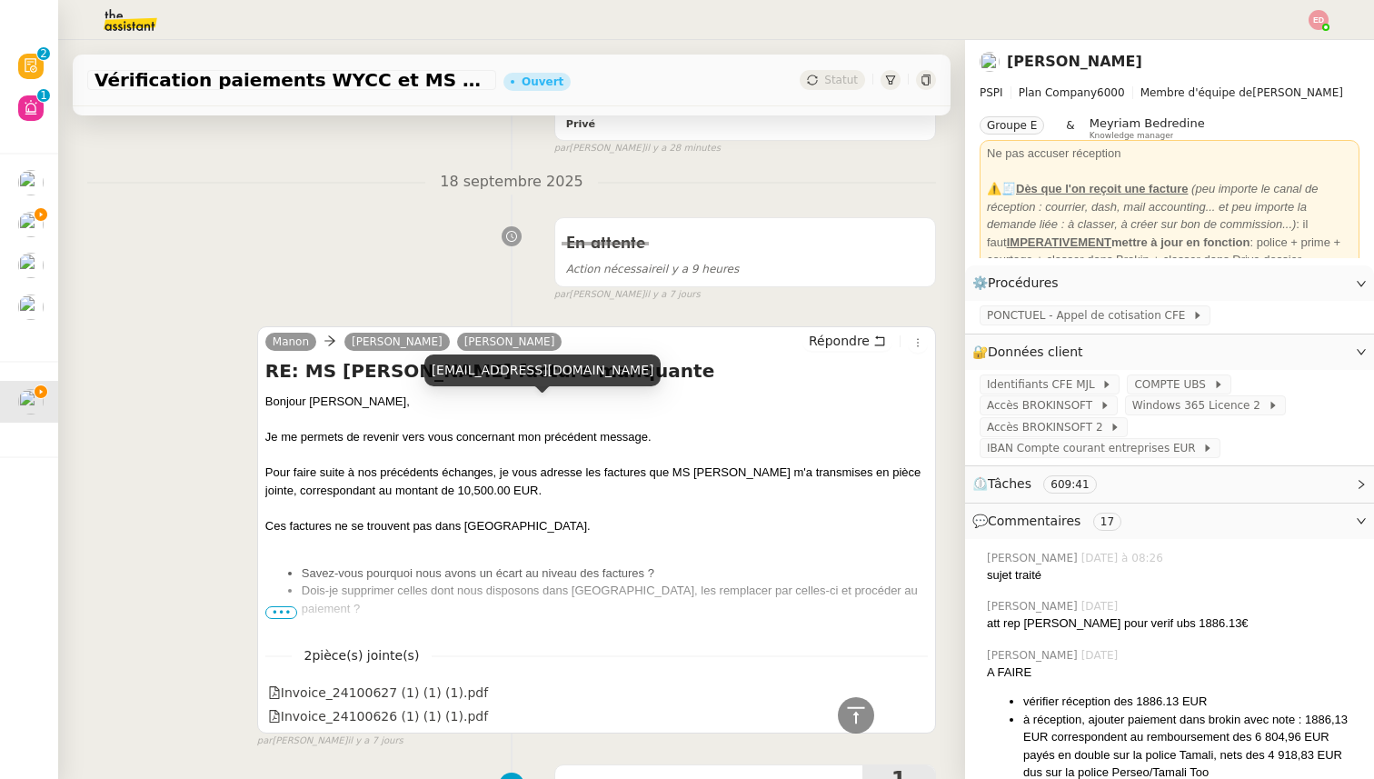
scroll to position [432, 0]
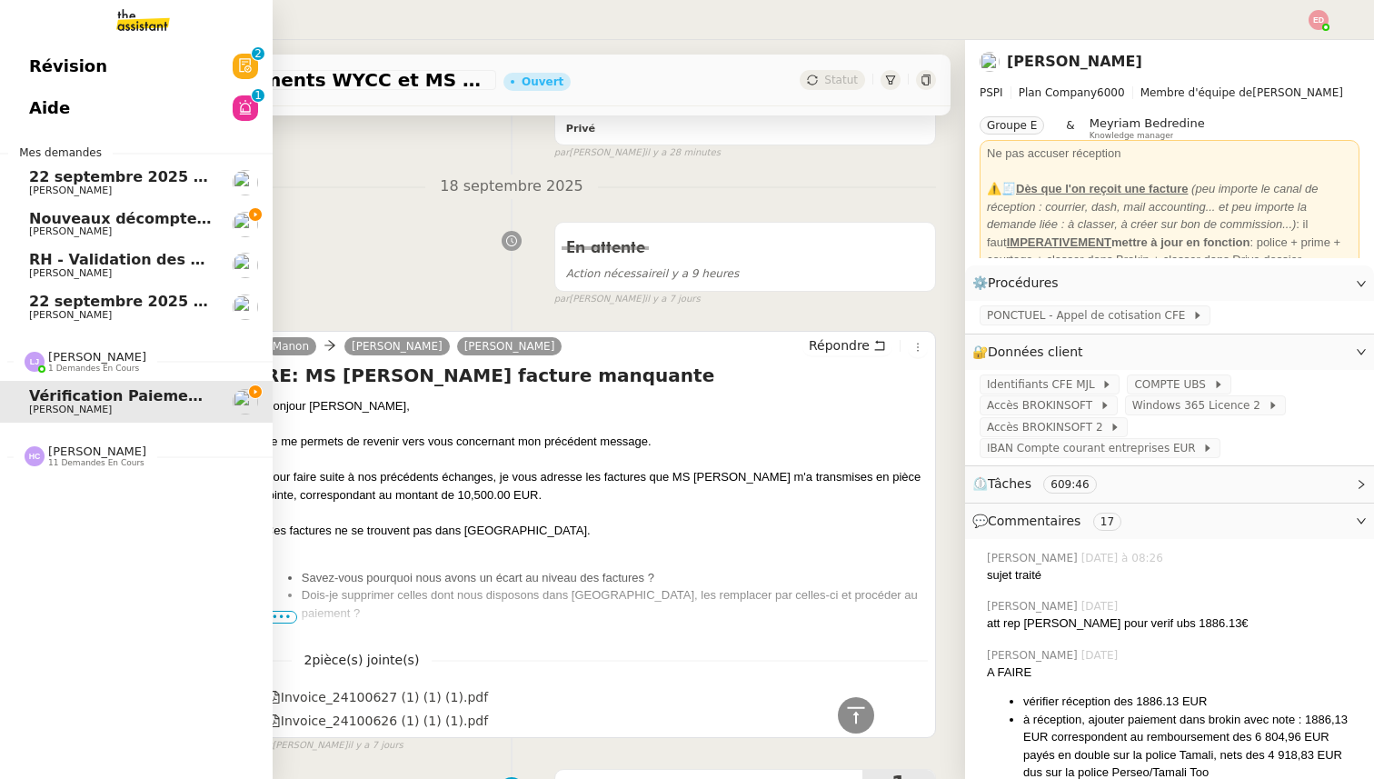
click at [115, 447] on span "[PERSON_NAME]" at bounding box center [97, 451] width 98 height 14
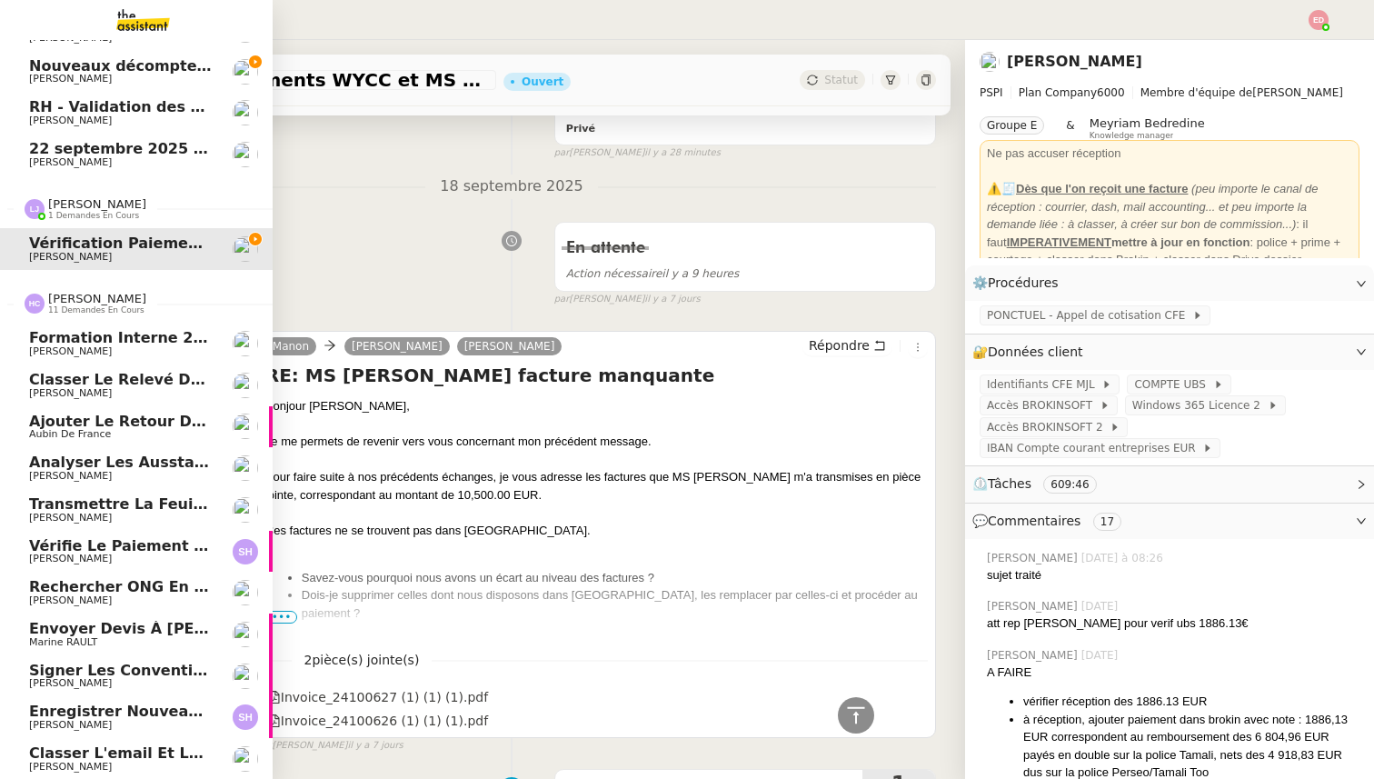
scroll to position [154, 0]
click at [86, 747] on span "Classer l'email et les fichiers" at bounding box center [153, 751] width 248 height 17
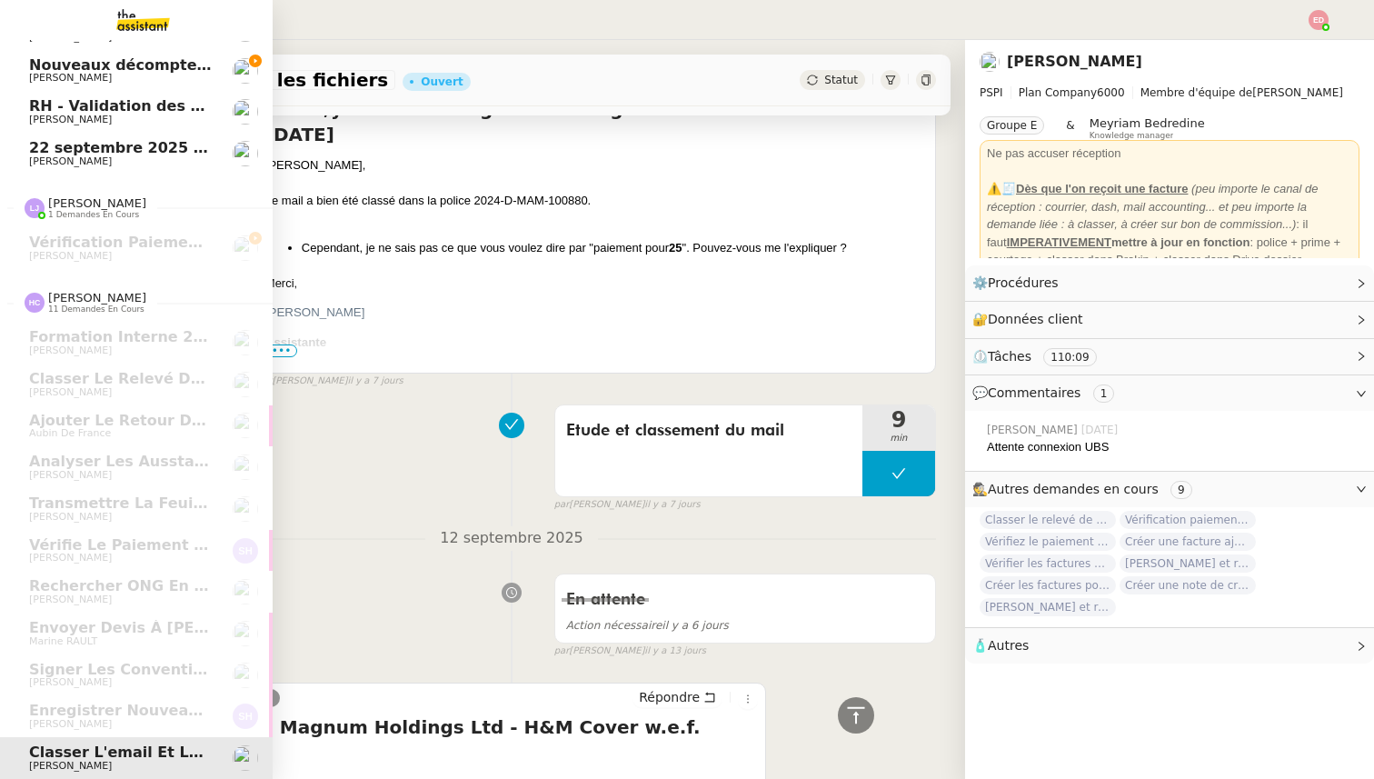
click at [113, 84] on span "[PERSON_NAME]" at bounding box center [121, 78] width 184 height 11
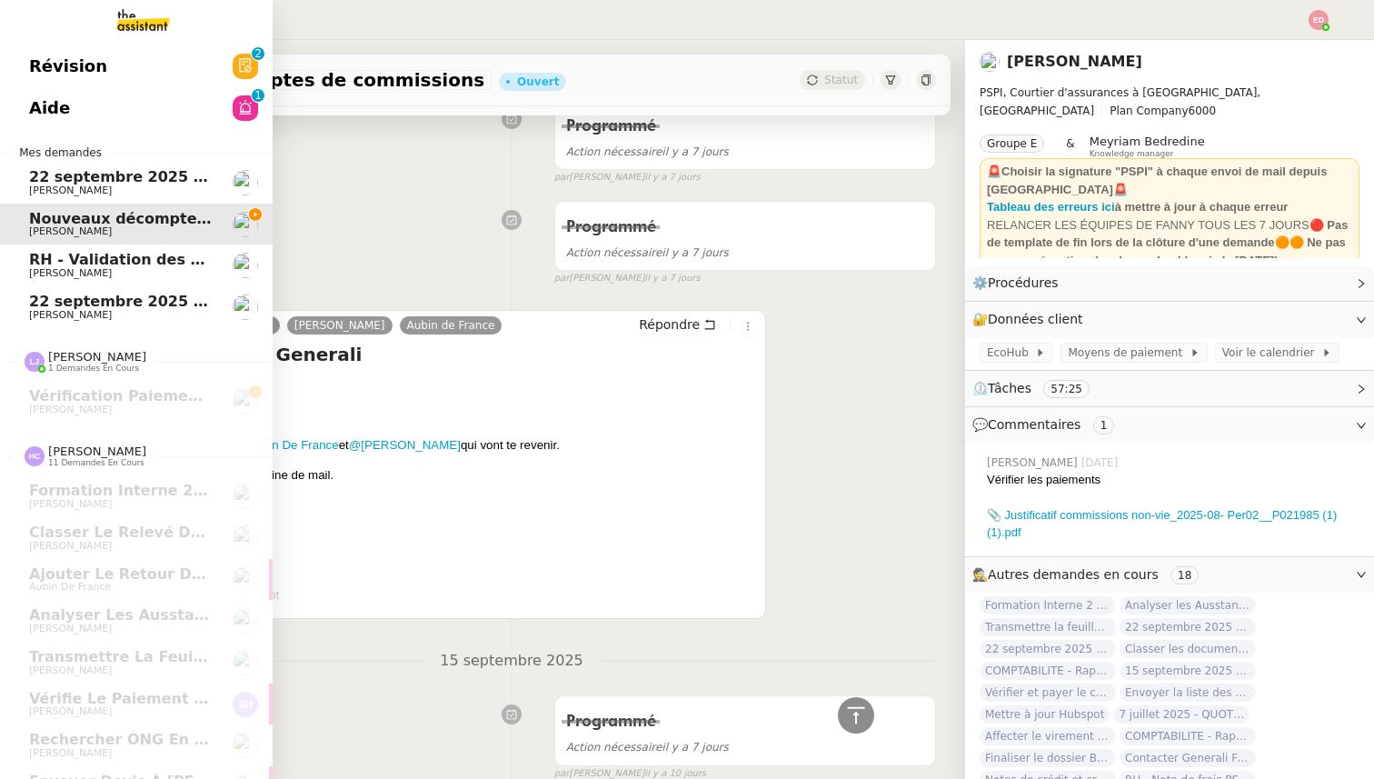
click at [139, 262] on span "RH - Validation des heures employés PSPI - août 2025" at bounding box center [250, 259] width 442 height 17
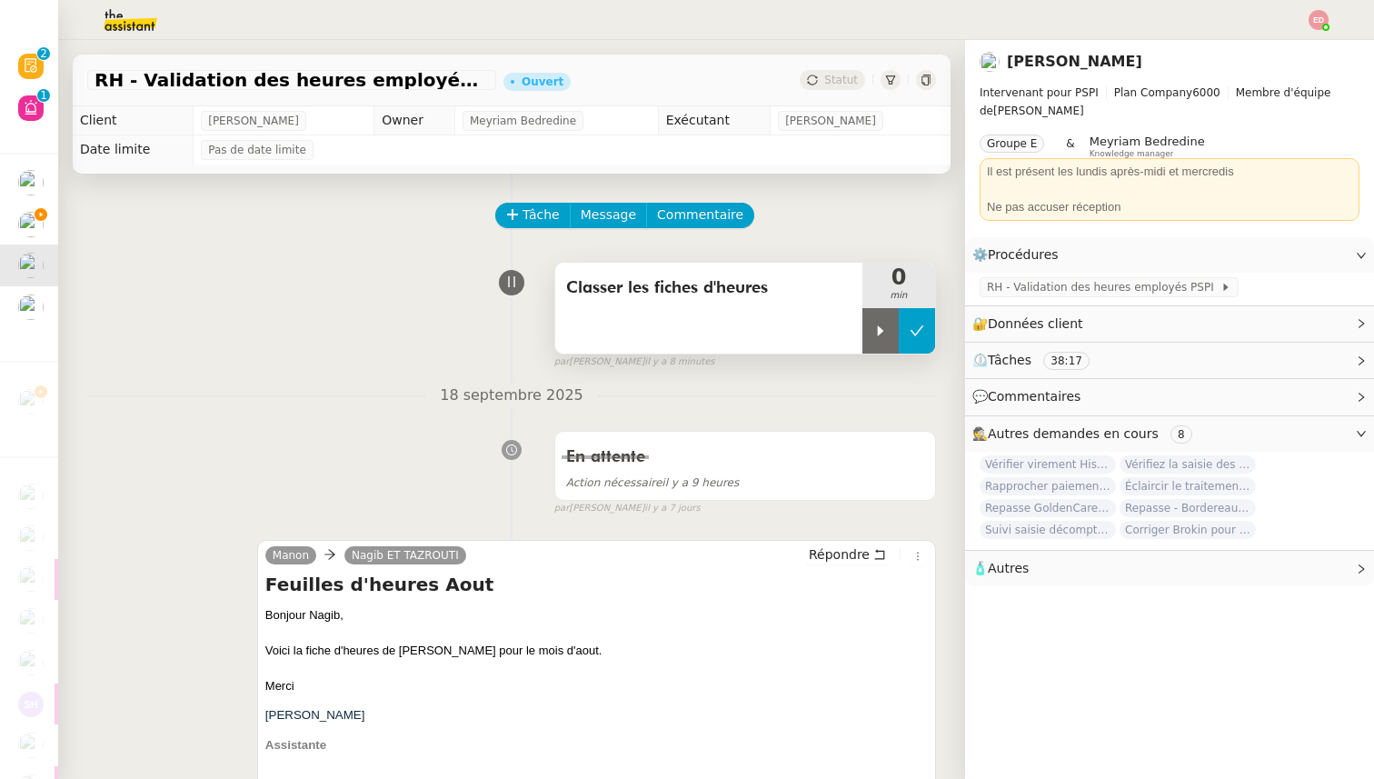
click at [917, 328] on icon at bounding box center [917, 331] width 15 height 15
click at [848, 85] on span "Statut" at bounding box center [841, 80] width 34 height 13
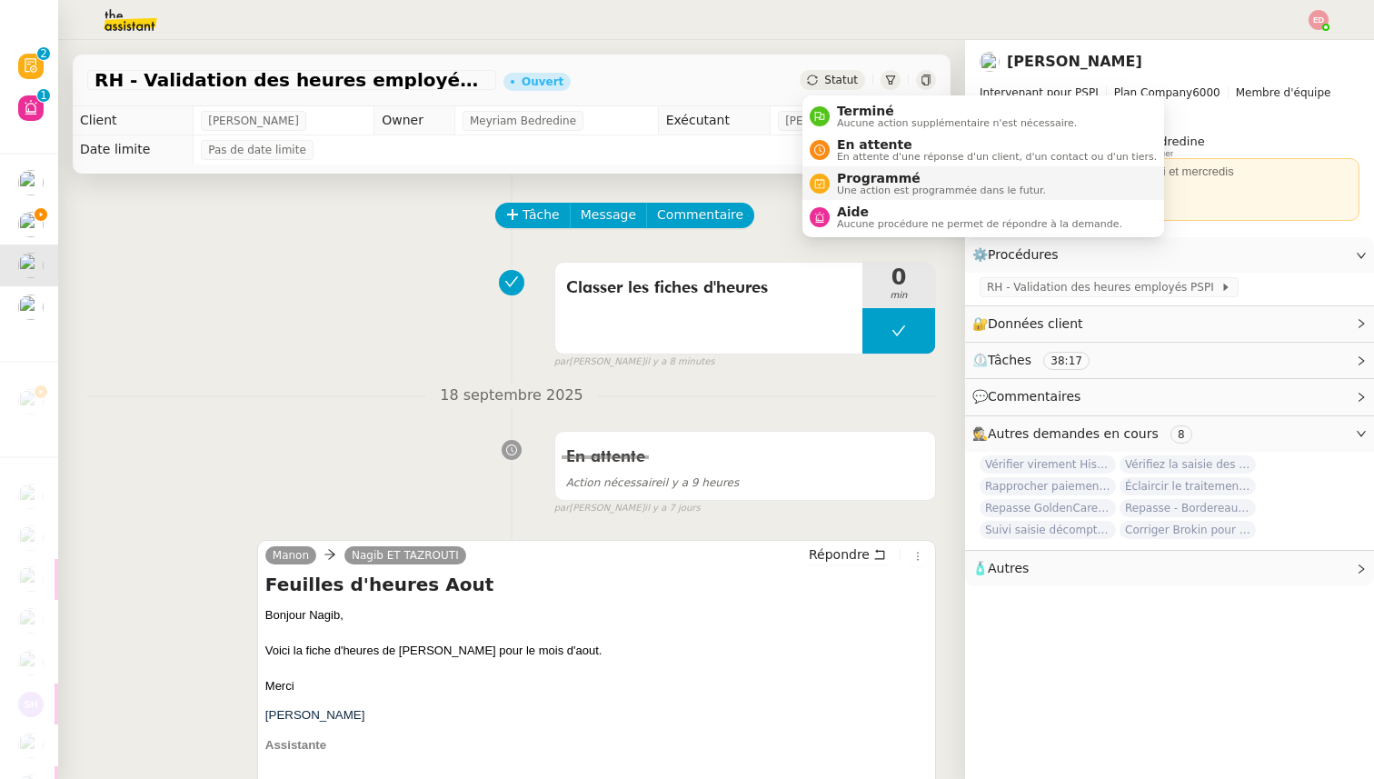
click at [874, 174] on span "Programmé" at bounding box center [941, 178] width 209 height 15
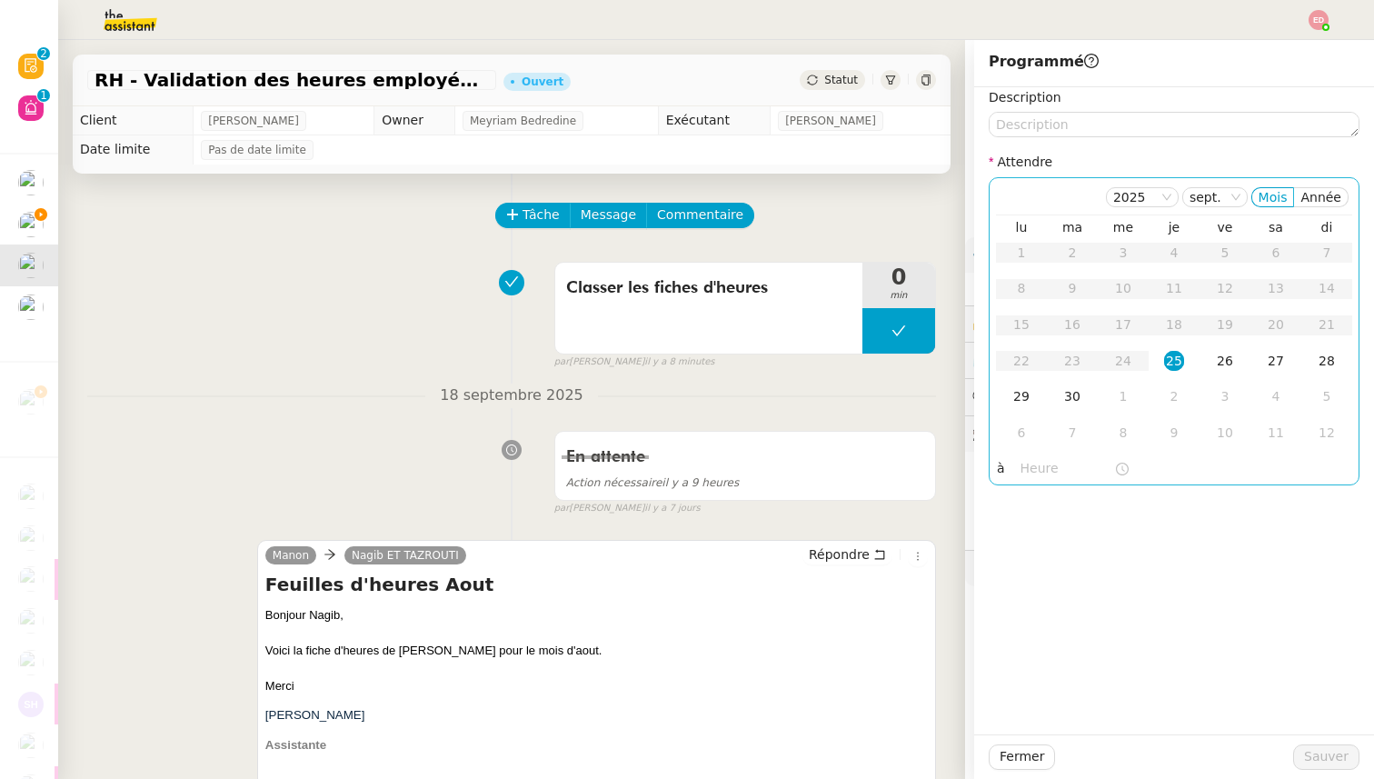
click at [1178, 361] on div "25" at bounding box center [1174, 361] width 20 height 20
click at [1027, 473] on input "text" at bounding box center [1068, 468] width 94 height 21
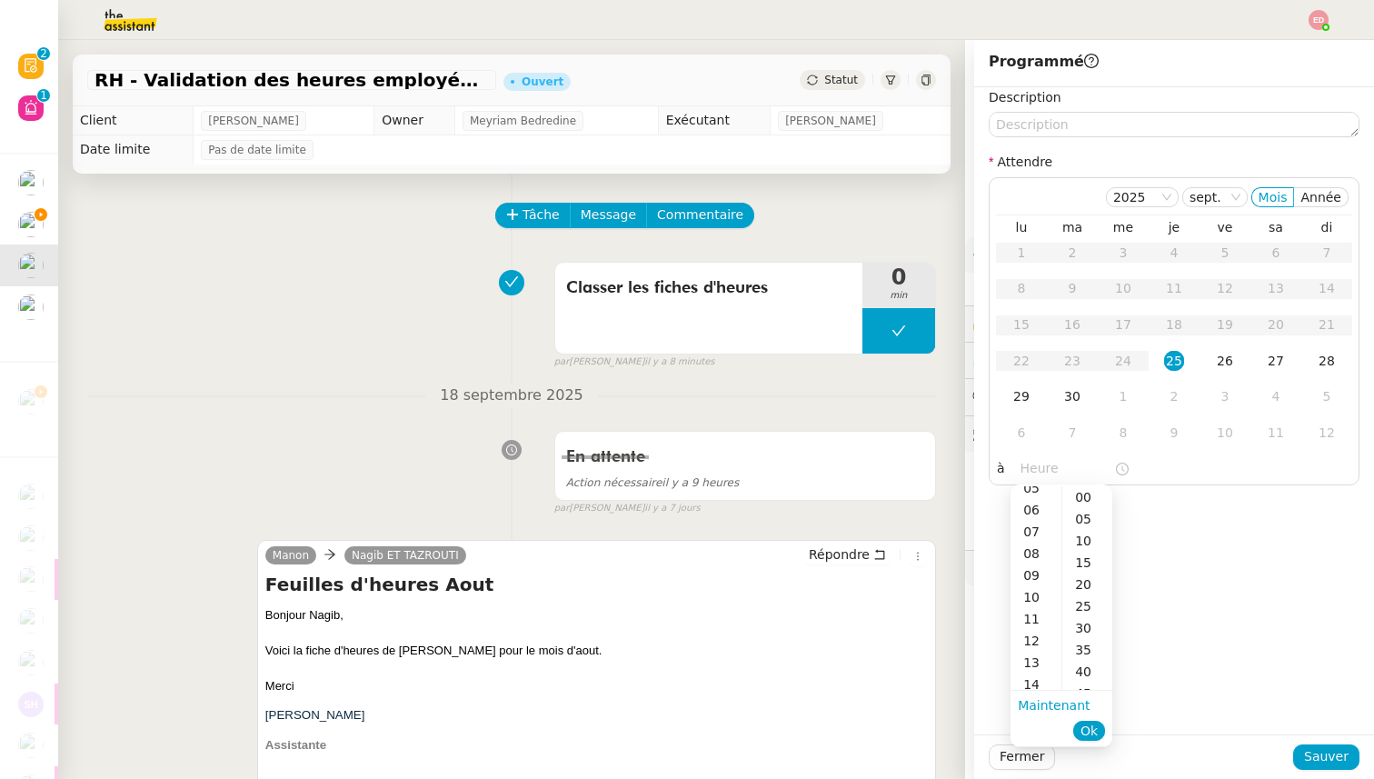
scroll to position [119, 0]
click at [1037, 568] on div "09" at bounding box center [1036, 574] width 51 height 22
click at [1089, 633] on div "30" at bounding box center [1087, 628] width 50 height 22
type input "09:30"
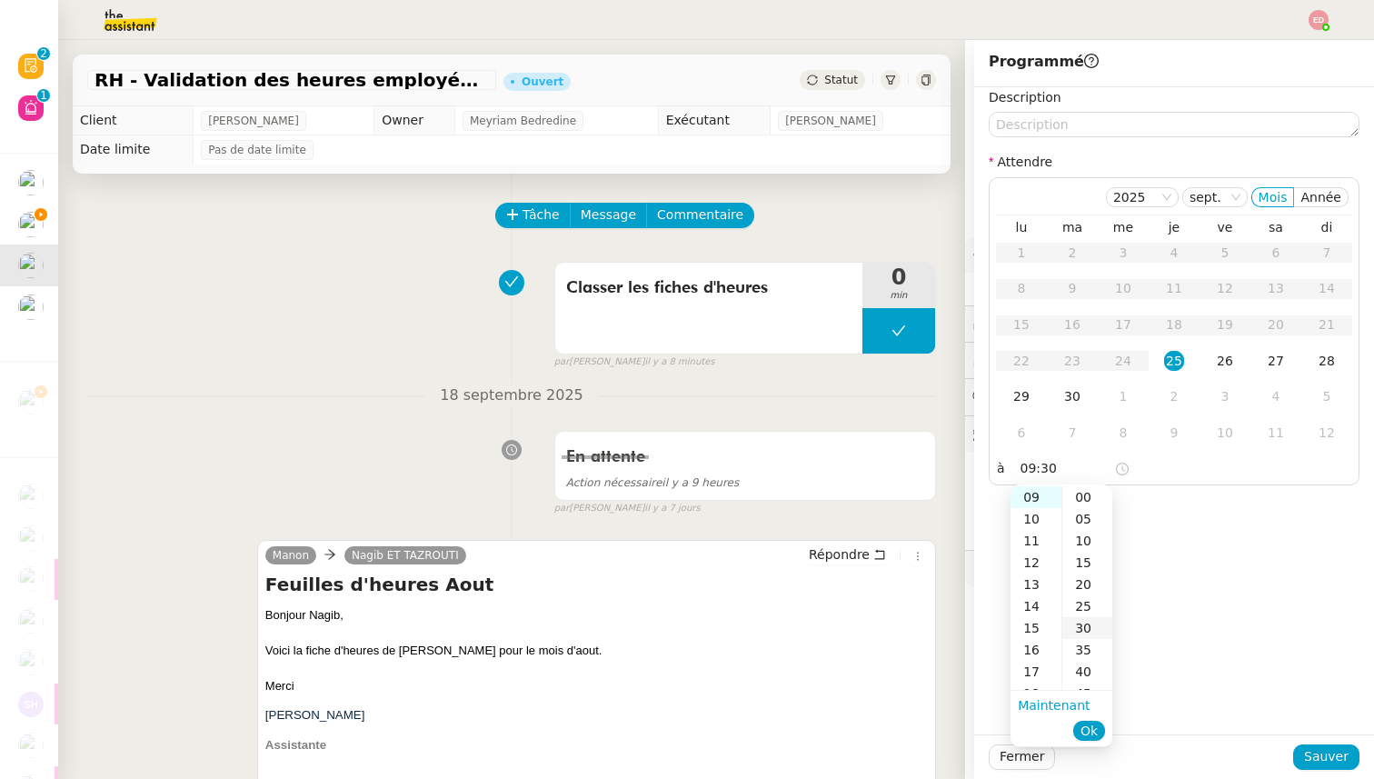
scroll to position [131, 0]
click at [1091, 722] on span "Ok" at bounding box center [1089, 731] width 17 height 18
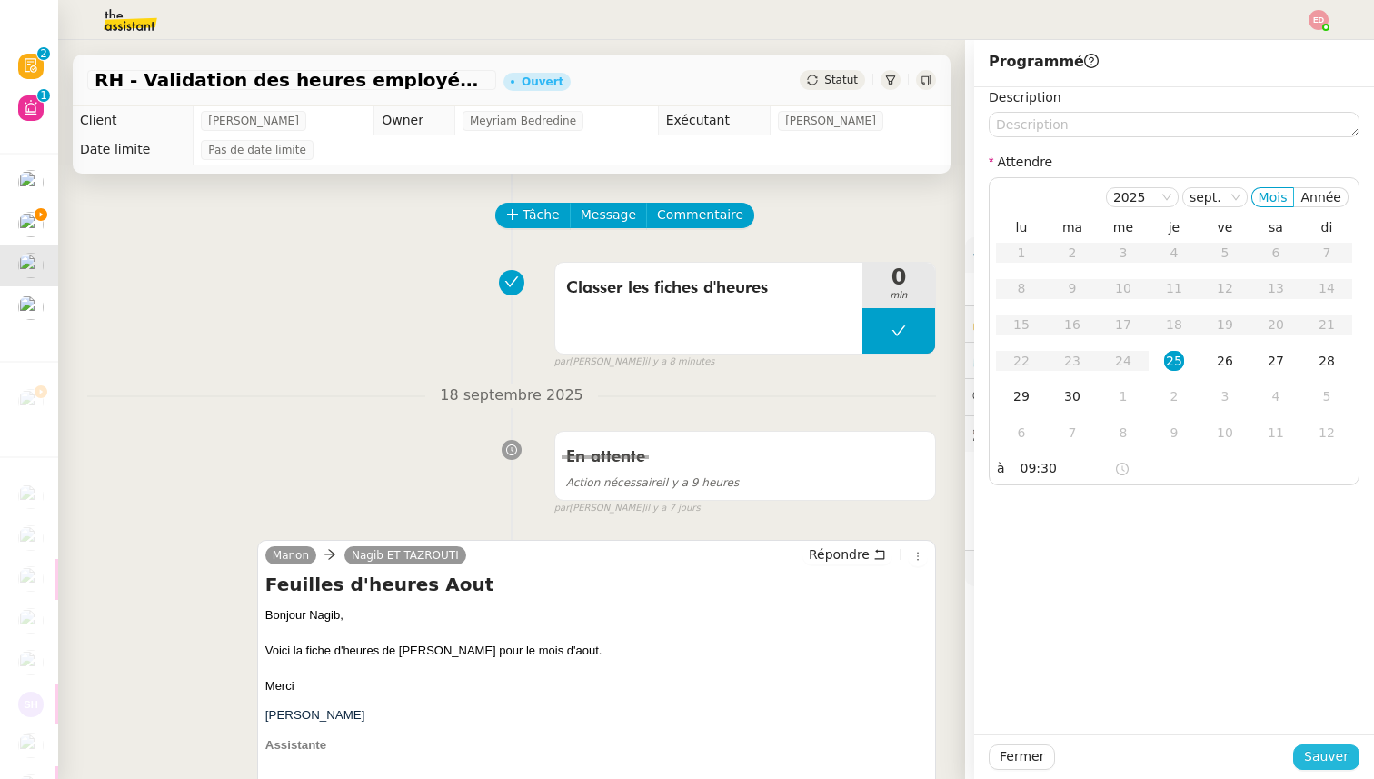
click at [1340, 757] on span "Sauver" at bounding box center [1326, 756] width 45 height 21
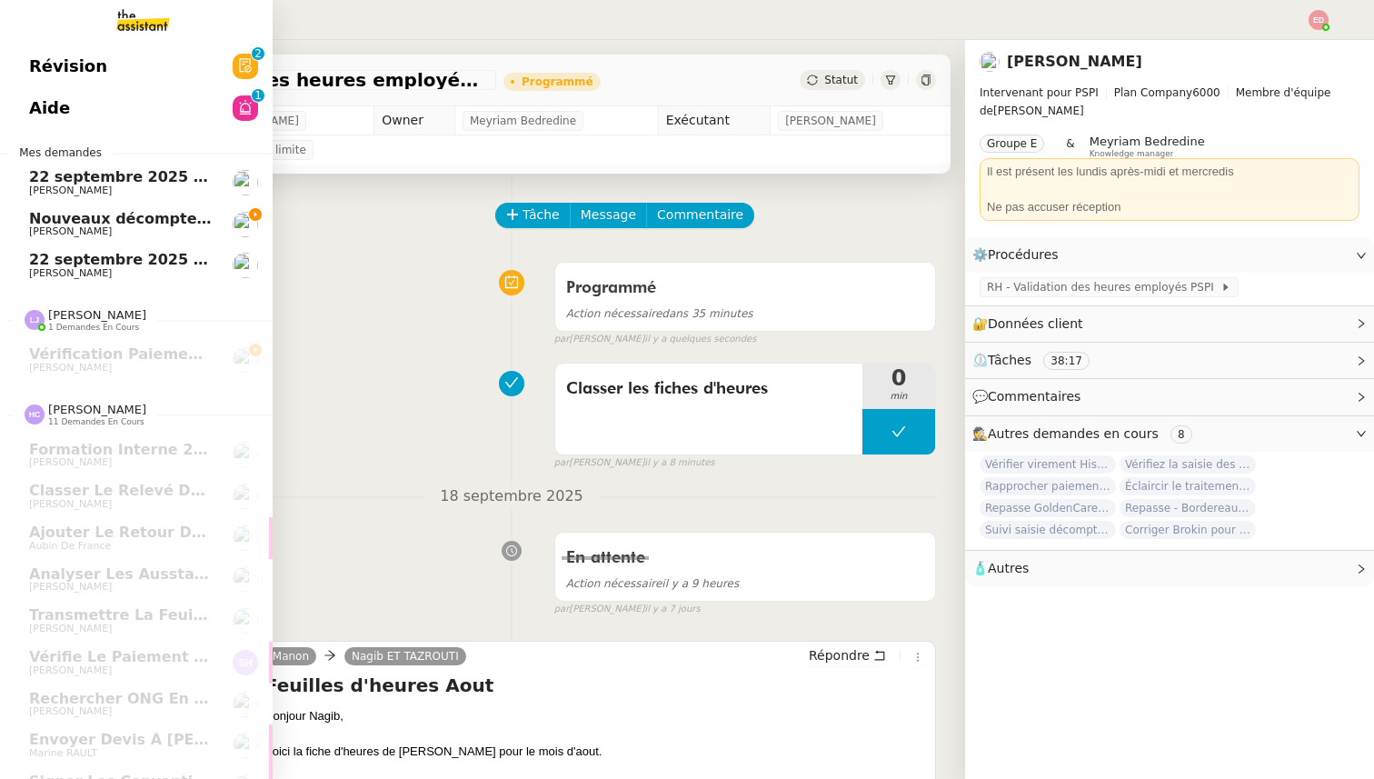
click at [60, 278] on span "[PERSON_NAME]" at bounding box center [70, 273] width 83 height 12
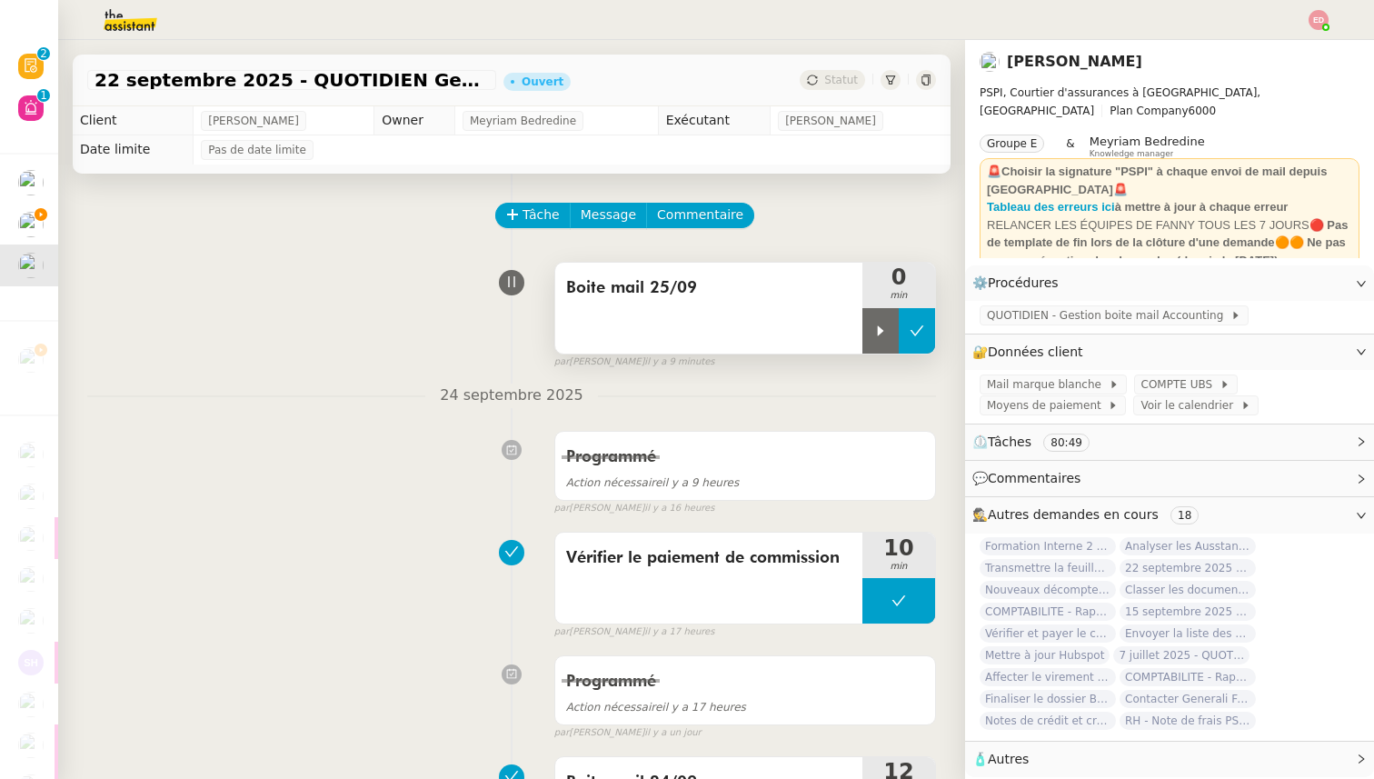
click at [902, 324] on button at bounding box center [917, 330] width 36 height 45
click at [820, 85] on div "Statut" at bounding box center [832, 80] width 65 height 20
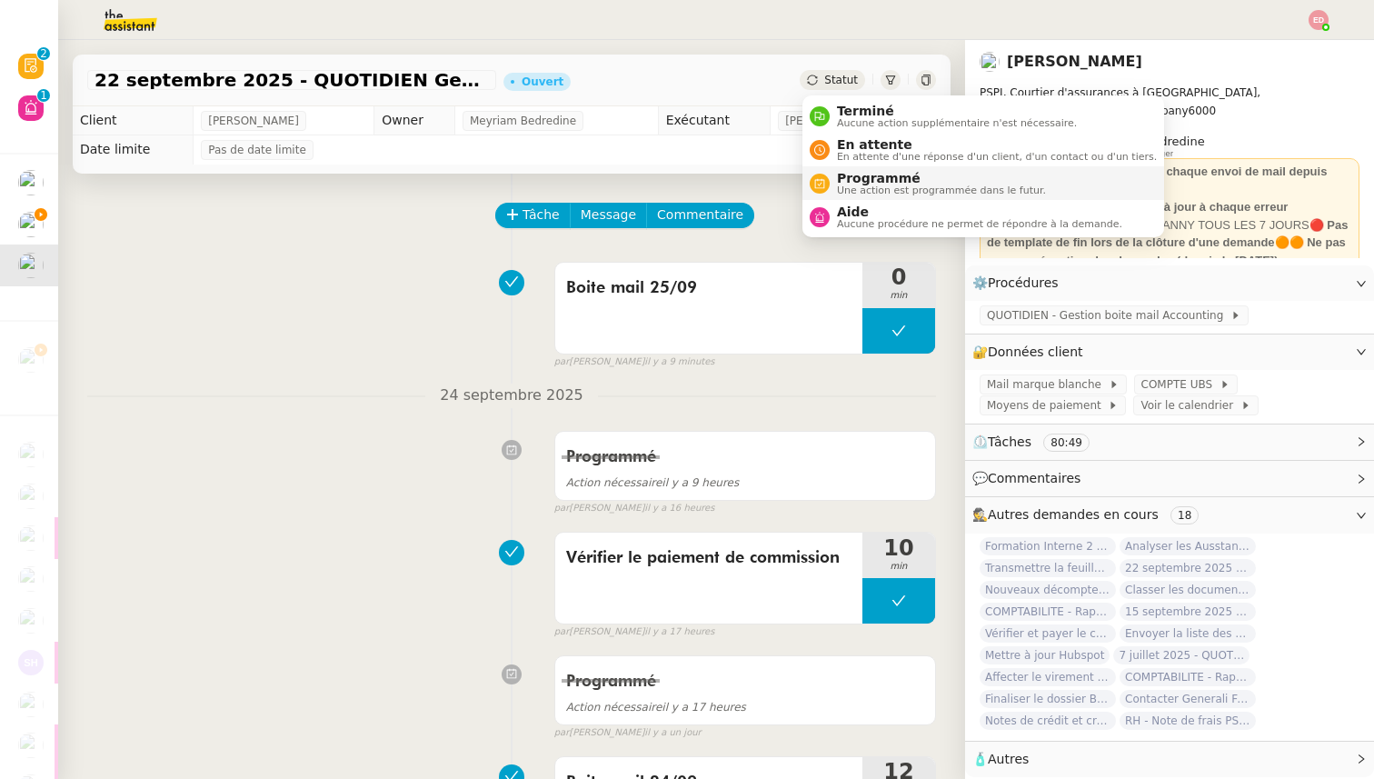
click at [864, 176] on span "Programmé" at bounding box center [941, 178] width 209 height 15
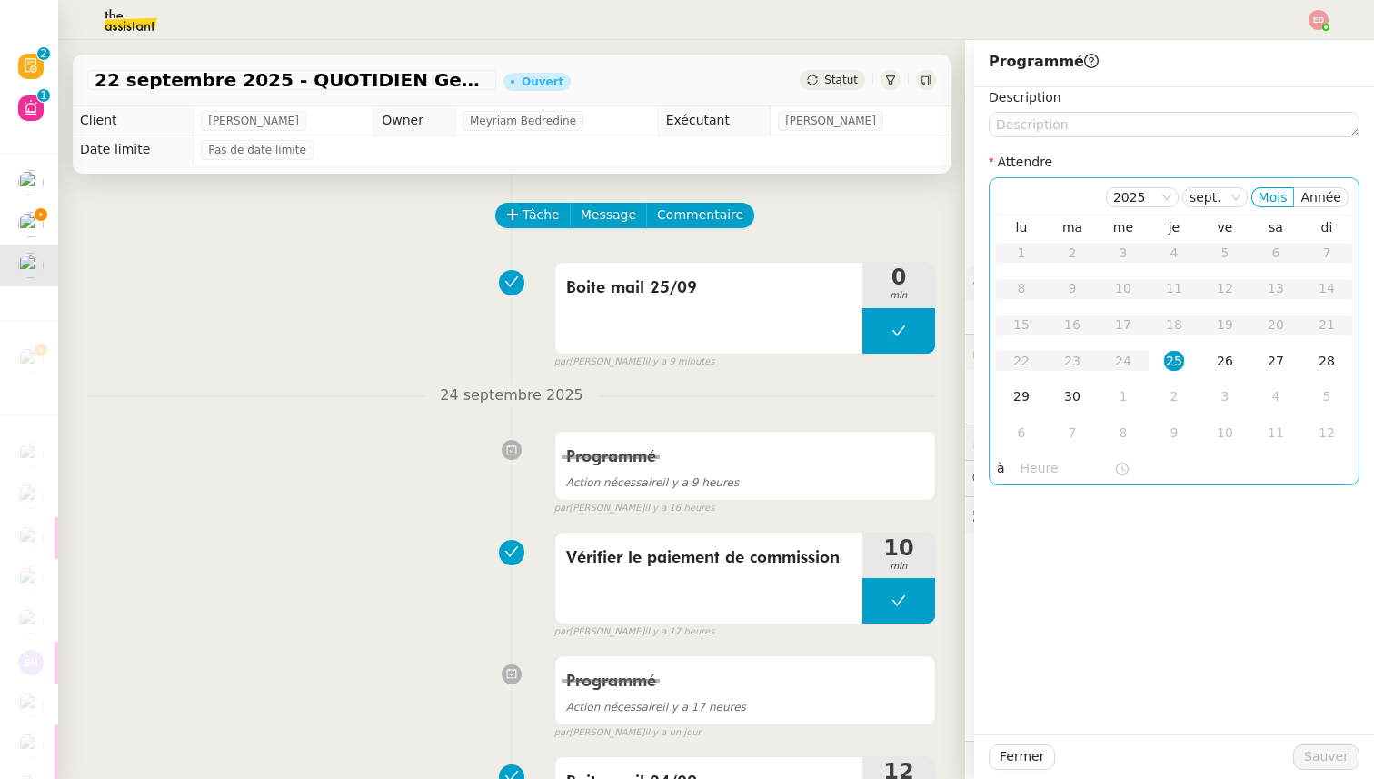
click at [1171, 357] on div "25" at bounding box center [1174, 361] width 20 height 20
click at [1043, 463] on input "text" at bounding box center [1068, 468] width 94 height 21
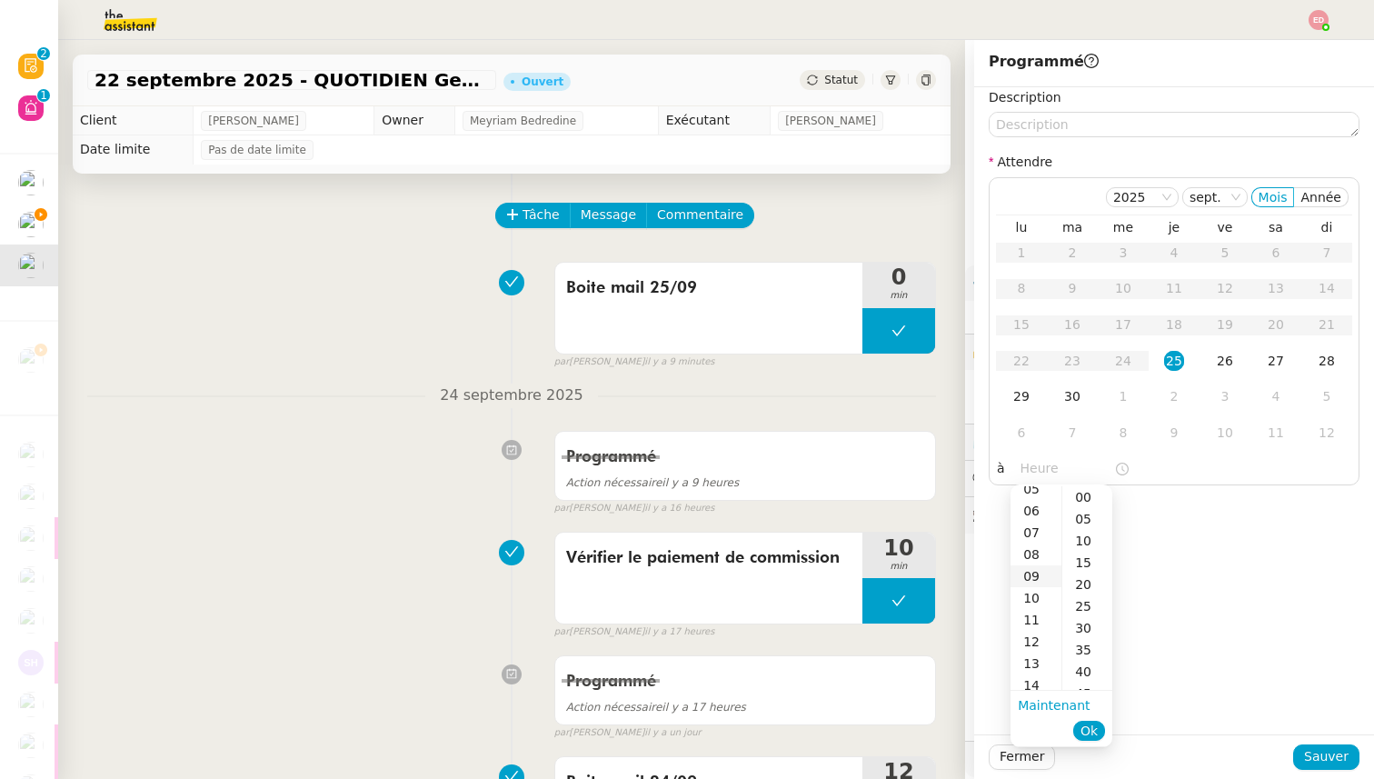
click at [1033, 573] on div "09" at bounding box center [1036, 576] width 51 height 22
click at [1092, 625] on div "30" at bounding box center [1087, 628] width 50 height 22
type input "09:30"
click at [1088, 730] on span "Ok" at bounding box center [1089, 731] width 17 height 18
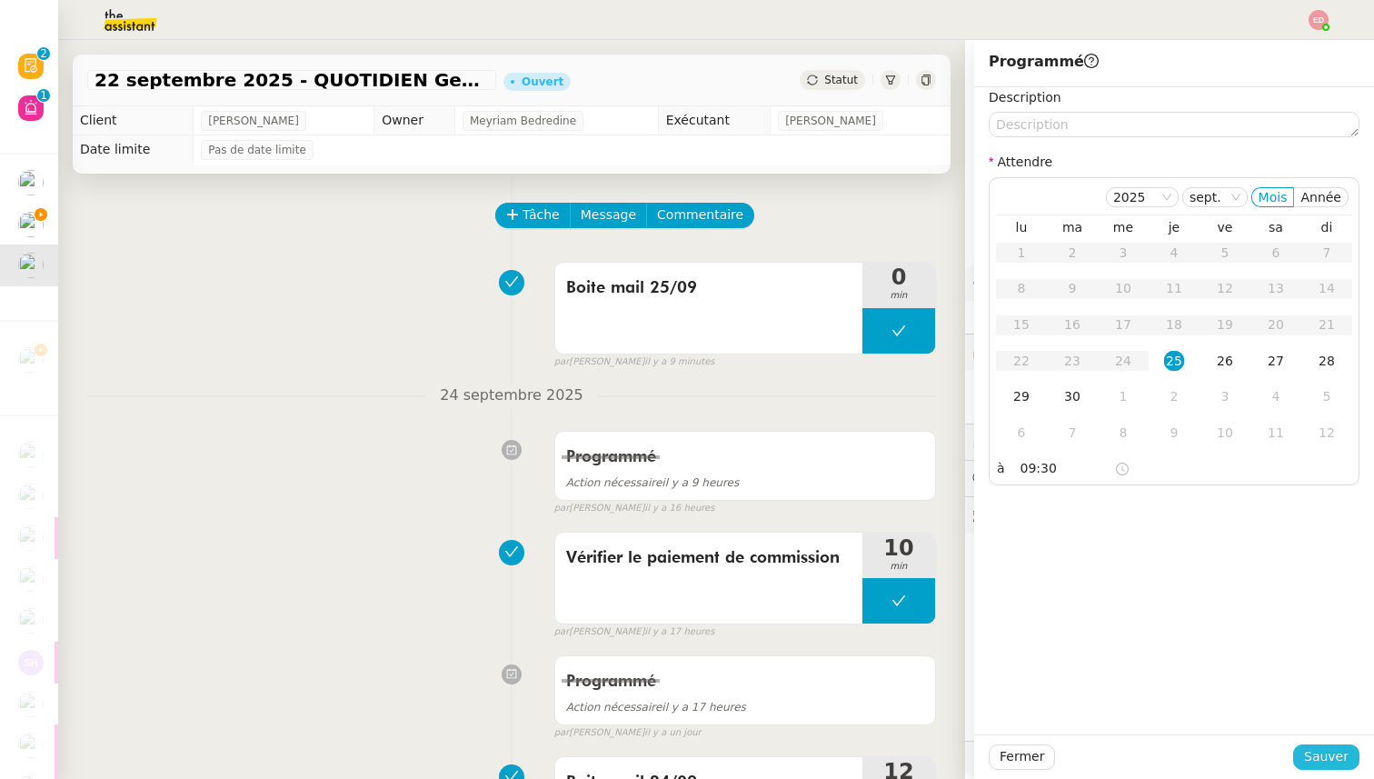
click at [1310, 757] on span "Sauver" at bounding box center [1326, 756] width 45 height 21
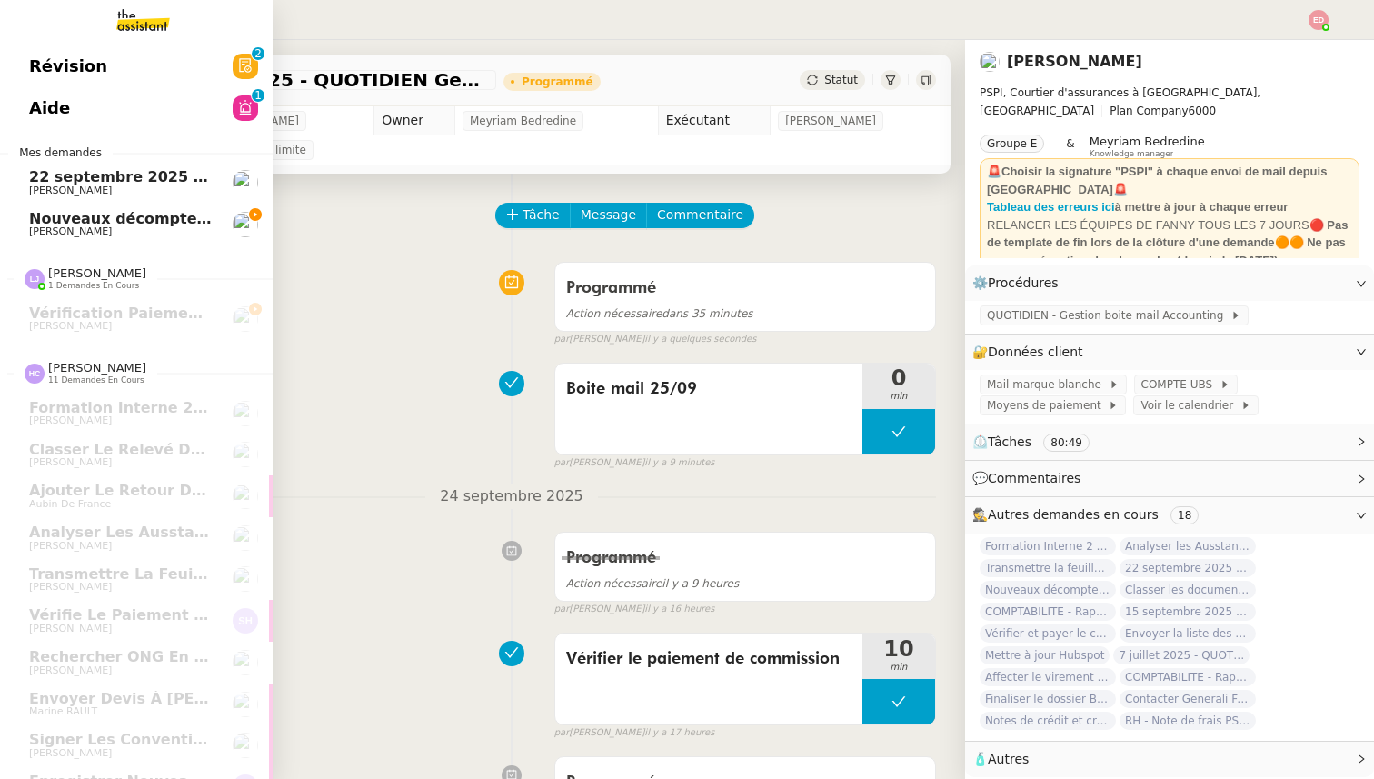
click at [43, 183] on span "22 septembre 2025 - QUOTIDIEN - OPAL - Gestion de la boîte mail OPAL" at bounding box center [320, 176] width 583 height 17
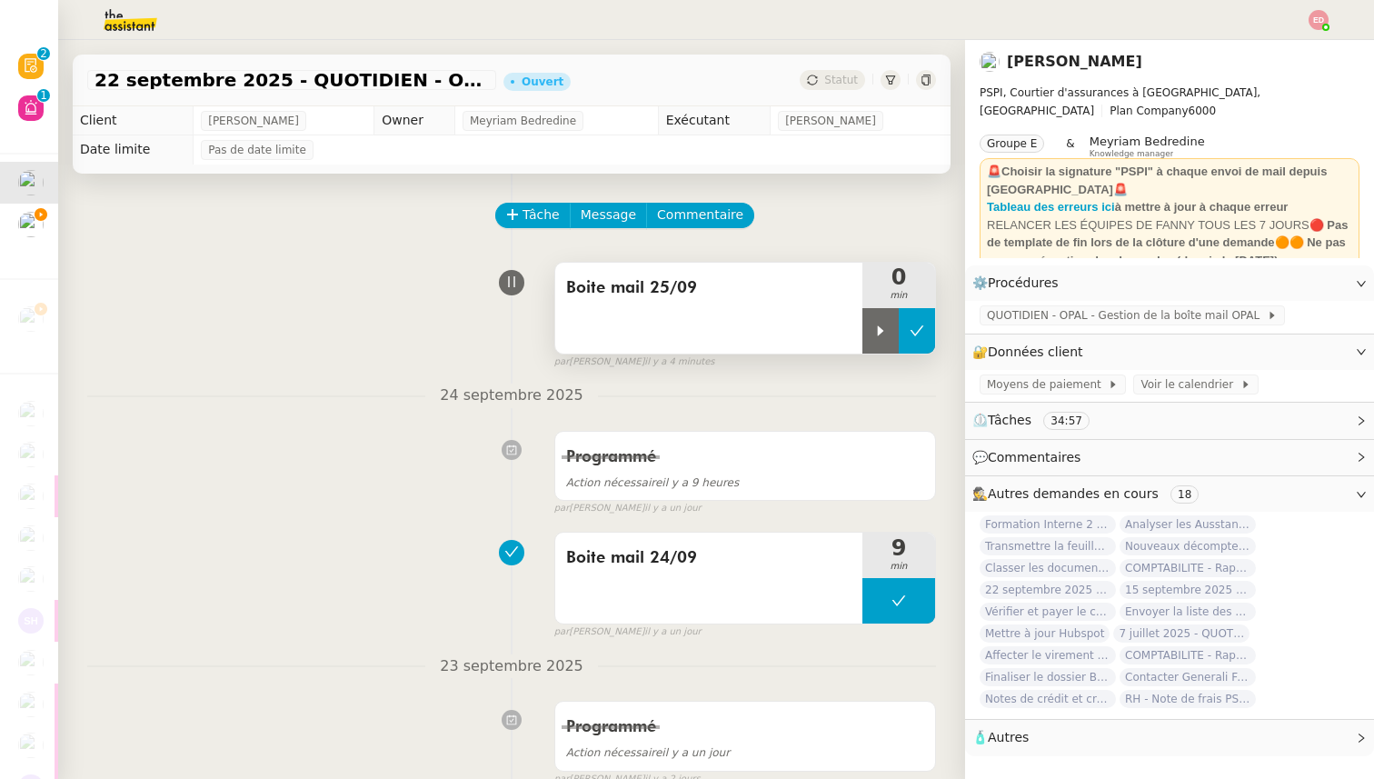
click at [917, 324] on icon at bounding box center [917, 331] width 15 height 15
click at [920, 318] on button at bounding box center [917, 330] width 36 height 45
click at [919, 329] on icon at bounding box center [918, 330] width 14 height 10
click at [845, 78] on span "Statut" at bounding box center [841, 80] width 34 height 13
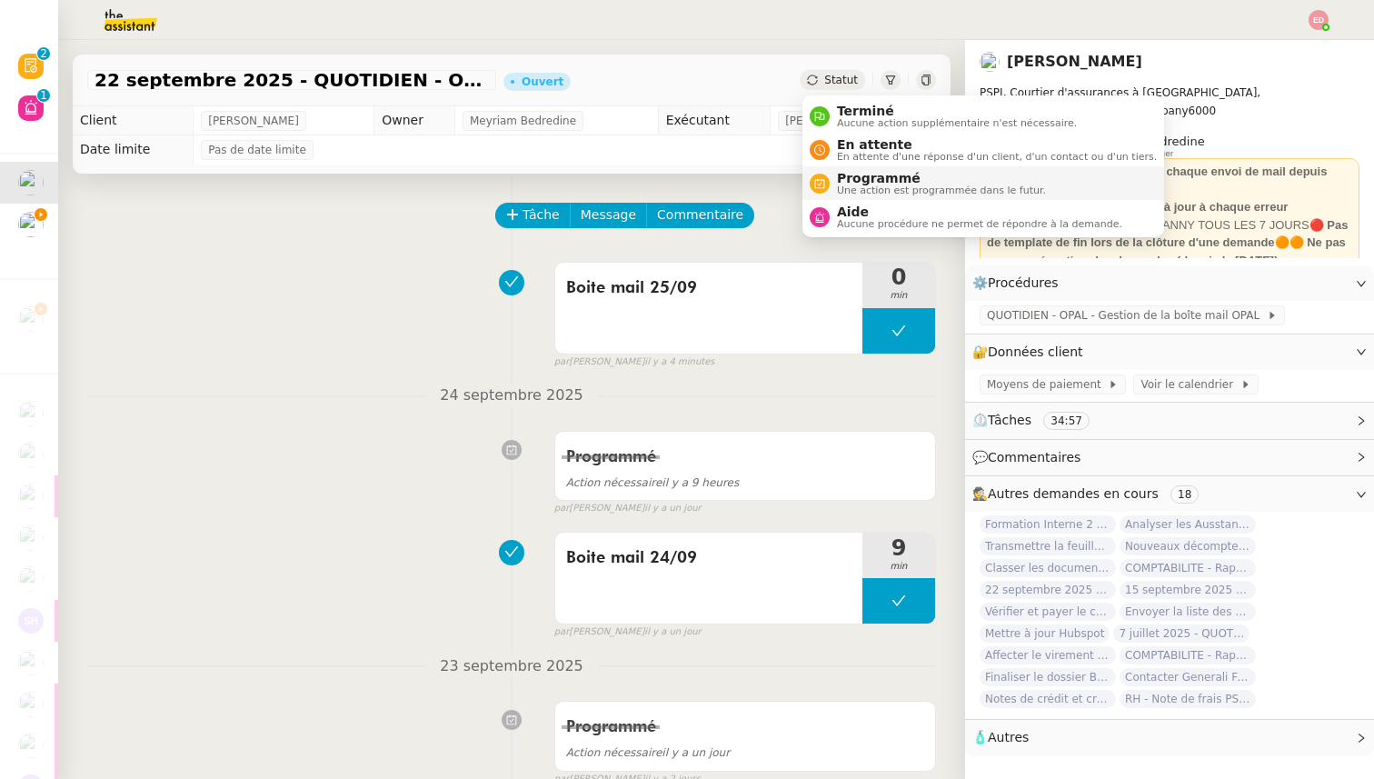
click at [866, 178] on span "Programmé" at bounding box center [941, 178] width 209 height 15
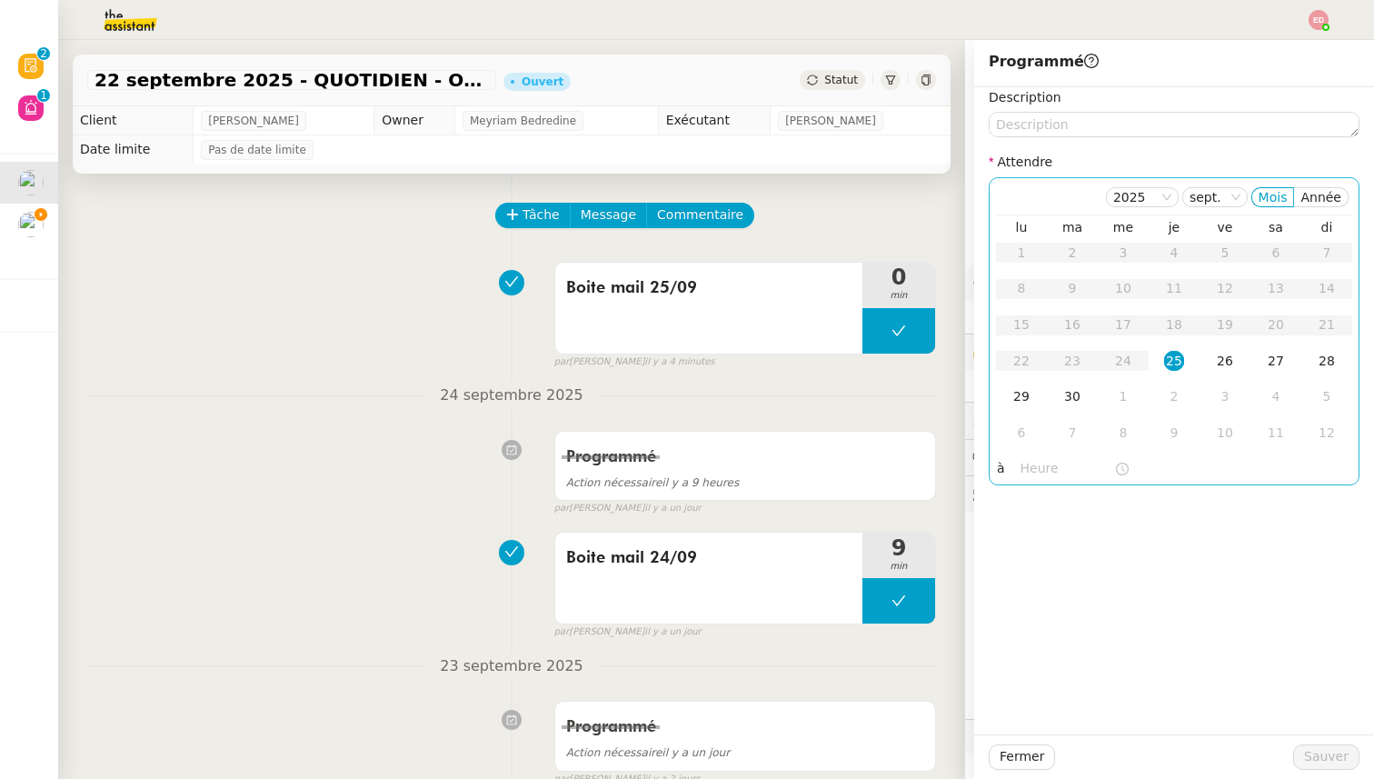
click at [1177, 359] on div "25" at bounding box center [1174, 361] width 20 height 20
click at [1036, 463] on input "text" at bounding box center [1068, 468] width 94 height 21
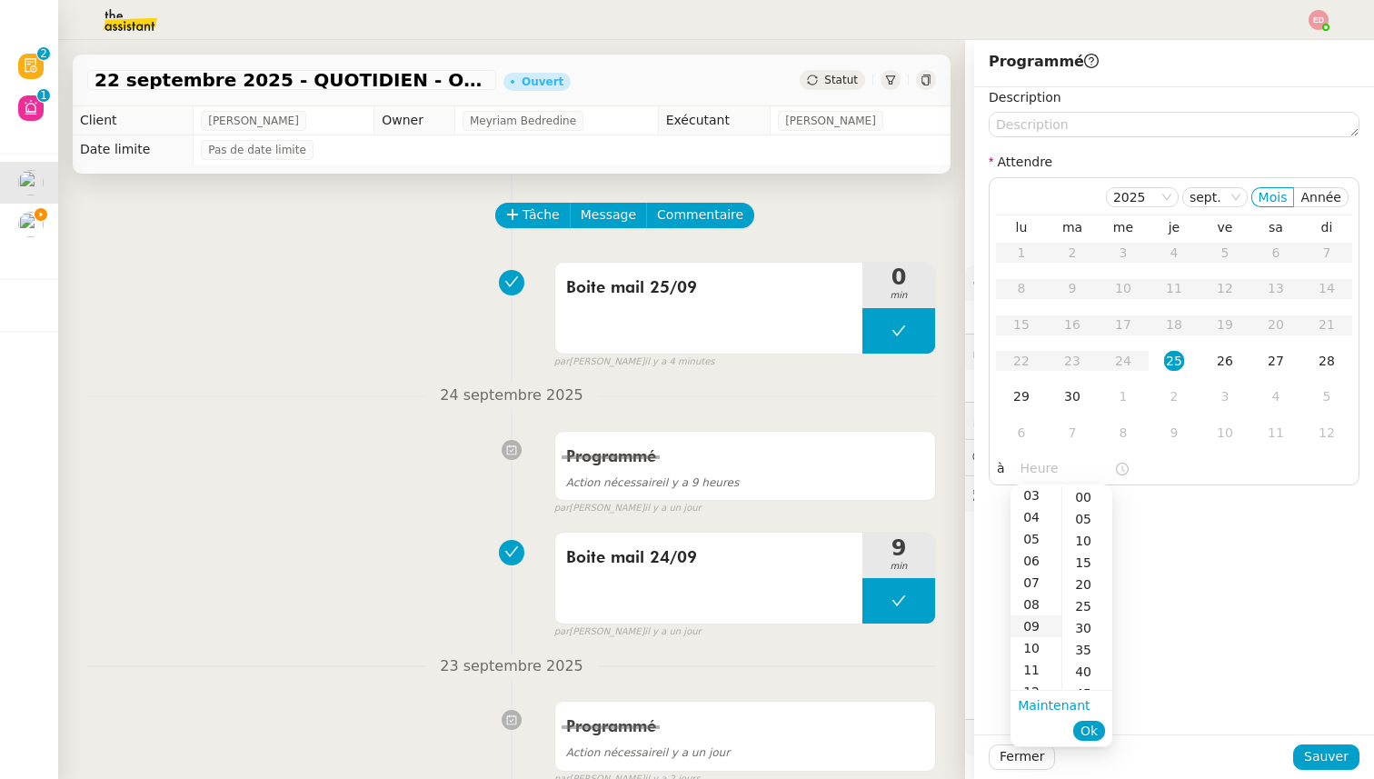
click at [1030, 624] on div "09" at bounding box center [1036, 626] width 51 height 22
click at [1089, 498] on div "30" at bounding box center [1087, 499] width 50 height 22
type input "09:30"
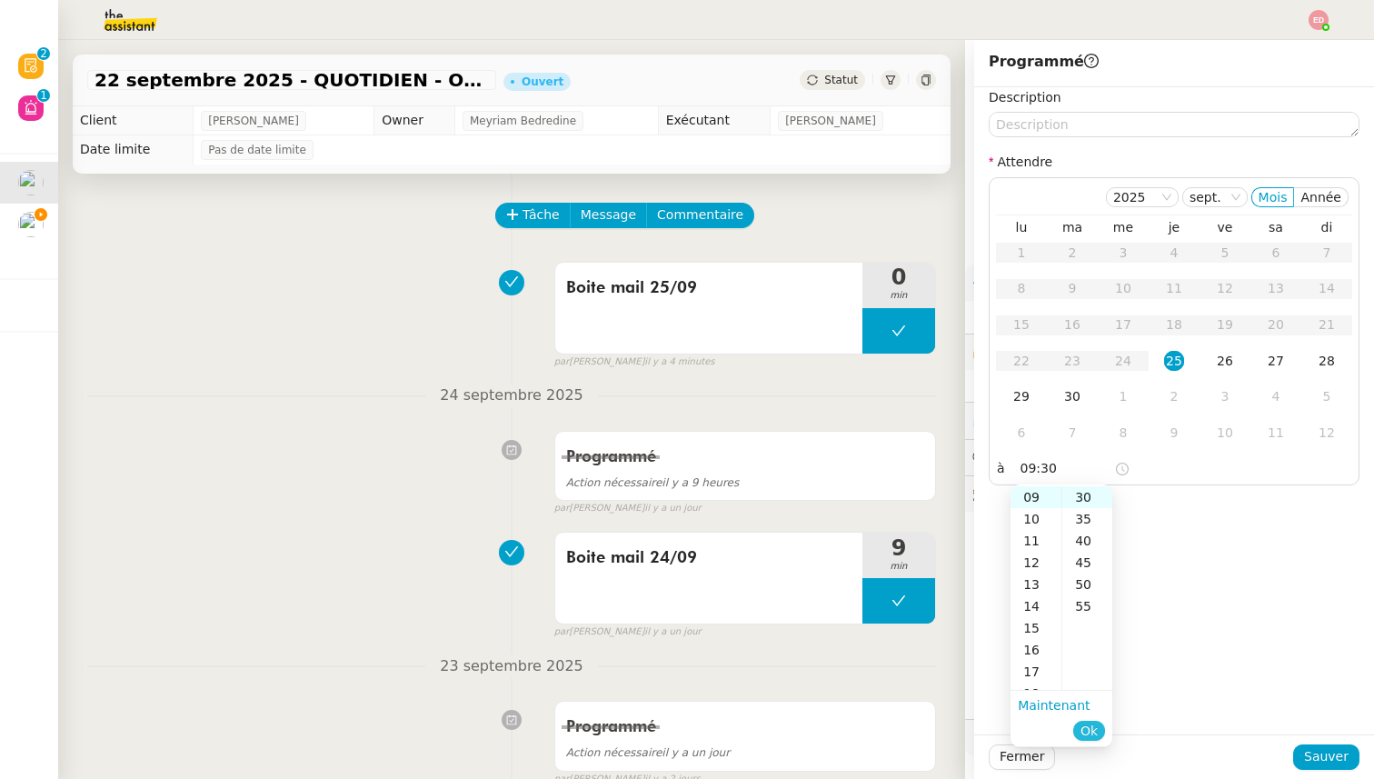
click at [1087, 732] on span "Ok" at bounding box center [1089, 731] width 17 height 18
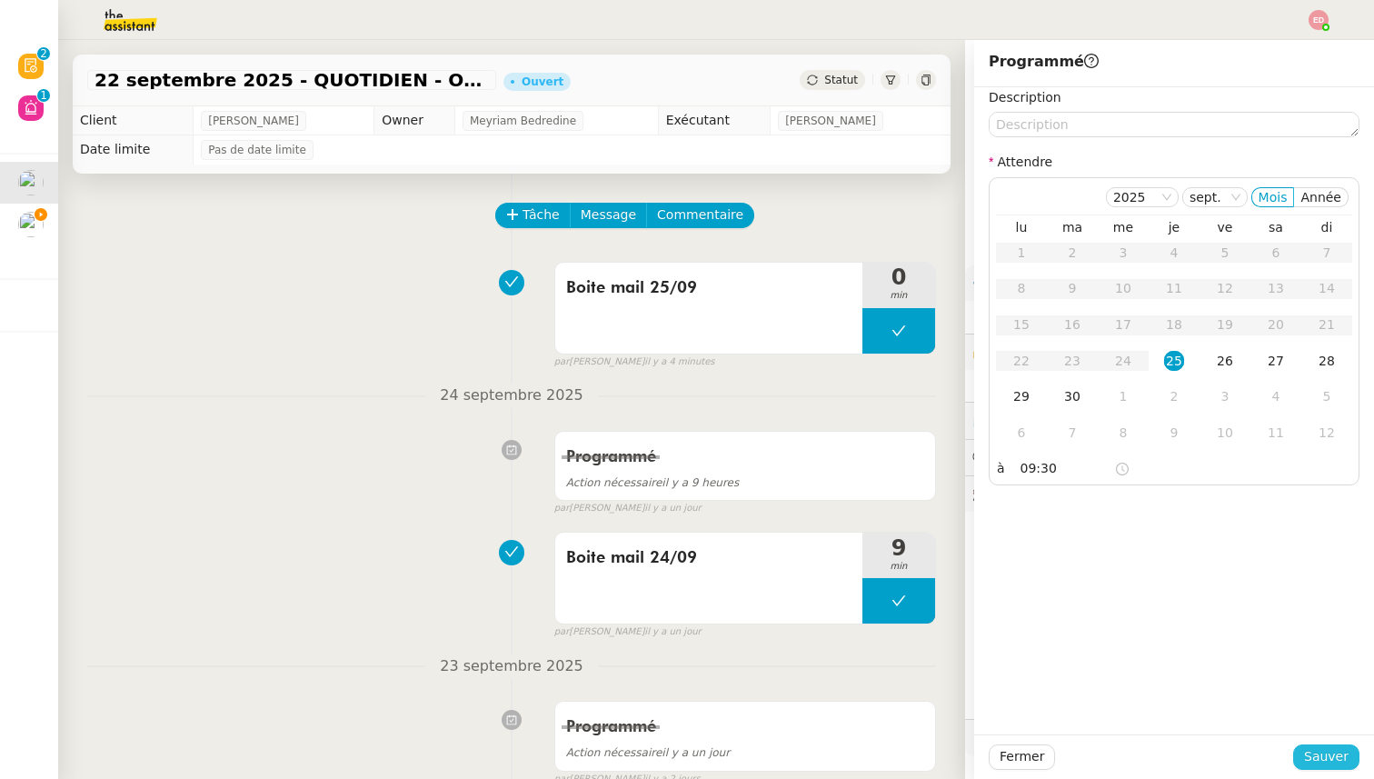
click at [1319, 749] on span "Sauver" at bounding box center [1326, 756] width 45 height 21
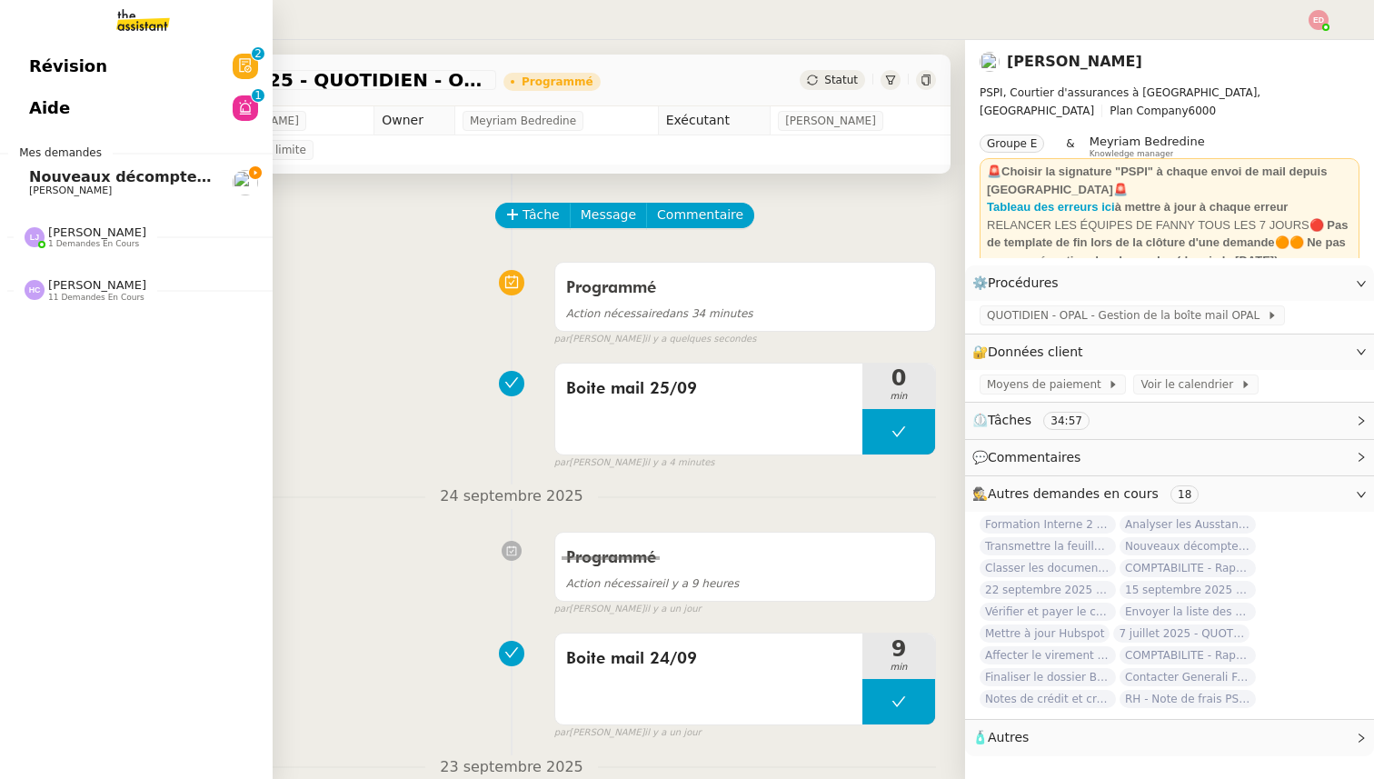
click at [53, 182] on span "Nouveaux décomptes de commissions" at bounding box center [185, 176] width 312 height 17
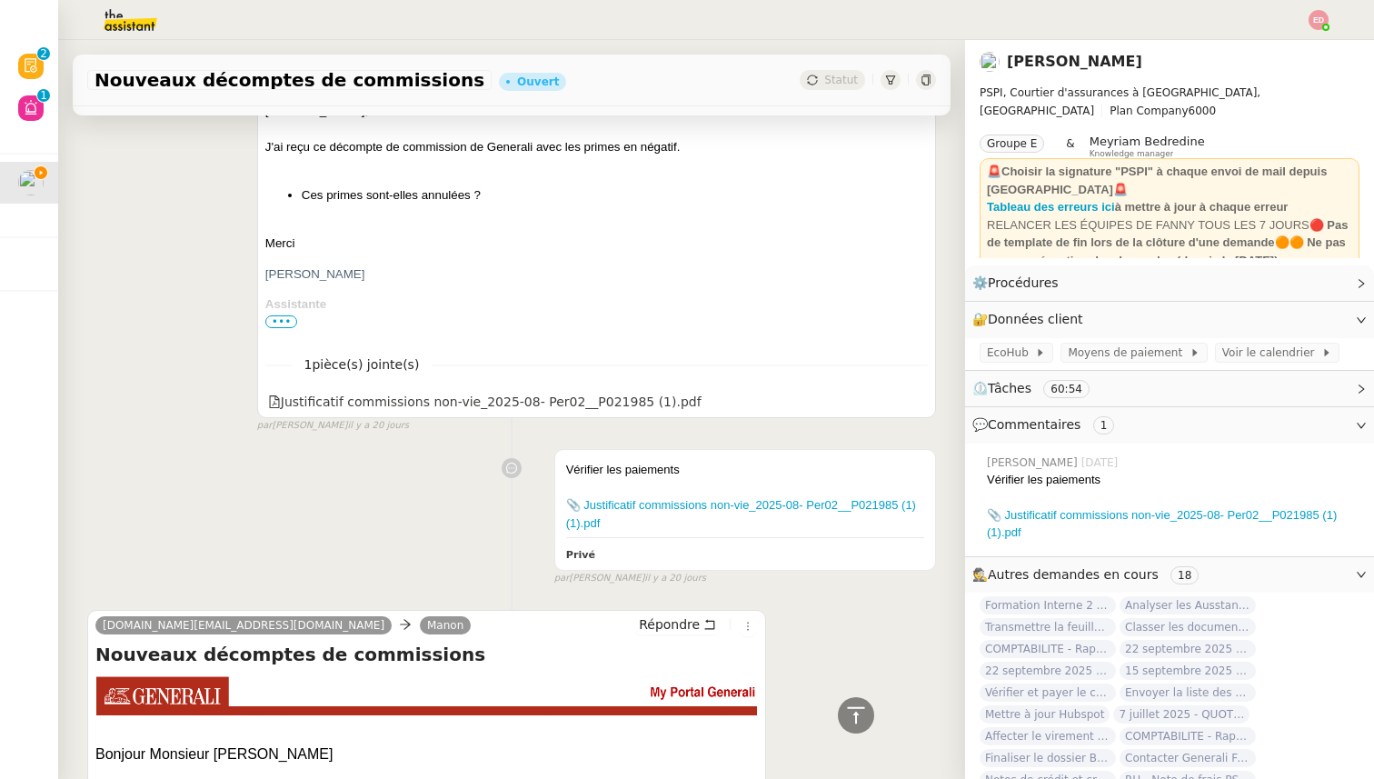
scroll to position [2400, 0]
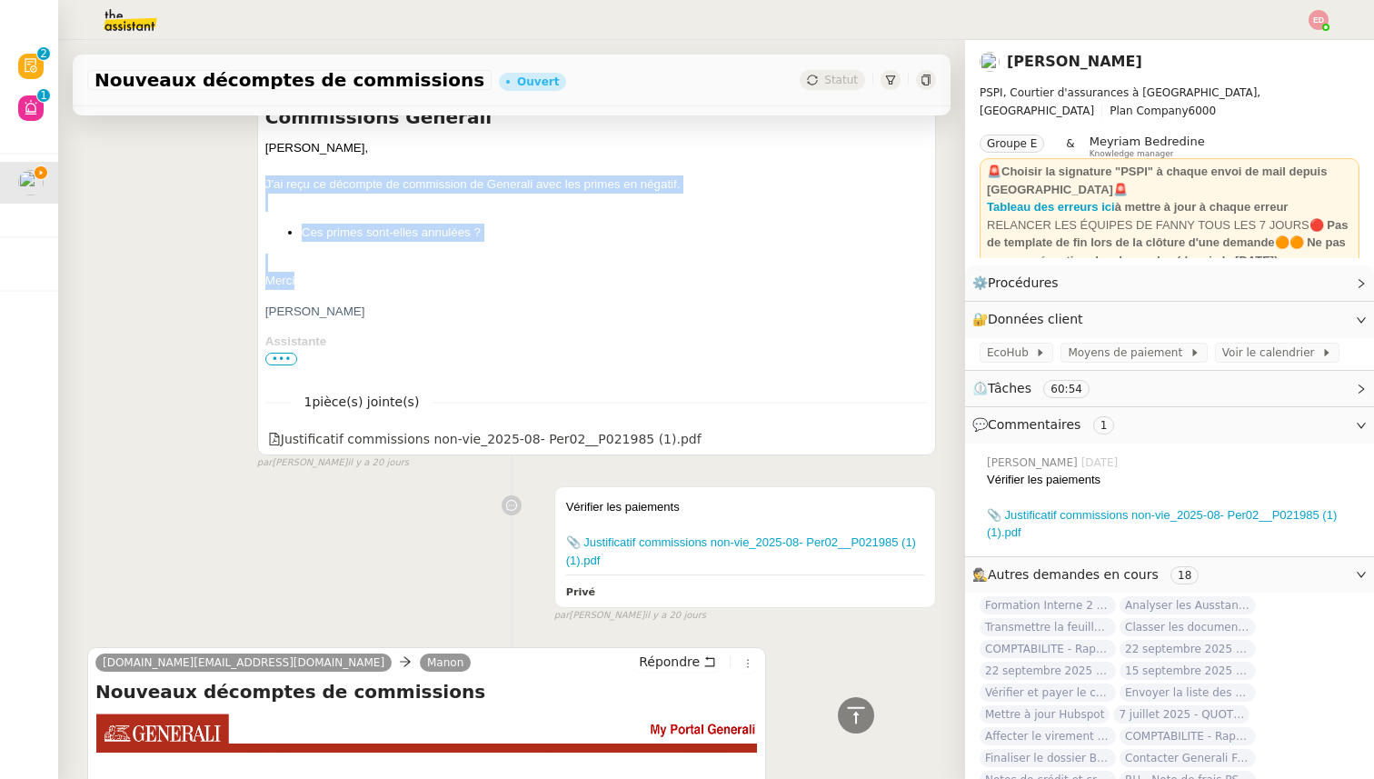
drag, startPoint x: 308, startPoint y: 292, endPoint x: 253, endPoint y: 184, distance: 121.5
click at [253, 184] on div "[PERSON_NAME] Répondre Commissions [PERSON_NAME], J'ai reçu ce décompte de comm…" at bounding box center [511, 263] width 849 height 414
copy span "J'ai reçu ce décompte de commission de Generali avec les primes en négatif. Ces…"
click at [913, 434] on icon at bounding box center [916, 437] width 13 height 13
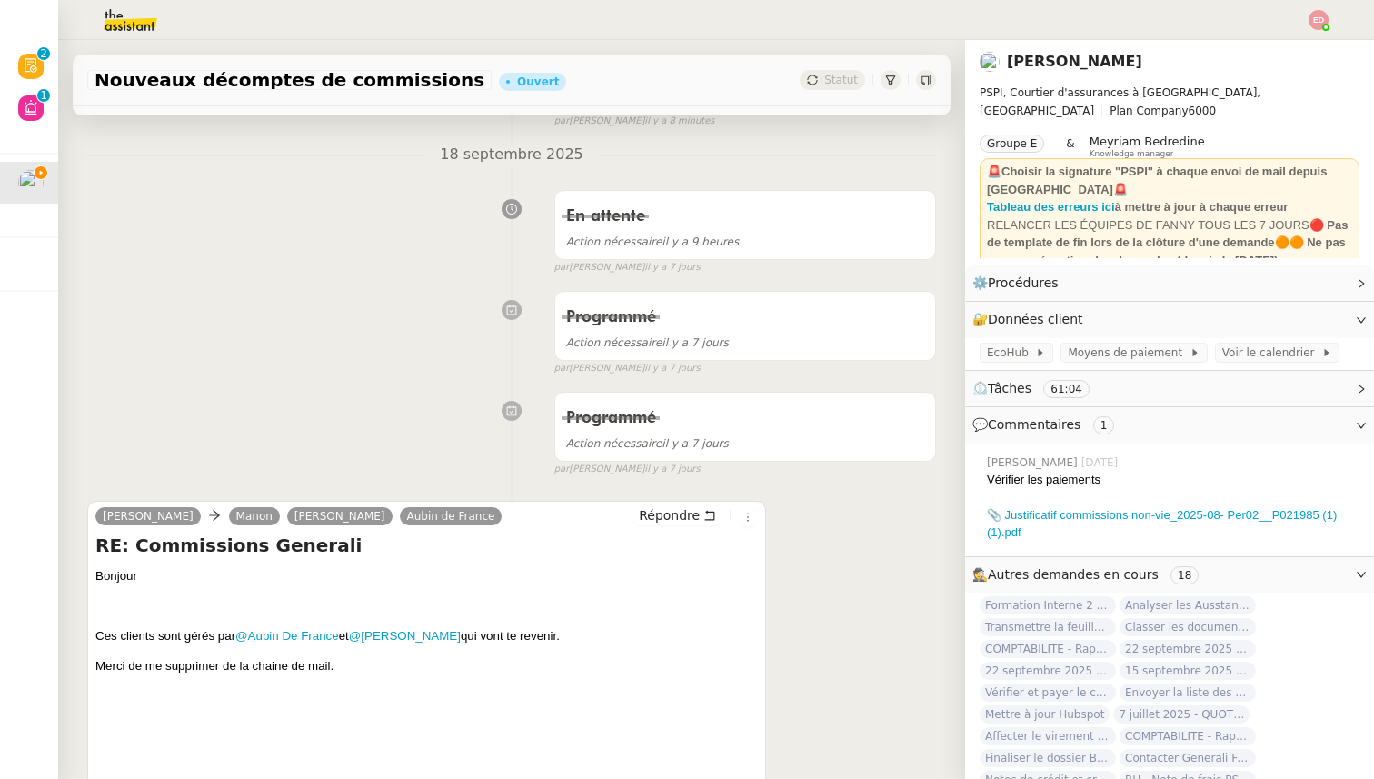
scroll to position [316, 0]
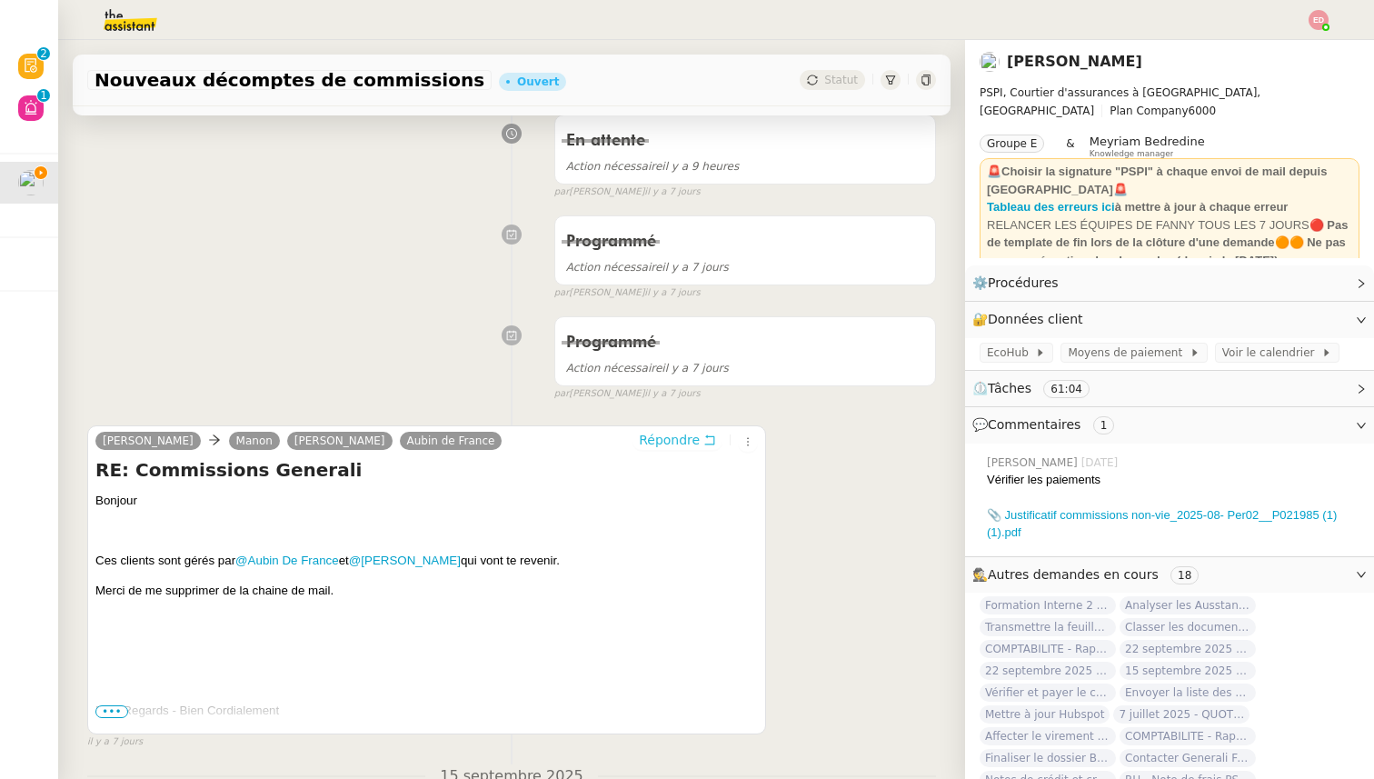
click at [687, 445] on span "Répondre" at bounding box center [669, 440] width 61 height 18
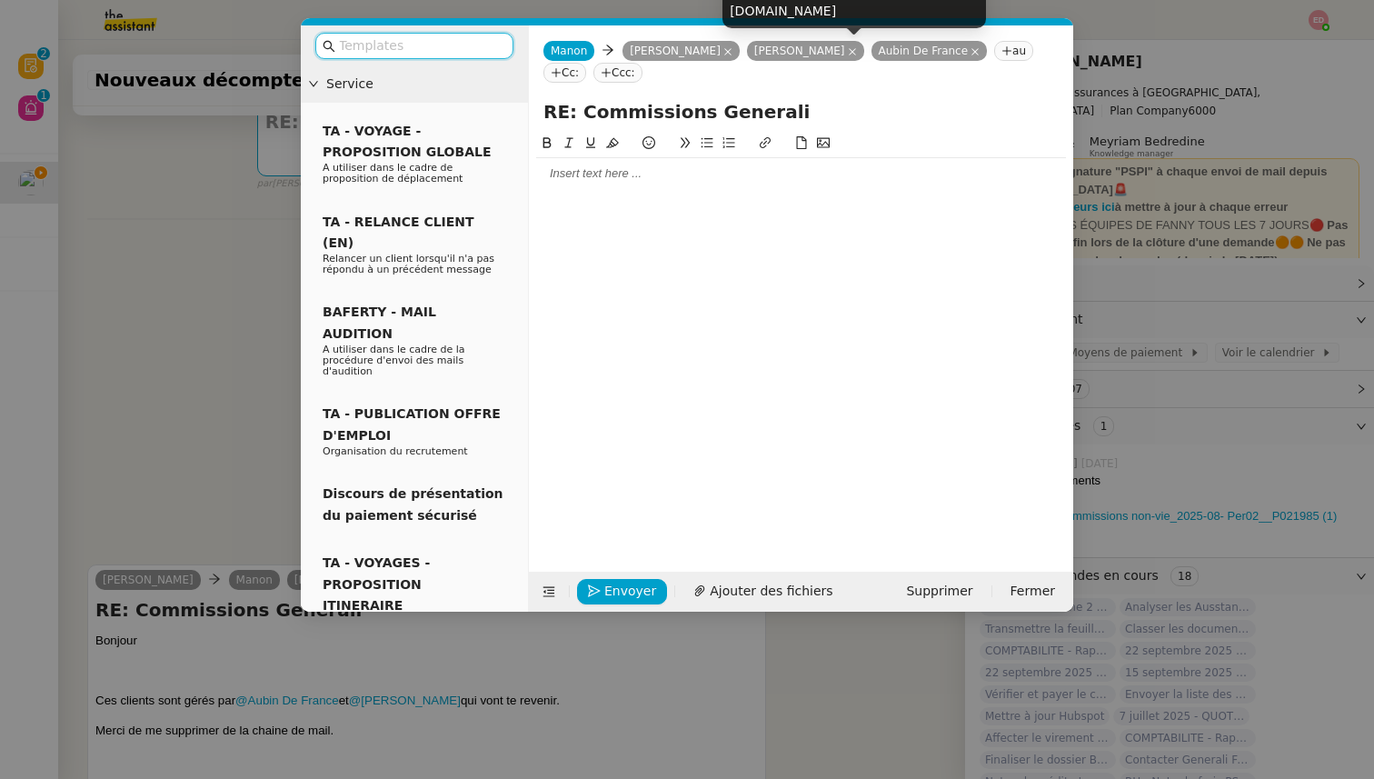
click at [723, 50] on icon at bounding box center [727, 51] width 9 height 9
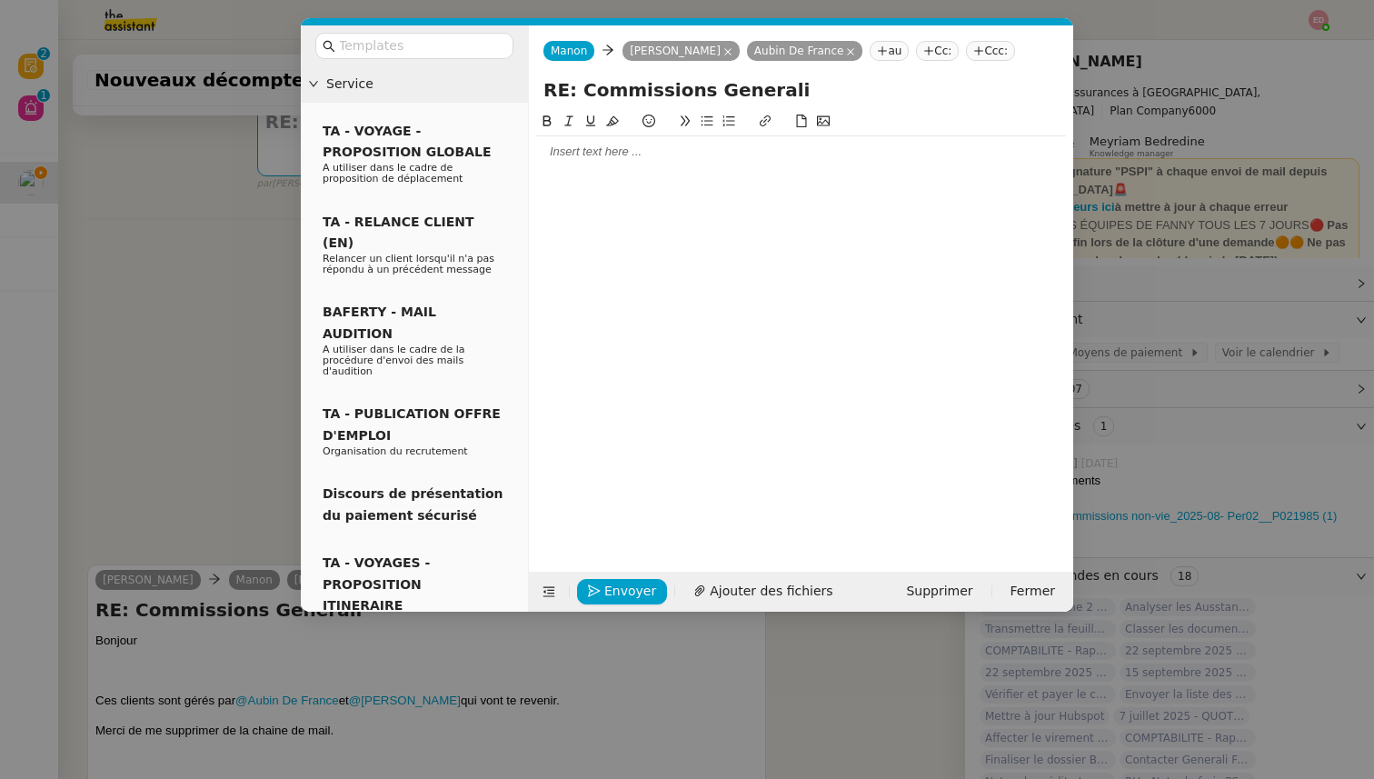
click at [569, 154] on div at bounding box center [801, 152] width 530 height 16
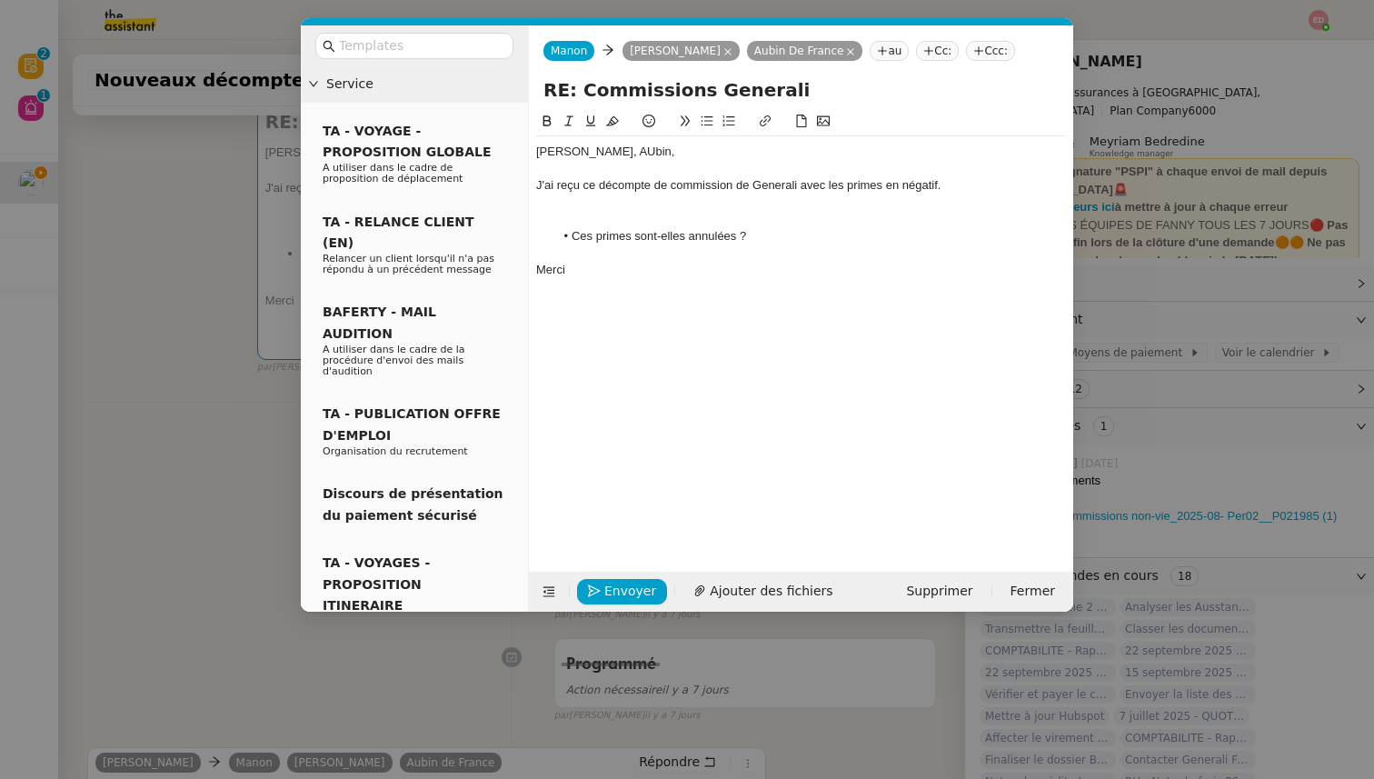
click at [606, 215] on div at bounding box center [801, 219] width 530 height 16
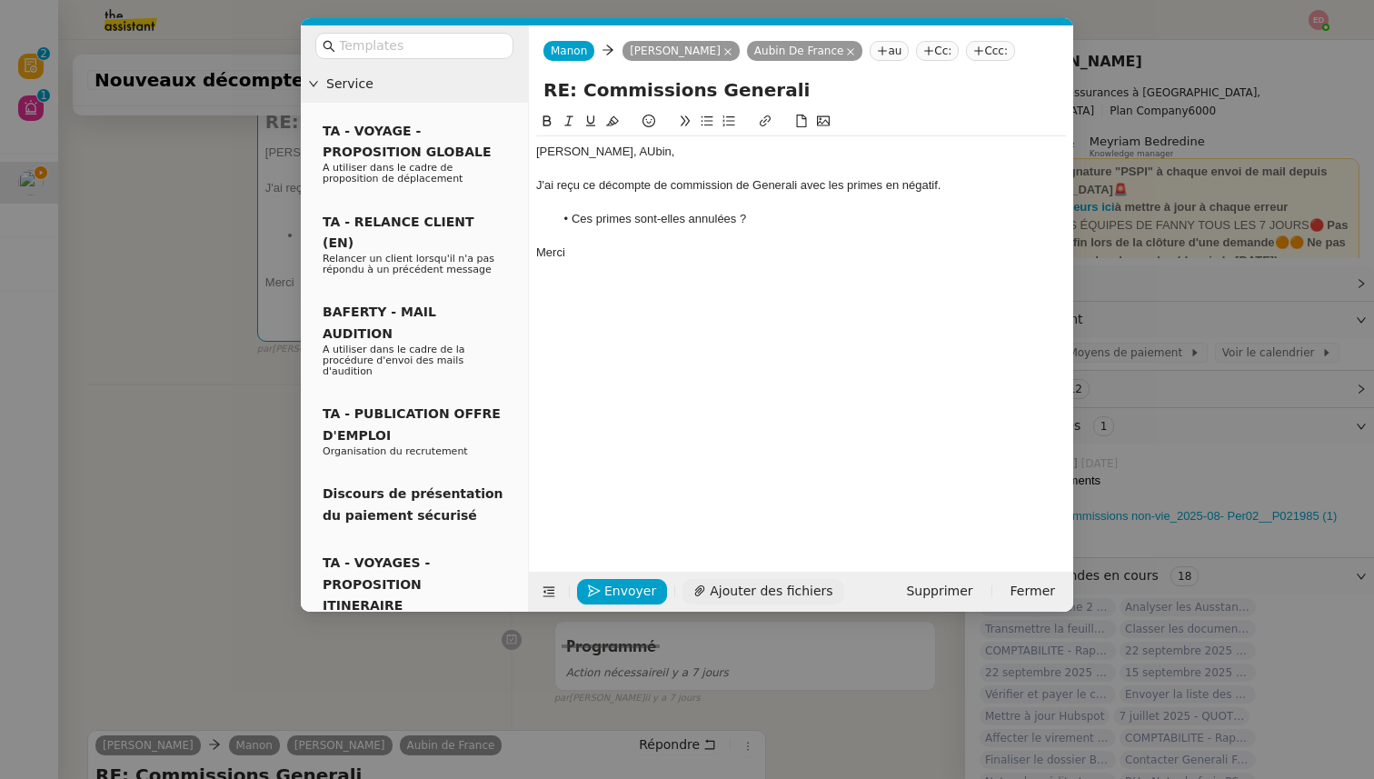
click at [757, 588] on span "Ajouter des fichiers" at bounding box center [771, 591] width 123 height 21
click at [587, 150] on div "[PERSON_NAME], AUbin," at bounding box center [801, 152] width 530 height 16
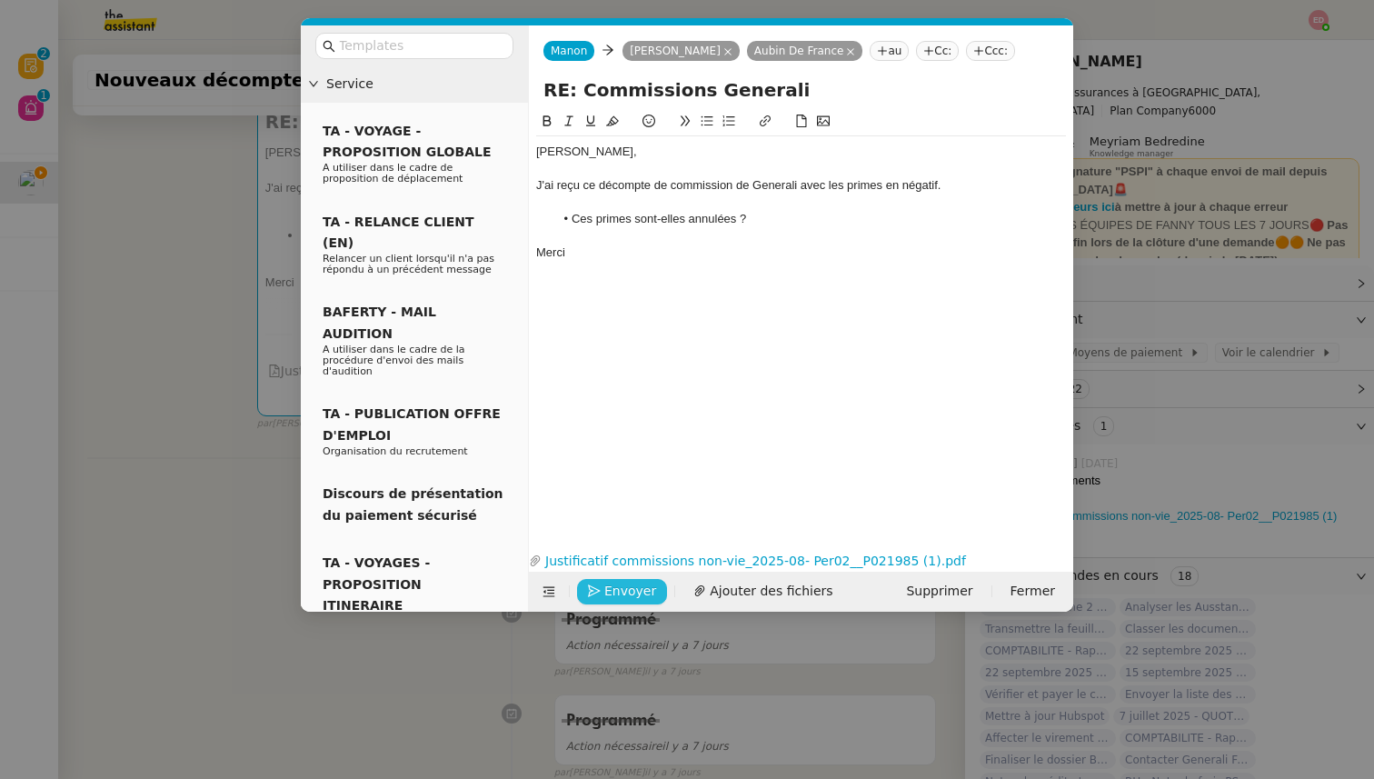
click at [618, 593] on span "Envoyer" at bounding box center [630, 591] width 52 height 21
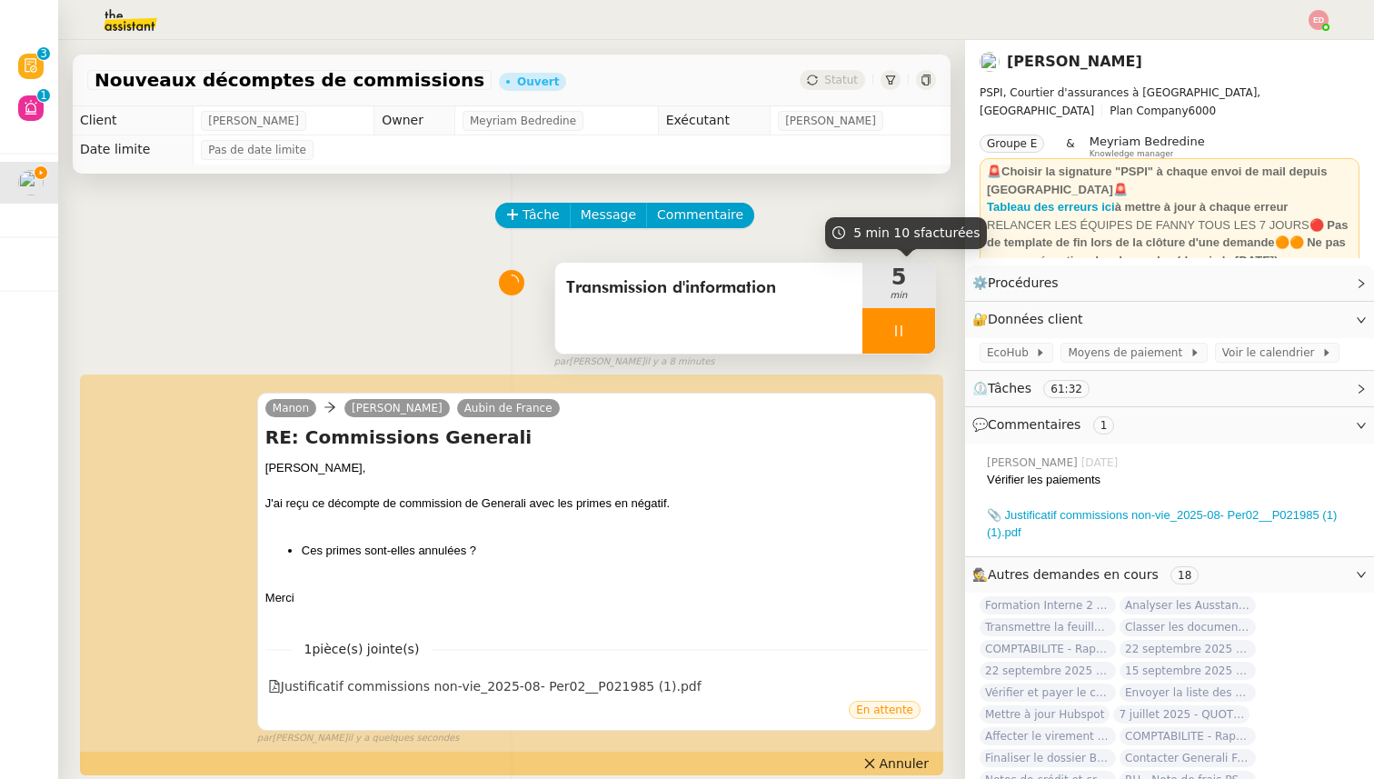
click at [921, 330] on div at bounding box center [898, 330] width 73 height 45
click at [921, 330] on icon at bounding box center [917, 331] width 15 height 15
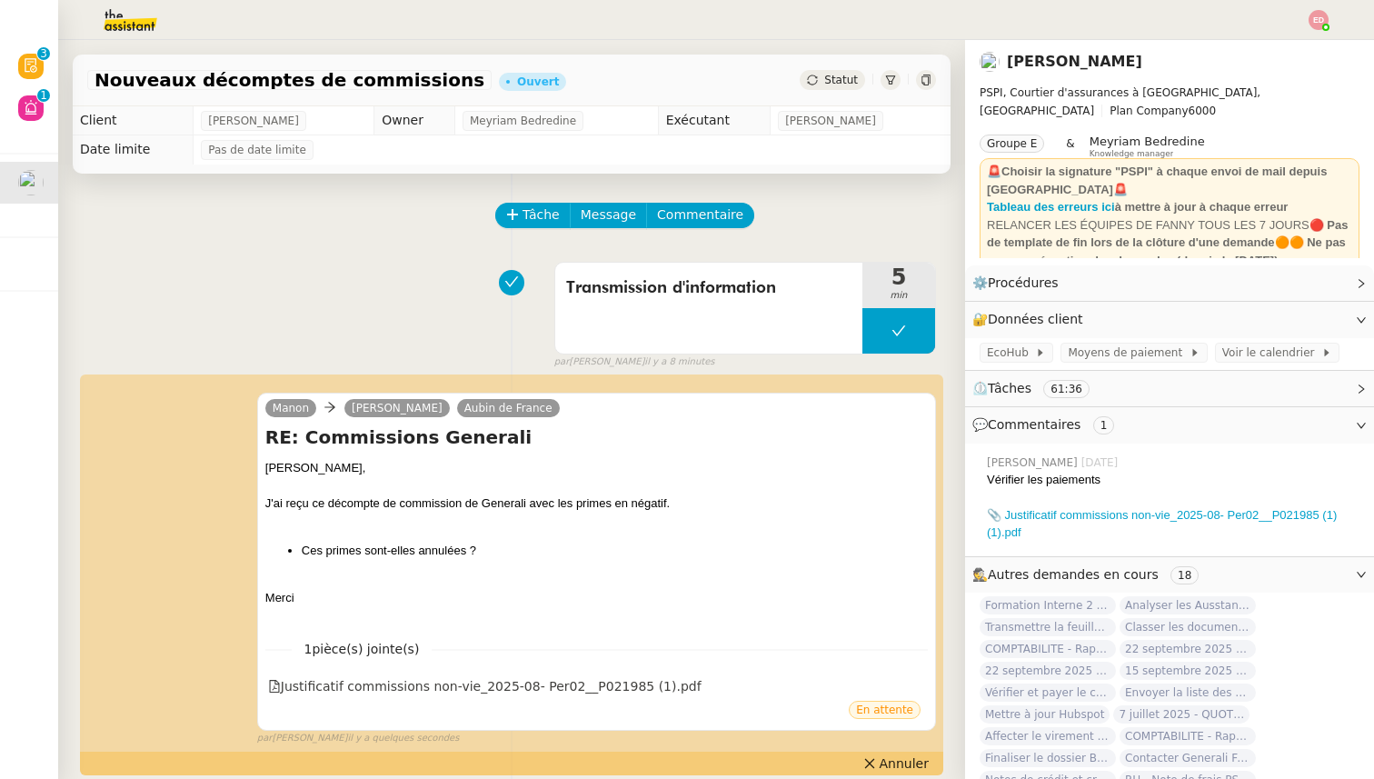
click at [844, 85] on span "Statut" at bounding box center [841, 80] width 34 height 13
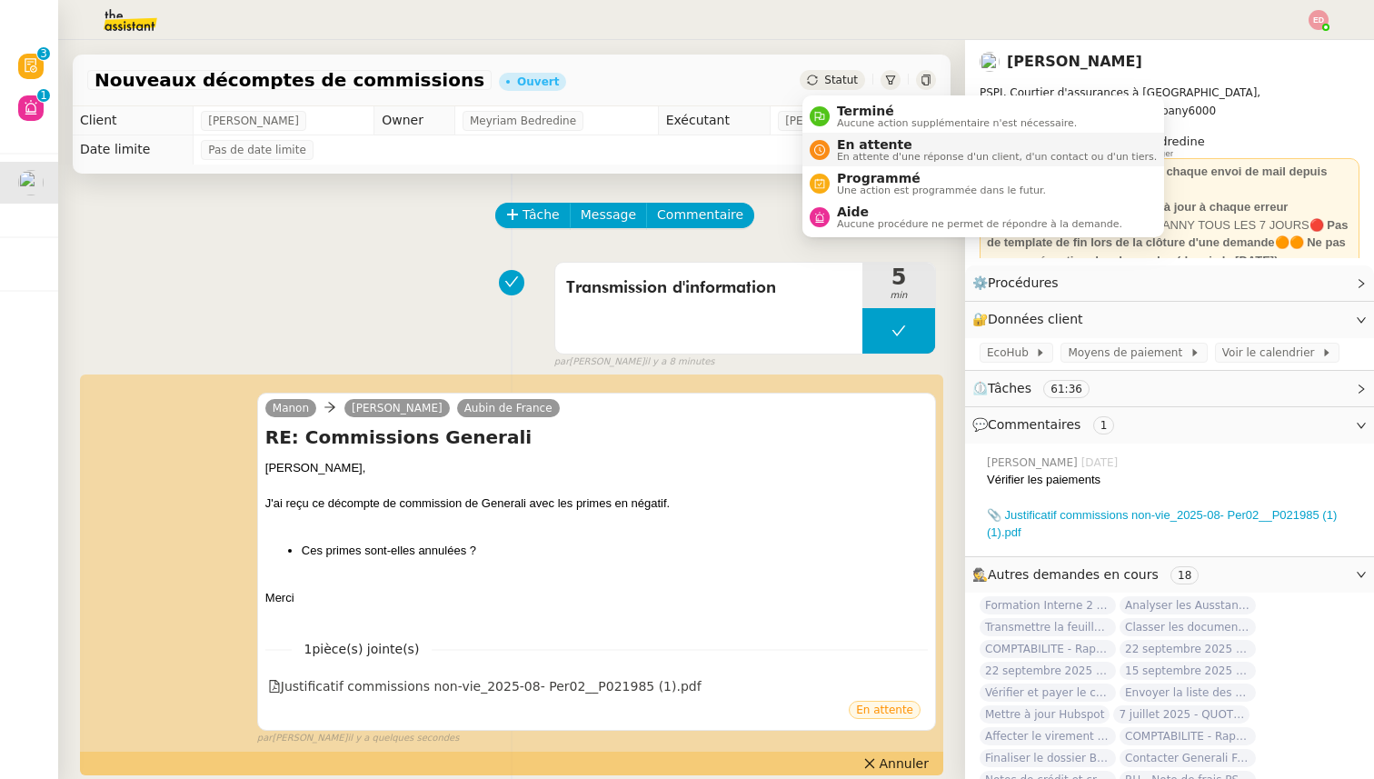
click at [864, 152] on span "En attente d'une réponse d'un client, d'un contact ou d'un tiers." at bounding box center [997, 157] width 320 height 10
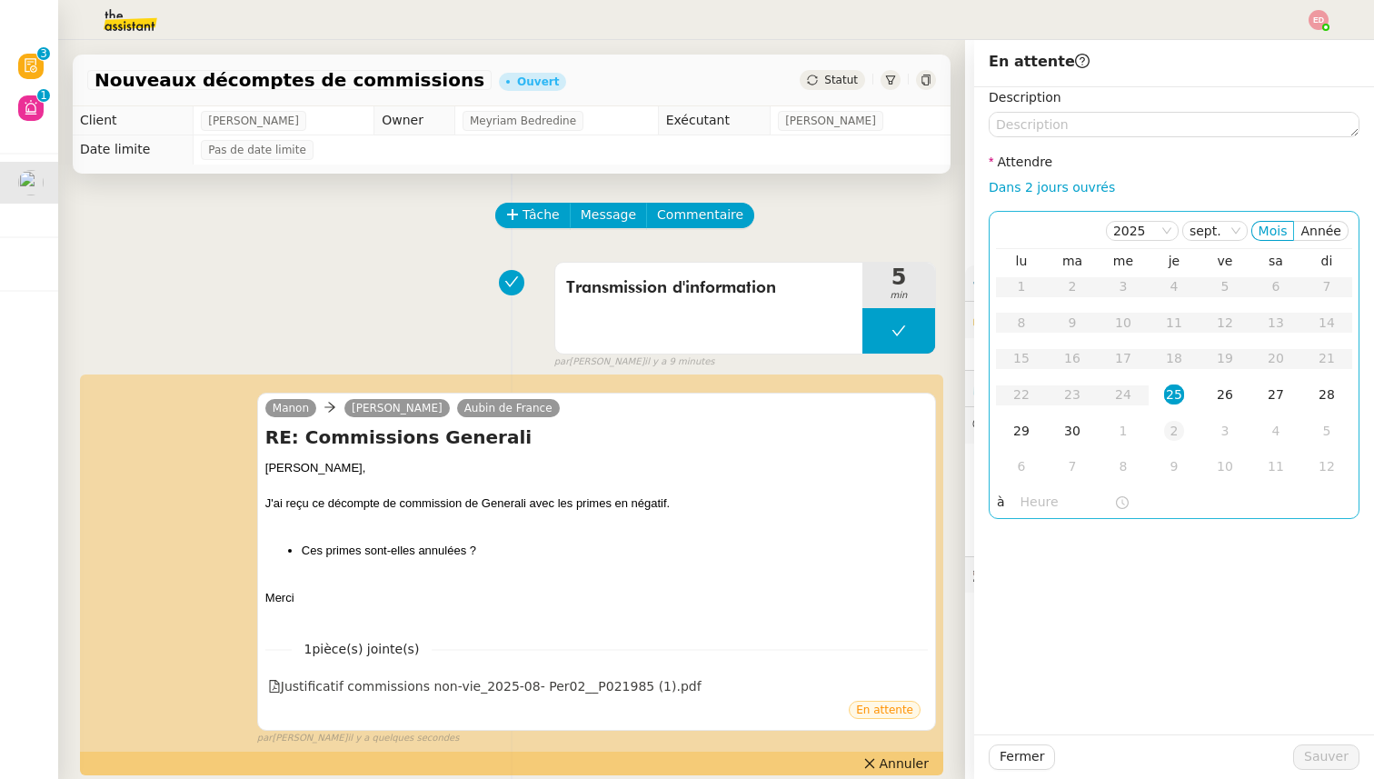
click at [1167, 428] on div "2" at bounding box center [1174, 431] width 20 height 20
click at [1309, 758] on span "Sauver" at bounding box center [1326, 756] width 45 height 21
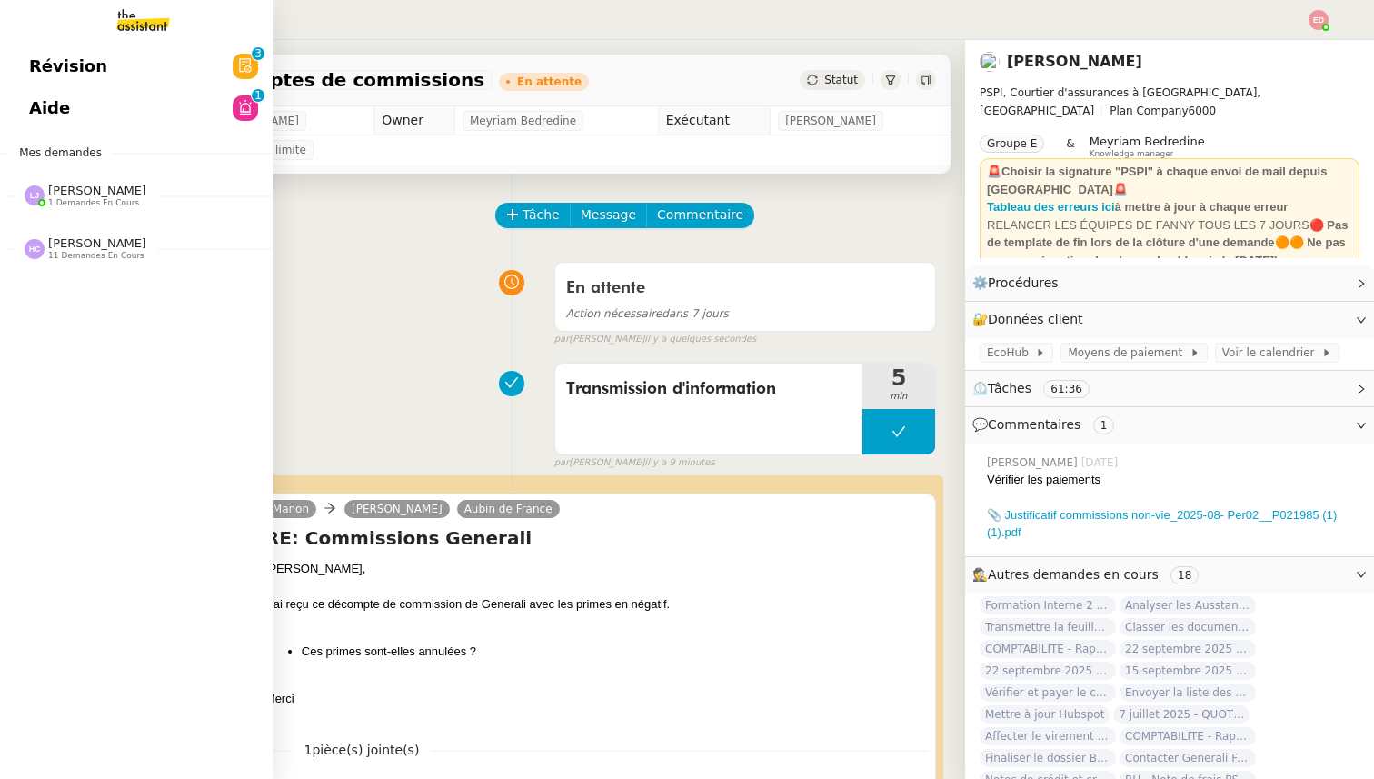
click at [44, 106] on span "Aide" at bounding box center [49, 108] width 41 height 27
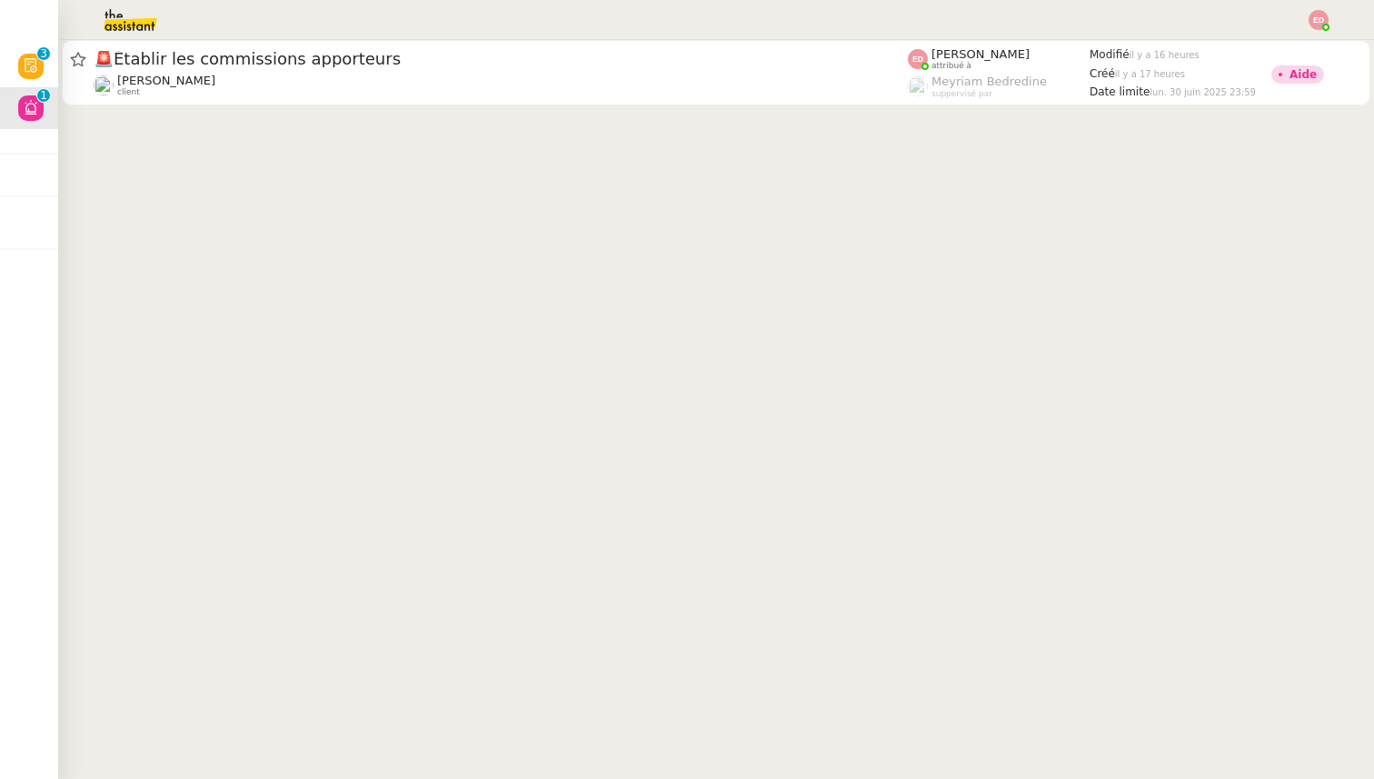
click at [128, 18] on img at bounding box center [115, 20] width 141 height 40
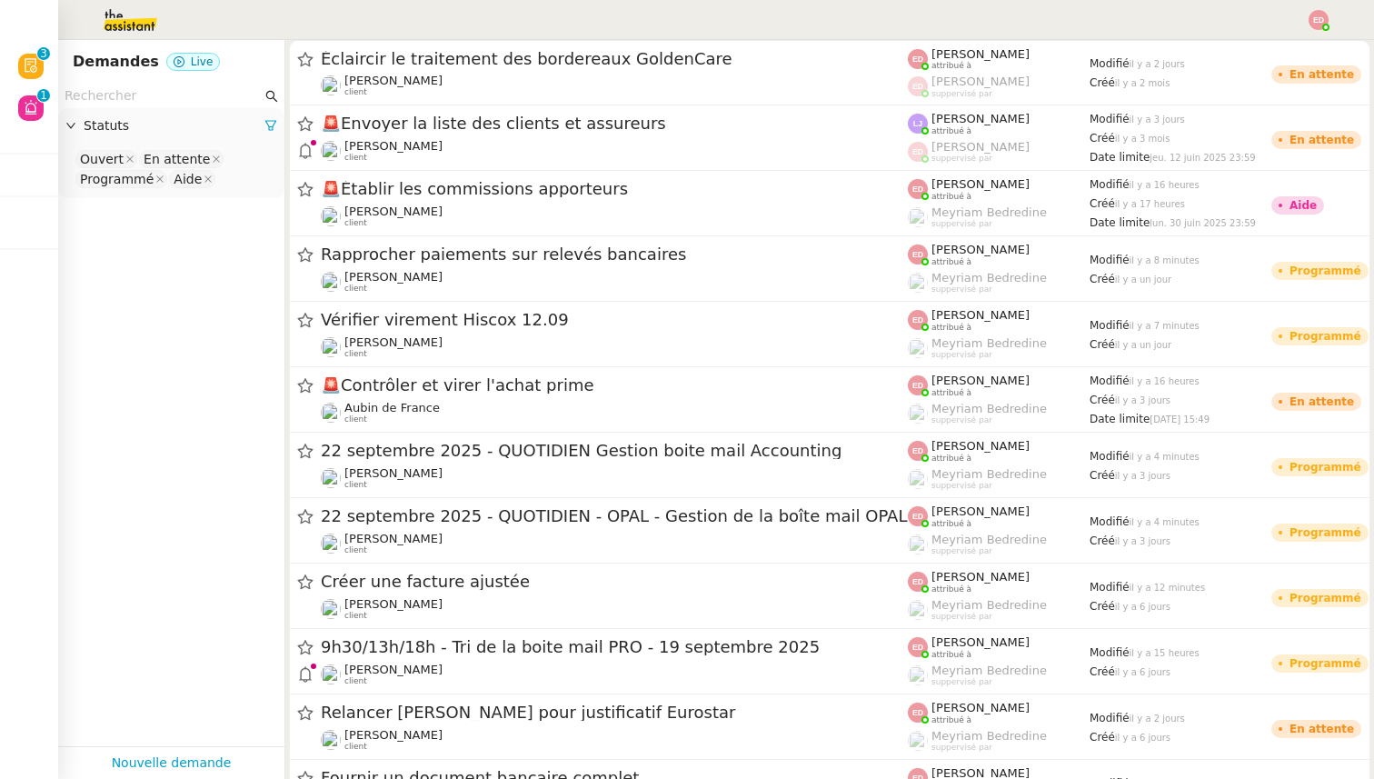
click at [127, 18] on img at bounding box center [115, 20] width 141 height 40
click at [1323, 15] on img at bounding box center [1319, 20] width 20 height 20
click at [1220, 54] on div "[DATE] 09:02:34" at bounding box center [1160, 33] width 119 height 45
click at [1320, 18] on img at bounding box center [1319, 20] width 20 height 20
click at [1277, 45] on li "Suivi" at bounding box center [1270, 51] width 118 height 25
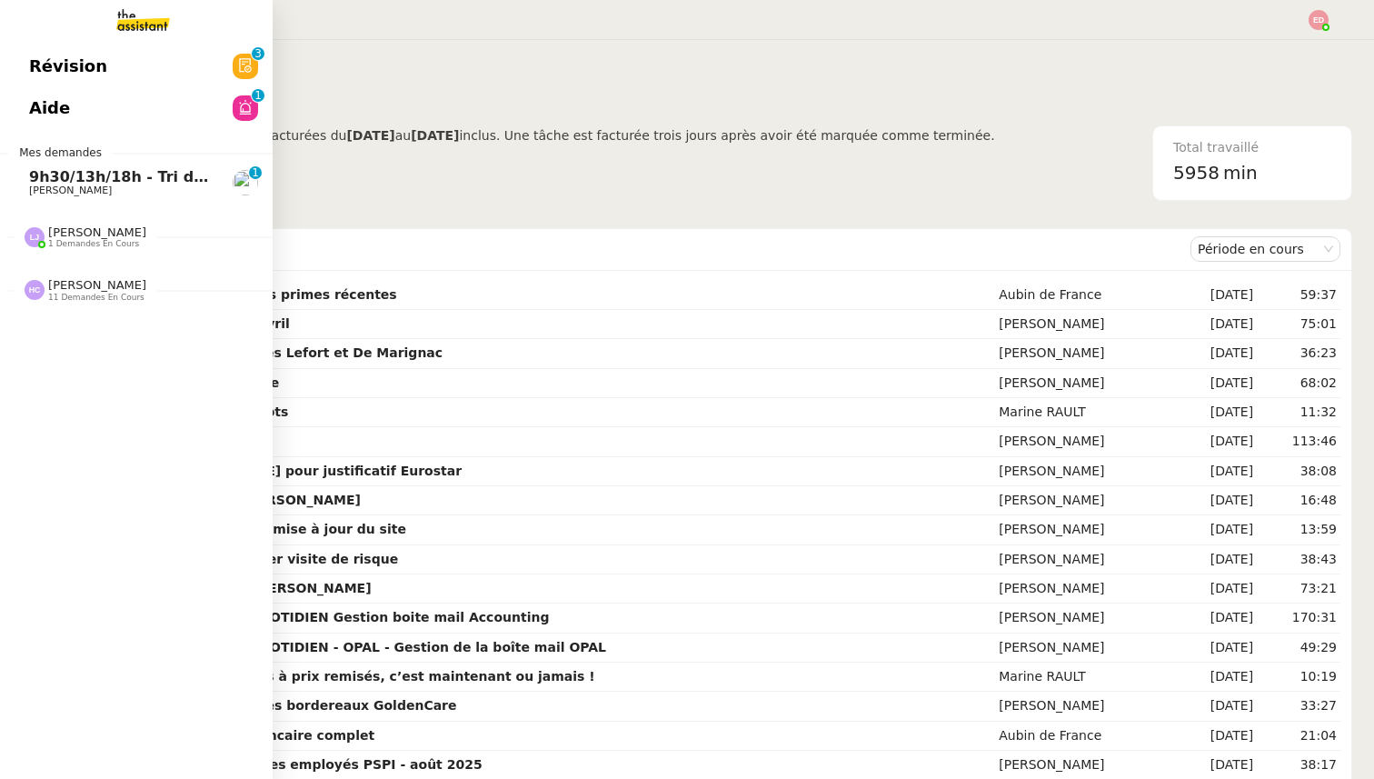
click at [96, 184] on span "[PERSON_NAME]" at bounding box center [70, 190] width 83 height 12
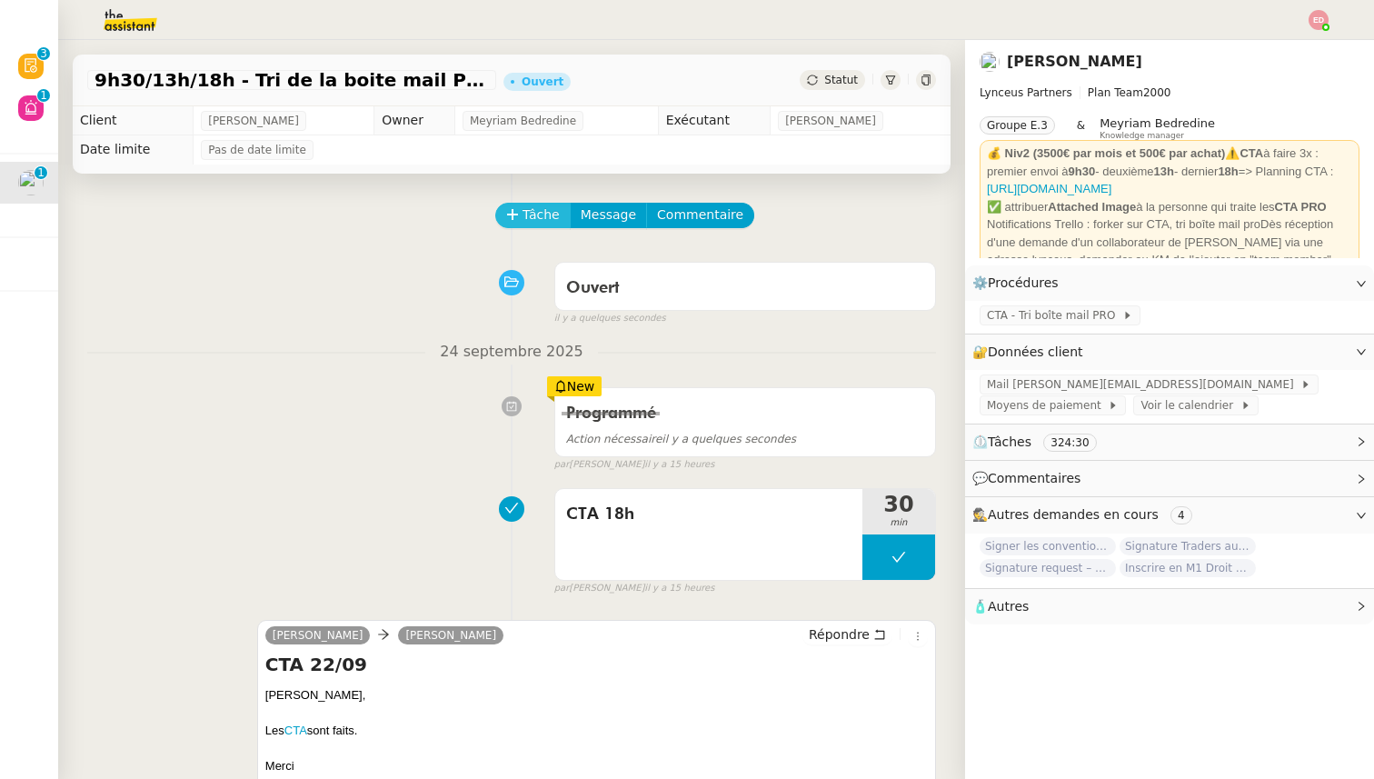
click at [528, 208] on span "Tâche" at bounding box center [541, 214] width 37 height 21
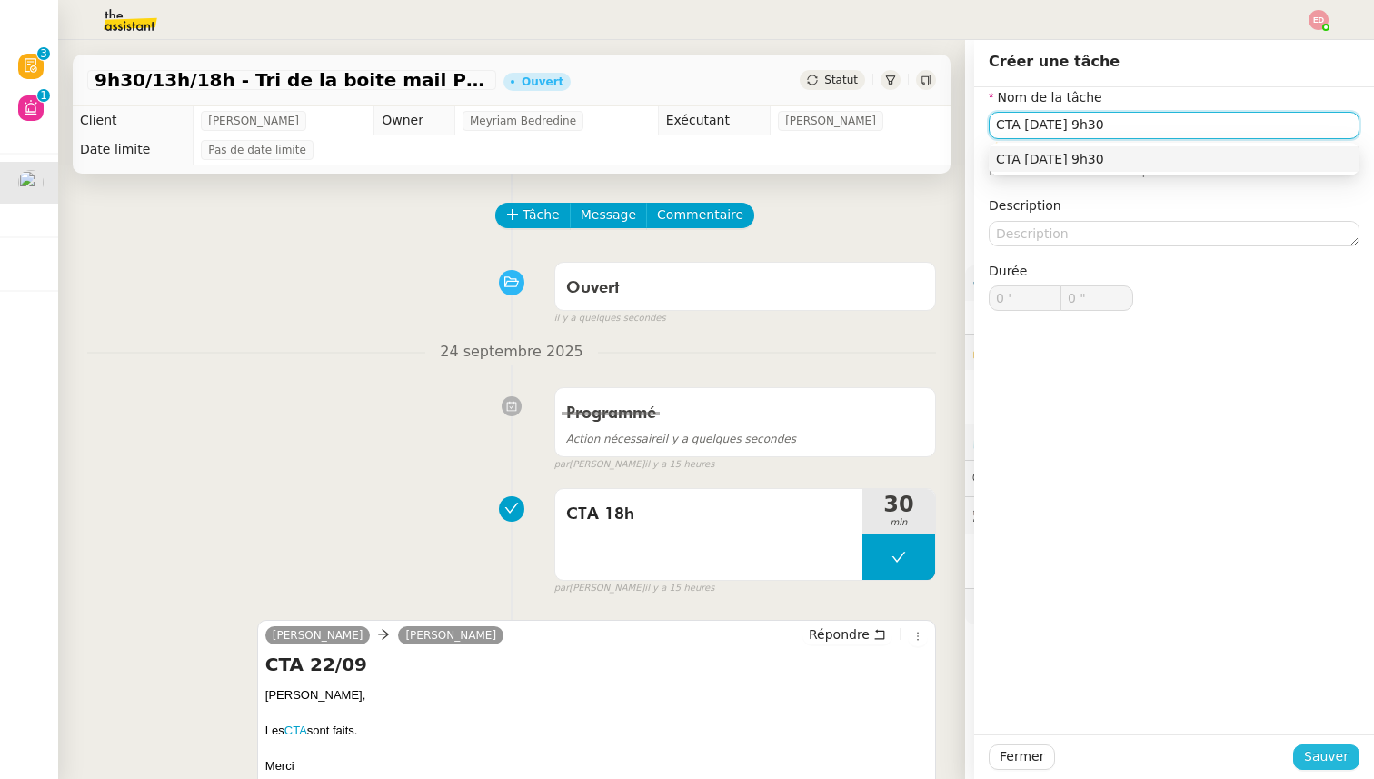
type input "CTA [DATE] 9h30"
click at [1309, 764] on span "Sauver" at bounding box center [1326, 756] width 45 height 21
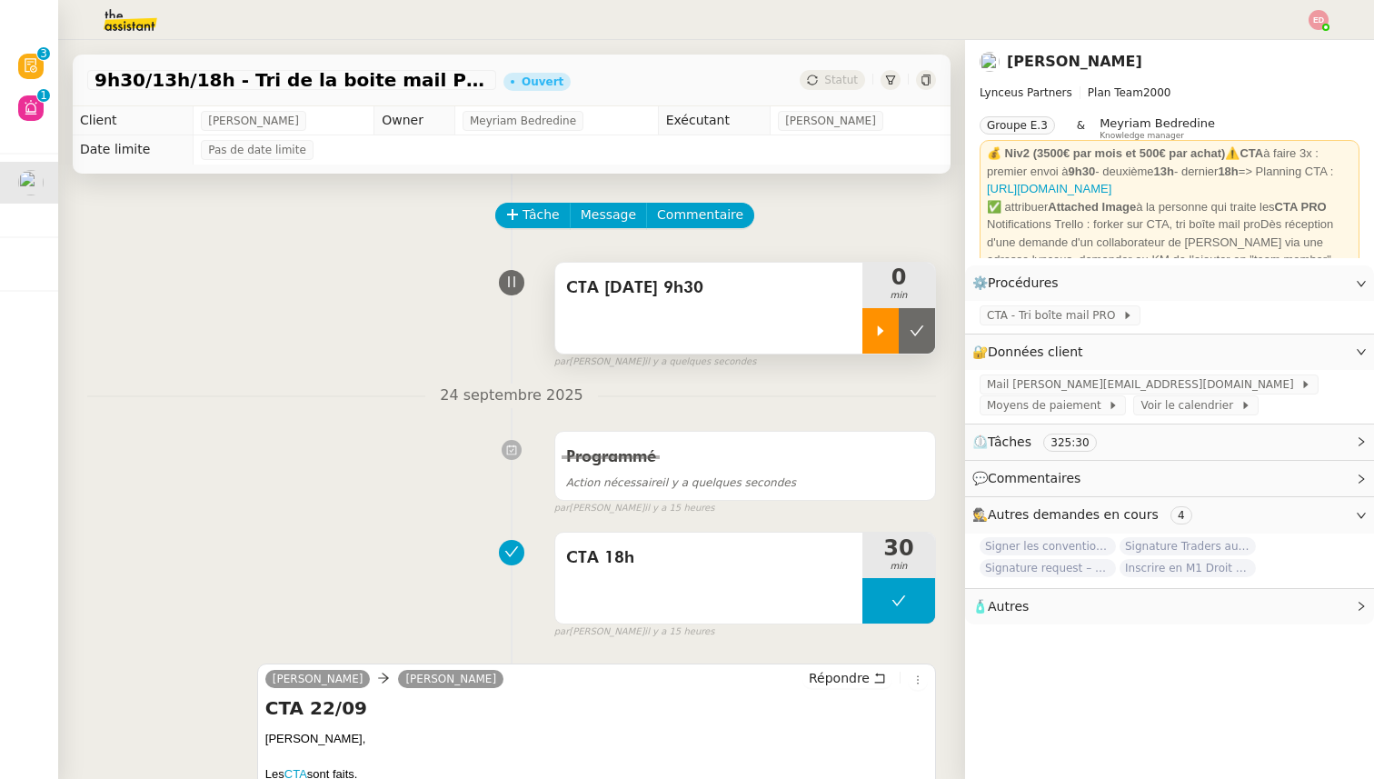
click at [872, 324] on div at bounding box center [880, 330] width 36 height 45
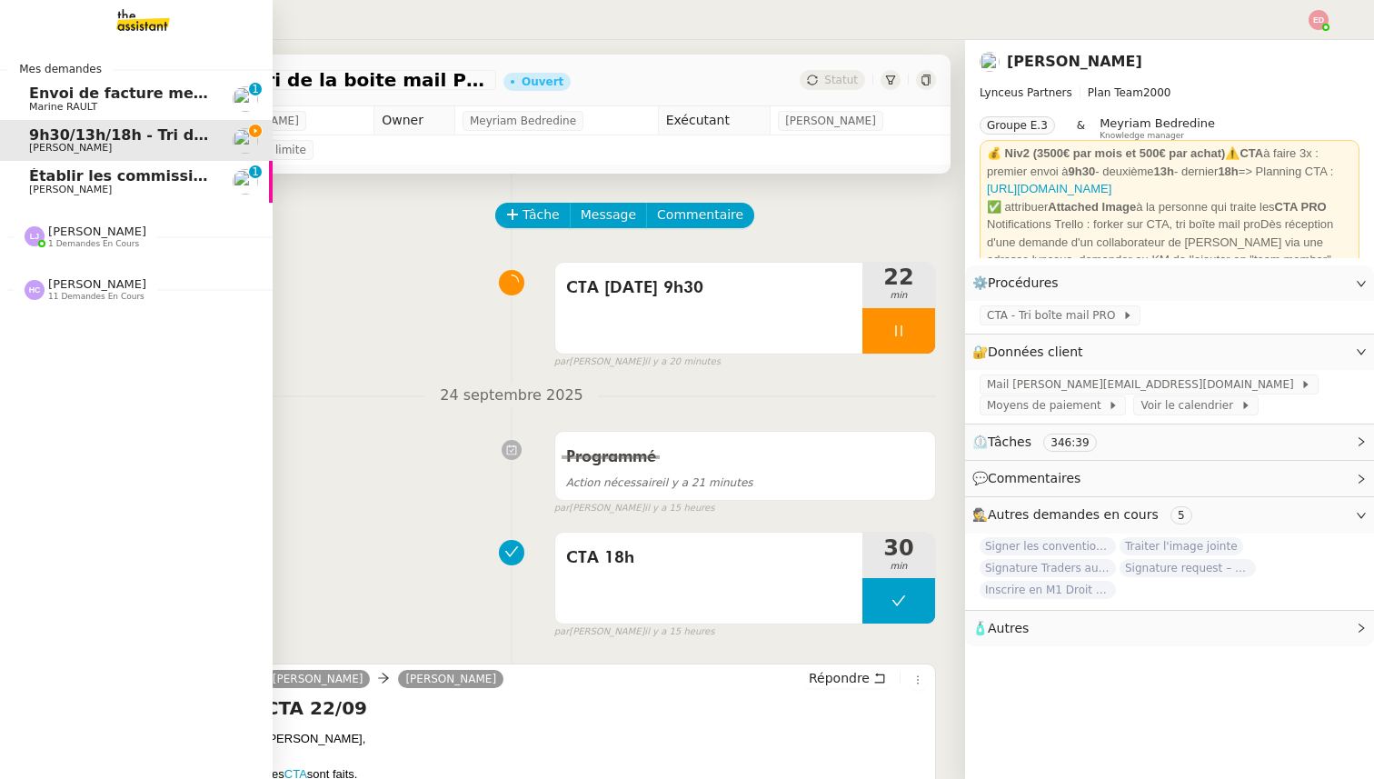
click at [63, 247] on span "1 demandes en cours" at bounding box center [93, 244] width 91 height 10
click at [63, 231] on span "[PERSON_NAME]" at bounding box center [97, 231] width 98 height 14
click at [92, 279] on span "[PERSON_NAME]" at bounding box center [70, 284] width 83 height 12
click at [91, 328] on div "Mes demandes Envoi de facture mensuelle Adobe Marine RAULT 0 1 2 3 4 5 6 7 8 9 …" at bounding box center [136, 409] width 273 height 739
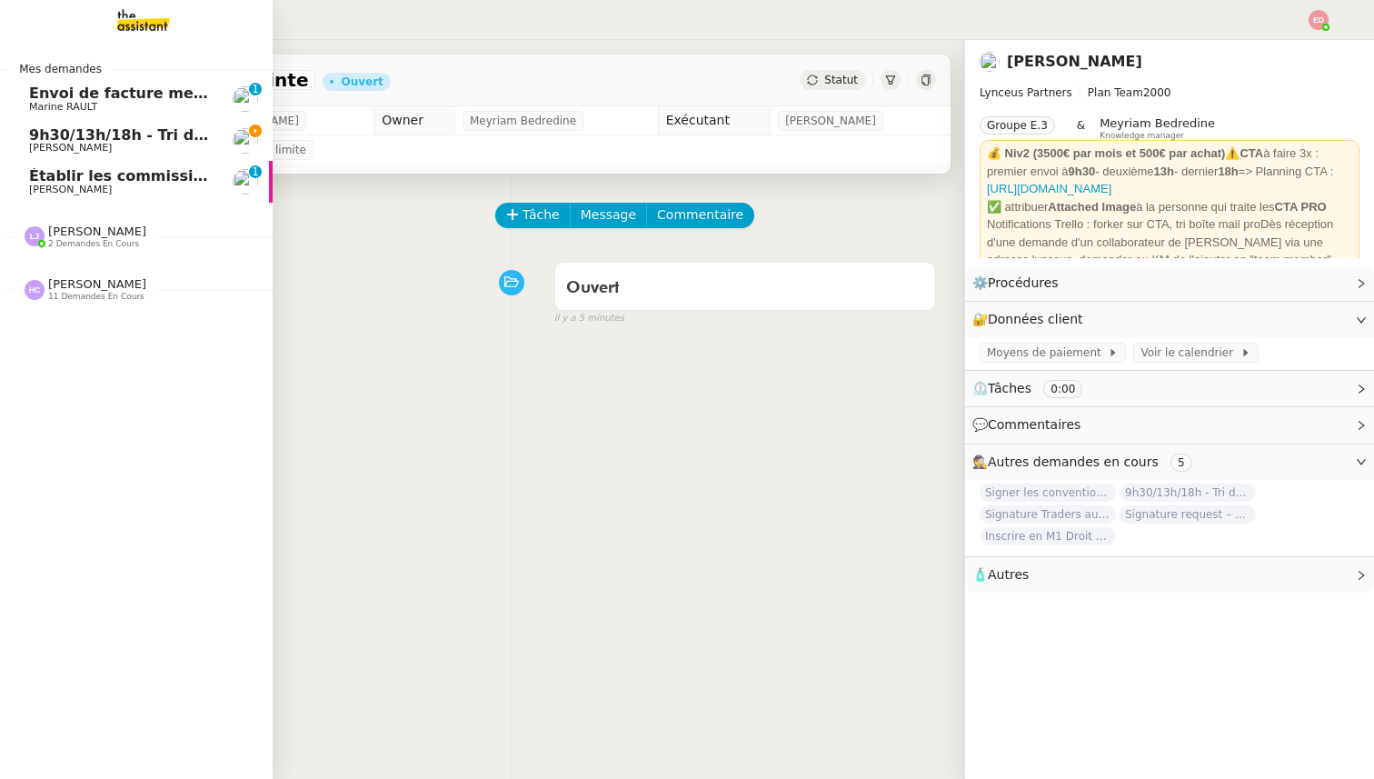
click at [84, 291] on span "[PERSON_NAME]" at bounding box center [97, 284] width 98 height 14
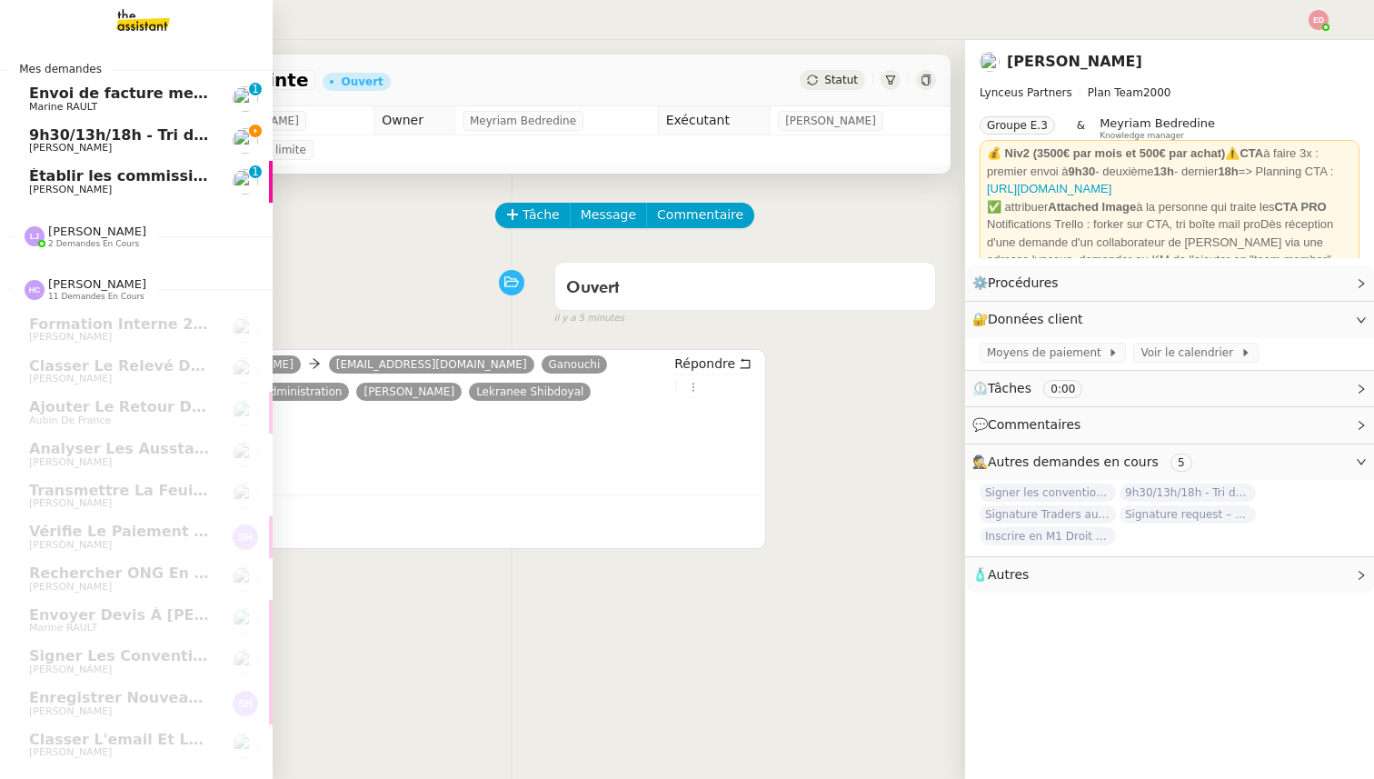
click at [79, 221] on span "[PERSON_NAME] 2 demandes en cours" at bounding box center [143, 229] width 273 height 38
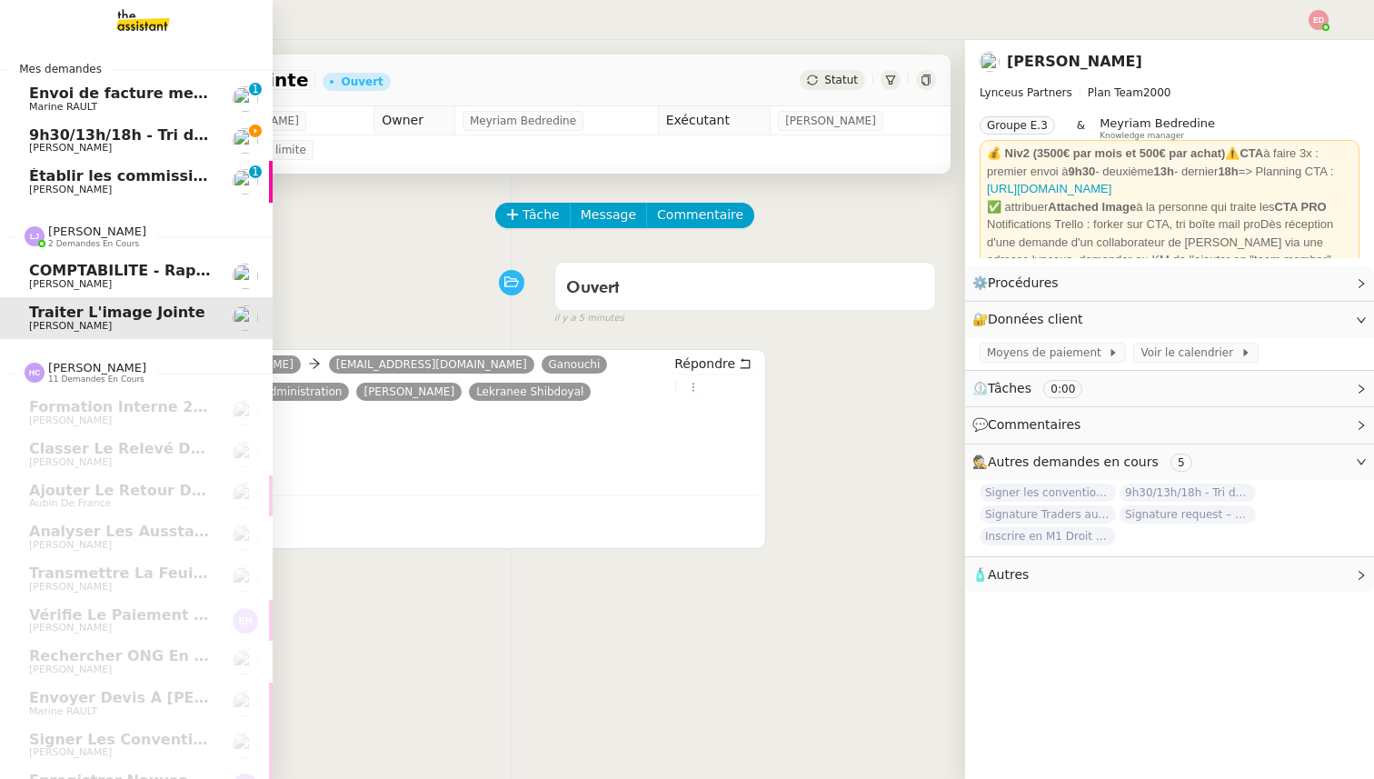
click at [99, 273] on span "COMPTABILITE - Rapprochement bancaire - 25 septembre 2025" at bounding box center [289, 270] width 520 height 17
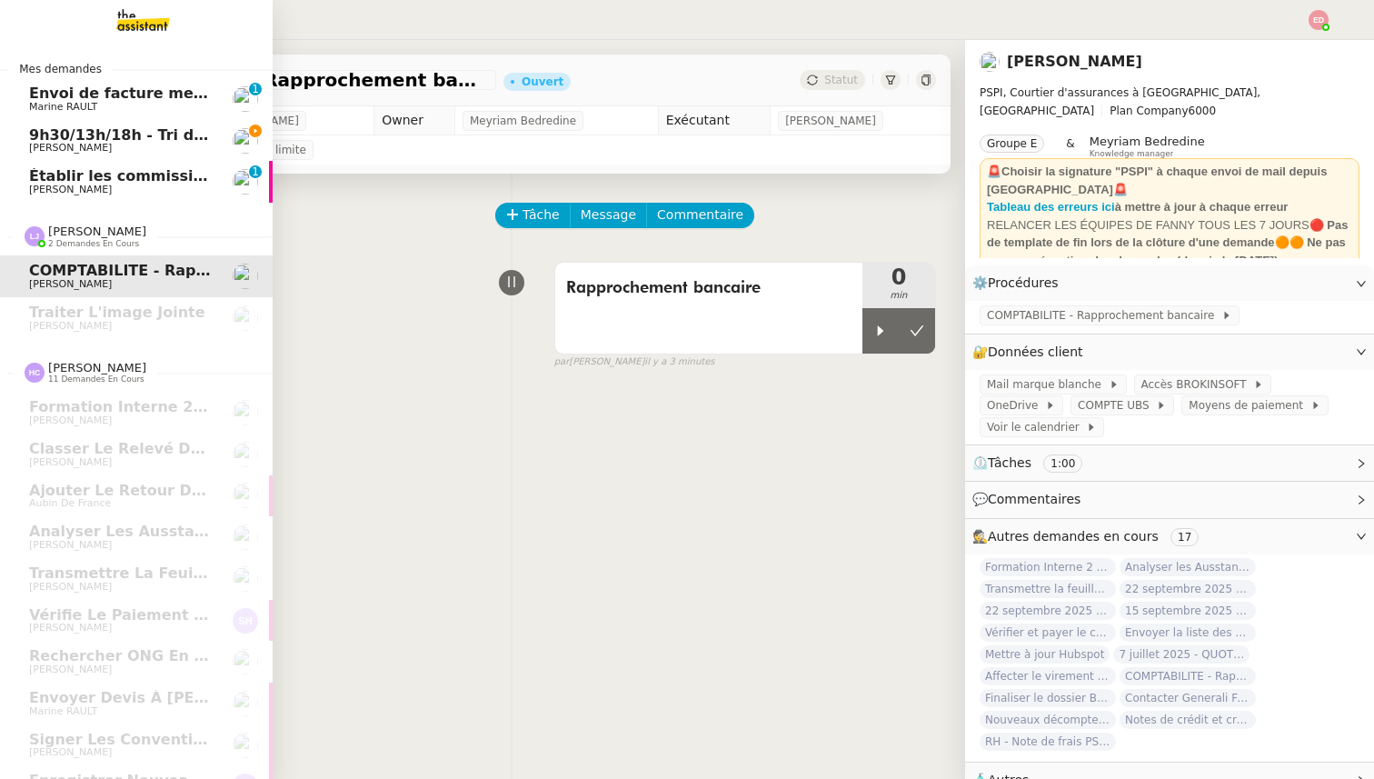
click at [115, 178] on span "Établir les commissions apporteurs" at bounding box center [173, 175] width 289 height 17
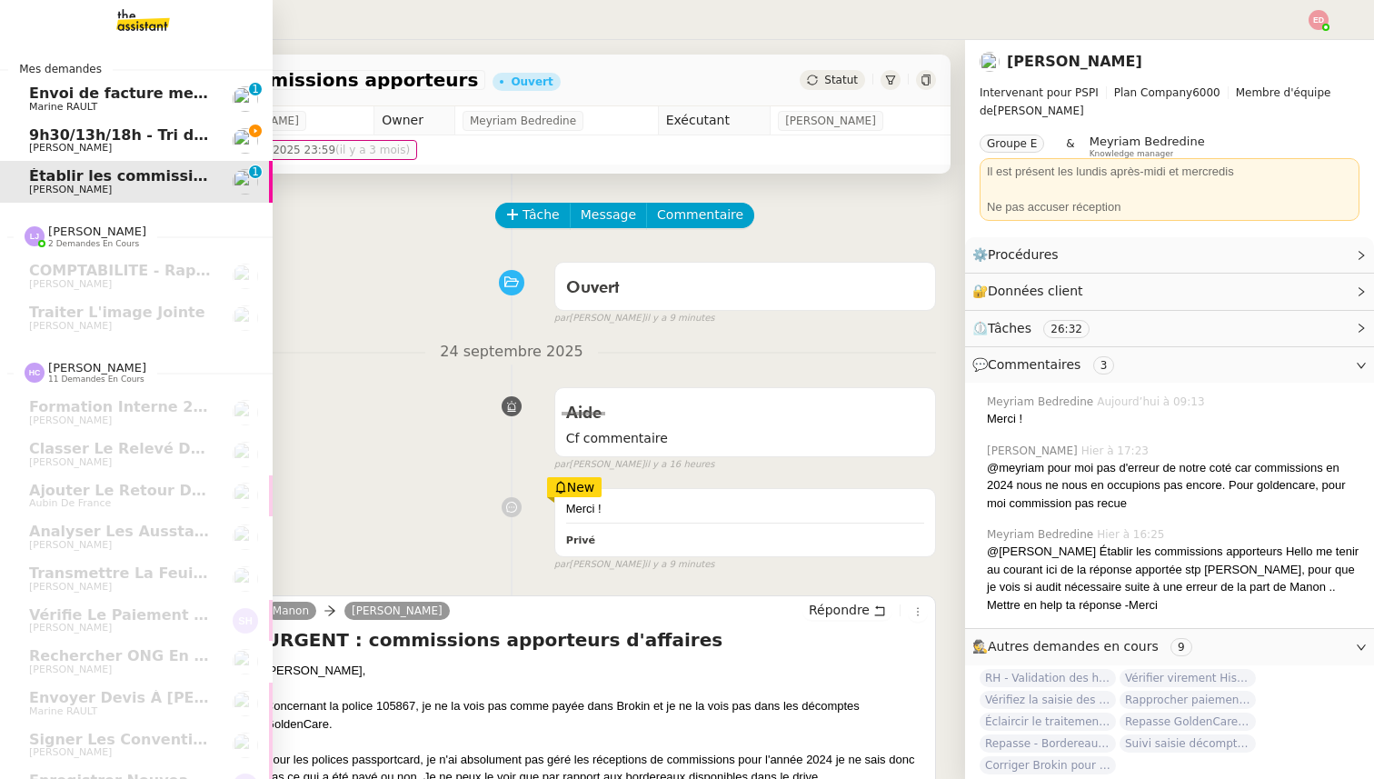
click at [123, 98] on span "Envoi de facture mensuelle Adobe" at bounding box center [169, 93] width 280 height 17
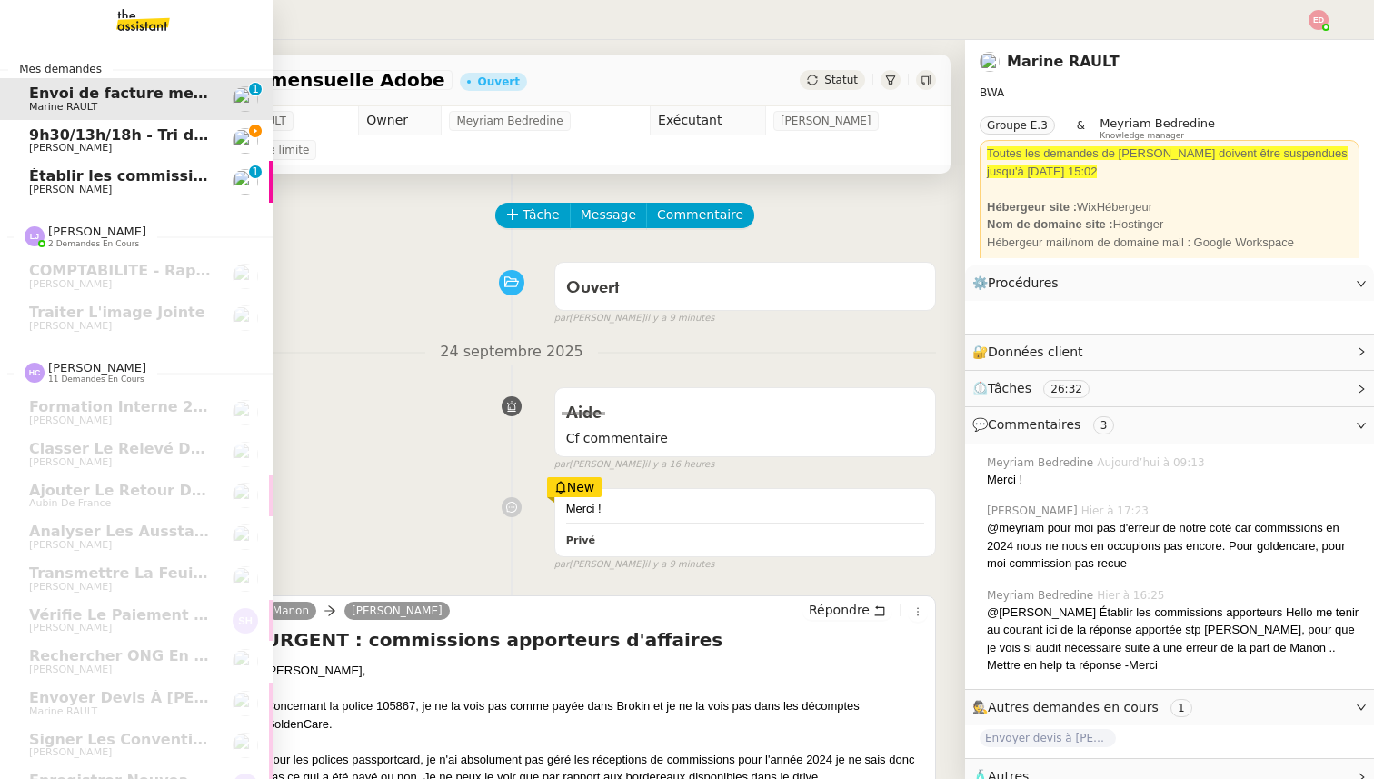
click at [115, 151] on span "[PERSON_NAME]" at bounding box center [121, 148] width 184 height 11
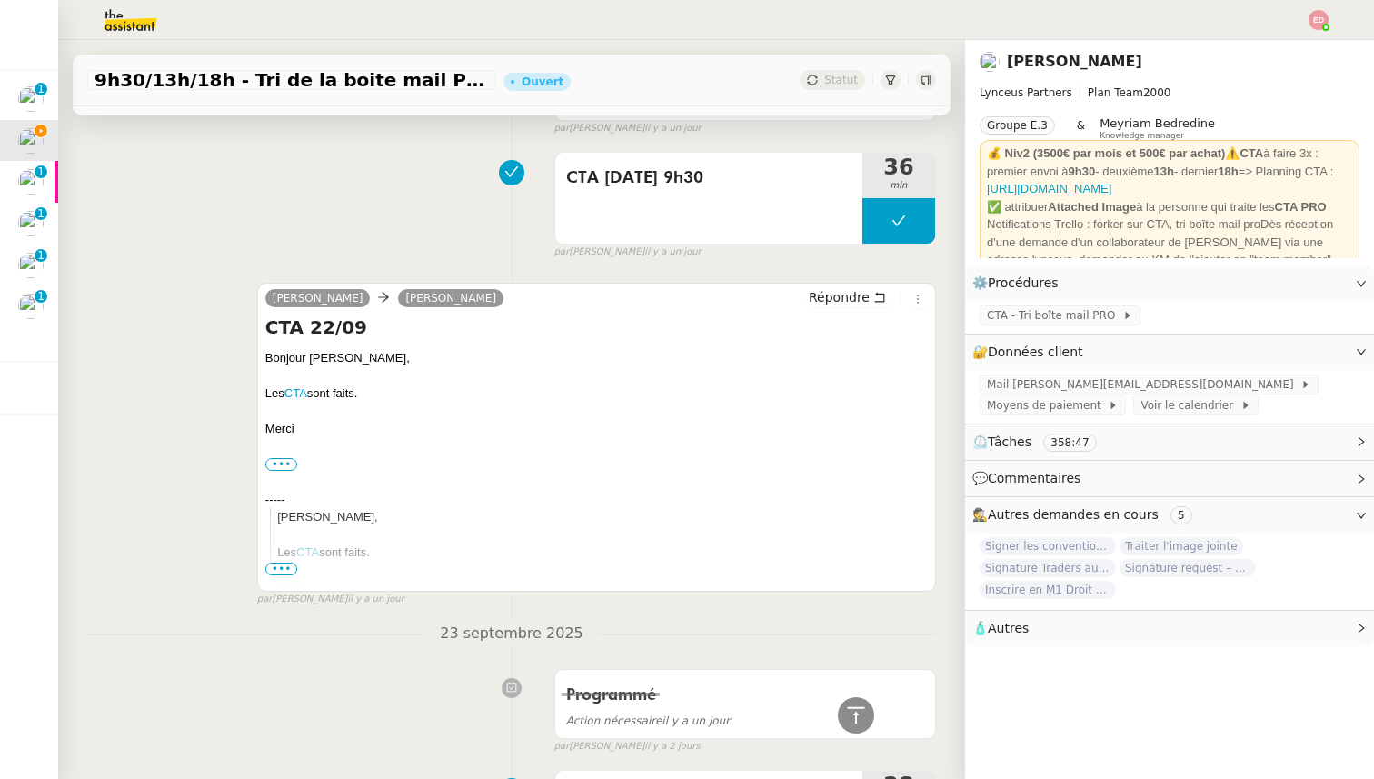
scroll to position [1595, 0]
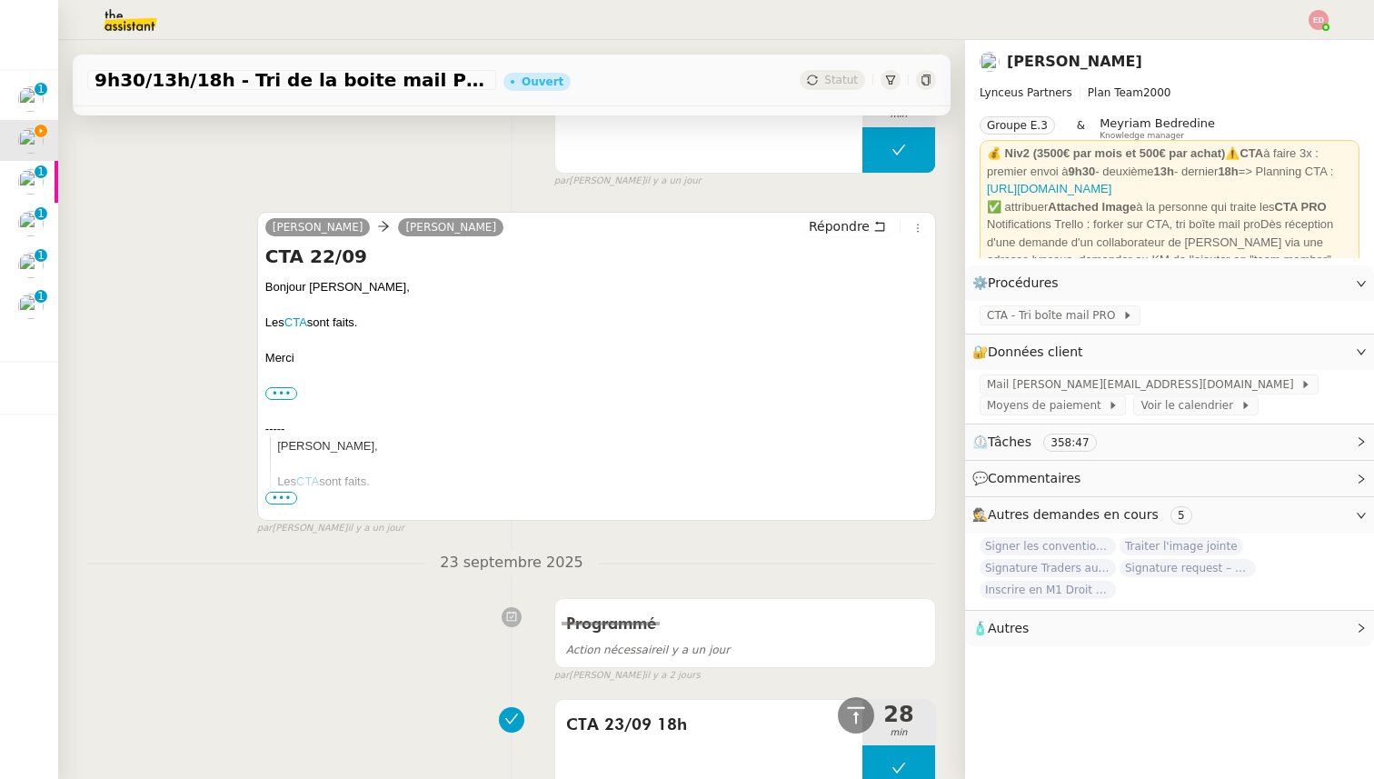
drag, startPoint x: 300, startPoint y: 359, endPoint x: 264, endPoint y: 288, distance: 79.3
click at [265, 288] on div "Bonjour [PERSON_NAME], Les CTA sont faits. [GEOGRAPHIC_DATA] ••• Iris Assistant…" at bounding box center [596, 738] width 663 height 920
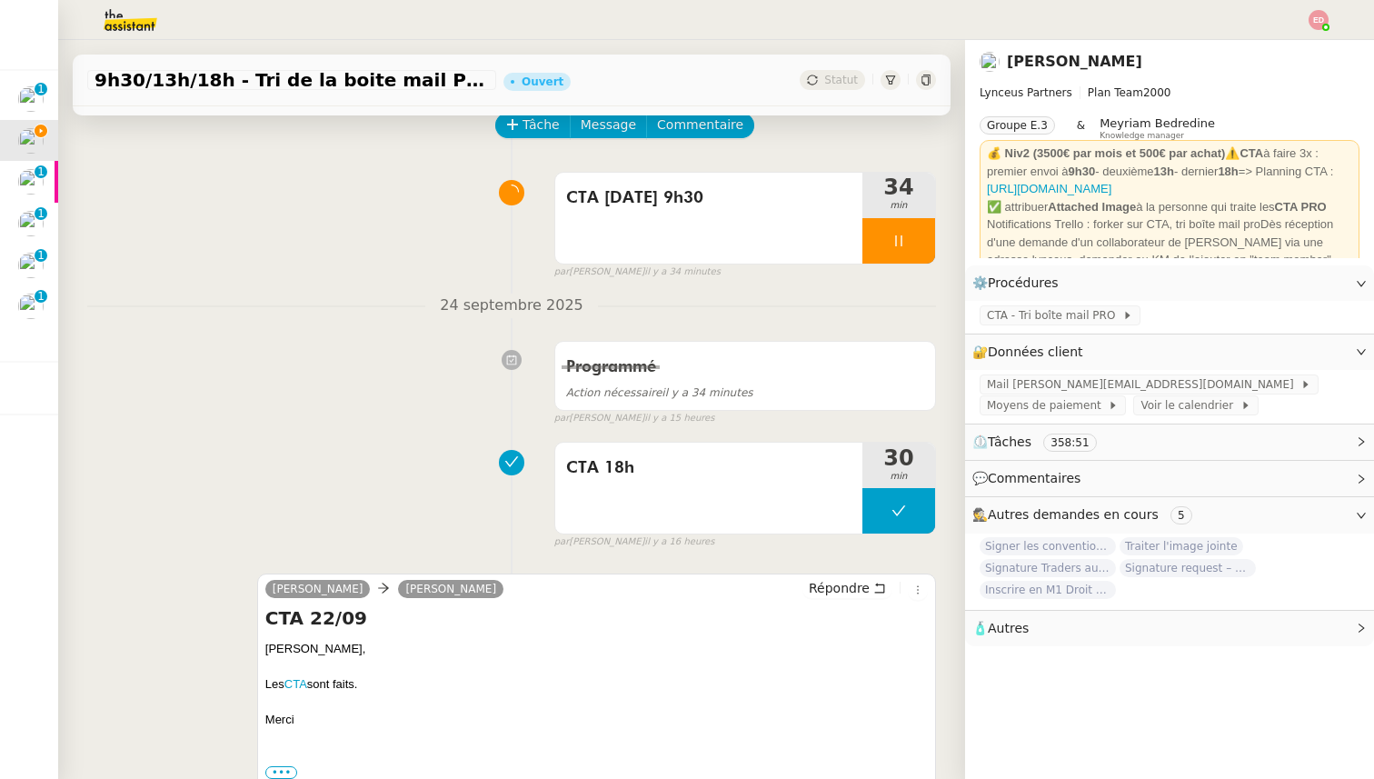
scroll to position [79, 0]
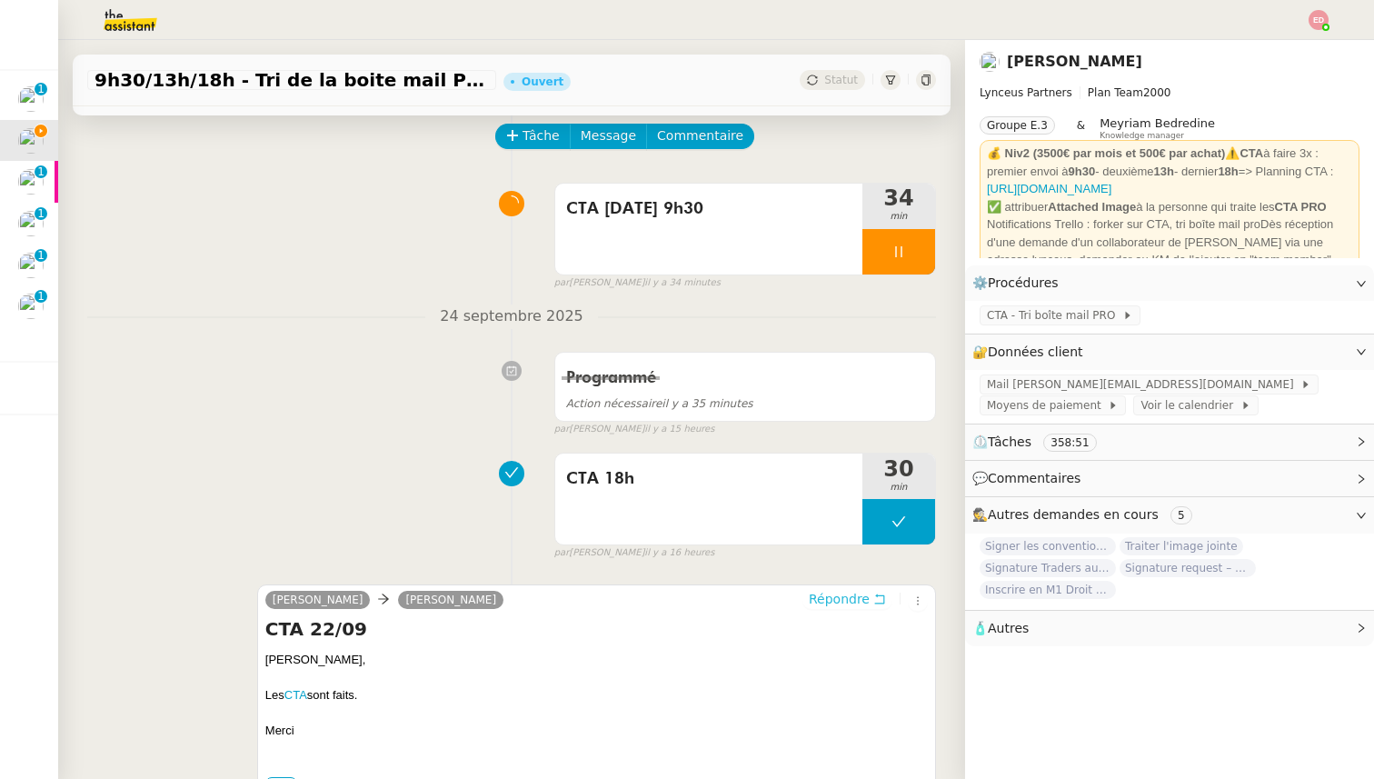
click at [852, 597] on span "Répondre" at bounding box center [839, 599] width 61 height 18
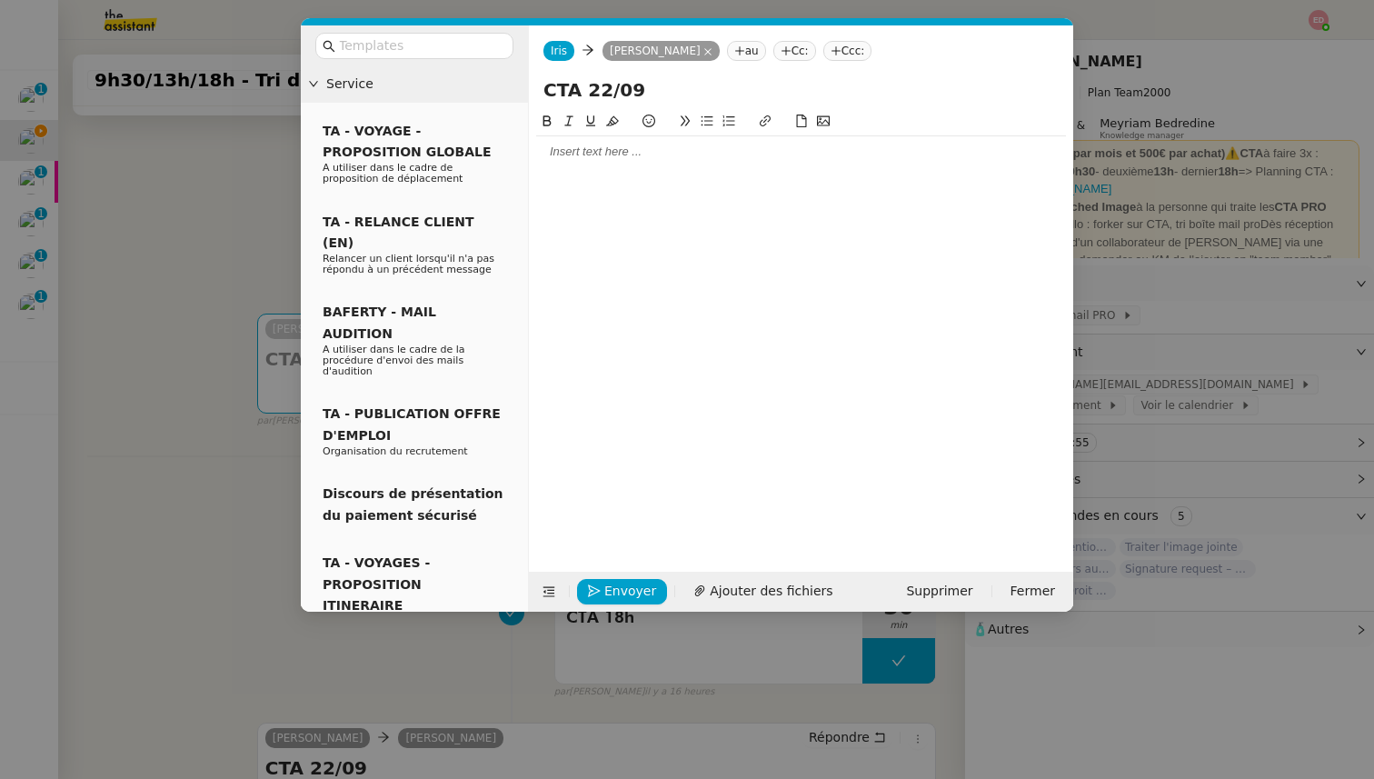
click at [573, 141] on div at bounding box center [801, 151] width 530 height 31
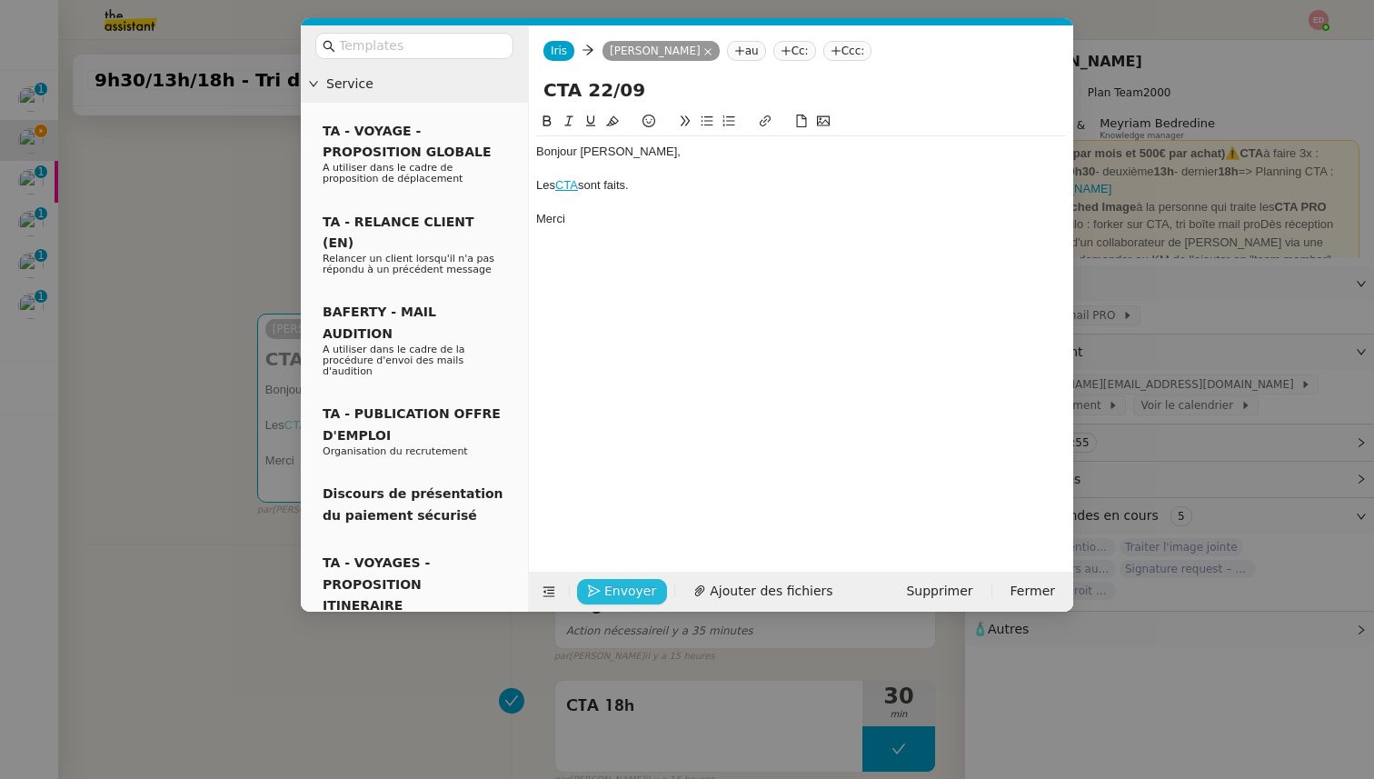
click at [611, 586] on span "Envoyer" at bounding box center [630, 591] width 52 height 21
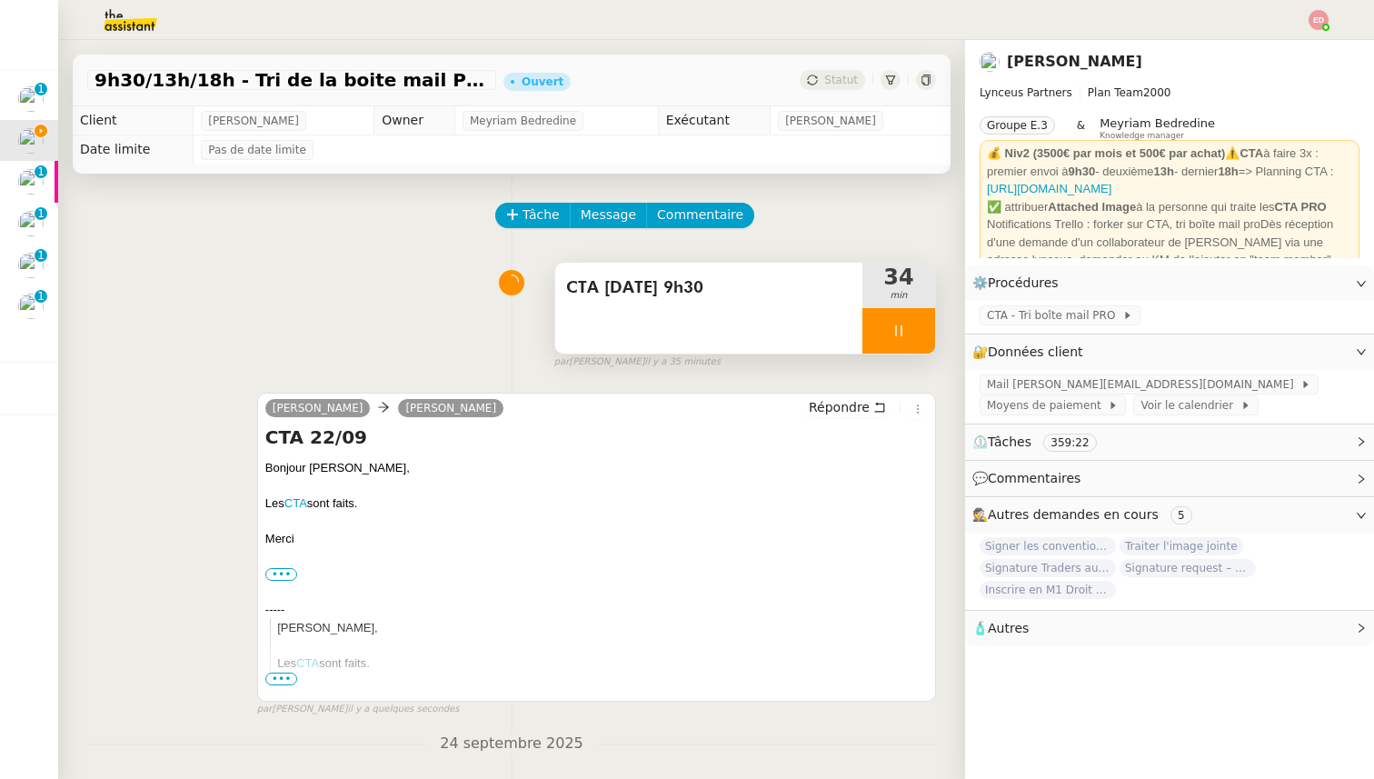
click at [918, 337] on div at bounding box center [898, 330] width 73 height 45
click at [918, 337] on icon at bounding box center [917, 331] width 15 height 15
click at [834, 82] on span "Statut" at bounding box center [841, 80] width 34 height 13
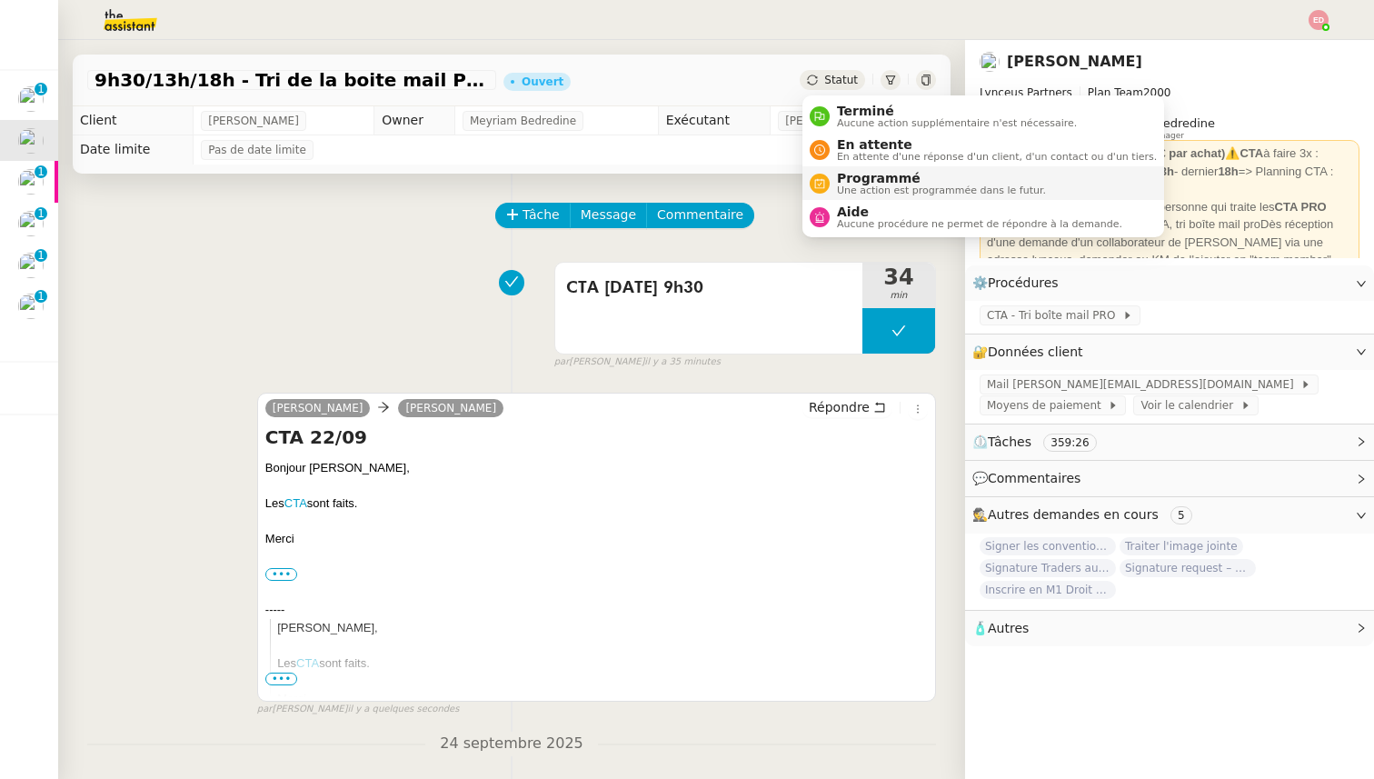
click at [874, 195] on span "Une action est programmée dans le futur." at bounding box center [941, 190] width 209 height 10
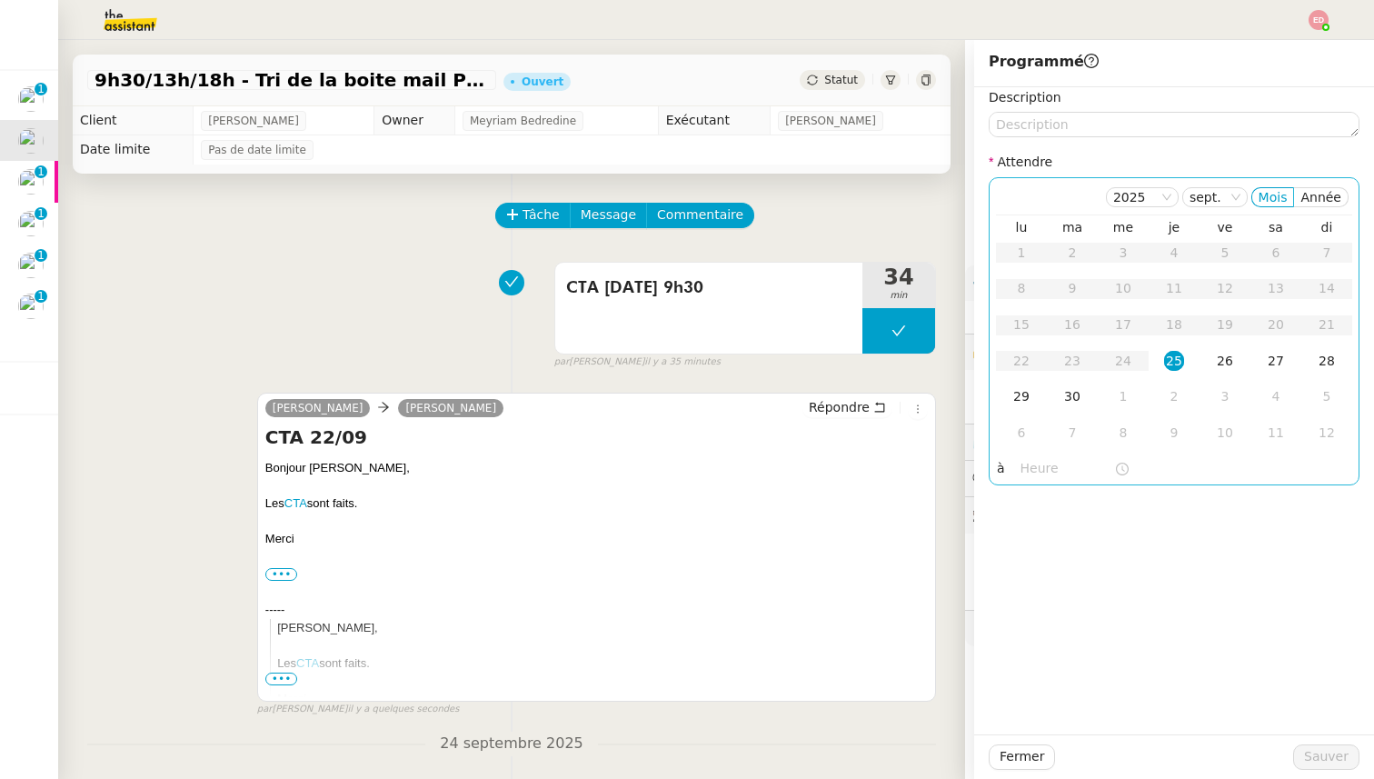
click at [1173, 359] on div "25" at bounding box center [1174, 361] width 20 height 20
click at [1045, 465] on input "text" at bounding box center [1068, 468] width 94 height 21
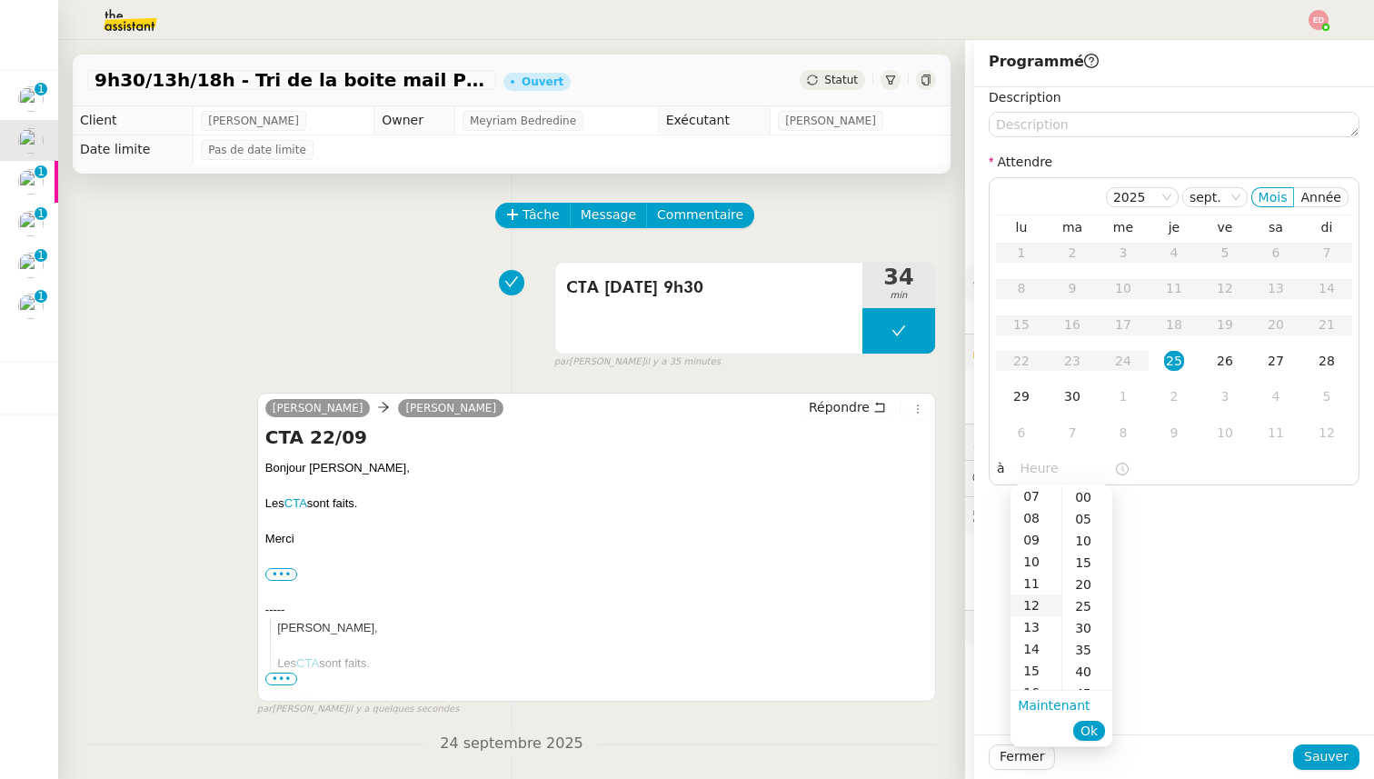
click at [1039, 606] on div "12" at bounding box center [1036, 605] width 51 height 22
click at [1087, 513] on div "30" at bounding box center [1087, 515] width 50 height 22
type input "12:30"
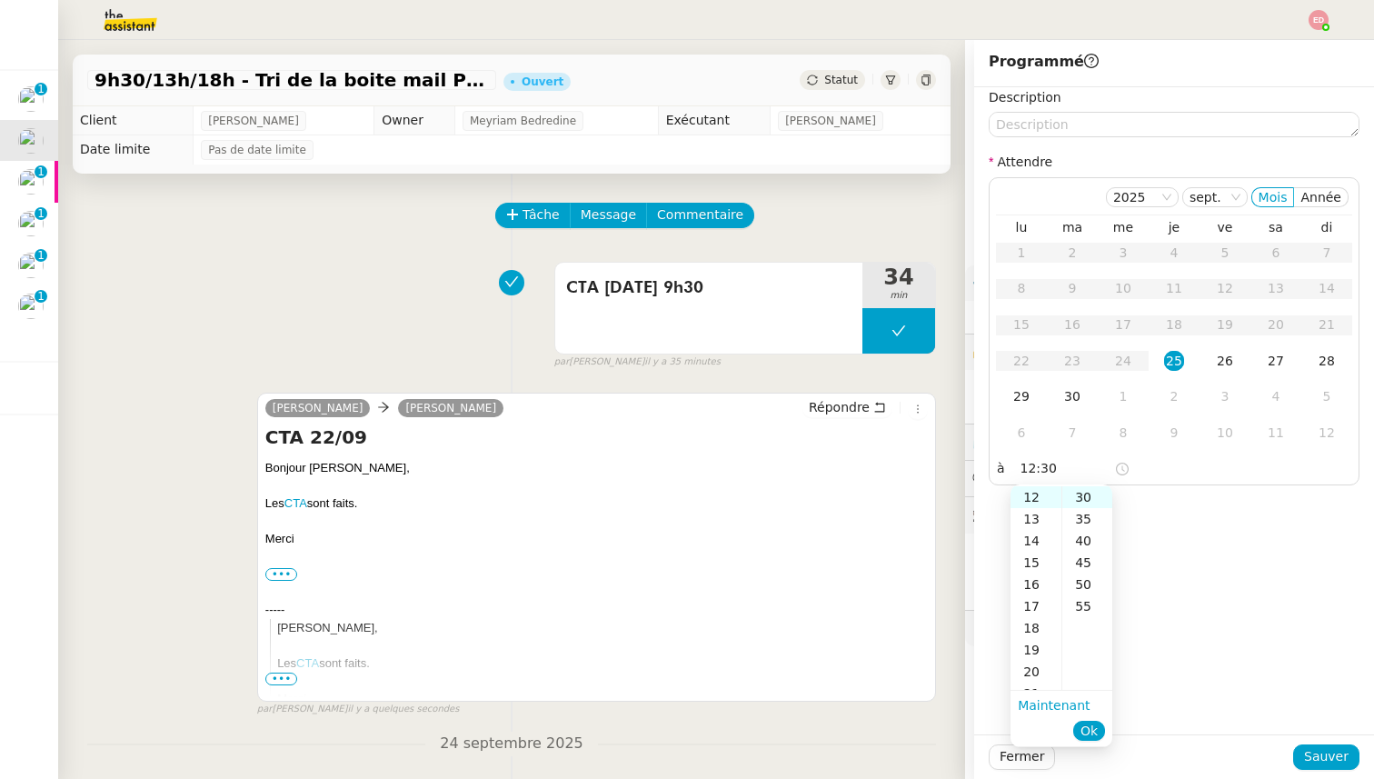
click at [1091, 726] on span "Ok" at bounding box center [1089, 731] width 17 height 18
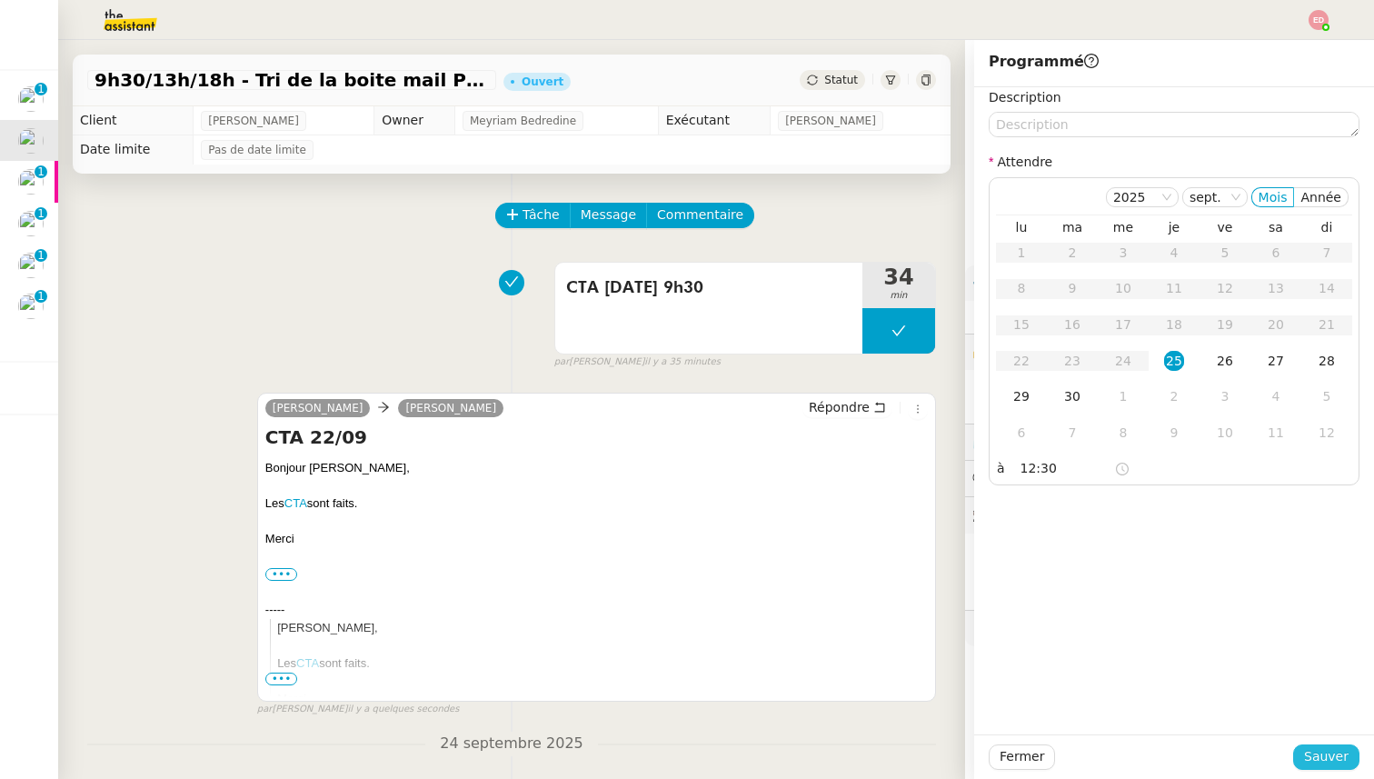
click at [1325, 749] on span "Sauver" at bounding box center [1326, 756] width 45 height 21
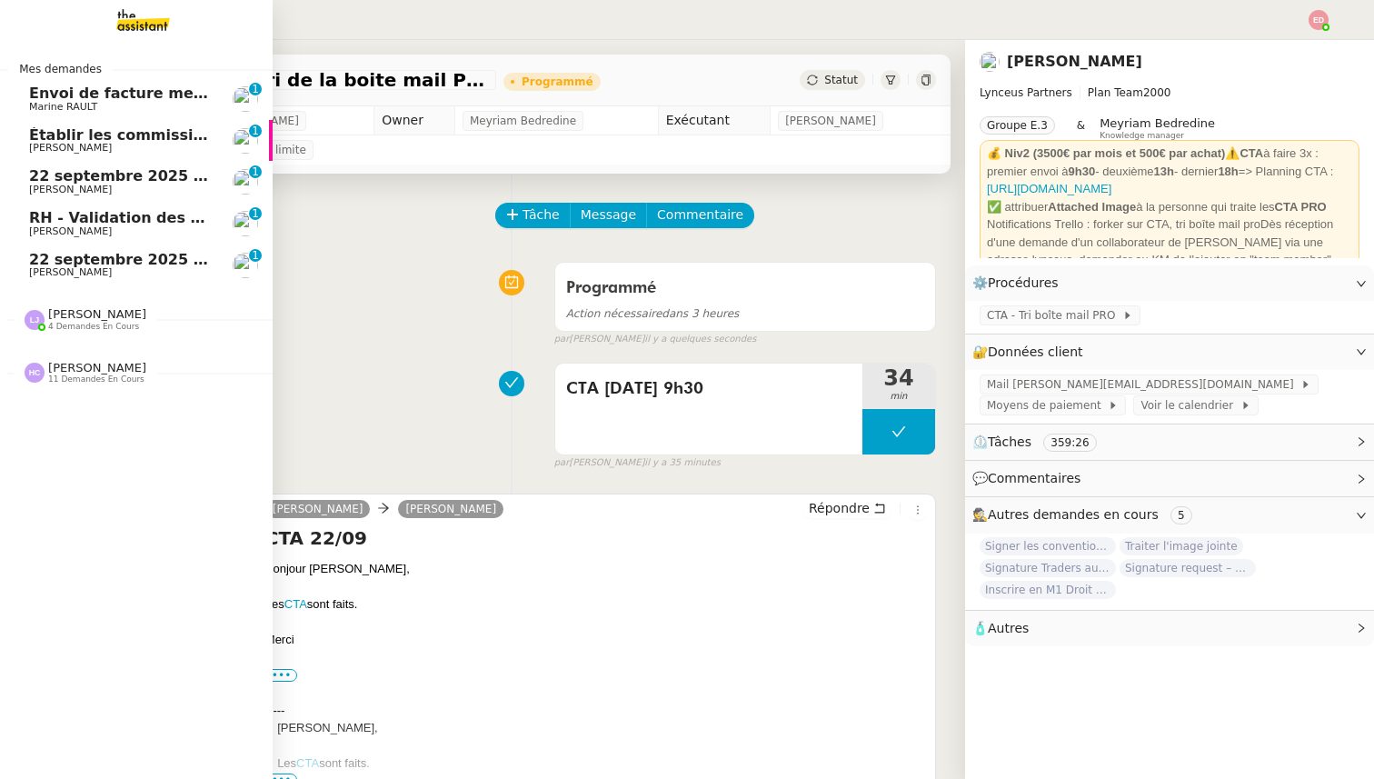
click at [81, 179] on span "22 septembre 2025 - QUOTIDIEN - OPAL - Gestion de la boîte mail OPAL" at bounding box center [320, 175] width 583 height 17
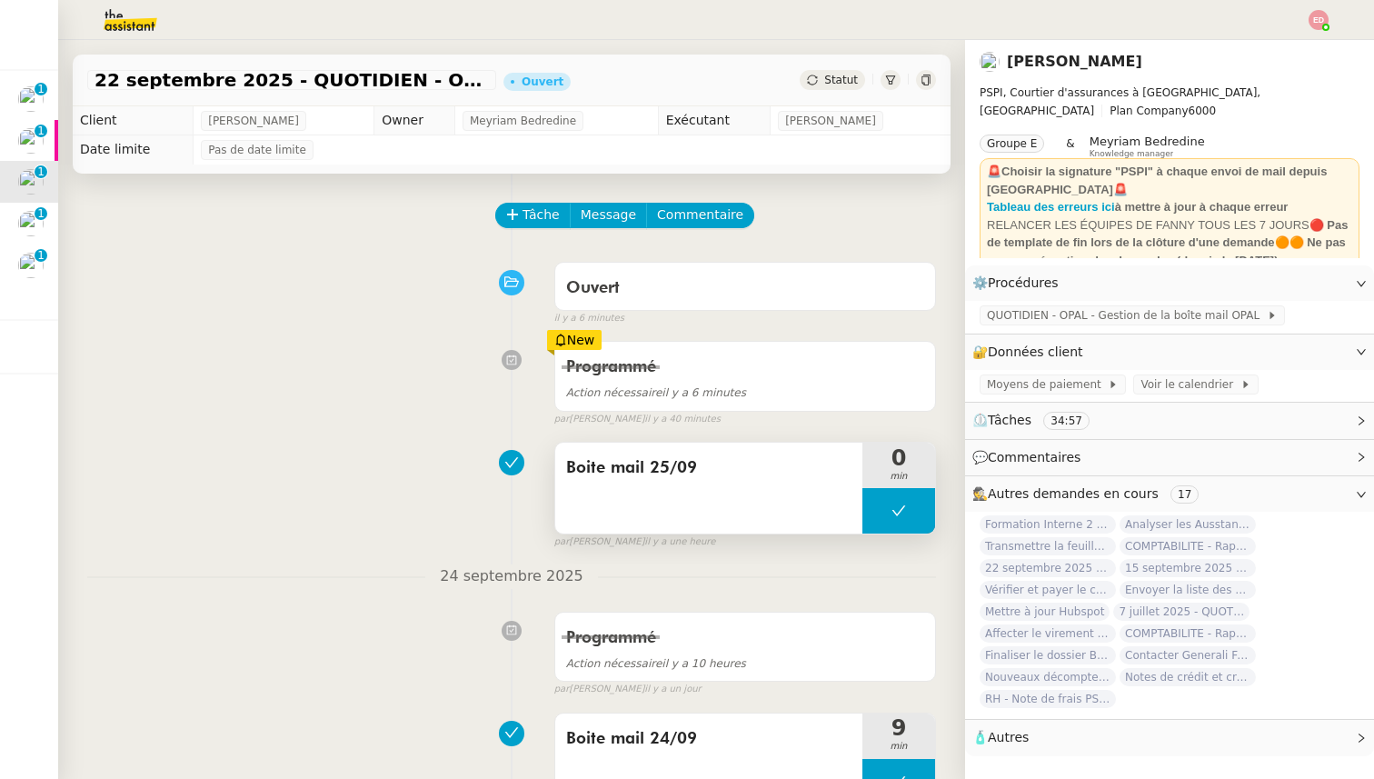
click at [876, 511] on button at bounding box center [898, 510] width 73 height 45
click at [881, 517] on button at bounding box center [898, 510] width 73 height 45
click at [881, 517] on icon at bounding box center [880, 510] width 15 height 15
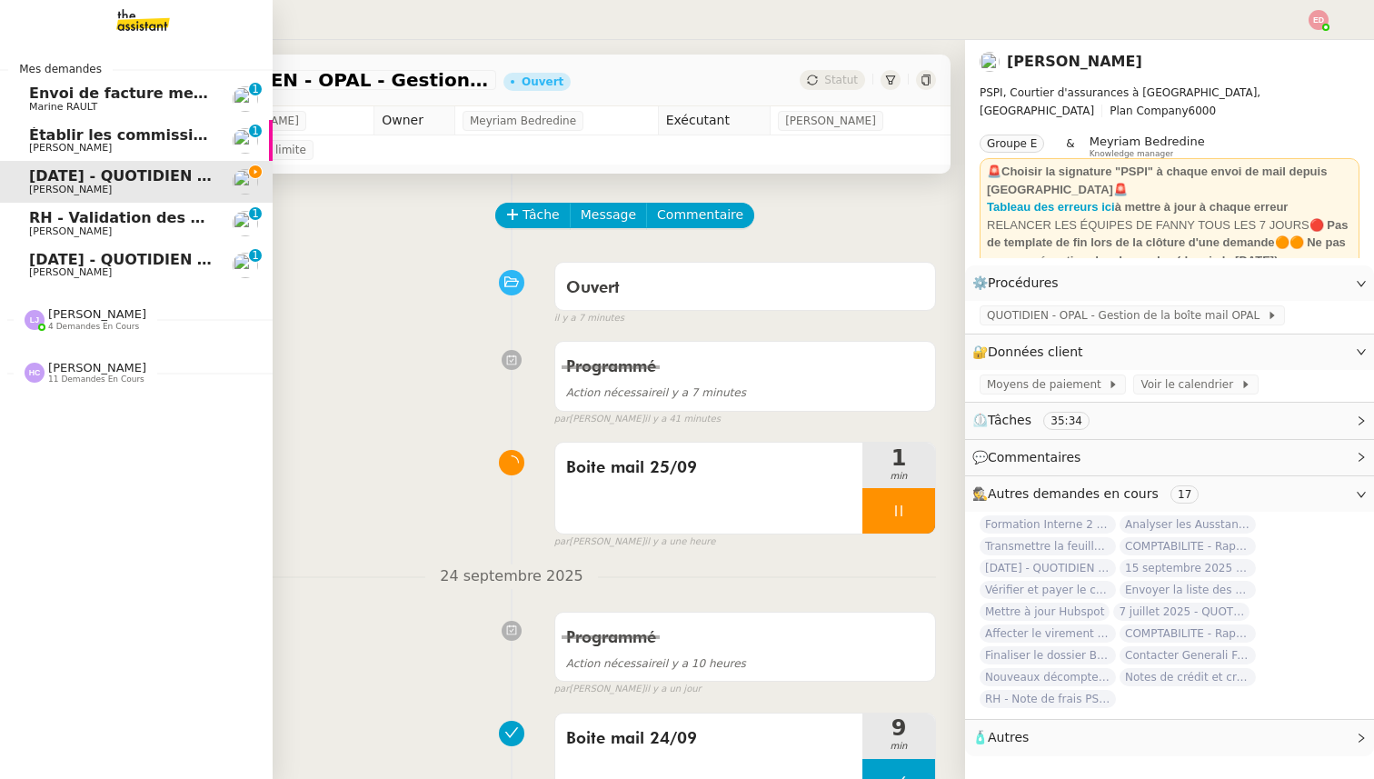
click at [92, 323] on span "4 demandes en cours" at bounding box center [93, 327] width 91 height 10
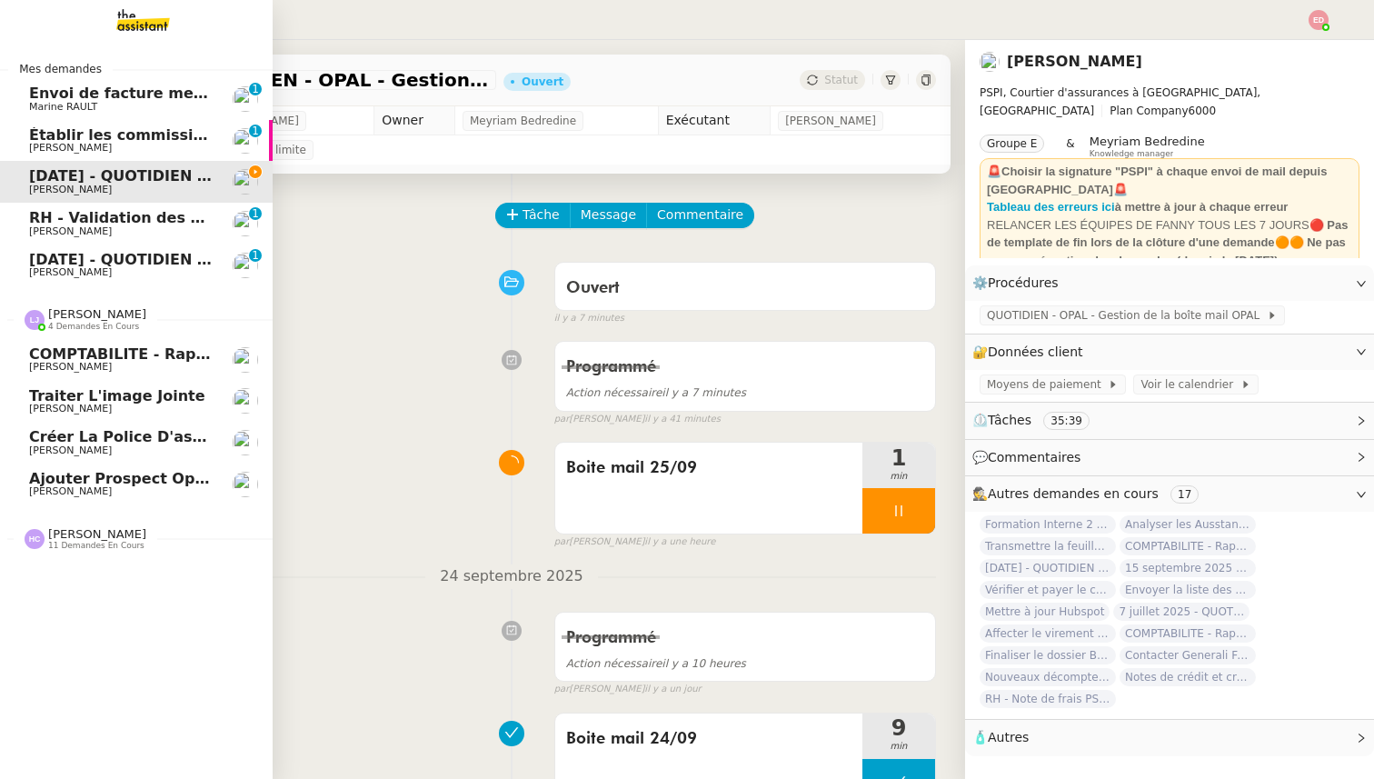
click at [77, 443] on span "Créer la police d'assurance" at bounding box center [143, 436] width 228 height 17
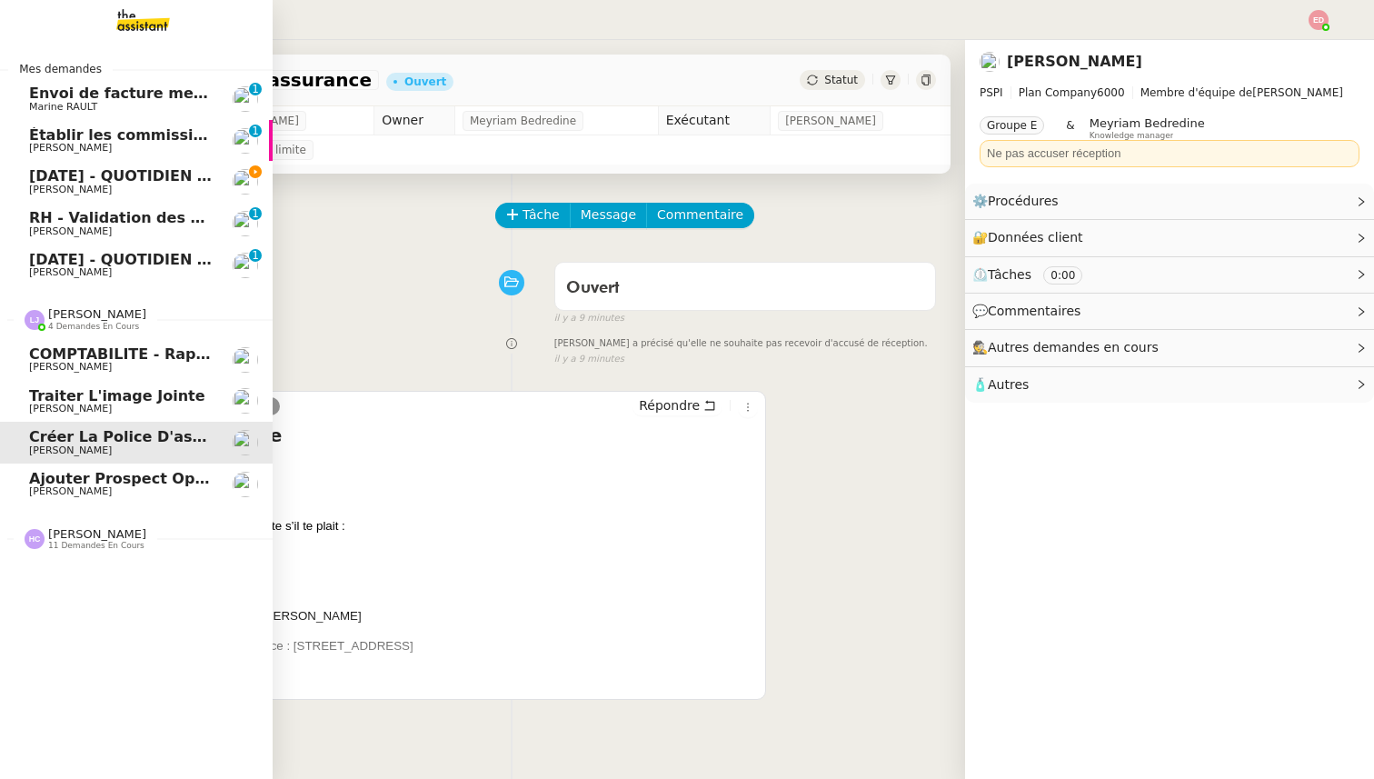
click at [56, 485] on span "Ajouter Prospect Opal sur Hubspot" at bounding box center [172, 478] width 287 height 17
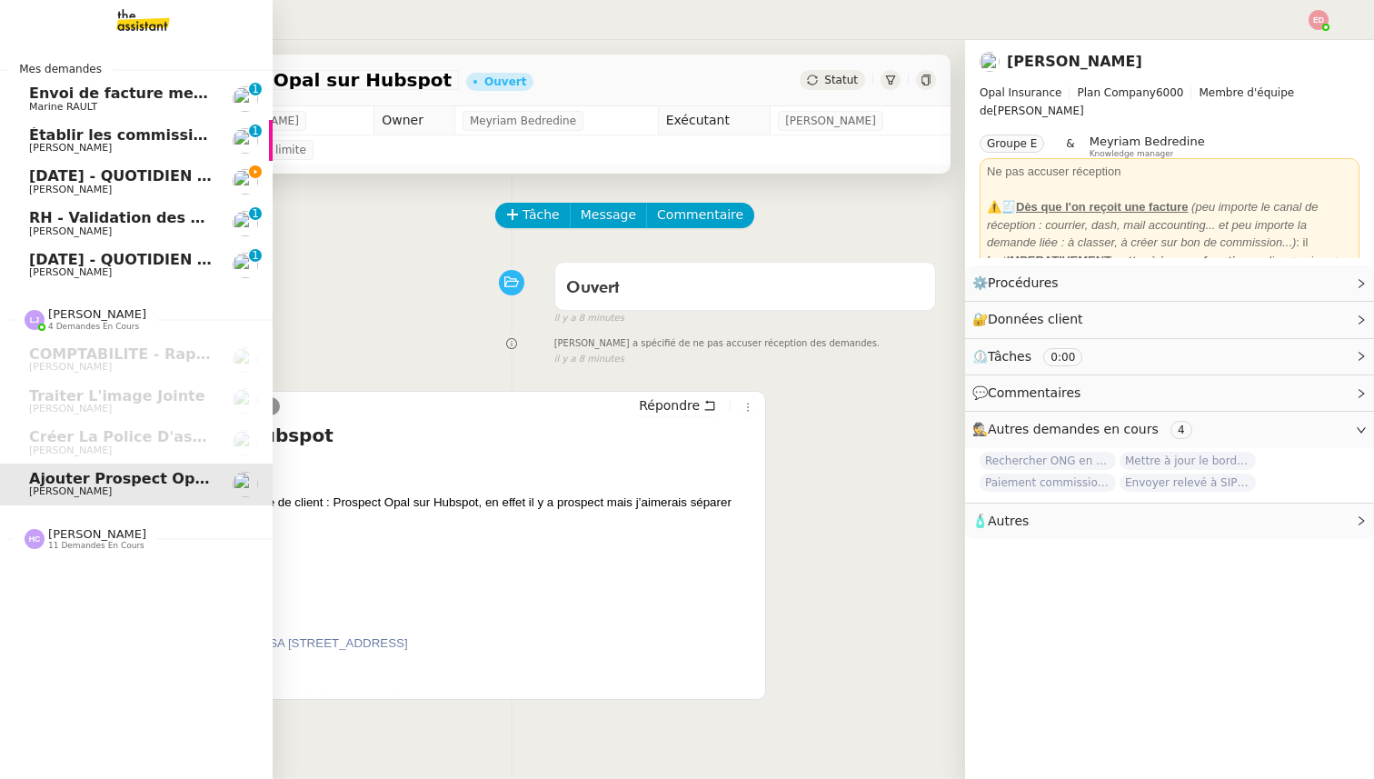
click at [95, 543] on span "11 demandes en cours" at bounding box center [96, 546] width 96 height 10
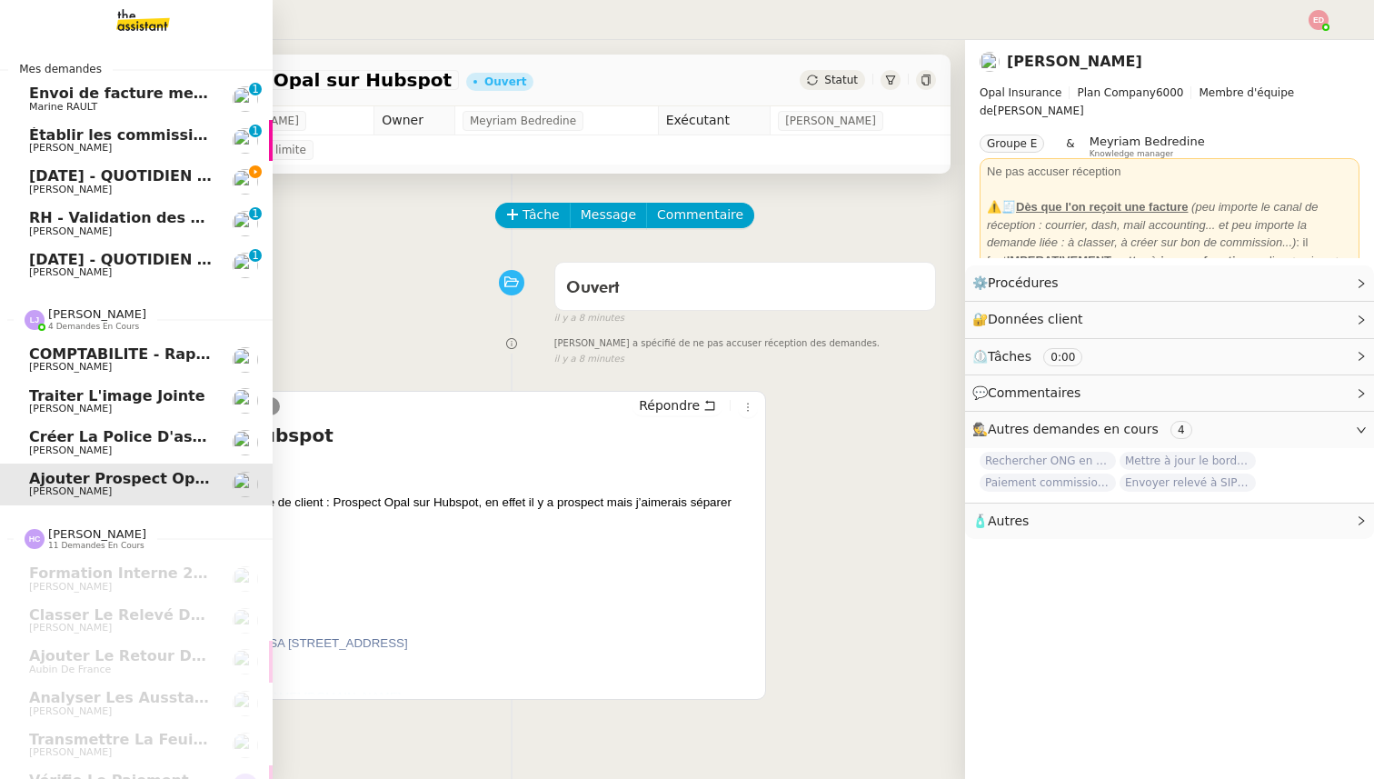
click at [72, 372] on span "[PERSON_NAME]" at bounding box center [70, 367] width 83 height 12
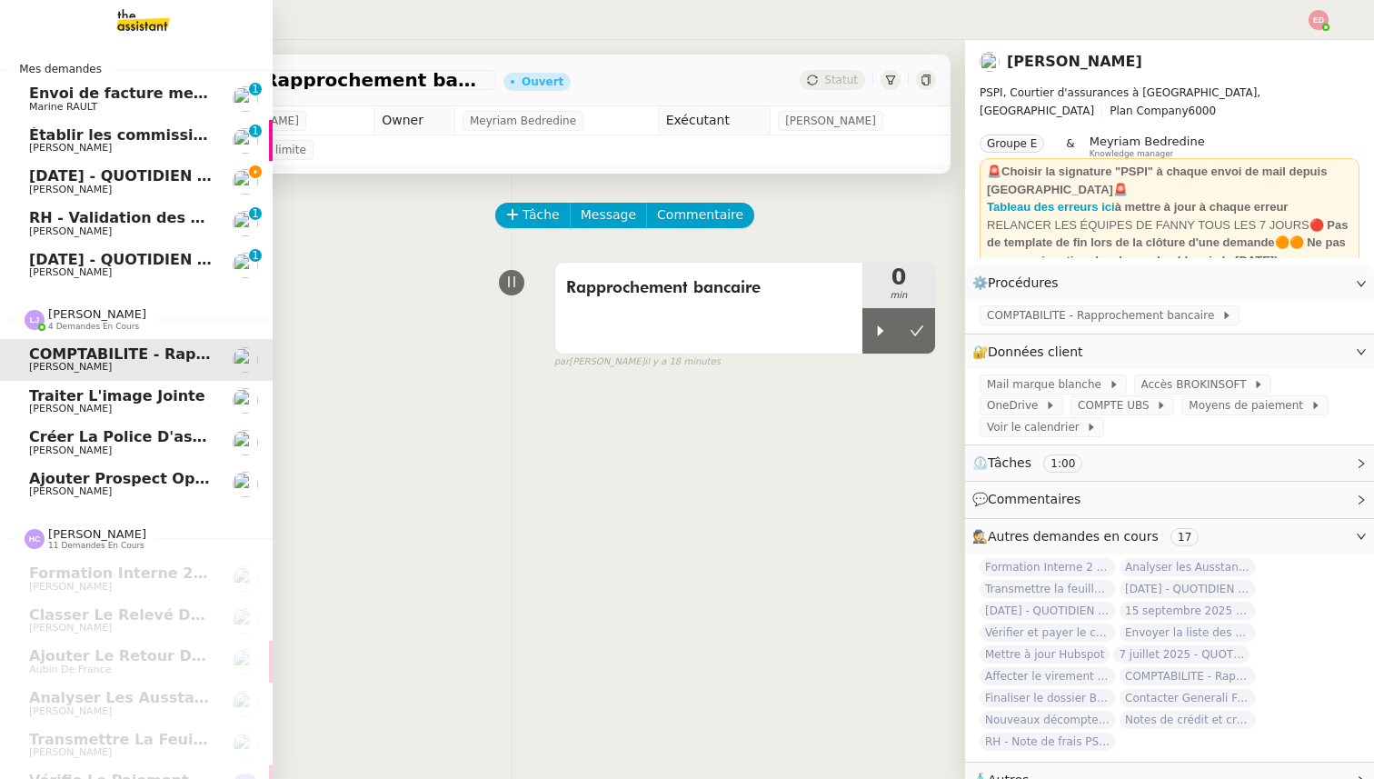
click at [117, 435] on span "Créer la police d'assurance" at bounding box center [143, 436] width 228 height 17
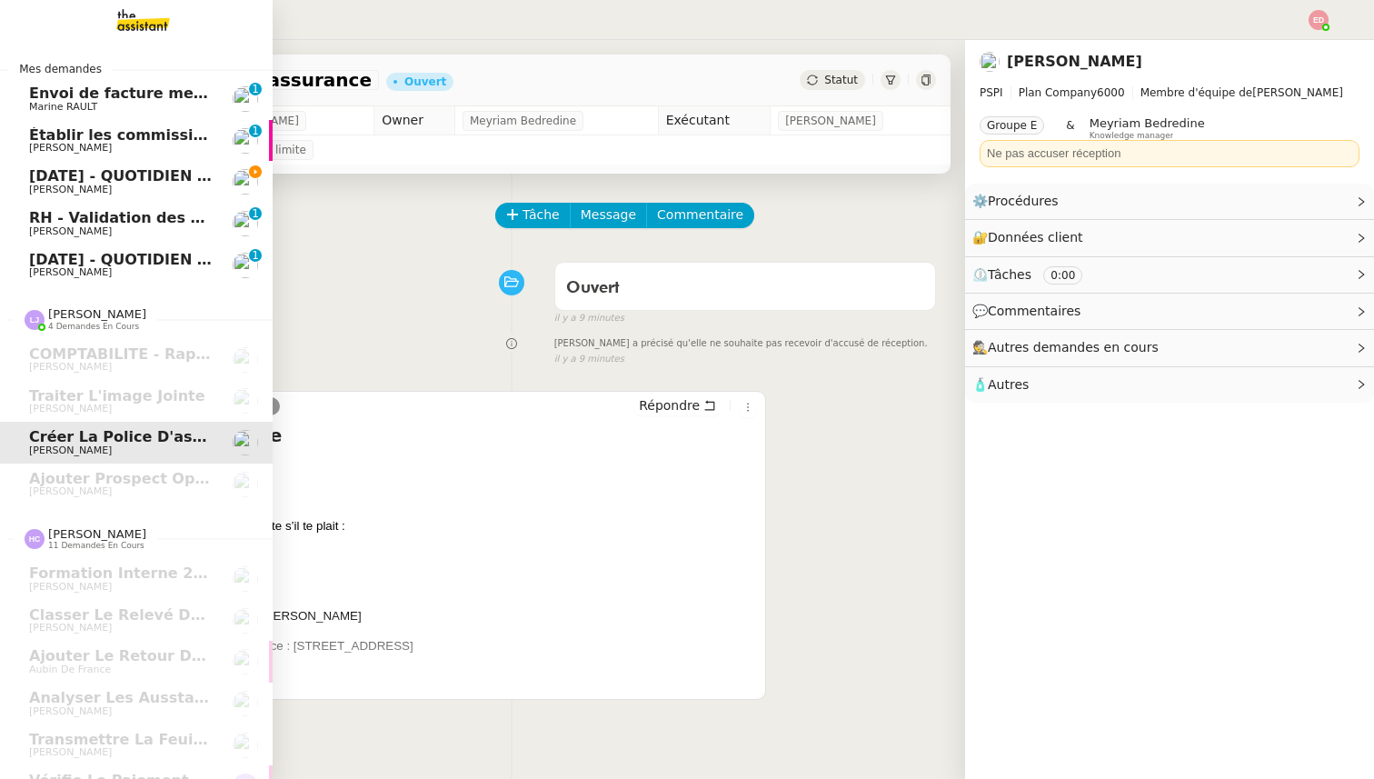
click at [71, 184] on span "[PERSON_NAME]" at bounding box center [70, 190] width 83 height 12
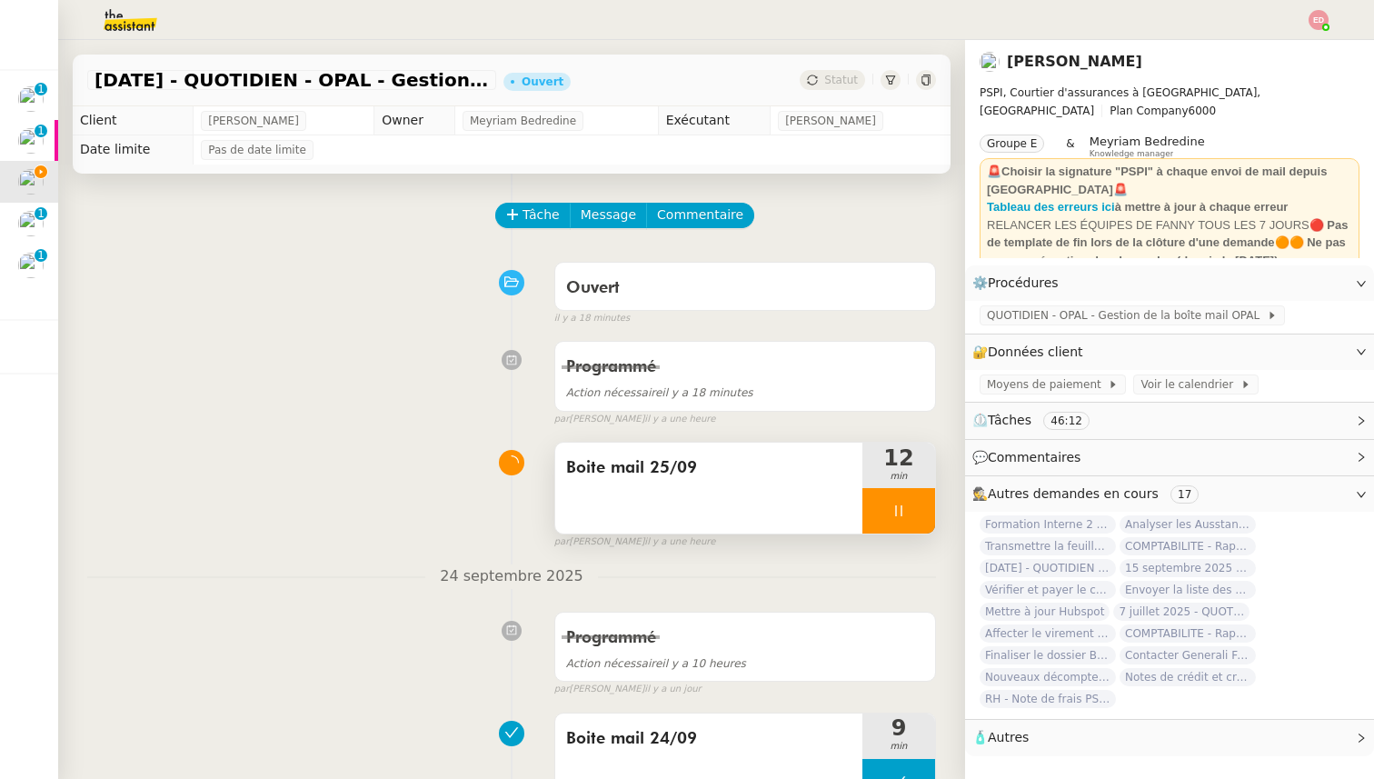
click at [922, 531] on div at bounding box center [898, 510] width 73 height 45
click at [922, 531] on button at bounding box center [917, 510] width 36 height 45
click at [831, 83] on span "Statut" at bounding box center [841, 80] width 34 height 13
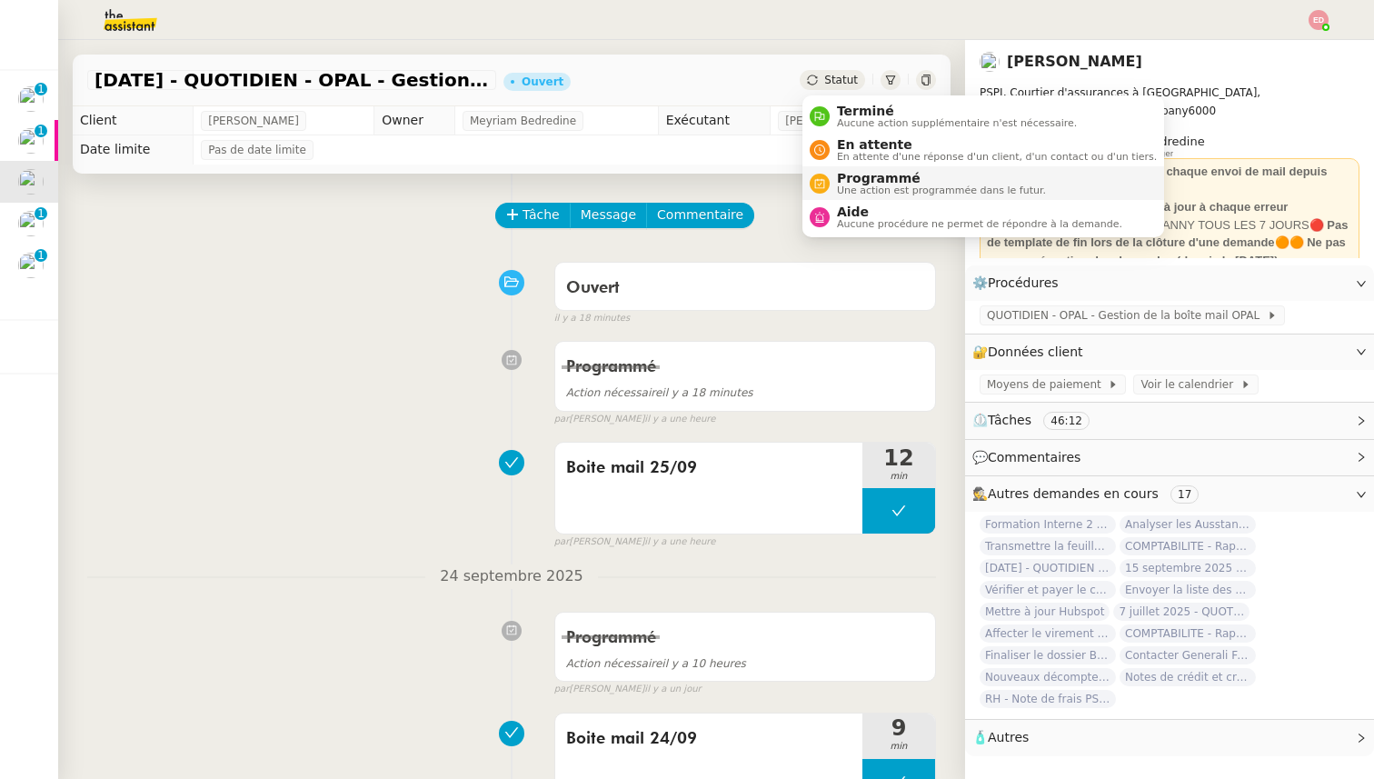
click at [852, 177] on span "Programmé" at bounding box center [941, 178] width 209 height 15
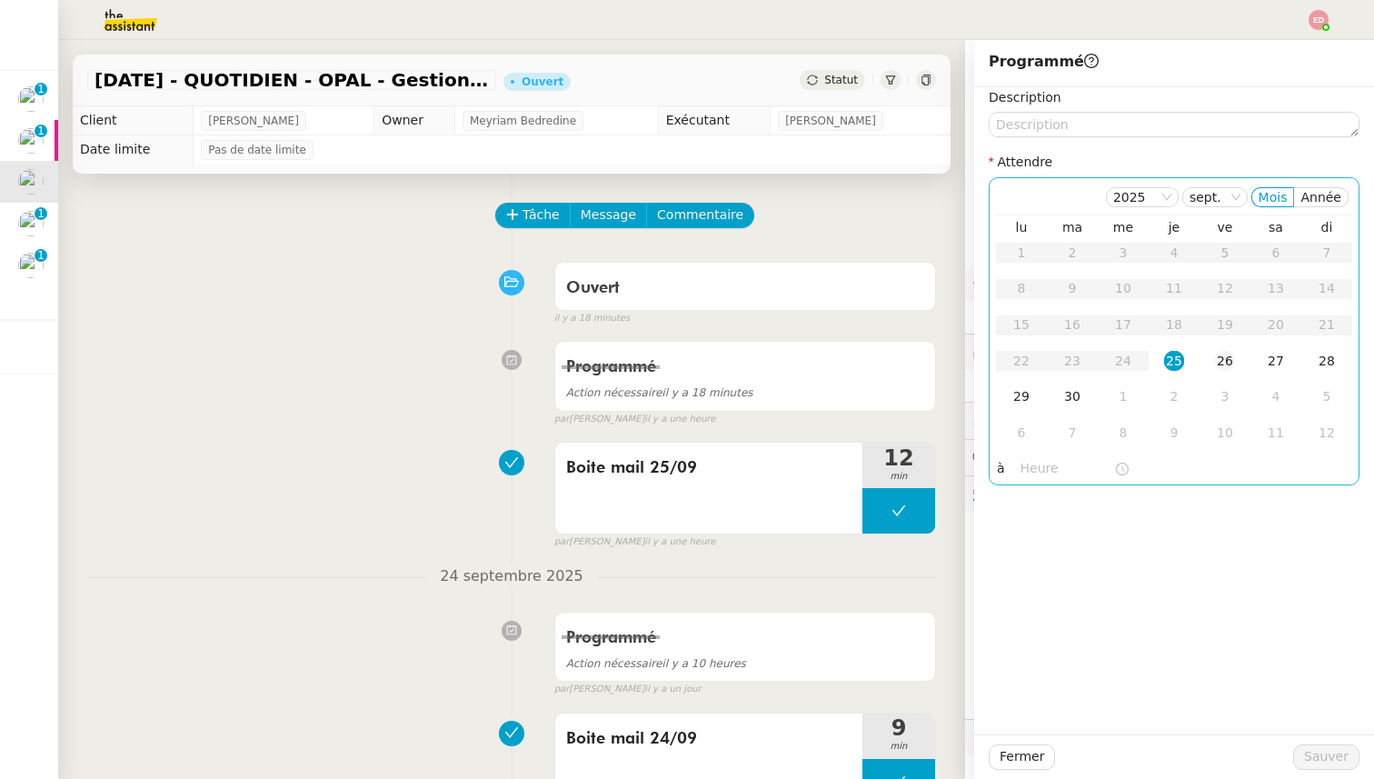
click at [1222, 359] on div "26" at bounding box center [1225, 361] width 20 height 20
click at [1322, 756] on span "Sauver" at bounding box center [1326, 756] width 45 height 21
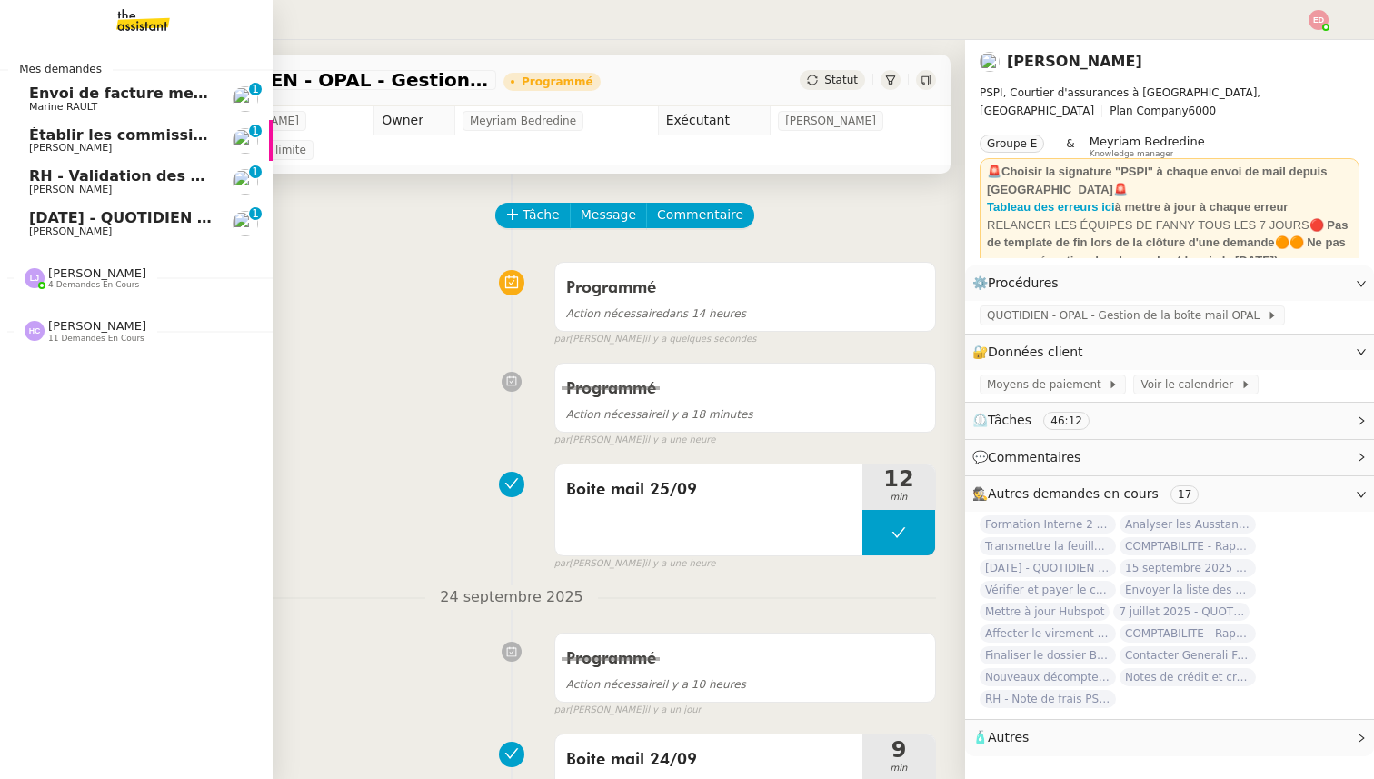
click at [86, 226] on span "[PERSON_NAME]" at bounding box center [70, 231] width 83 height 12
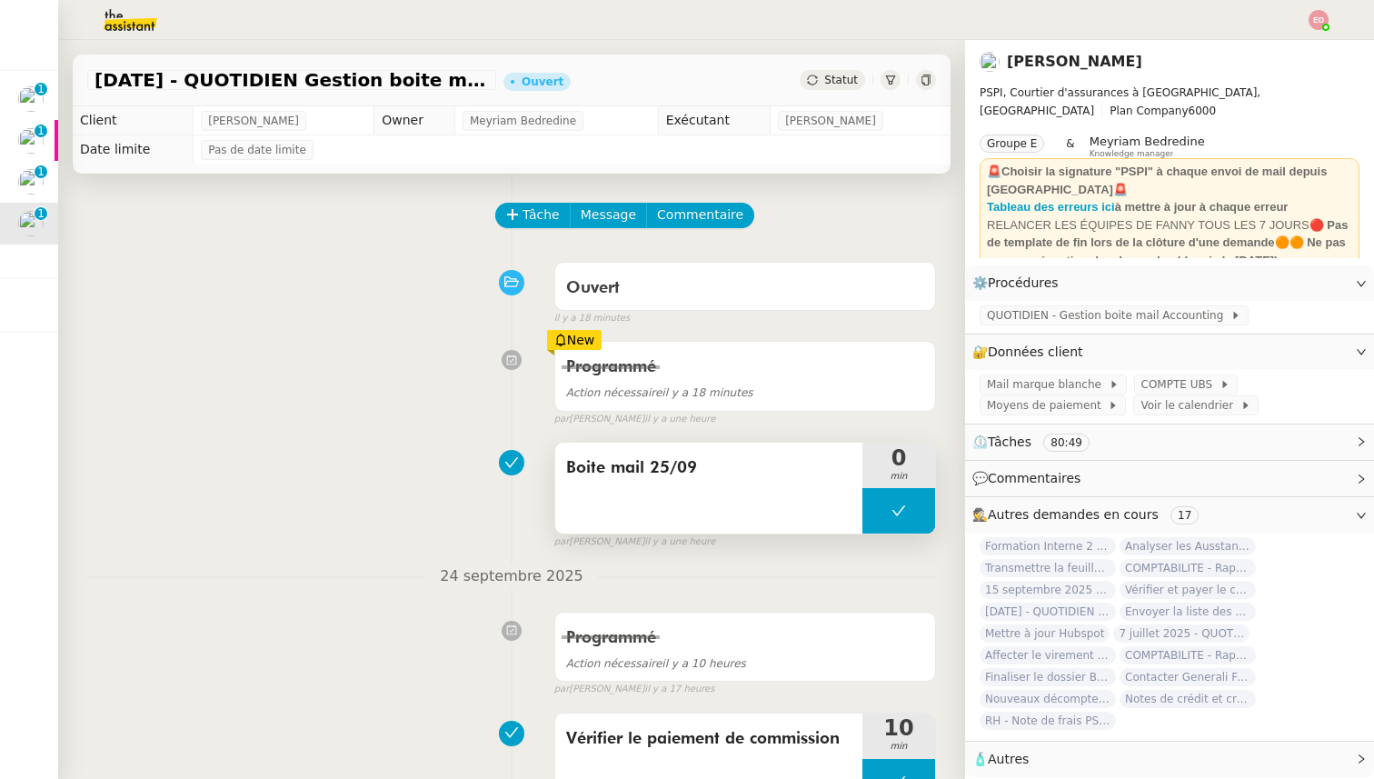
click at [892, 499] on button at bounding box center [898, 510] width 73 height 45
click at [880, 507] on icon at bounding box center [880, 510] width 15 height 15
click at [923, 515] on div at bounding box center [898, 510] width 73 height 45
click at [923, 515] on icon at bounding box center [917, 510] width 15 height 15
